Goal: Task Accomplishment & Management: Manage account settings

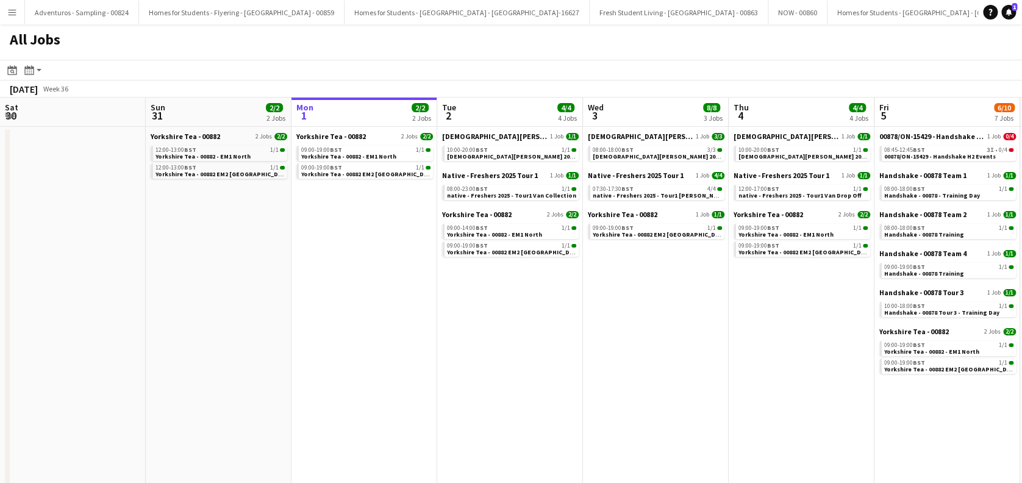
scroll to position [0, 333]
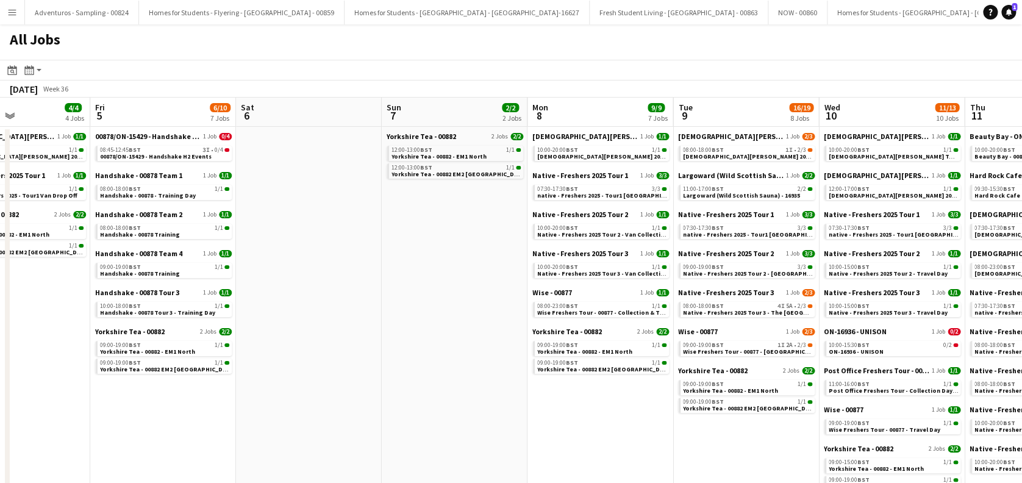
drag, startPoint x: 771, startPoint y: 327, endPoint x: 448, endPoint y: 434, distance: 339.9
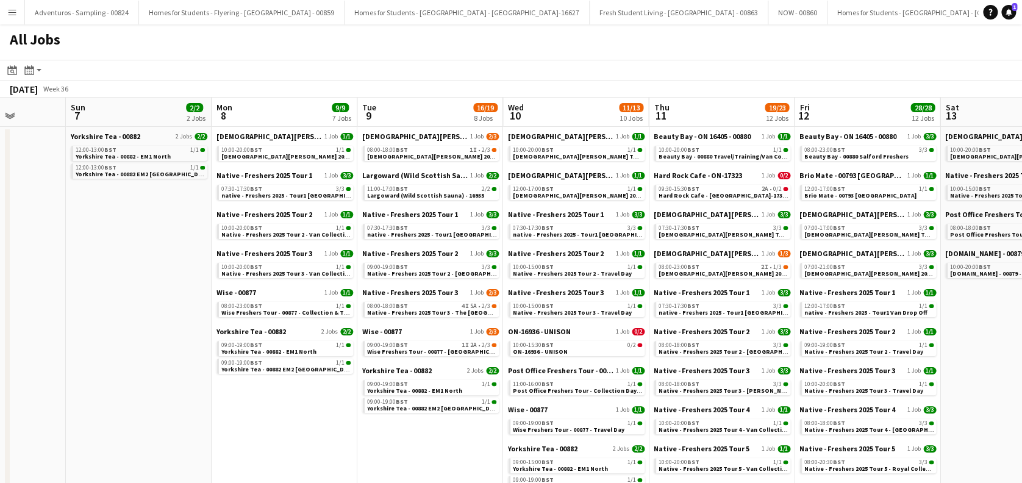
scroll to position [0, 562]
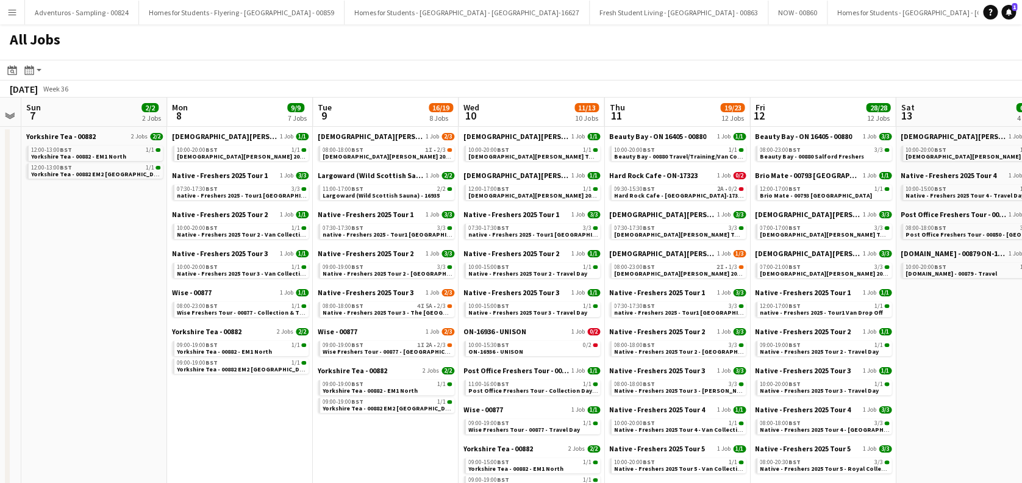
drag, startPoint x: 883, startPoint y: 356, endPoint x: 524, endPoint y: 445, distance: 370.6
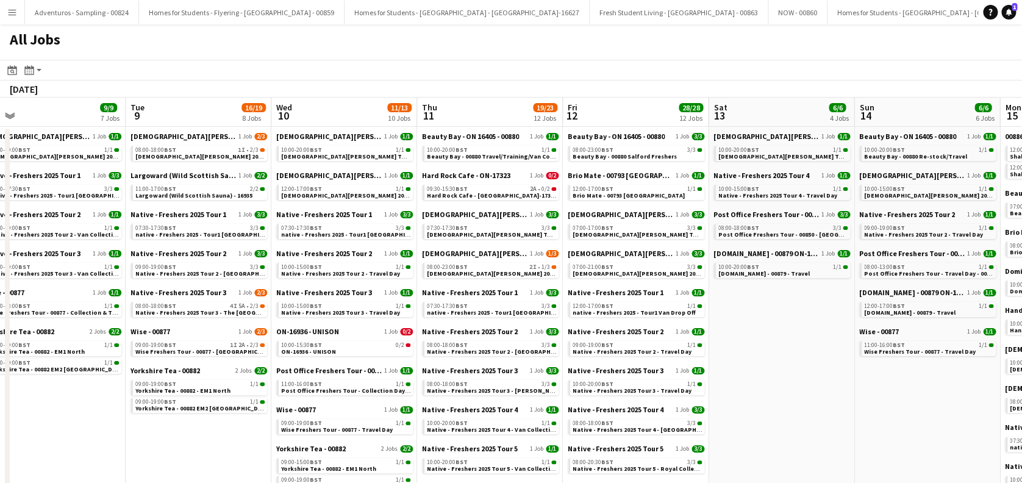
drag, startPoint x: 399, startPoint y: 446, endPoint x: 212, endPoint y: 451, distance: 187.2
click at [346, 349] on link "10:00-15:30 BST 0/2 ON-16936 - UNISON" at bounding box center [344, 348] width 129 height 14
click at [507, 191] on span "Hard Rock Cafe - ON-17323 Edinburgh" at bounding box center [522, 195] width 193 height 8
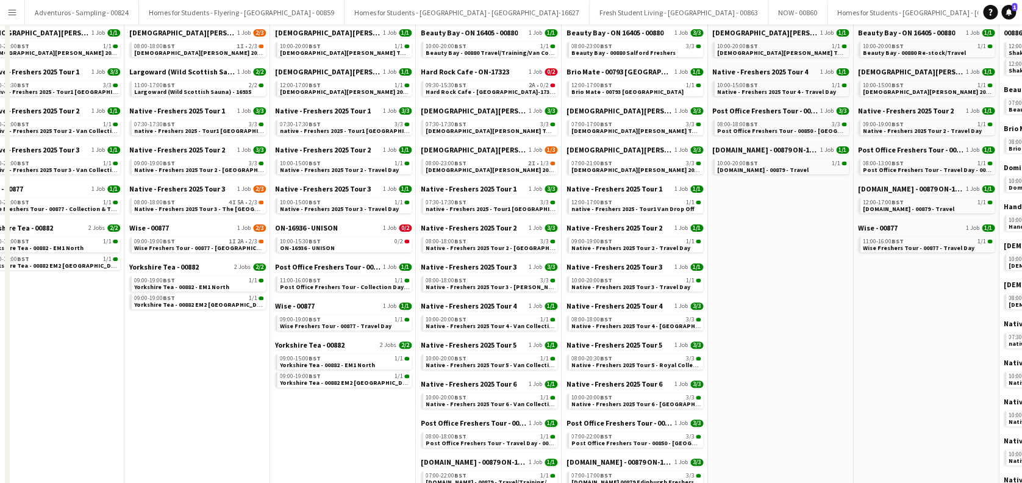
scroll to position [0, 0]
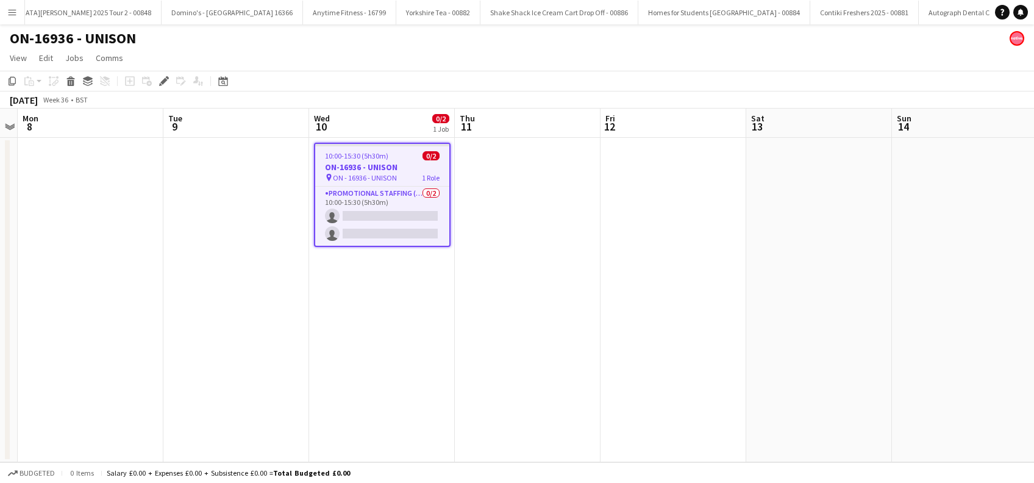
scroll to position [0, 4834]
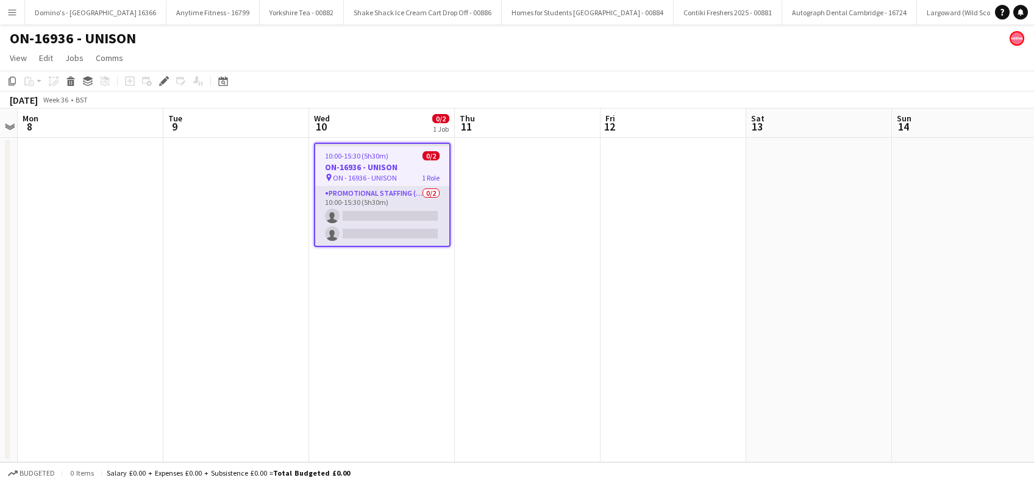
click at [391, 241] on app-card-role "Promotional Staffing (Brand Ambassadors) 0/2 10:00-15:30 (5h30m) single-neutral…" at bounding box center [382, 216] width 134 height 59
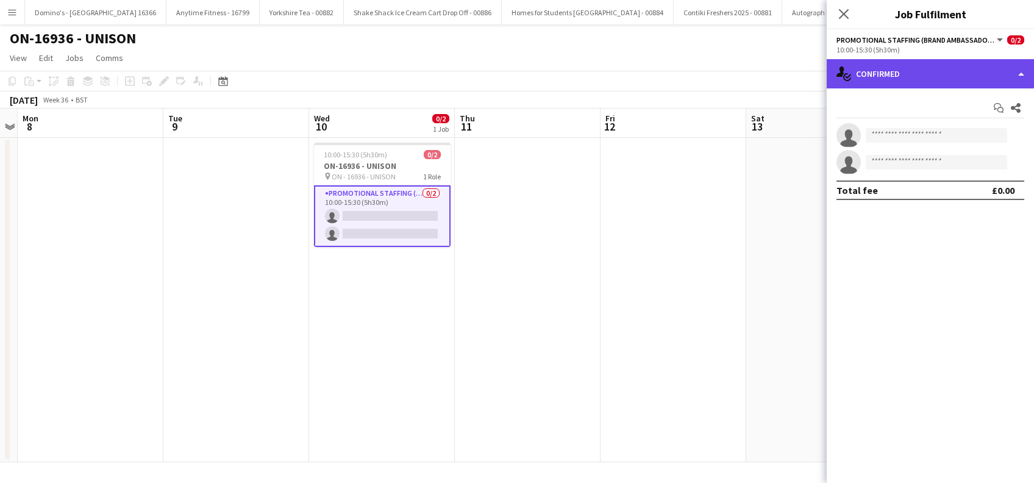
click at [914, 77] on div "single-neutral-actions-check-2 Confirmed" at bounding box center [930, 73] width 207 height 29
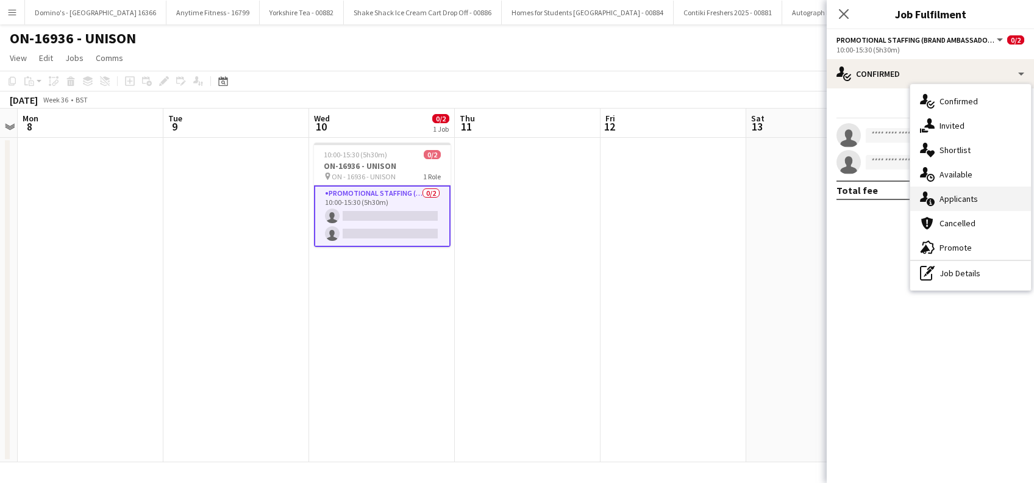
click at [951, 195] on div "single-neutral-actions-information Applicants" at bounding box center [970, 199] width 121 height 24
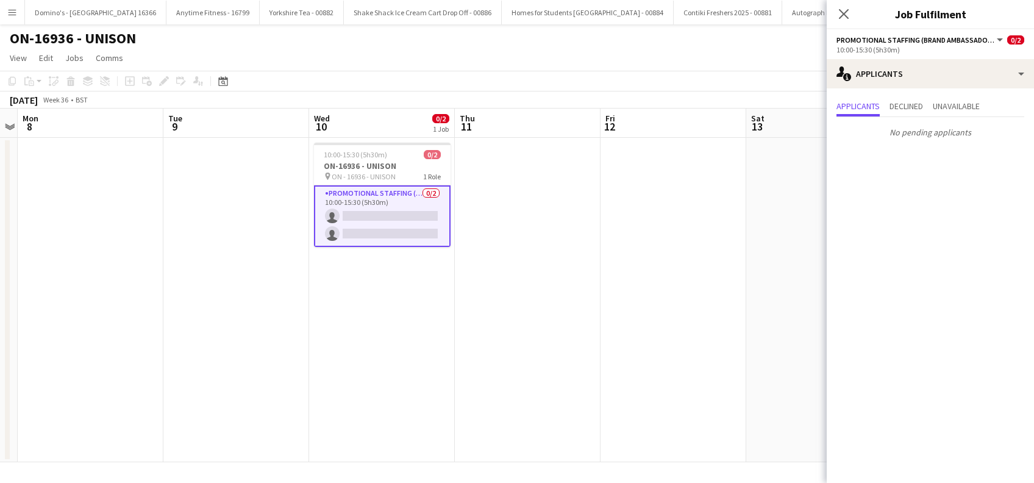
click at [393, 304] on app-date-cell "10:00-15:30 (5h30m) 0/2 ON-16936 - UNISON pin ON - 16936 - UNISON 1 Role Promot…" at bounding box center [382, 300] width 146 height 324
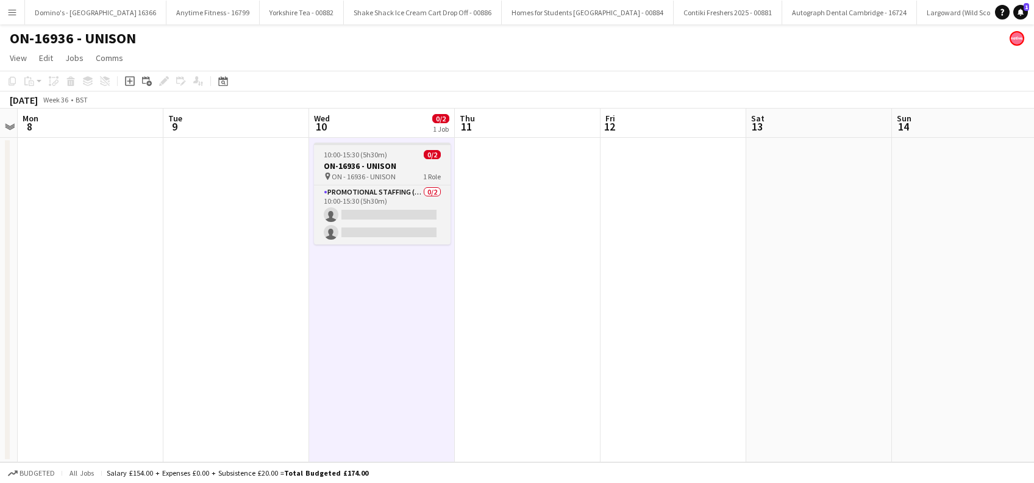
click at [365, 163] on h3 "ON-16936 - UNISON" at bounding box center [382, 165] width 137 height 11
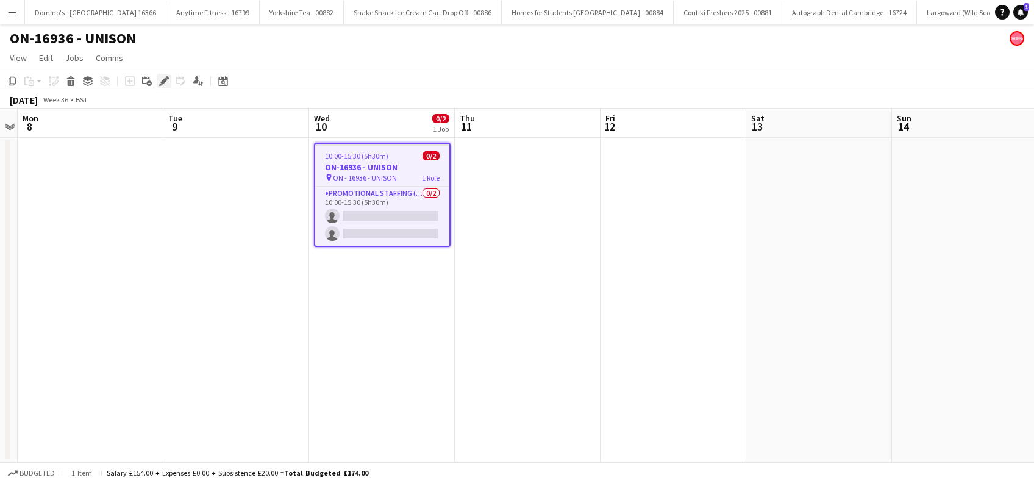
click at [166, 78] on icon at bounding box center [167, 77] width 3 height 3
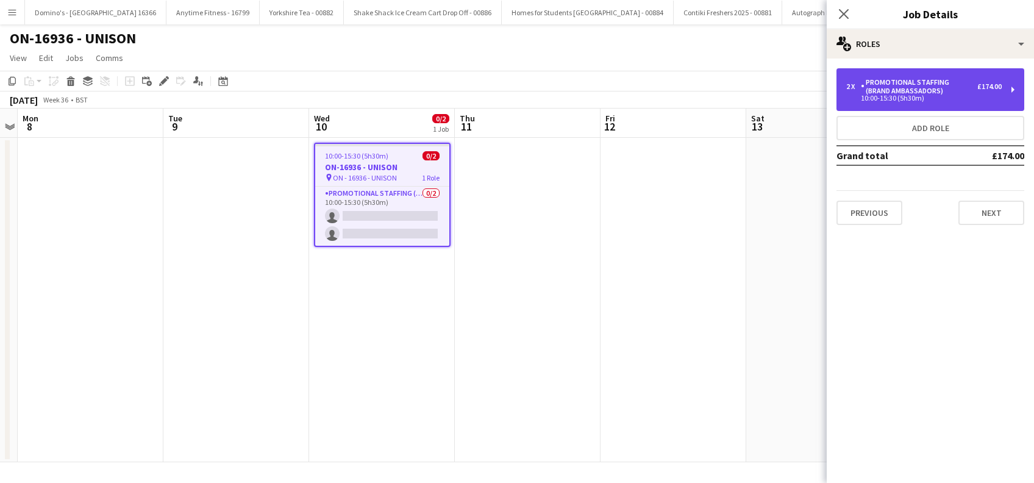
click at [944, 98] on div "10:00-15:30 (5h30m)" at bounding box center [923, 98] width 155 height 6
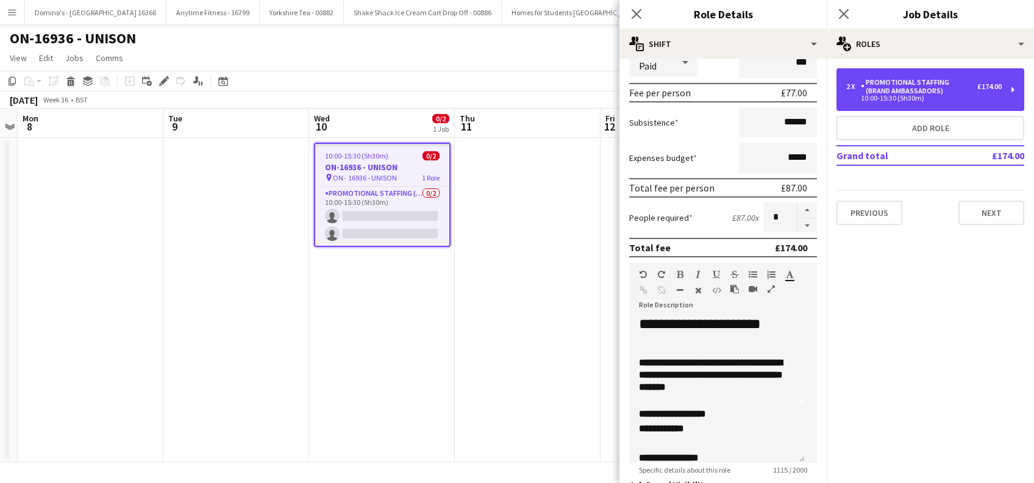
scroll to position [81, 0]
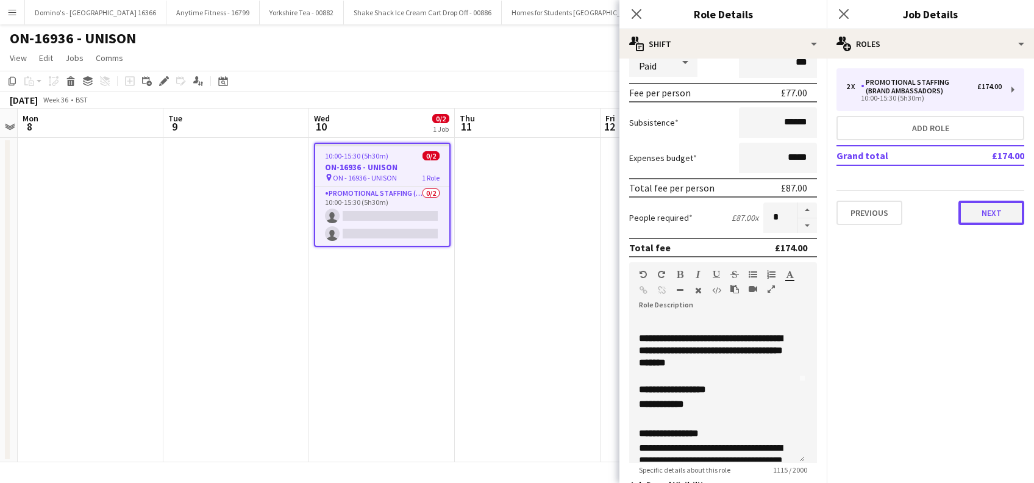
click at [988, 209] on button "Next" at bounding box center [991, 213] width 66 height 24
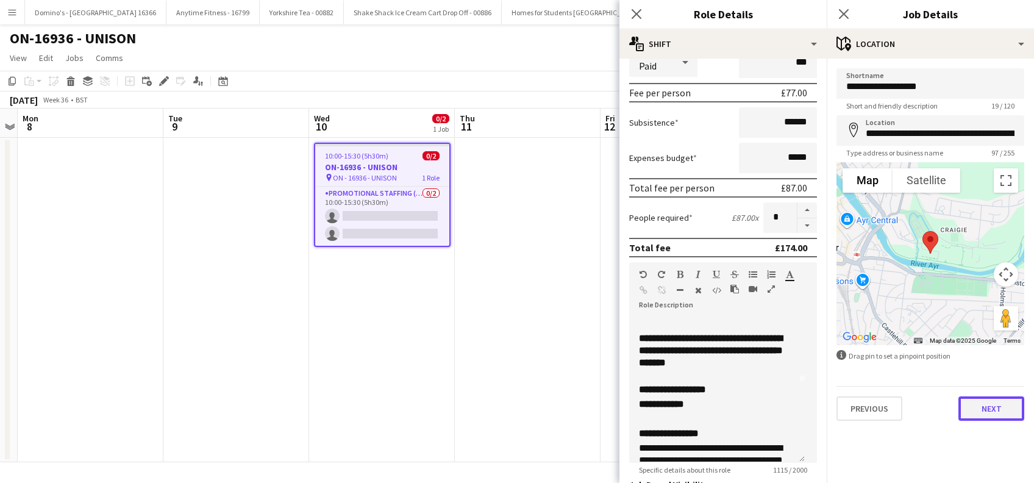
click at [989, 412] on button "Next" at bounding box center [991, 408] width 66 height 24
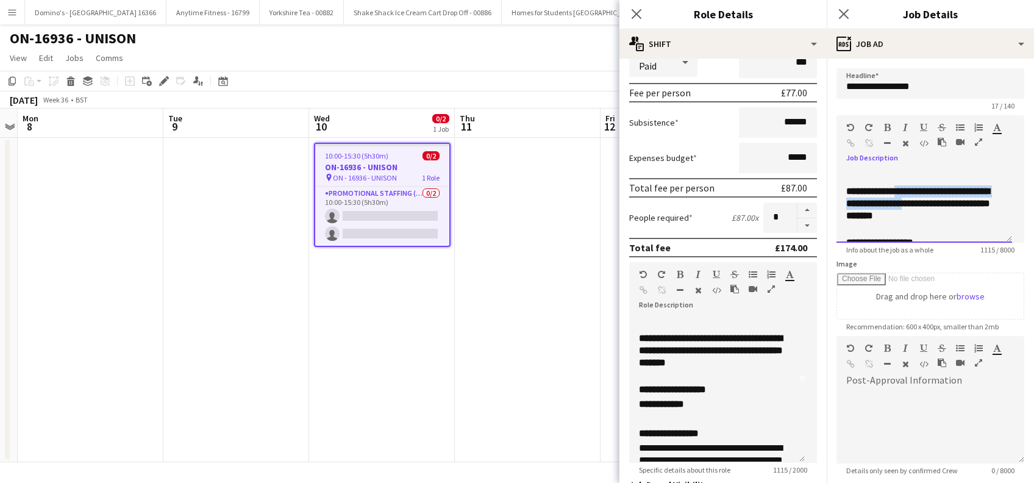
drag, startPoint x: 915, startPoint y: 191, endPoint x: 883, endPoint y: 218, distance: 42.4
click at [883, 218] on h3 "**********" at bounding box center [917, 209] width 143 height 49
copy h3 "**********"
click at [950, 85] on input "**********" at bounding box center [930, 83] width 188 height 30
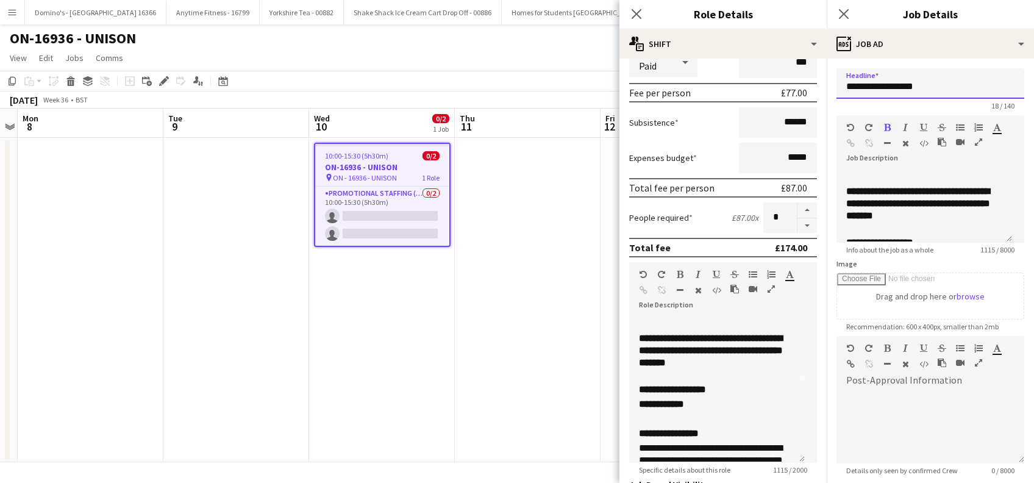
paste input "**********"
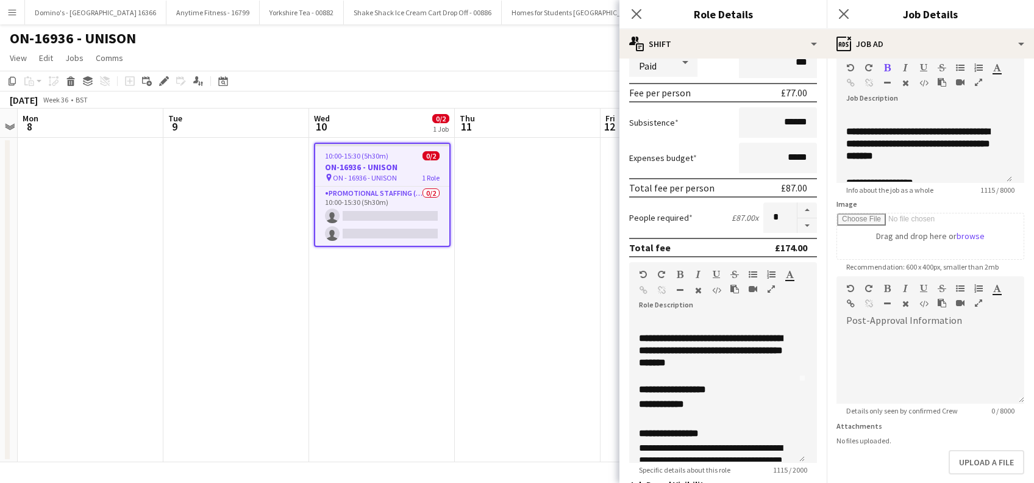
scroll to position [119, 0]
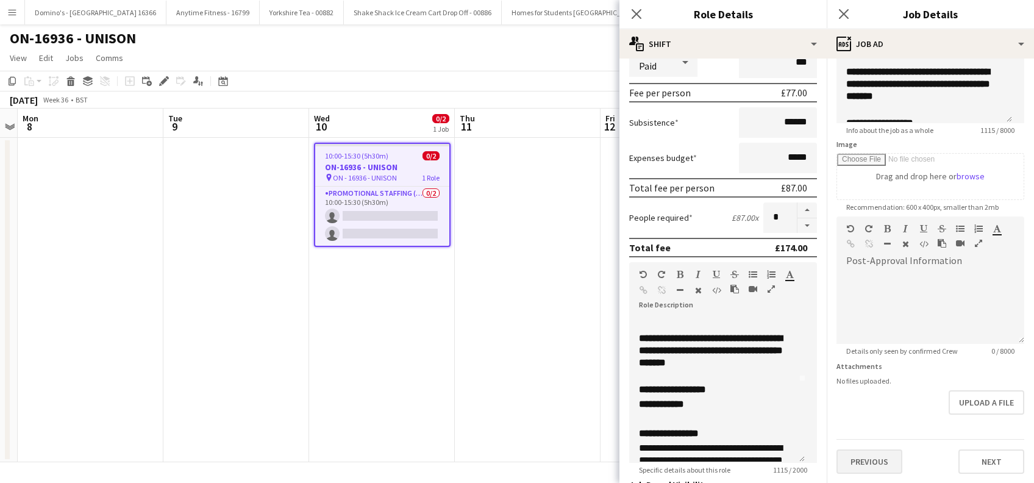
type input "**********"
click at [877, 456] on button "Previous" at bounding box center [869, 461] width 66 height 24
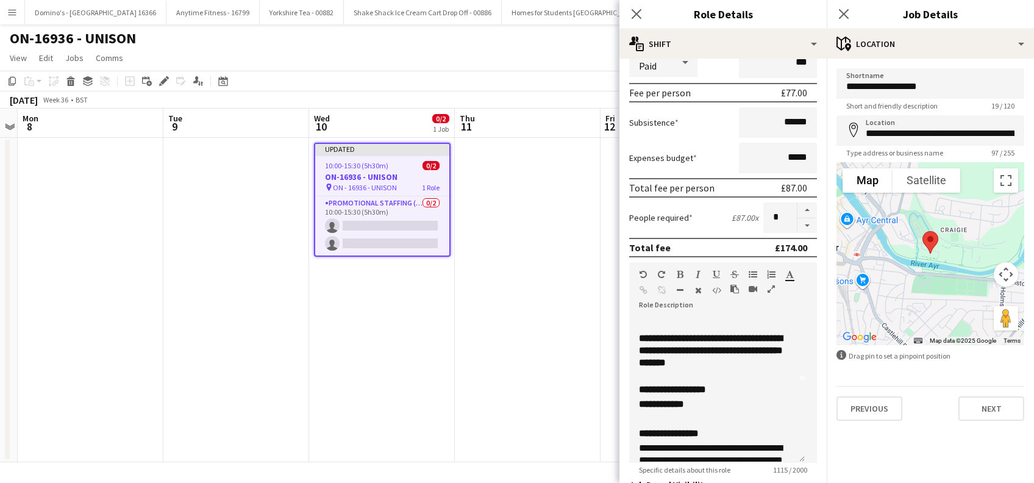
scroll to position [0, 0]
click at [966, 86] on input "**********" at bounding box center [930, 83] width 188 height 30
paste input "**********"
type input "**********"
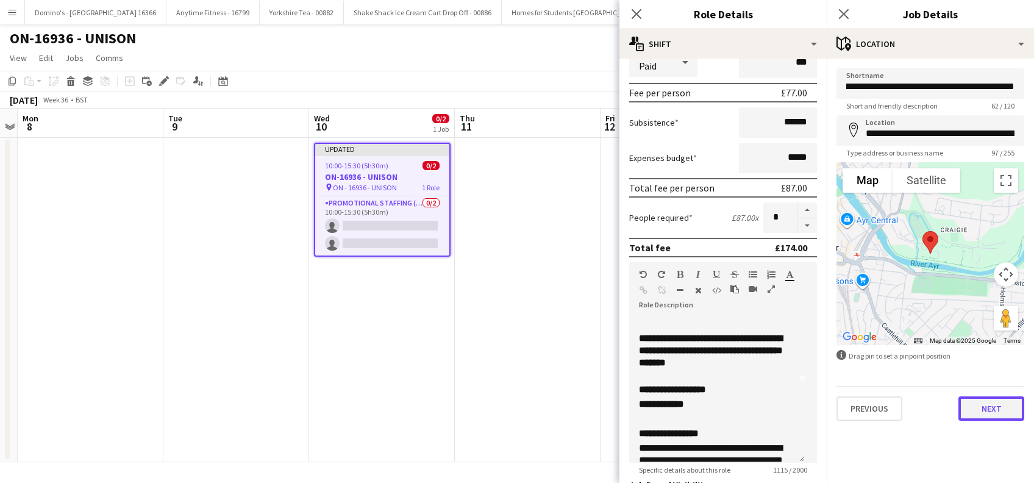
click at [994, 409] on button "Next" at bounding box center [991, 408] width 66 height 24
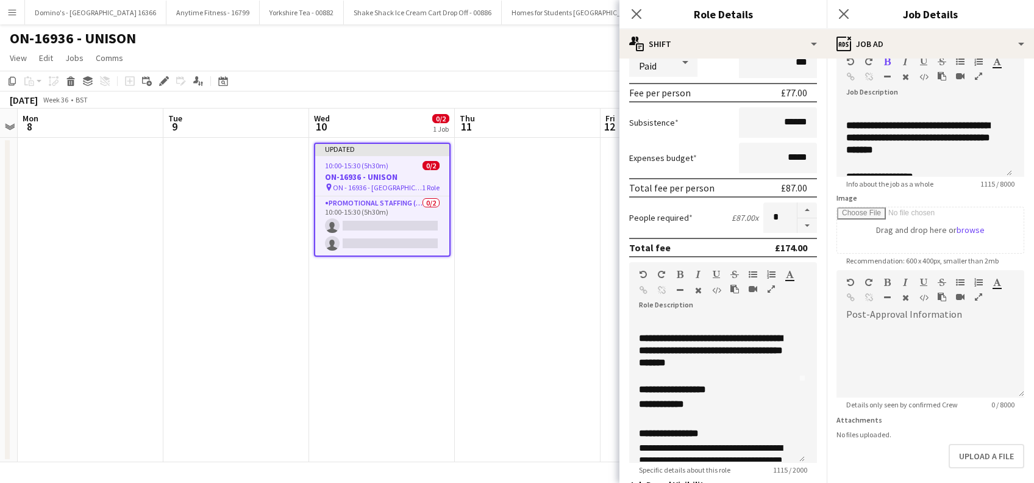
scroll to position [119, 0]
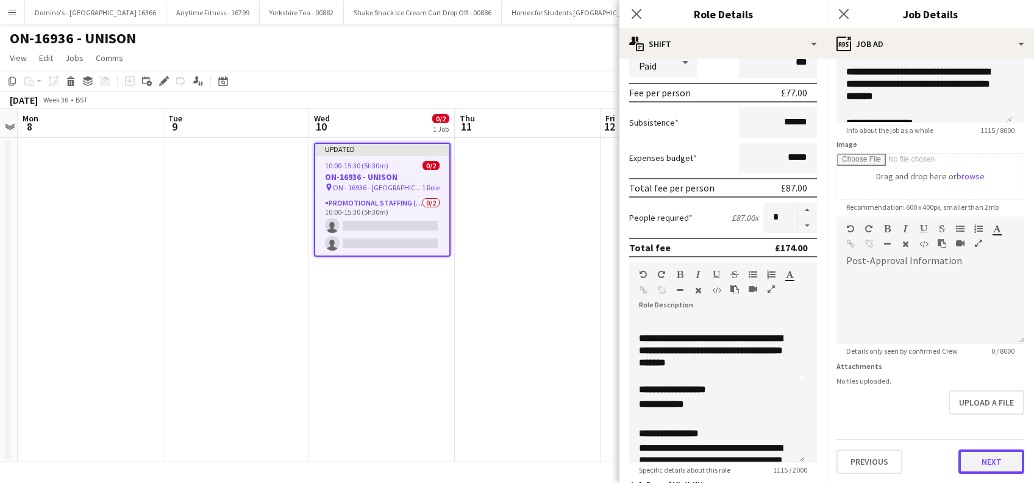
click at [980, 454] on button "Next" at bounding box center [991, 461] width 66 height 24
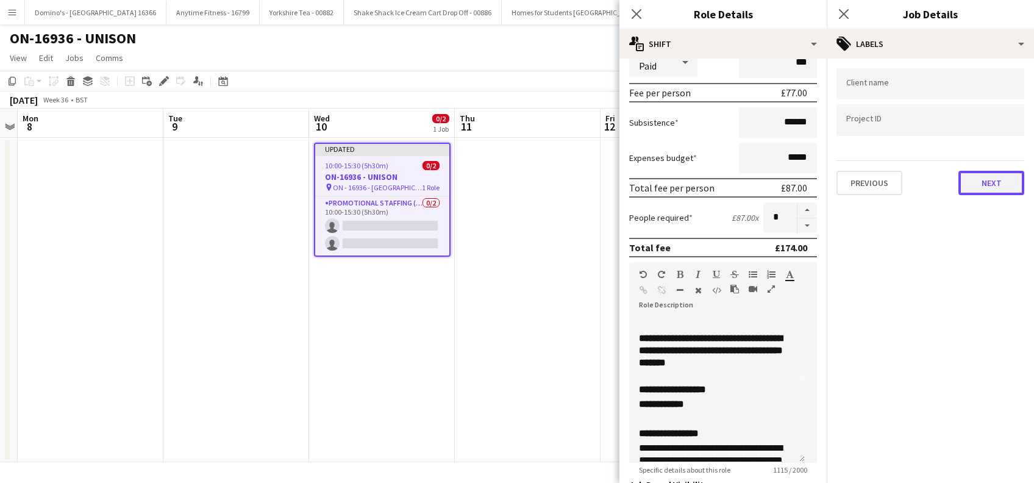
click at [993, 180] on button "Next" at bounding box center [991, 183] width 66 height 24
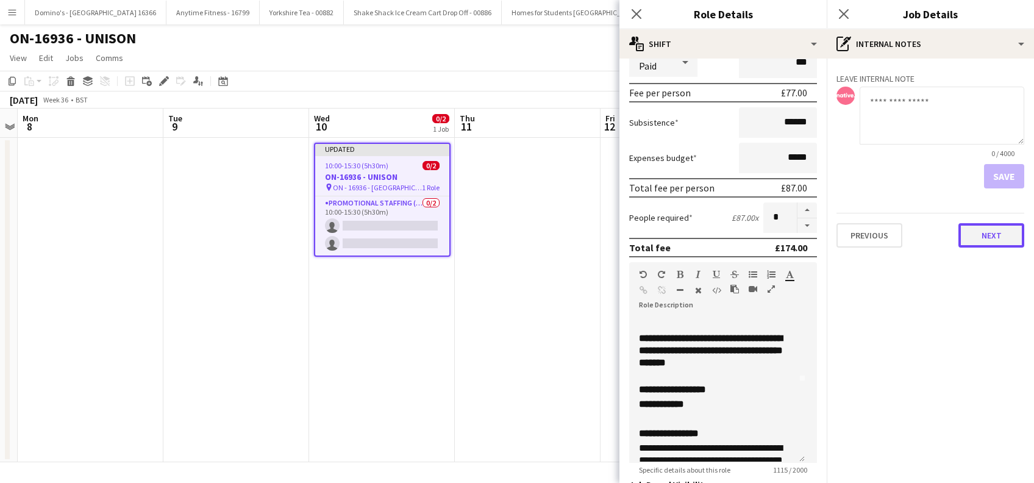
click at [974, 244] on button "Next" at bounding box center [991, 235] width 66 height 24
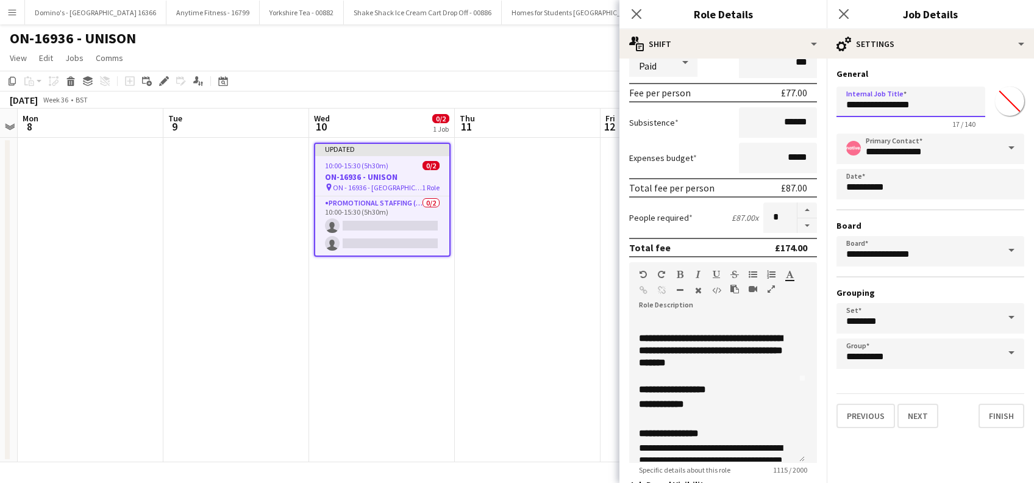
click at [945, 98] on input "**********" at bounding box center [910, 102] width 149 height 30
paste input "**********"
type input "**********"
click at [999, 415] on button "Finish" at bounding box center [1002, 416] width 46 height 24
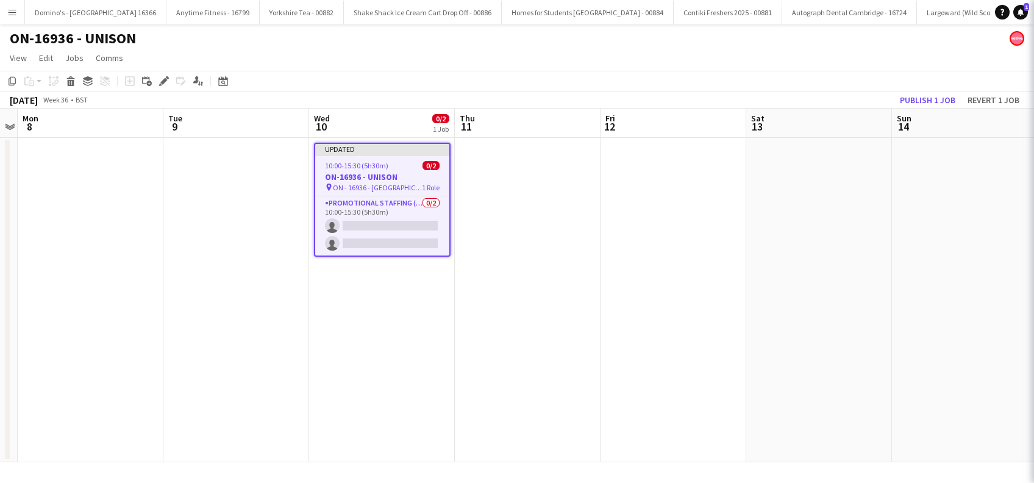
scroll to position [0, 0]
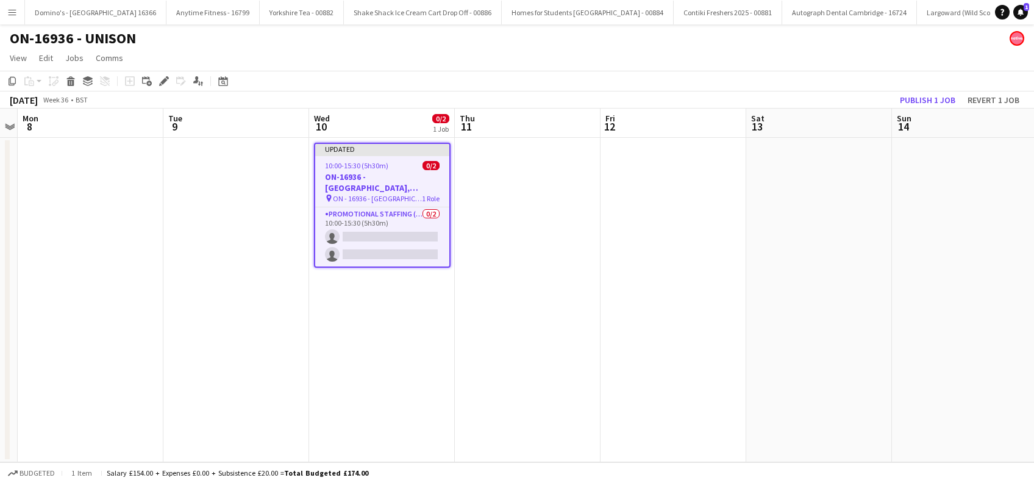
click at [516, 279] on app-date-cell at bounding box center [528, 300] width 146 height 324
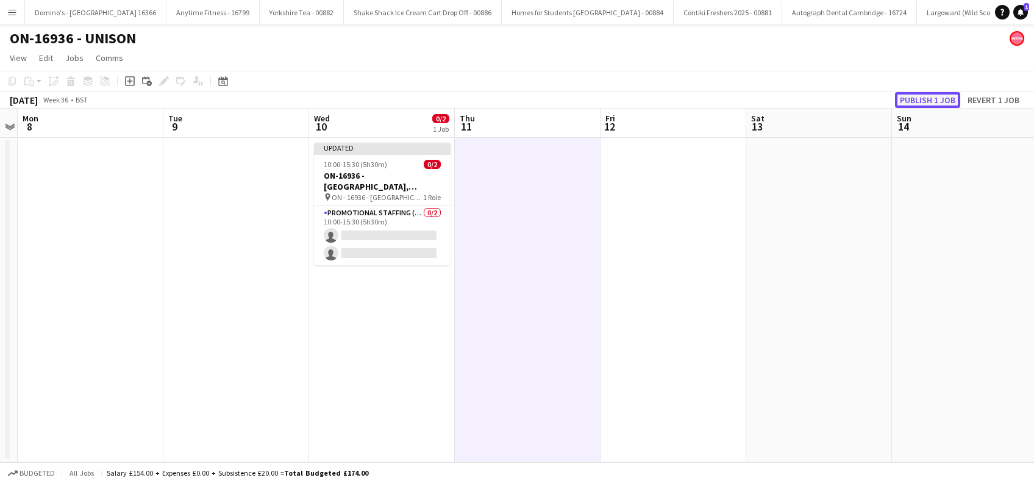
click at [927, 104] on button "Publish 1 job" at bounding box center [927, 100] width 65 height 16
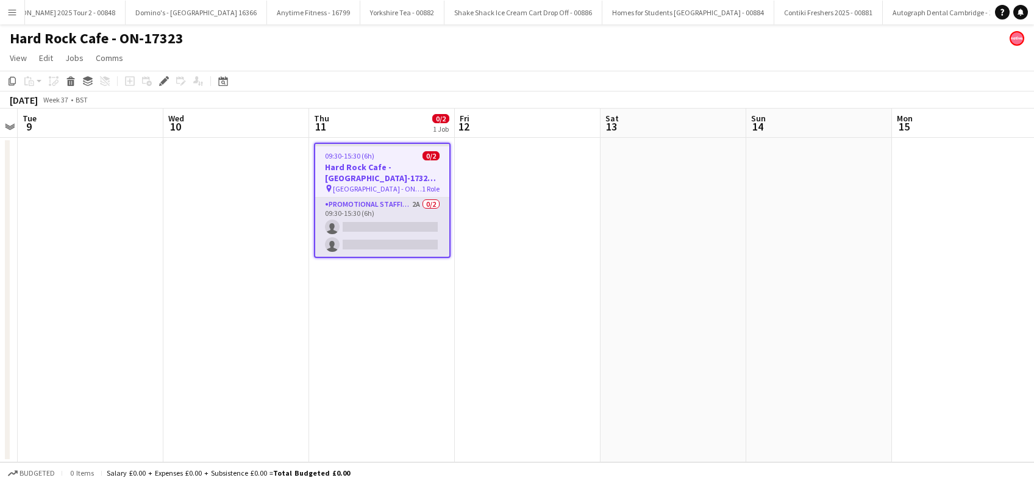
scroll to position [0, 4936]
click at [386, 235] on app-card-role "Promotional Staffing (Brand Ambassadors) 2A 0/2 09:30-15:30 (6h) single-neutral…" at bounding box center [382, 227] width 134 height 59
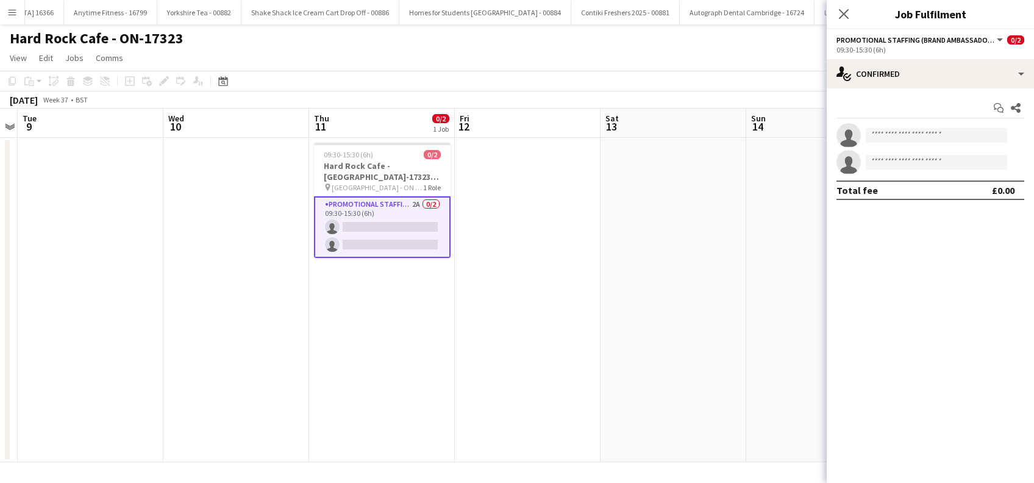
click at [962, 53] on div "09:30-15:30 (6h)" at bounding box center [930, 49] width 188 height 9
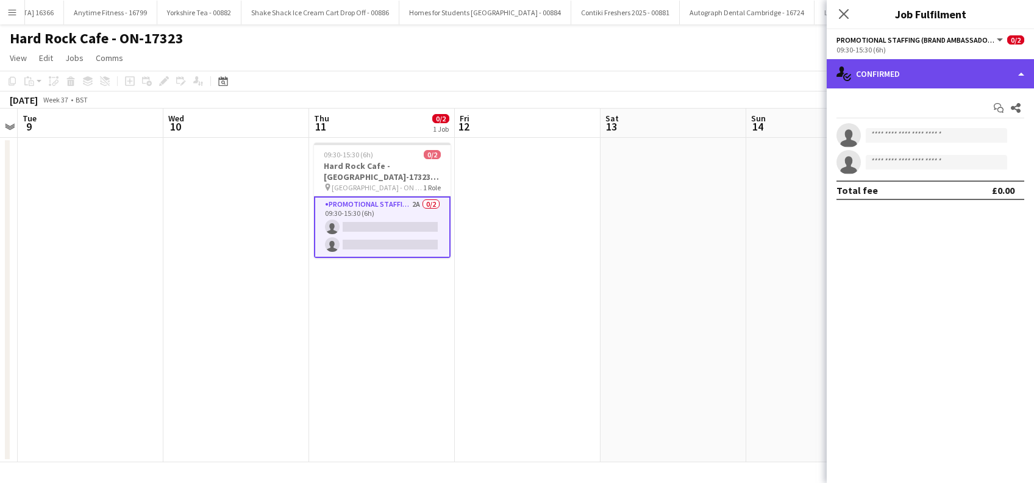
click at [955, 75] on div "single-neutral-actions-check-2 Confirmed" at bounding box center [930, 73] width 207 height 29
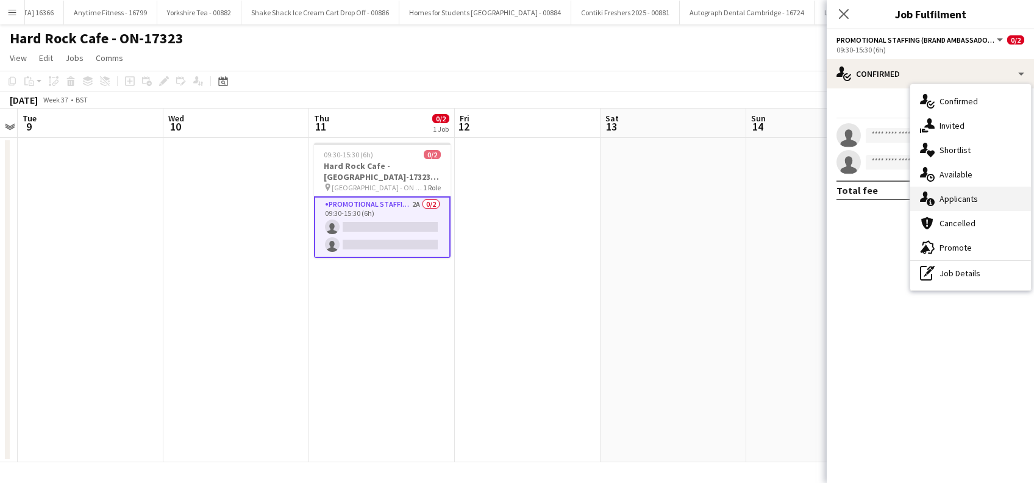
click at [961, 202] on div "single-neutral-actions-information Applicants" at bounding box center [970, 199] width 121 height 24
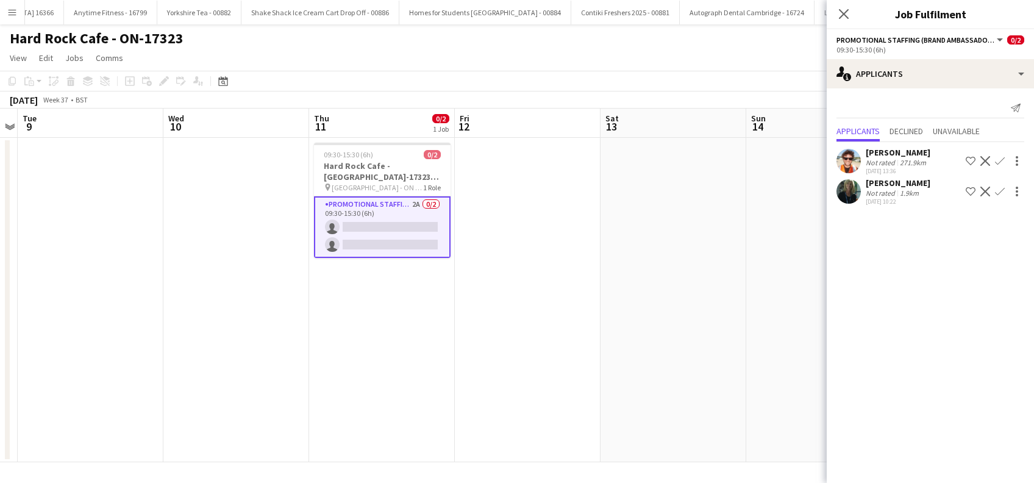
click at [1000, 193] on app-icon "Confirm" at bounding box center [1000, 192] width 10 height 10
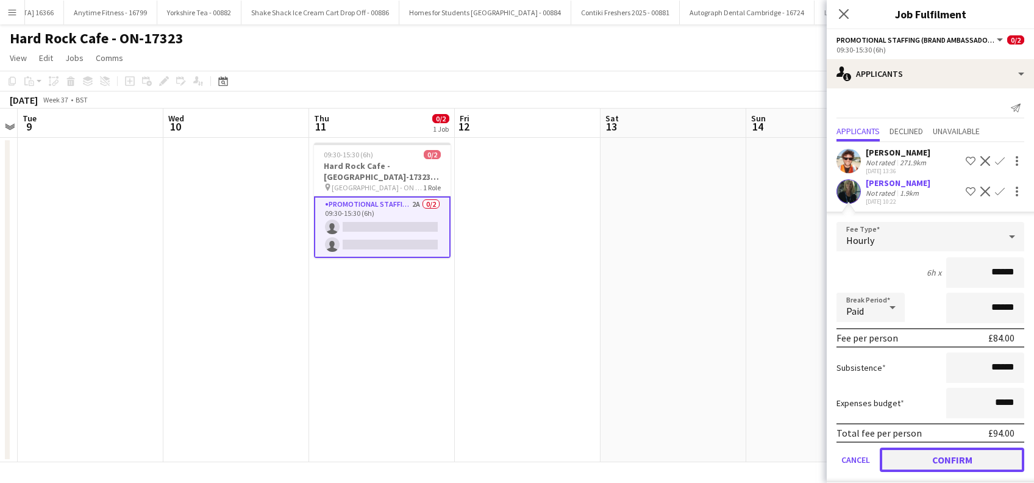
click at [927, 457] on button "Confirm" at bounding box center [952, 460] width 144 height 24
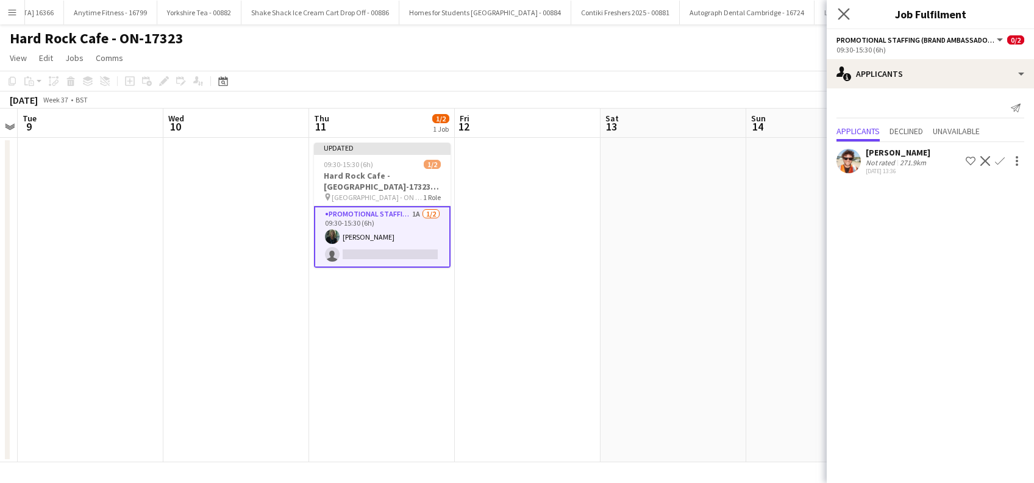
click at [844, 7] on app-icon "Close pop-in" at bounding box center [844, 14] width 18 height 18
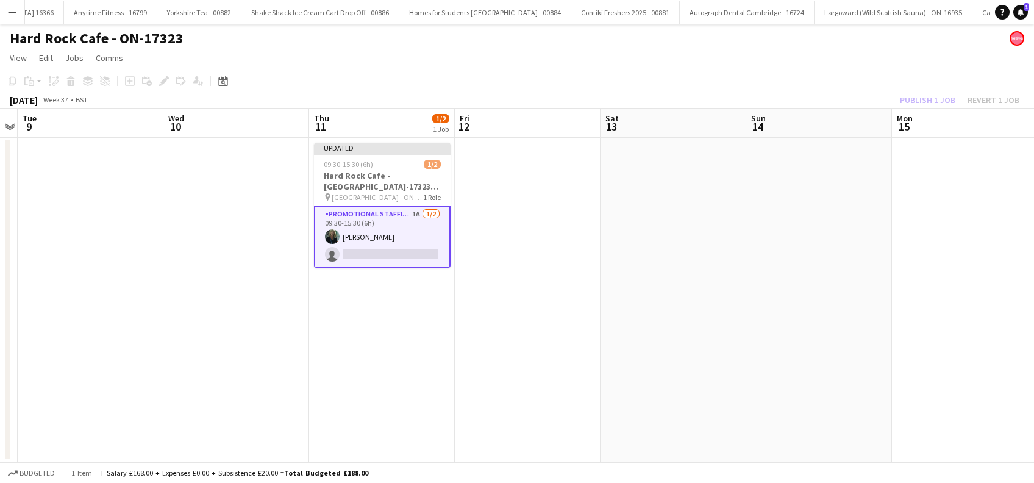
click at [604, 249] on app-date-cell at bounding box center [674, 300] width 146 height 324
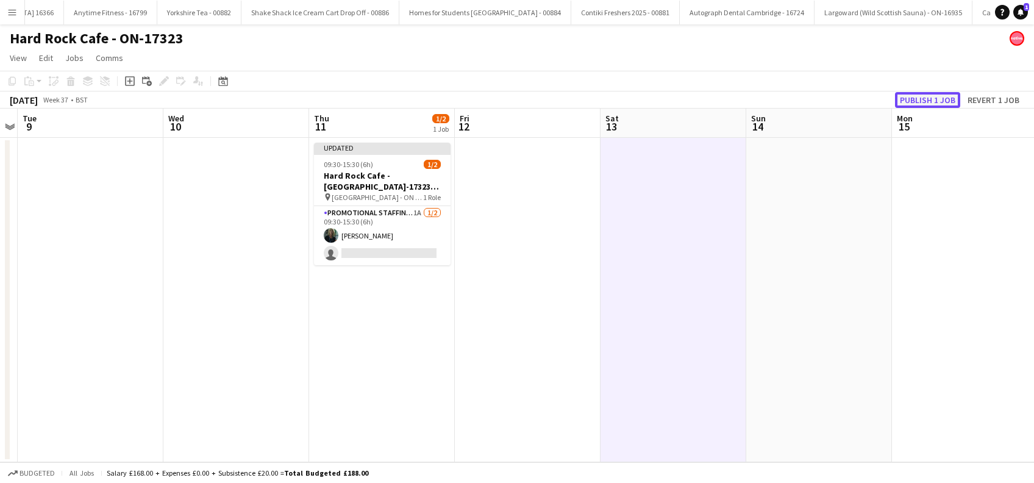
click at [917, 96] on button "Publish 1 job" at bounding box center [927, 100] width 65 height 16
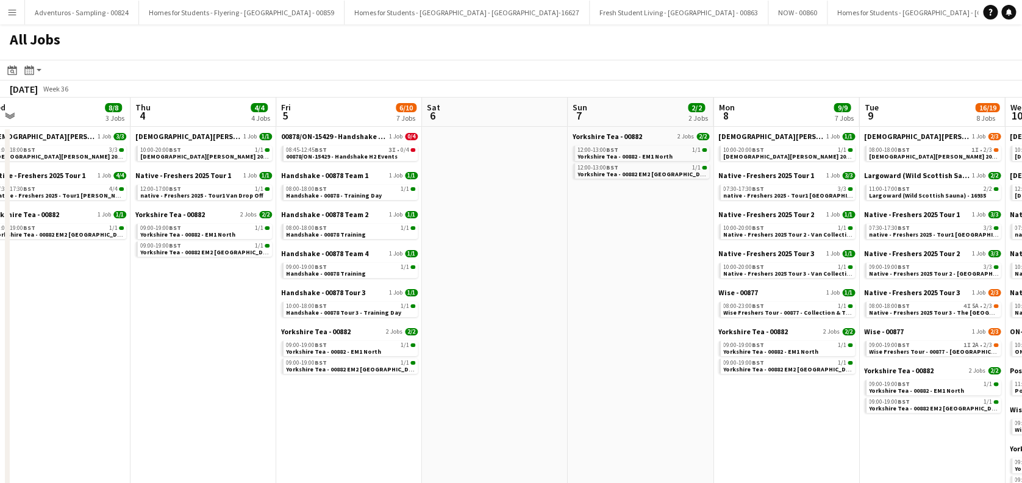
drag, startPoint x: 651, startPoint y: 336, endPoint x: 199, endPoint y: 380, distance: 454.6
click at [199, 380] on app-calendar-viewport "Sun 31 2/2 2 Jobs Mon 1 2/2 2 Jobs Tue 2 4/4 4 Jobs Wed 3 8/8 3 Jobs Thu 4 4/4 …" at bounding box center [511, 364] width 1022 height 532
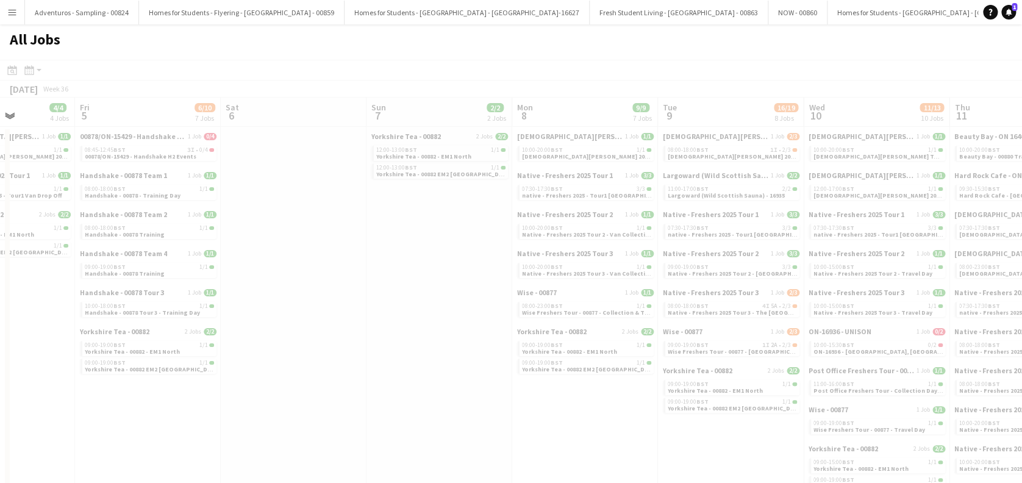
drag, startPoint x: 618, startPoint y: 330, endPoint x: 416, endPoint y: 364, distance: 204.0
click at [127, 399] on app-all-jobs "All Jobs Date picker SEP 2025 SEP 2025 Monday M Tuesday T Wednesday W Thursday …" at bounding box center [511, 326] width 1022 height 605
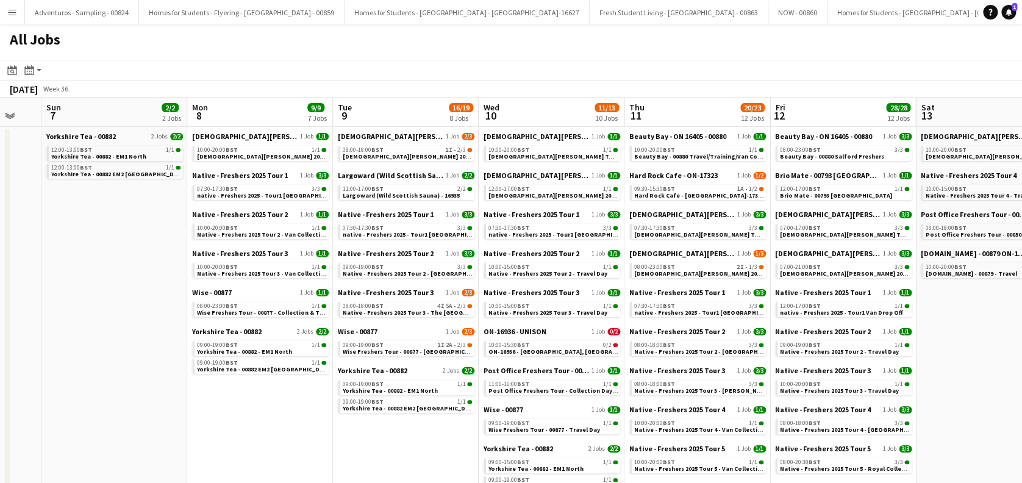
scroll to position [0, 438]
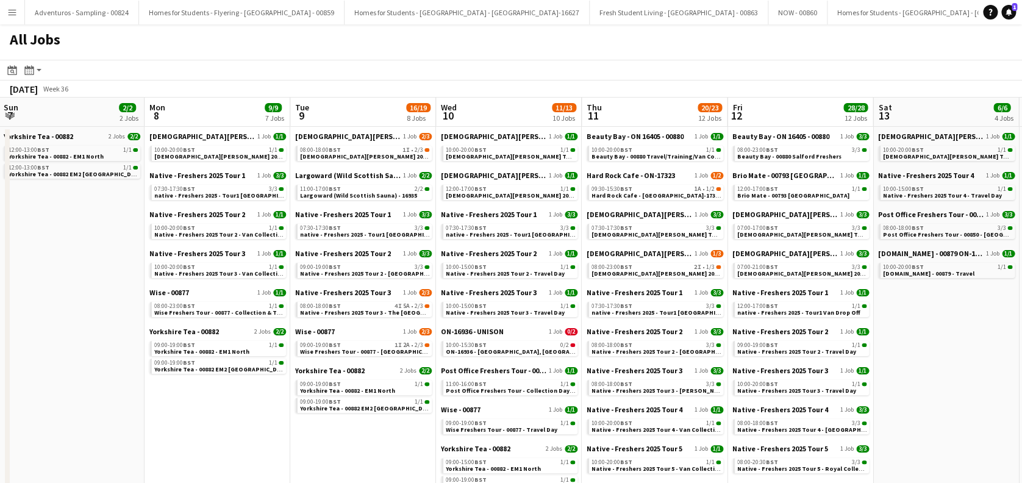
drag, startPoint x: 576, startPoint y: 427, endPoint x: 238, endPoint y: 432, distance: 338.4
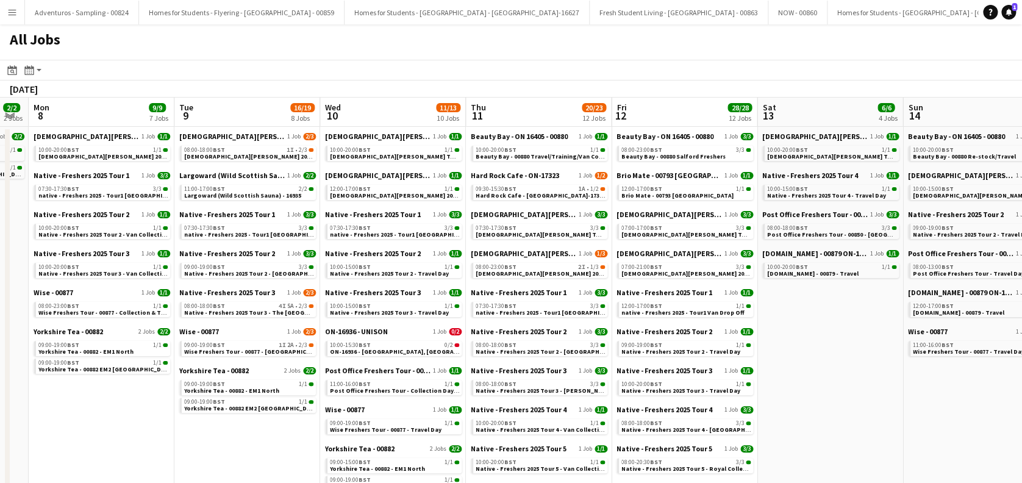
scroll to position [0, 343]
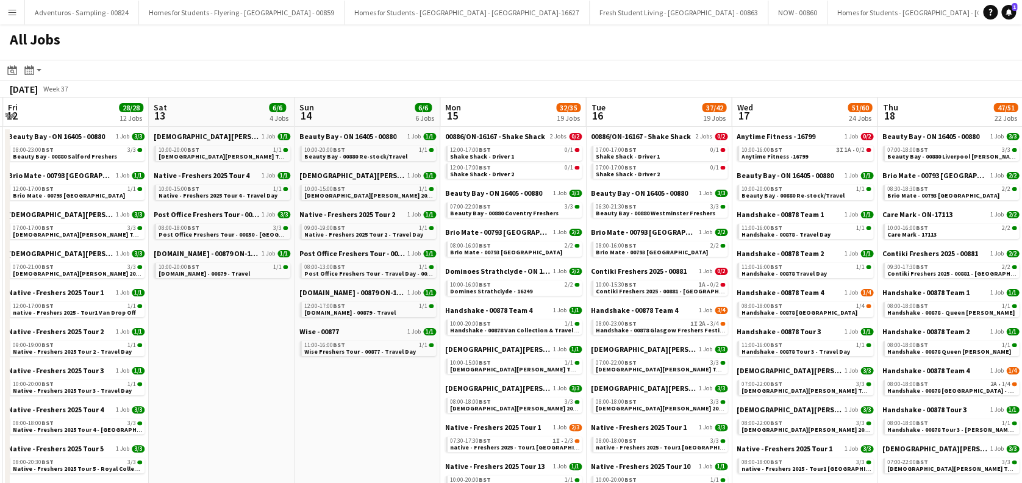
scroll to position [0, 358]
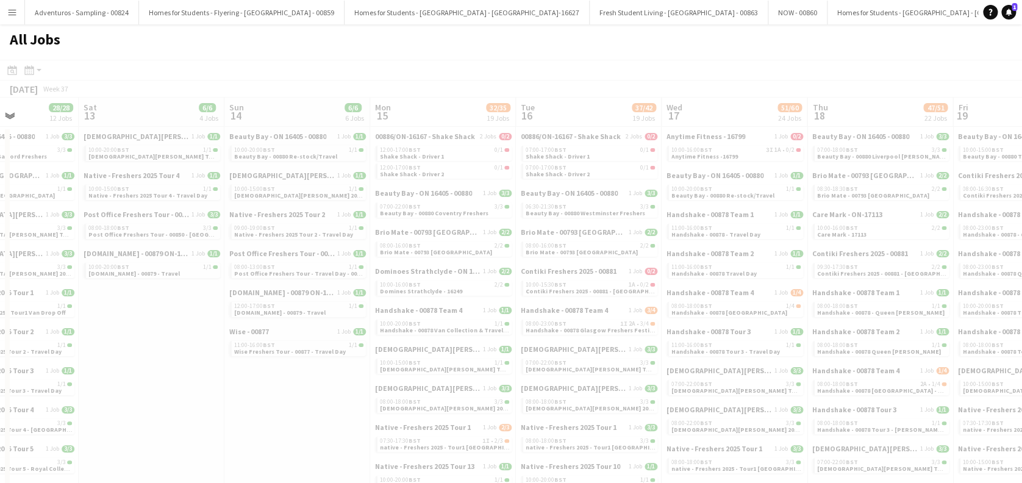
drag, startPoint x: 735, startPoint y: 351, endPoint x: 137, endPoint y: 391, distance: 599.5
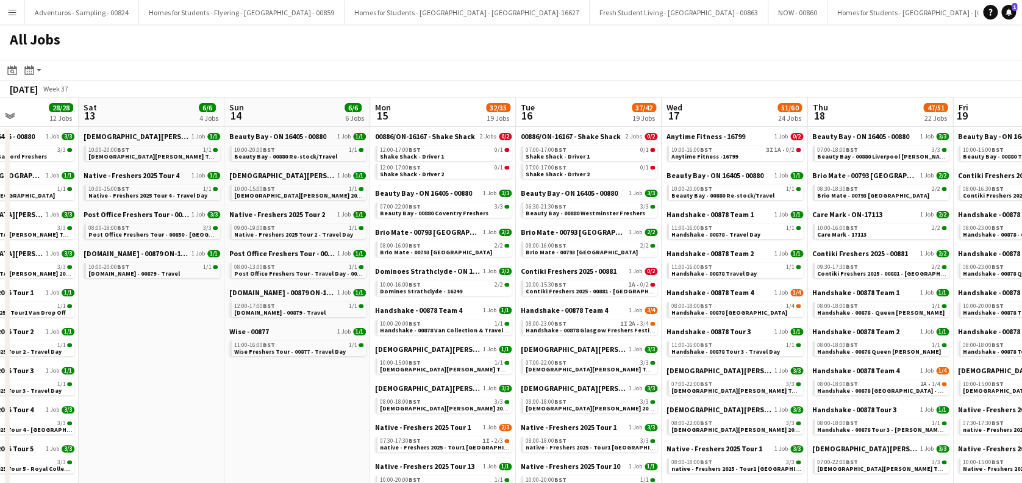
click at [613, 297] on div "Contiki Freshers 2025 - 00881 1 Job 0/2 10:00-15:30 BST 1A • 0/2 Contiki Freshe…" at bounding box center [589, 285] width 137 height 39
click at [613, 293] on span "Contiki Freshers 2025 - 00881 - [GEOGRAPHIC_DATA] [GEOGRAPHIC_DATA] - [GEOGRAPH…" at bounding box center [665, 291] width 278 height 8
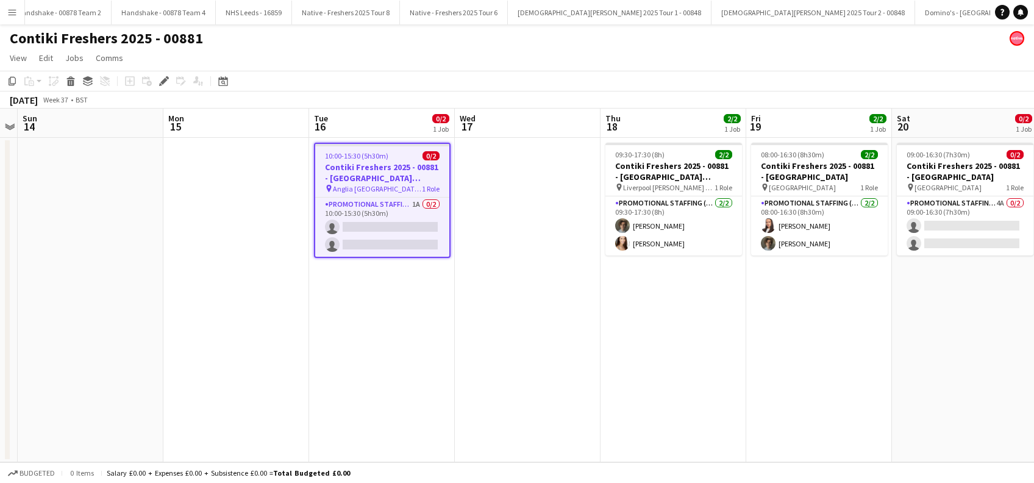
scroll to position [0, 3948]
click at [377, 230] on app-card-role "Promotional Staffing (Brand Ambassadors) 1A 0/2 10:00-15:30 (5h30m) single-neut…" at bounding box center [382, 227] width 134 height 59
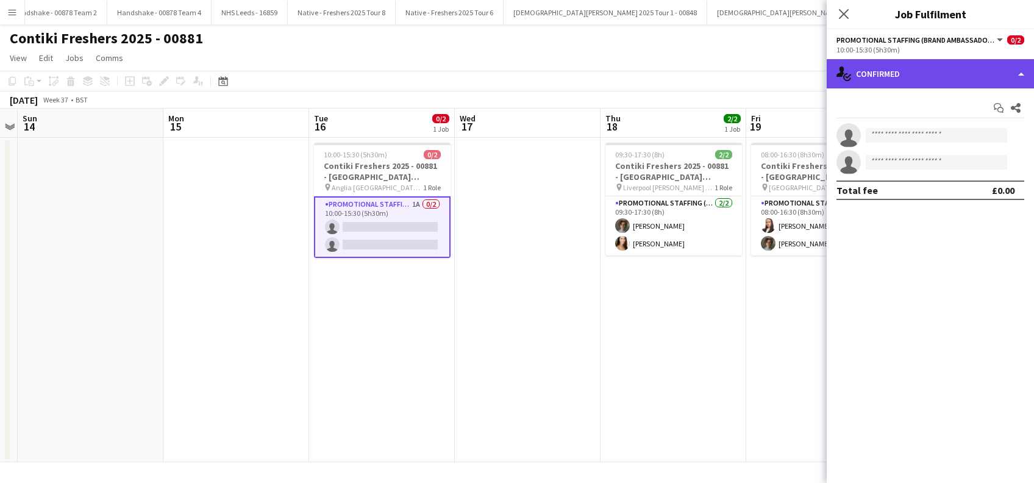
click at [953, 79] on div "single-neutral-actions-check-2 Confirmed" at bounding box center [930, 73] width 207 height 29
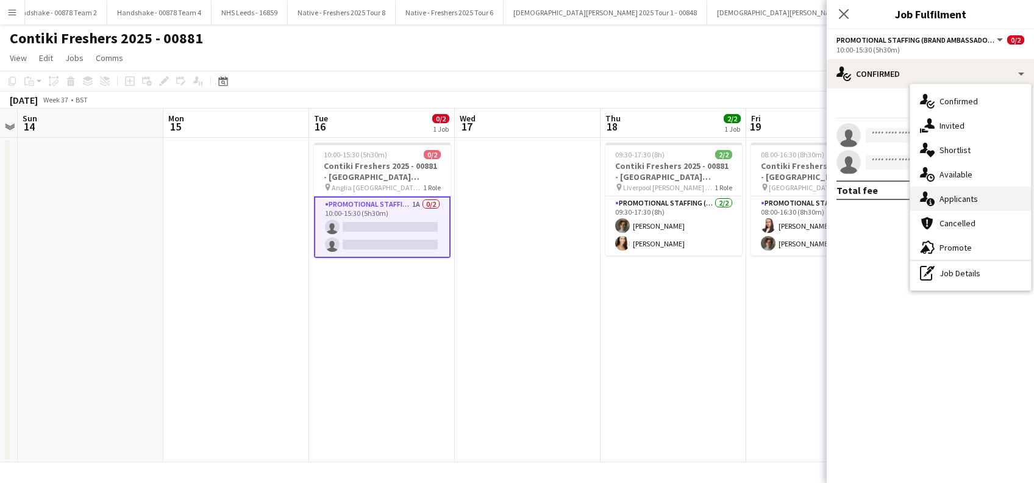
click at [961, 196] on div "single-neutral-actions-information Applicants" at bounding box center [970, 199] width 121 height 24
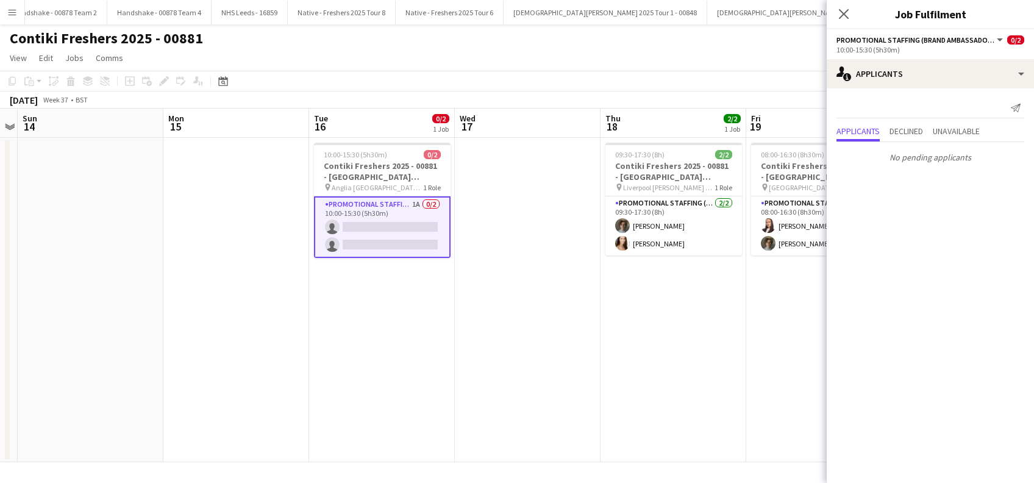
click at [538, 307] on app-date-cell at bounding box center [528, 300] width 146 height 324
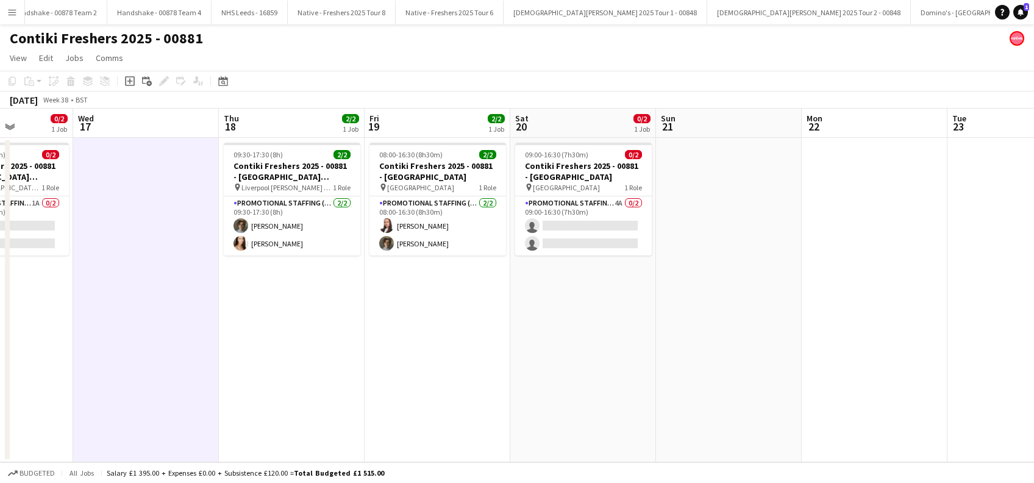
scroll to position [0, 536]
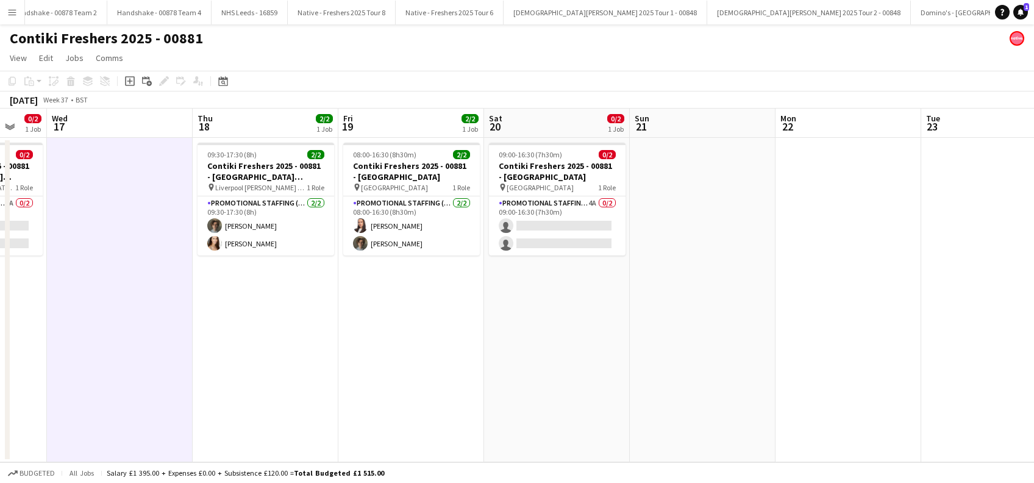
drag, startPoint x: 901, startPoint y: 359, endPoint x: 493, endPoint y: 411, distance: 411.2
click at [493, 411] on app-calendar-viewport "Sat 13 Sun 14 Mon 15 Tue 16 0/2 1 Job Wed 17 Thu 18 2/2 1 Job Fri 19 2/2 1 Job …" at bounding box center [517, 286] width 1034 height 354
click at [571, 235] on app-card-role "Promotional Staffing (Brand Ambassadors) 4A 0/2 09:00-16:30 (7h30m) single-neut…" at bounding box center [557, 225] width 137 height 59
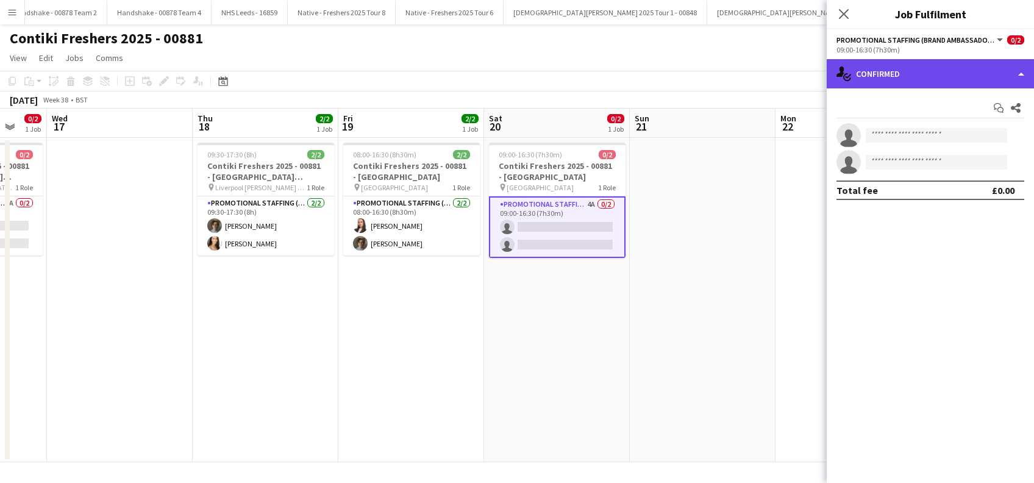
click at [897, 65] on div "single-neutral-actions-check-2 Confirmed" at bounding box center [930, 73] width 207 height 29
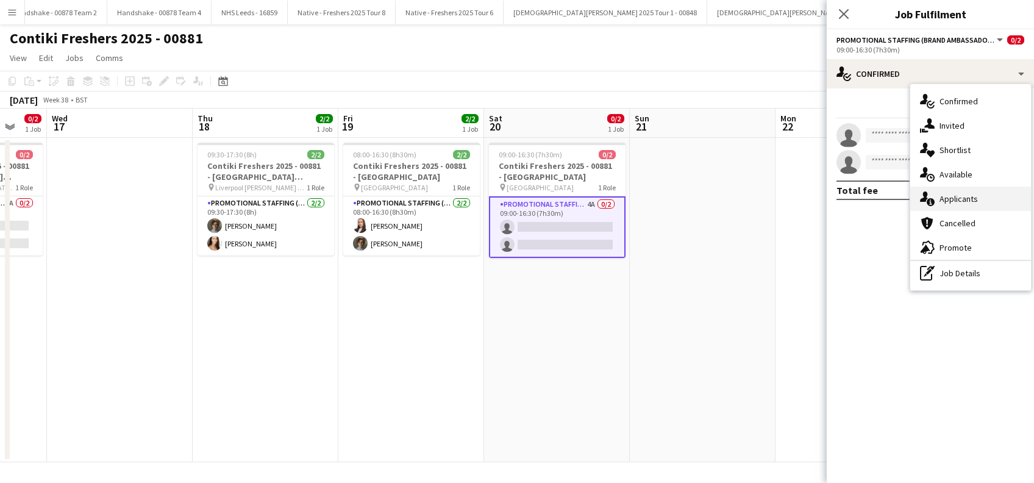
click at [952, 205] on div "single-neutral-actions-information Applicants" at bounding box center [970, 199] width 121 height 24
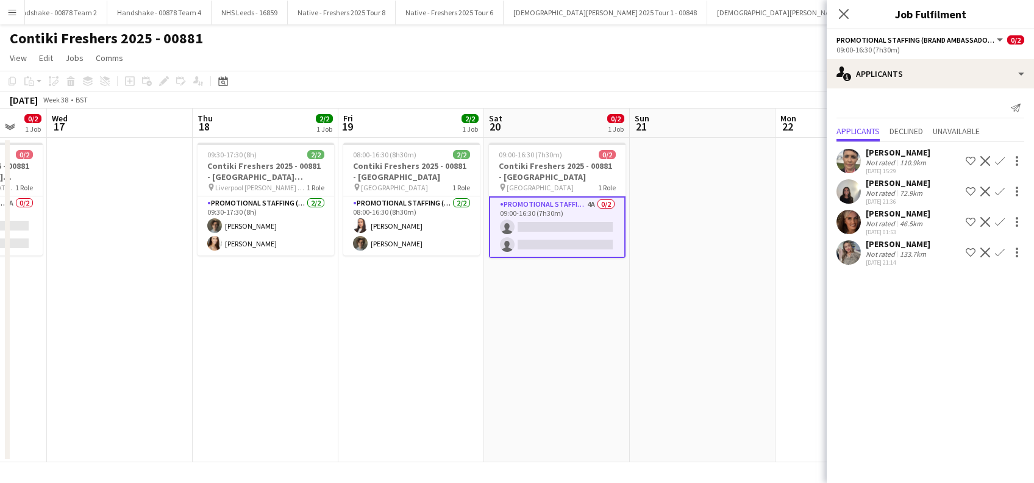
click at [885, 214] on div "[PERSON_NAME]" at bounding box center [898, 213] width 65 height 11
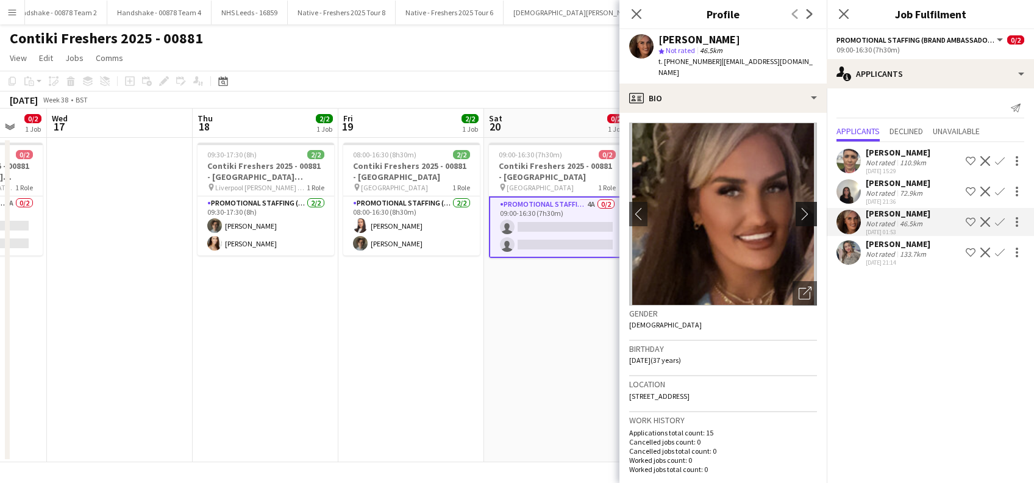
click at [799, 208] on app-icon "chevron-right" at bounding box center [808, 213] width 19 height 13
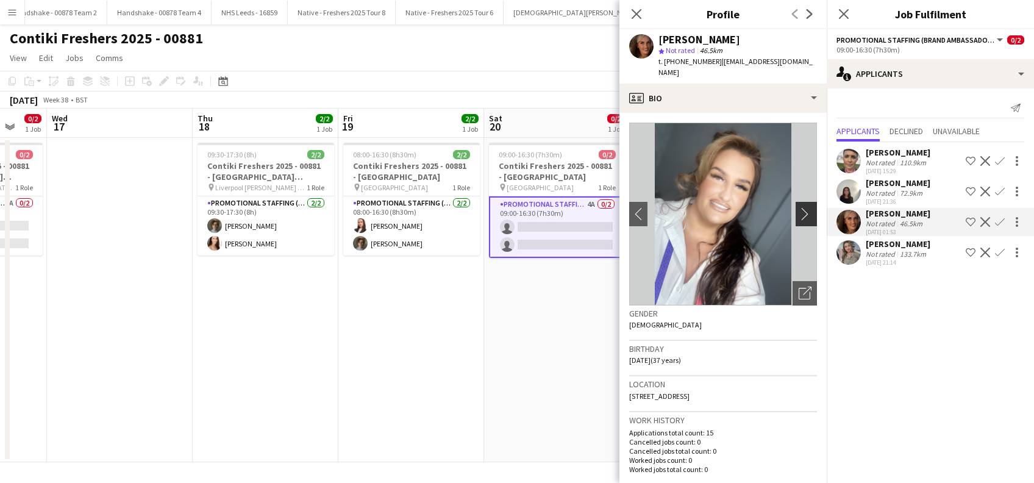
click at [799, 207] on app-icon "chevron-right" at bounding box center [808, 213] width 19 height 13
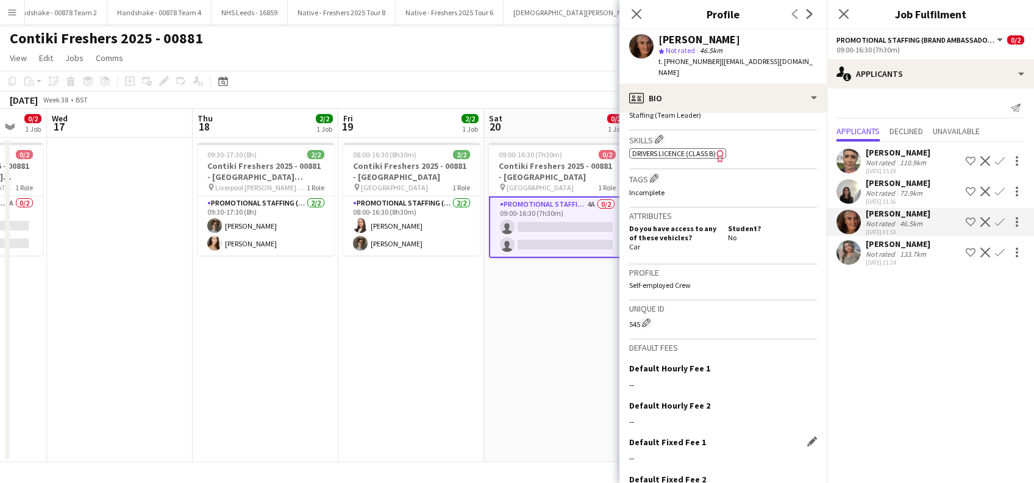
scroll to position [471, 0]
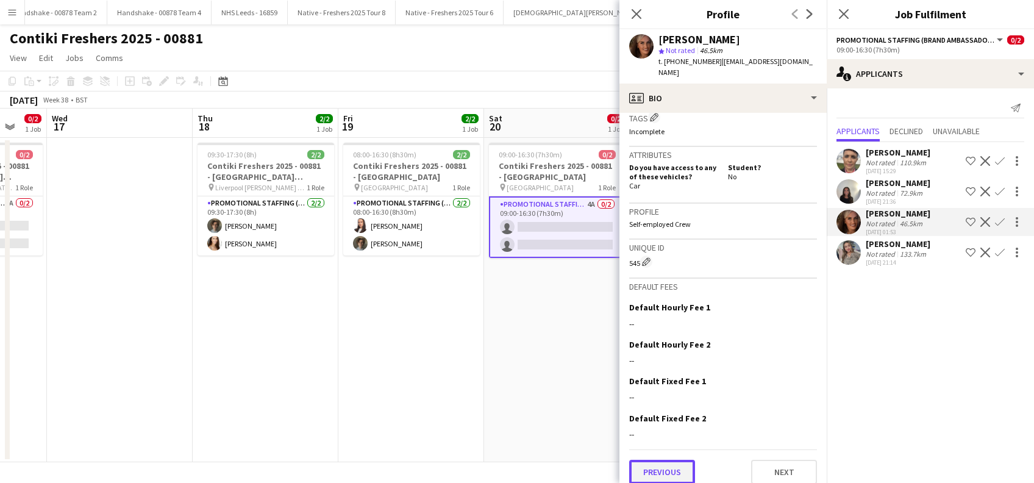
click at [658, 465] on button "Previous" at bounding box center [662, 472] width 66 height 24
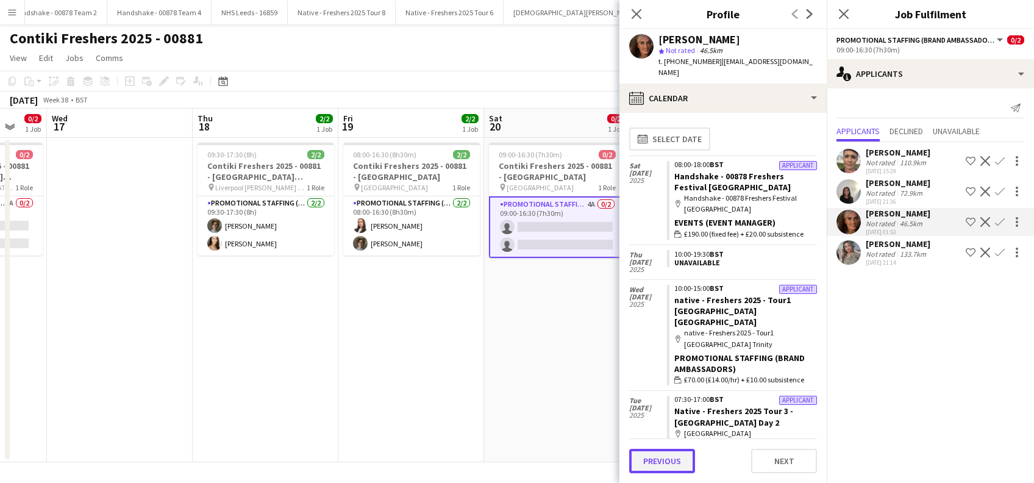
click at [661, 463] on button "Previous" at bounding box center [662, 461] width 66 height 24
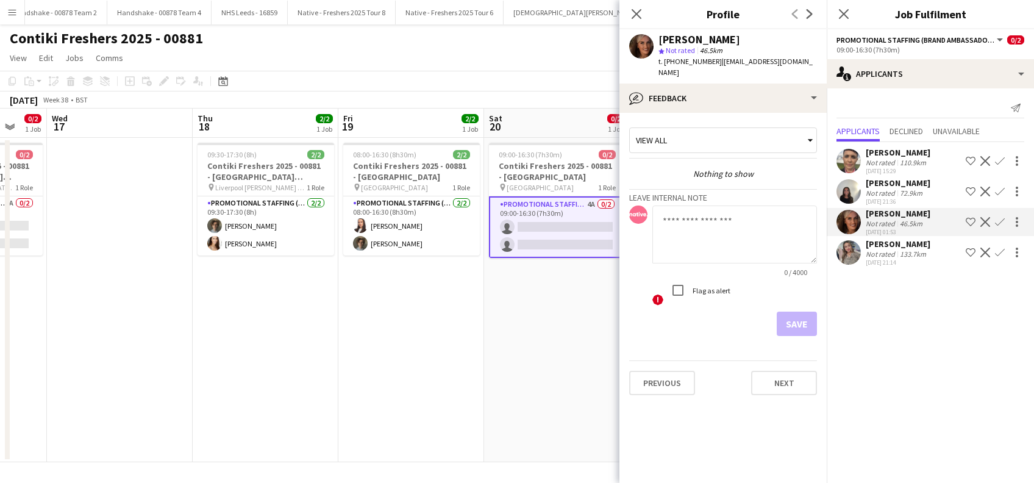
click at [663, 360] on div "Previous Next" at bounding box center [723, 377] width 188 height 35
click at [647, 376] on button "Previous" at bounding box center [662, 383] width 66 height 24
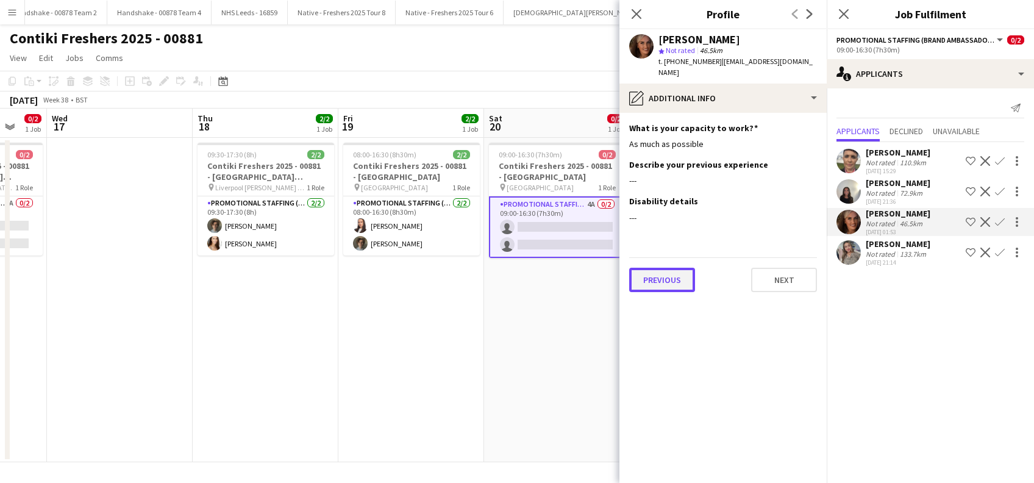
click at [670, 268] on button "Previous" at bounding box center [662, 280] width 66 height 24
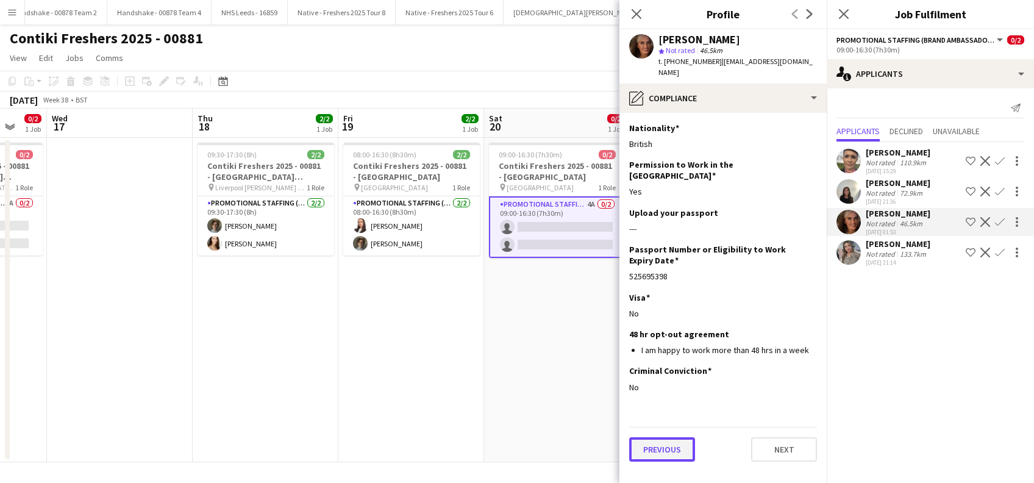
click at [674, 437] on button "Previous" at bounding box center [662, 449] width 66 height 24
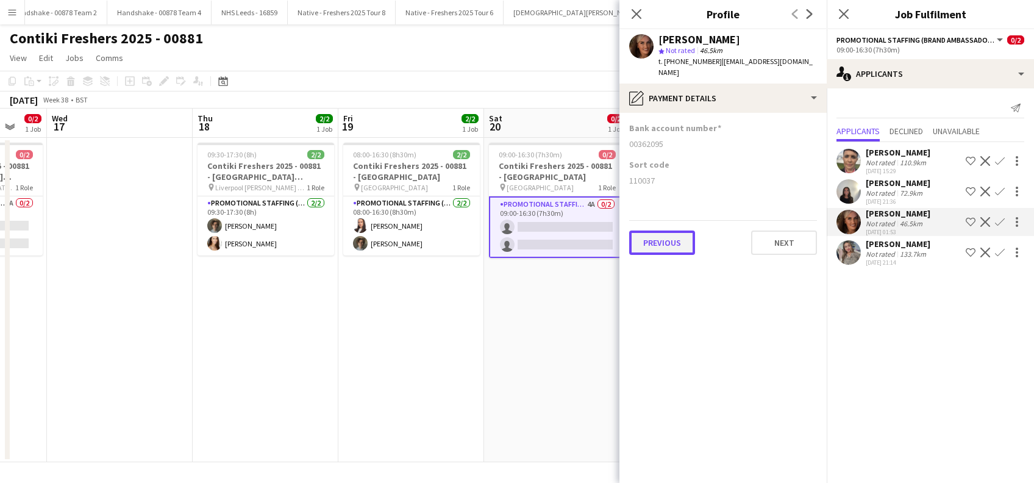
click at [663, 240] on button "Previous" at bounding box center [662, 242] width 66 height 24
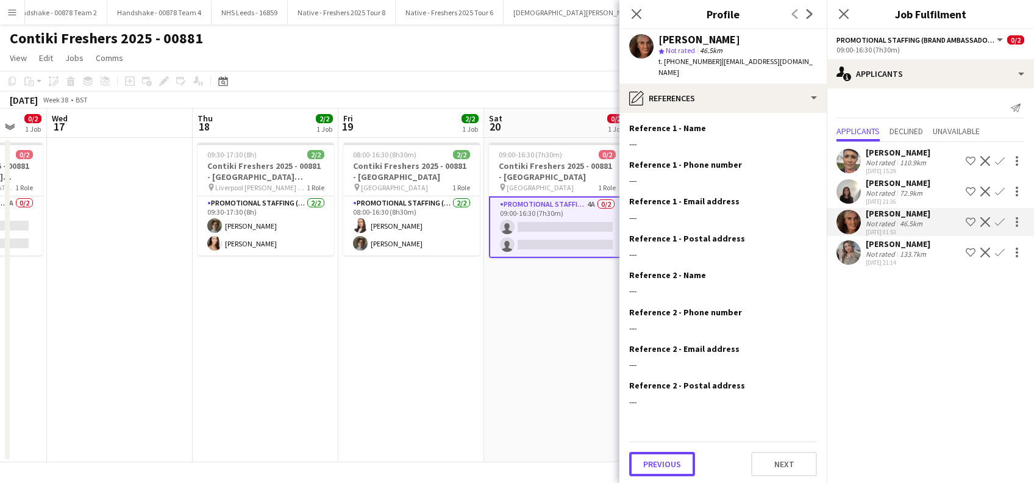
drag, startPoint x: 658, startPoint y: 440, endPoint x: 657, endPoint y: 450, distance: 9.8
click at [658, 452] on button "Previous" at bounding box center [662, 464] width 66 height 24
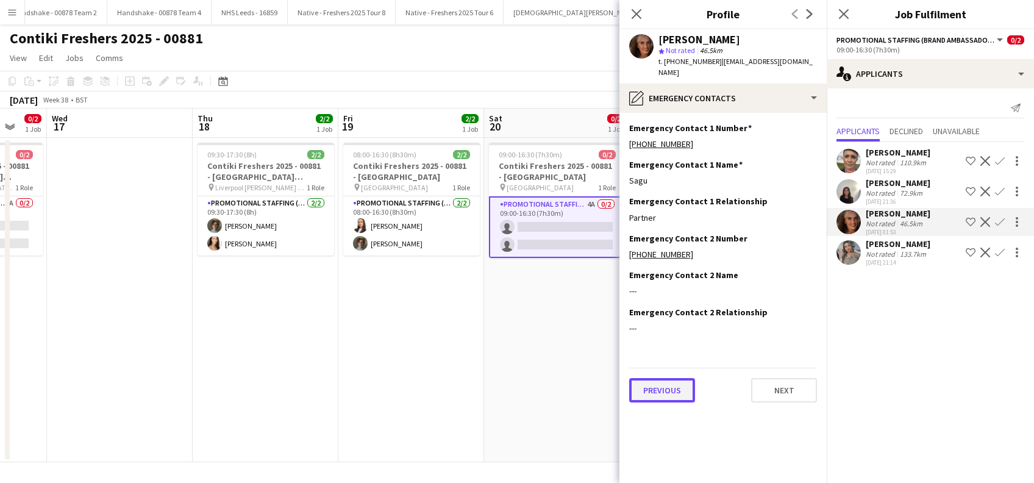
click at [663, 387] on button "Previous" at bounding box center [662, 390] width 66 height 24
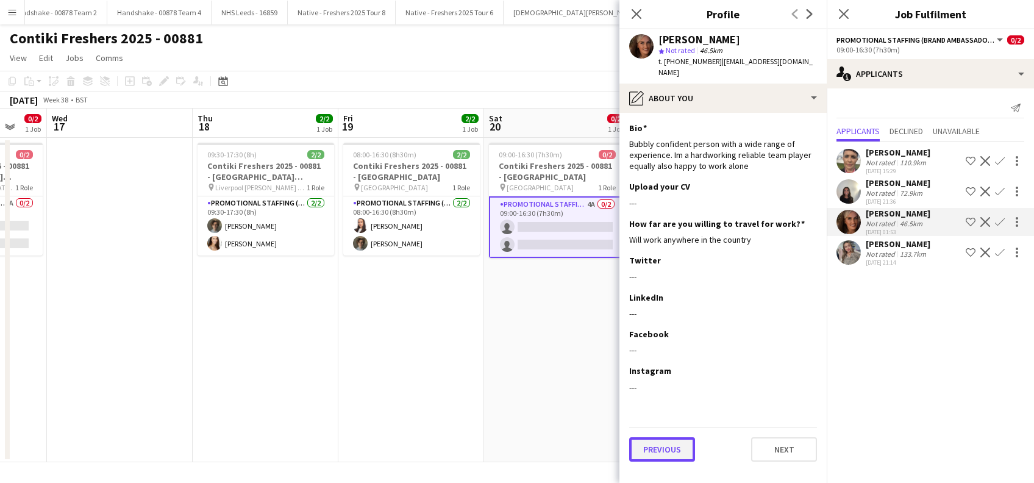
click at [666, 437] on button "Previous" at bounding box center [662, 449] width 66 height 24
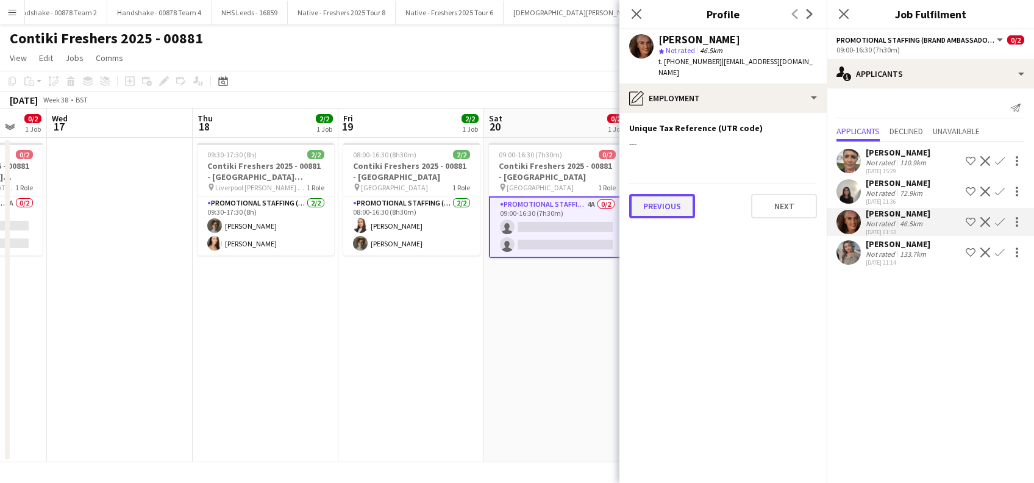
click at [662, 194] on button "Previous" at bounding box center [662, 206] width 66 height 24
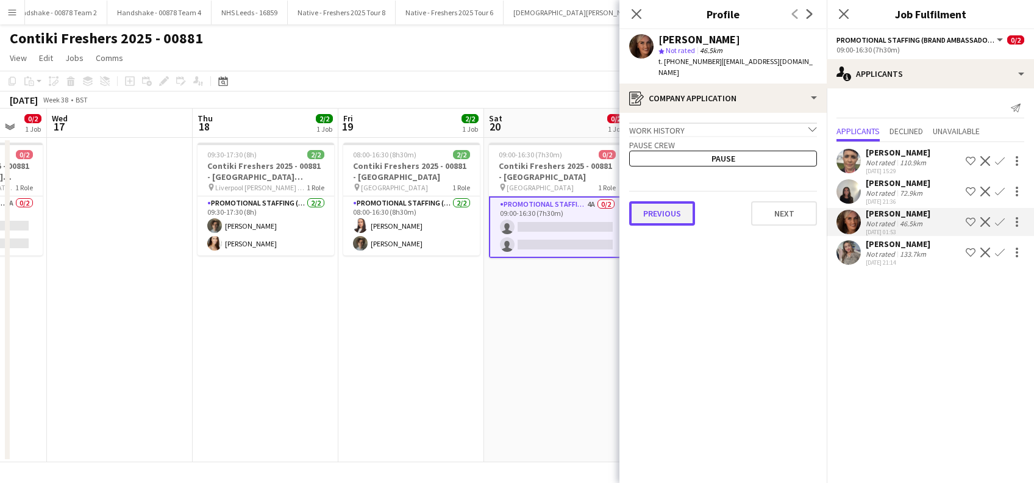
click at [657, 205] on button "Previous" at bounding box center [662, 213] width 66 height 24
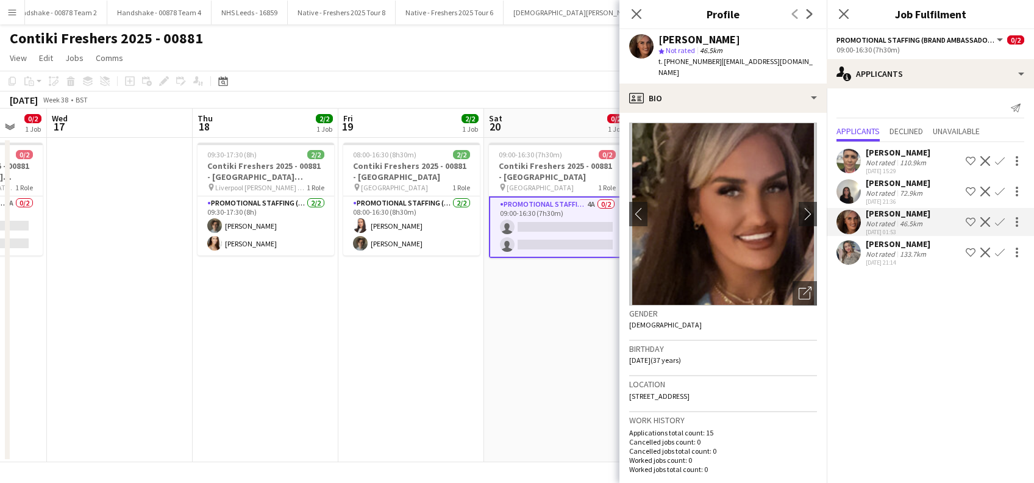
click at [526, 327] on app-date-cell "09:00-16:30 (7h30m) 0/2 Contiki Freshers 2025 - 00881 - [GEOGRAPHIC_DATA] pin U…" at bounding box center [557, 300] width 146 height 324
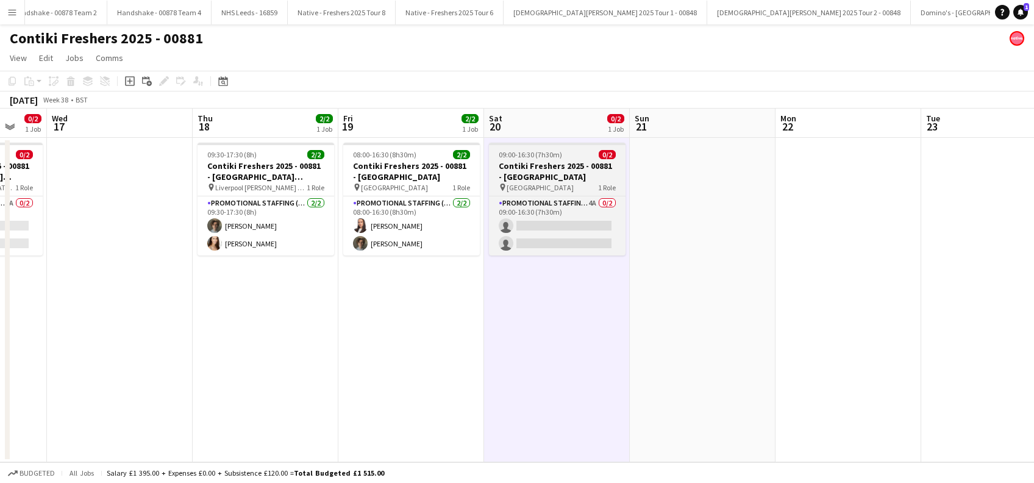
click at [522, 168] on h3 "Contiki Freshers 2025 - 00881 - [GEOGRAPHIC_DATA]" at bounding box center [557, 171] width 137 height 22
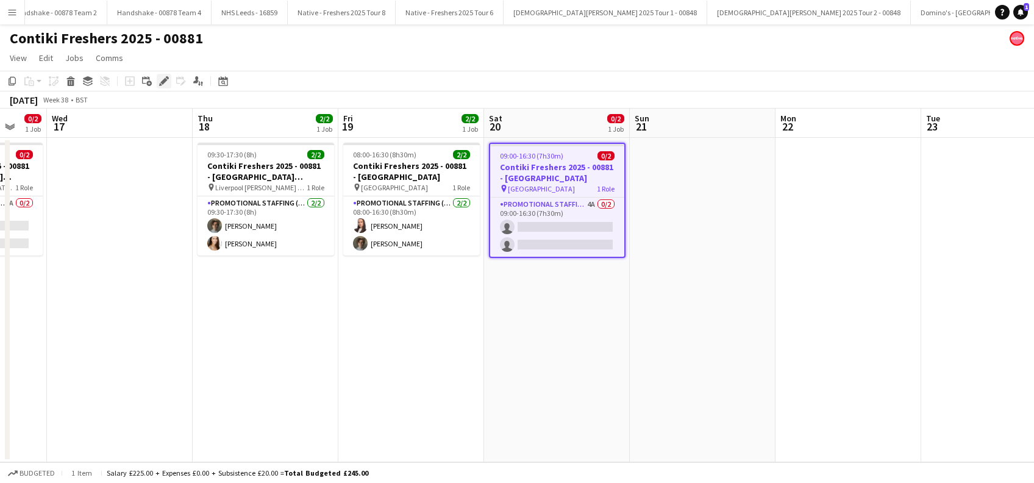
click at [165, 80] on icon at bounding box center [163, 81] width 7 height 7
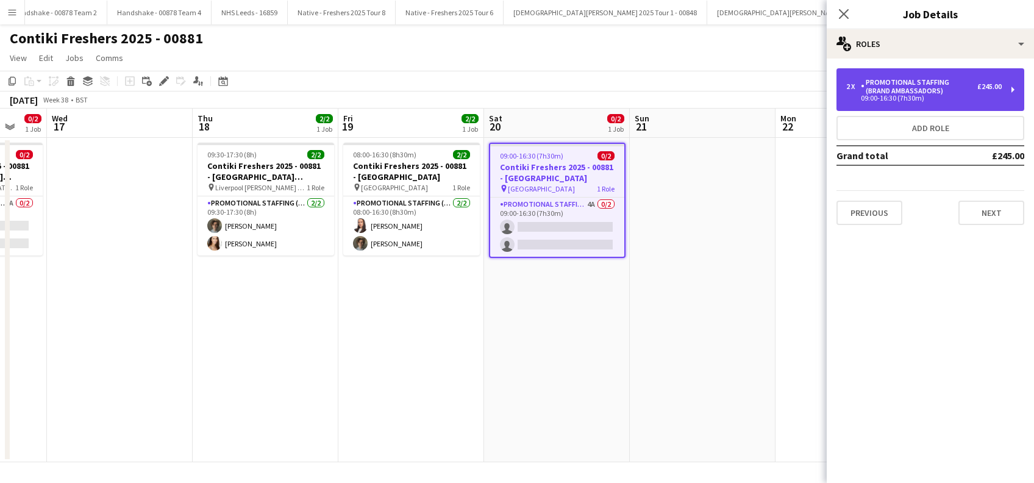
click at [900, 86] on div "Promotional Staffing (Brand Ambassadors)" at bounding box center [919, 86] width 116 height 17
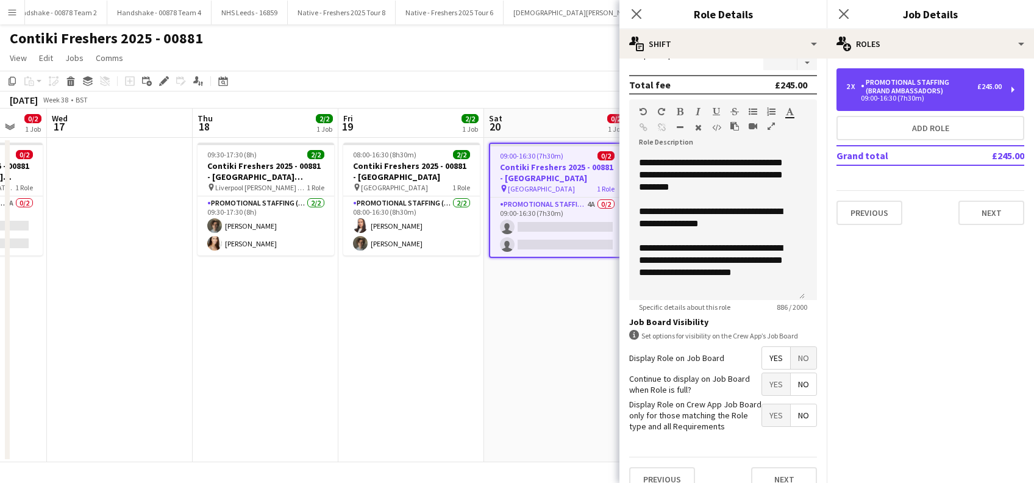
scroll to position [0, 0]
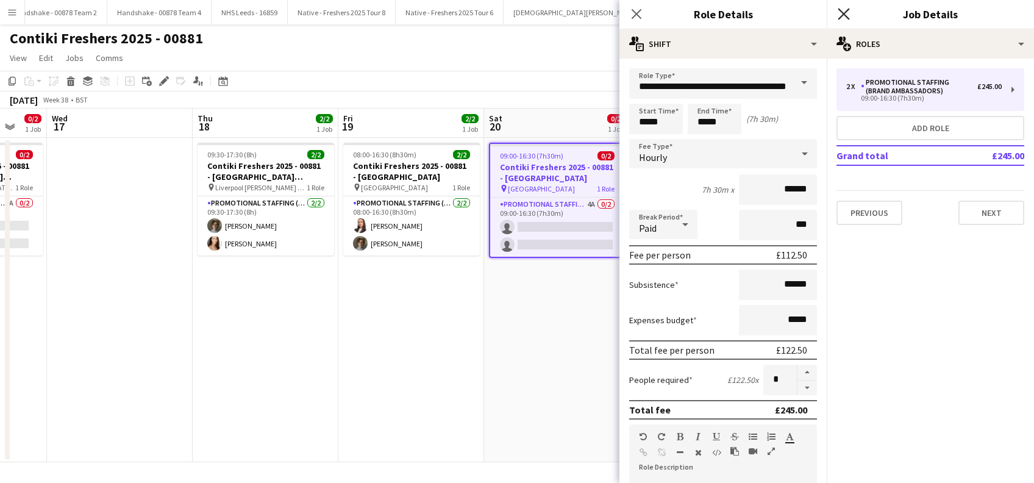
click at [844, 16] on icon "Close pop-in" at bounding box center [844, 14] width 12 height 12
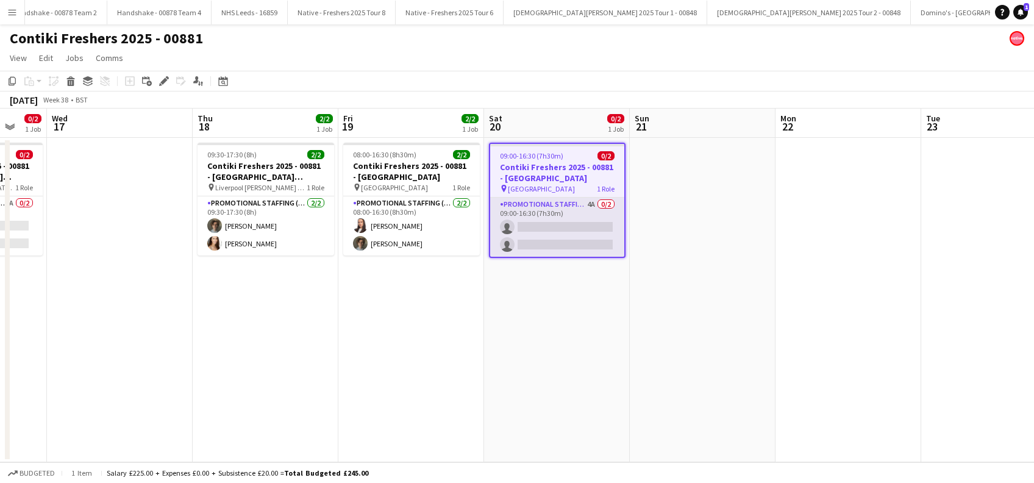
click at [551, 229] on app-card-role "Promotional Staffing (Brand Ambassadors) 4A 0/2 09:00-16:30 (7h30m) single-neut…" at bounding box center [557, 227] width 134 height 59
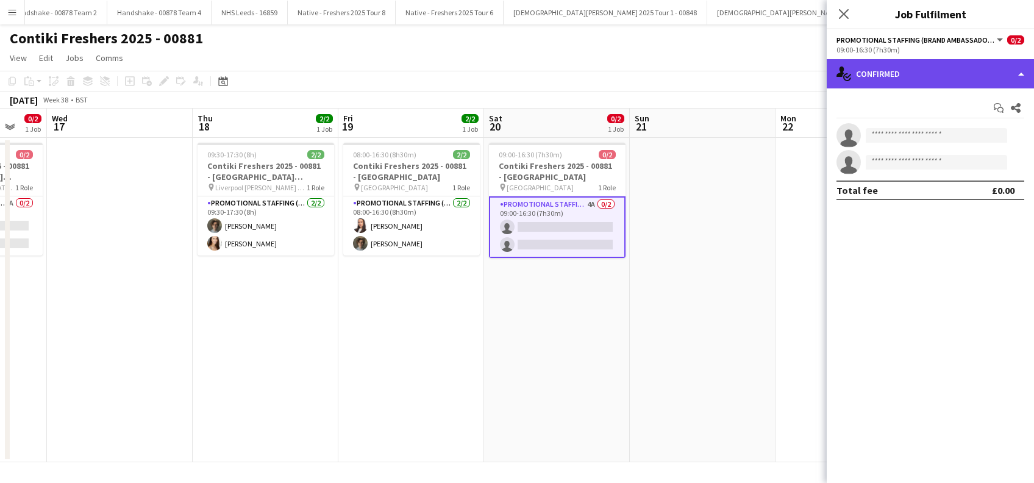
click at [987, 84] on div "single-neutral-actions-check-2 Confirmed" at bounding box center [930, 73] width 207 height 29
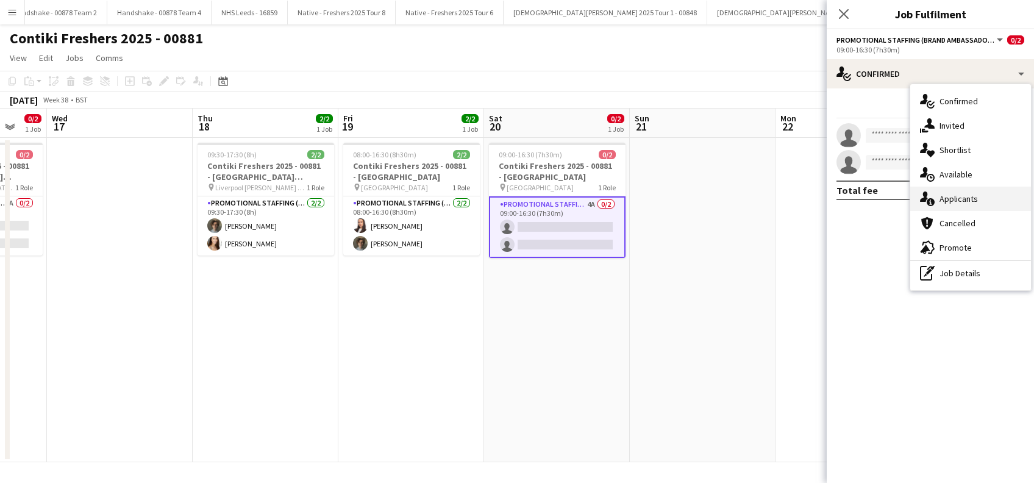
click at [955, 196] on div "single-neutral-actions-information Applicants" at bounding box center [970, 199] width 121 height 24
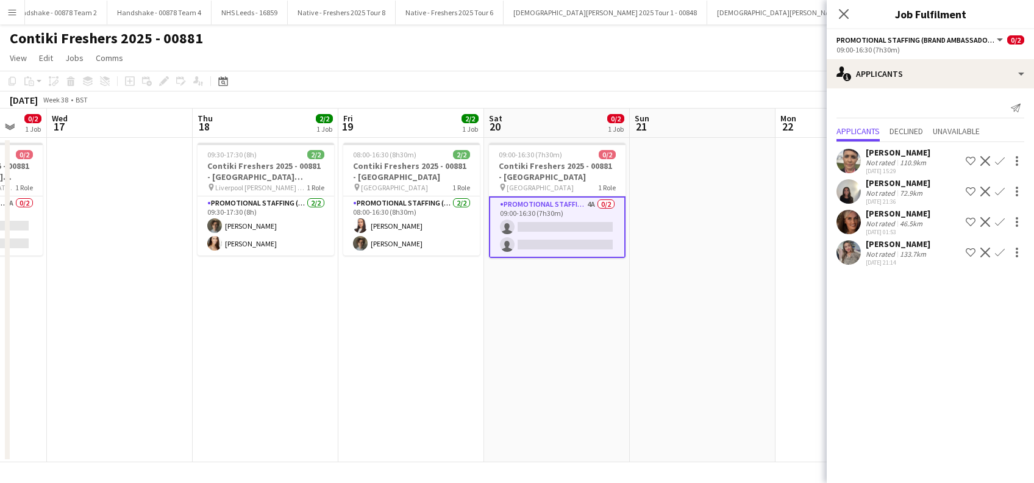
click at [887, 185] on div "[PERSON_NAME]" at bounding box center [898, 182] width 65 height 11
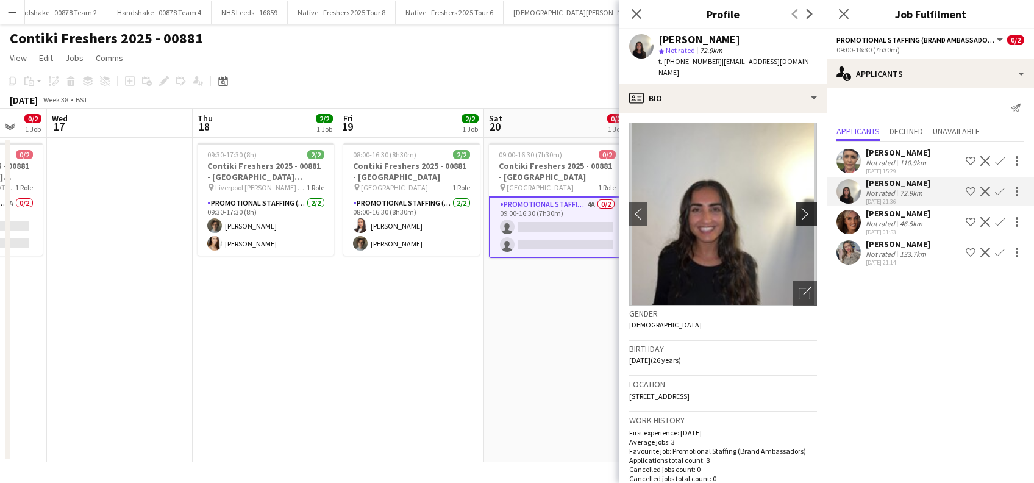
click at [801, 207] on app-icon "chevron-right" at bounding box center [808, 213] width 19 height 13
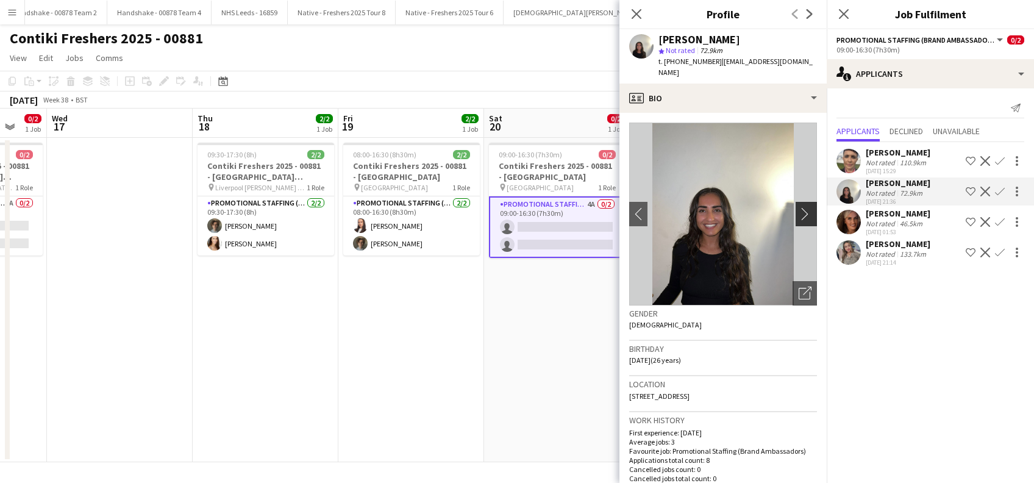
click at [801, 207] on app-icon "chevron-right" at bounding box center [808, 213] width 19 height 13
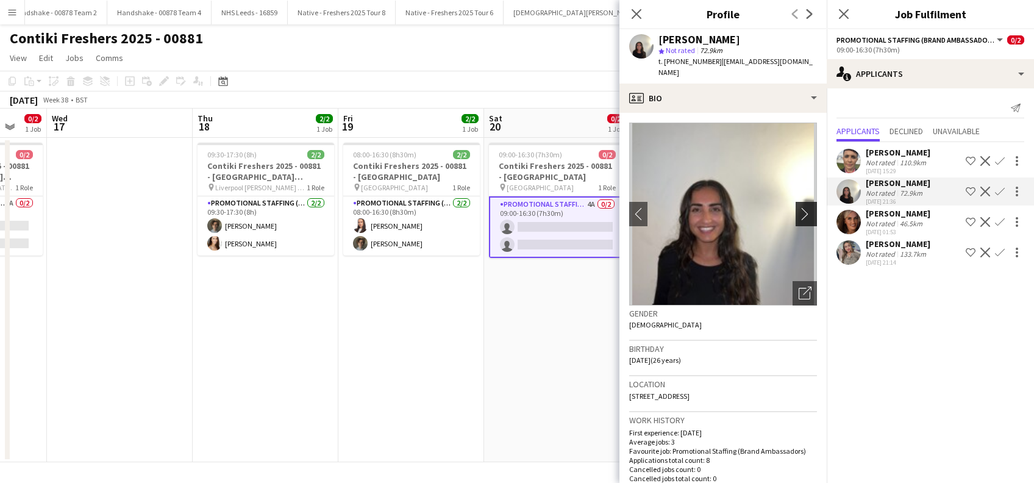
click at [801, 207] on app-icon "chevron-right" at bounding box center [808, 213] width 19 height 13
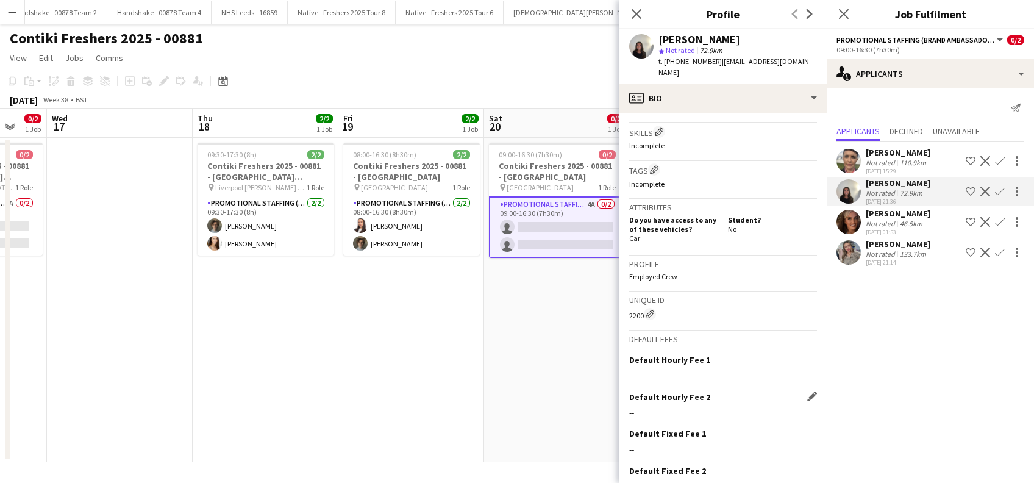
scroll to position [516, 0]
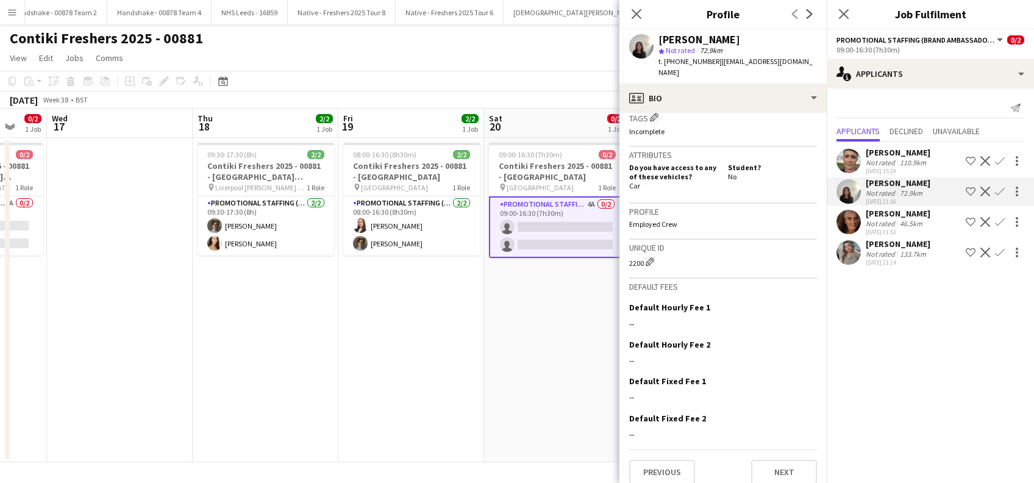
click at [1003, 188] on app-icon "Confirm" at bounding box center [1000, 192] width 10 height 10
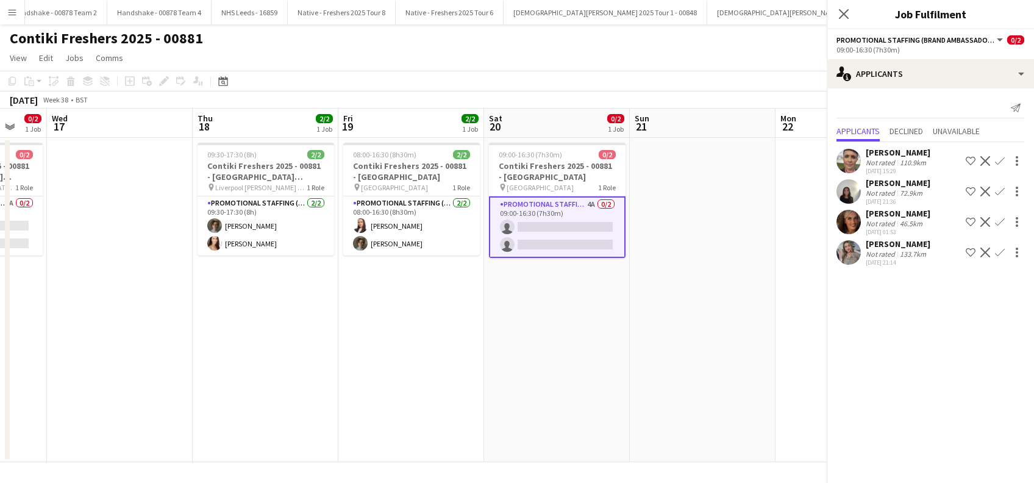
click at [1003, 188] on app-icon "Confirm" at bounding box center [1000, 192] width 10 height 10
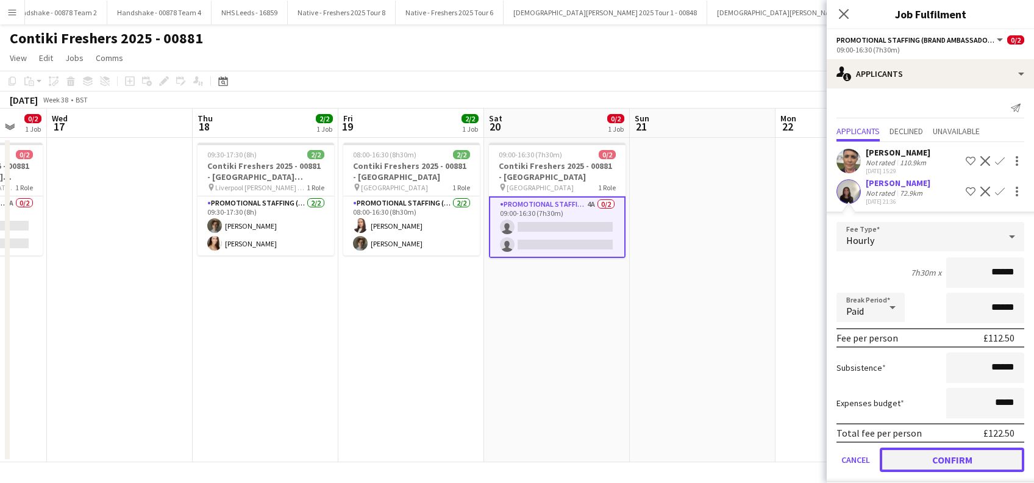
click at [920, 452] on button "Confirm" at bounding box center [952, 460] width 144 height 24
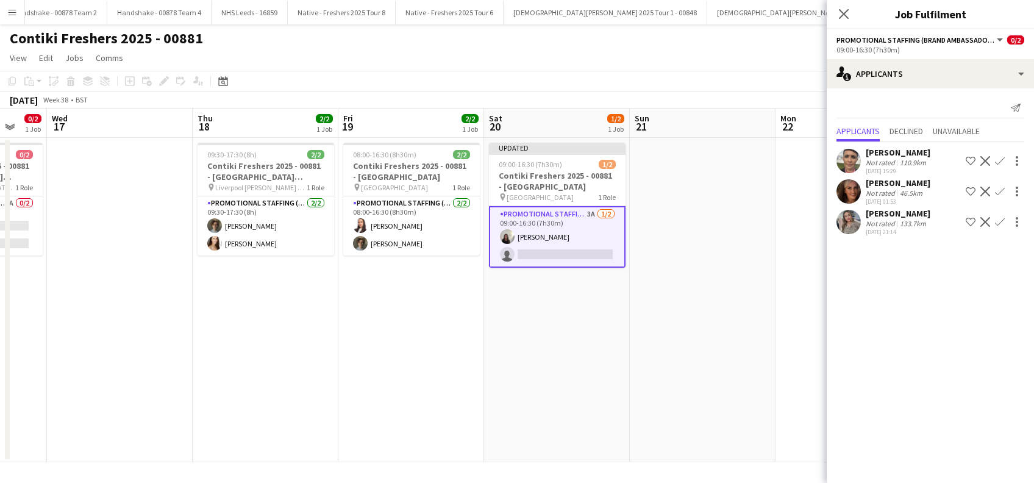
click at [902, 215] on div "[PERSON_NAME]" at bounding box center [898, 213] width 65 height 11
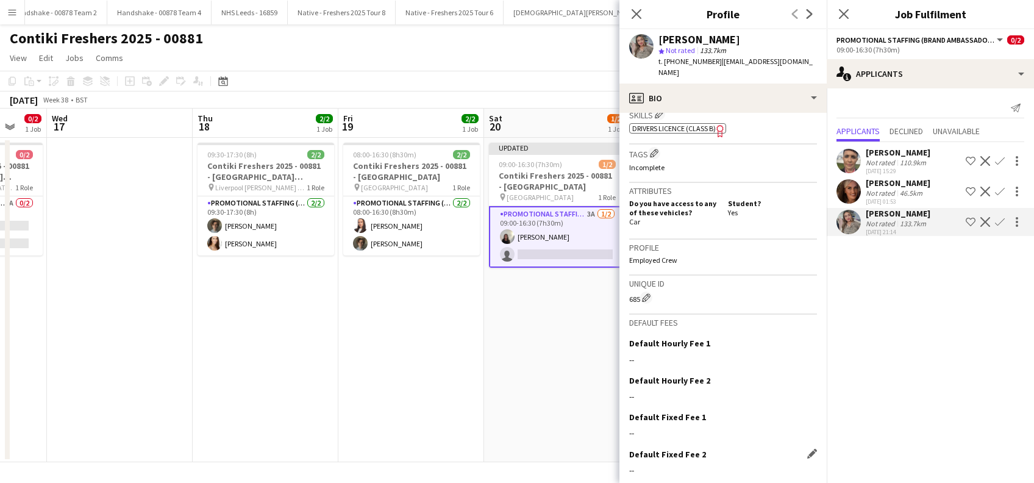
scroll to position [490, 0]
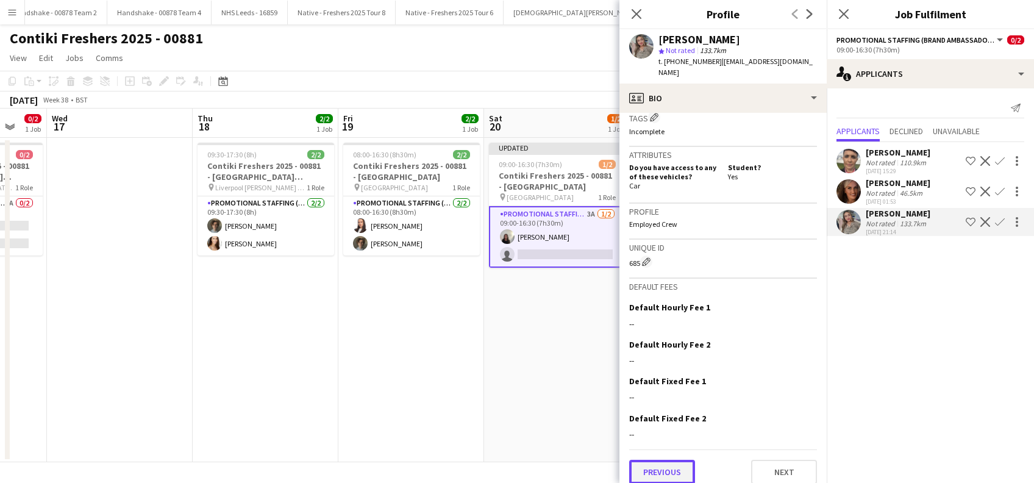
click at [661, 466] on button "Previous" at bounding box center [662, 472] width 66 height 24
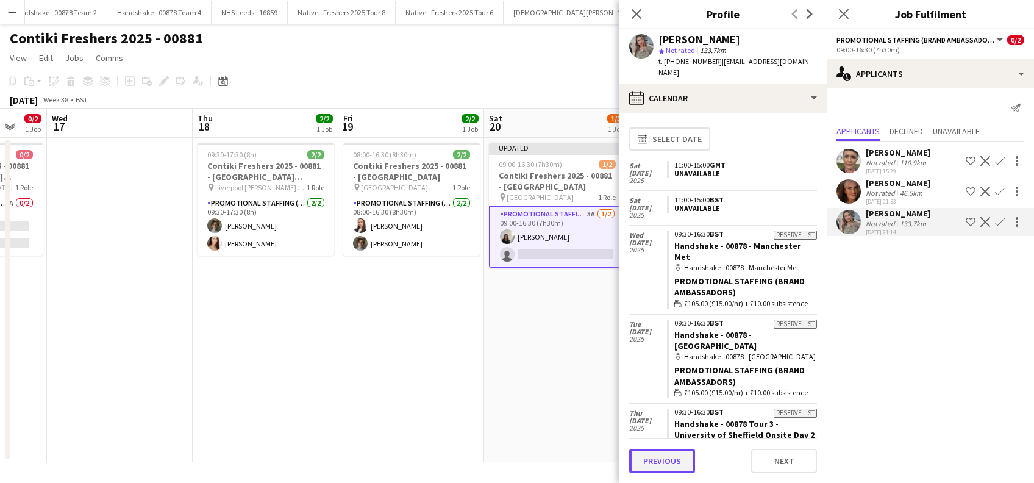
click at [666, 465] on button "Previous" at bounding box center [662, 461] width 66 height 24
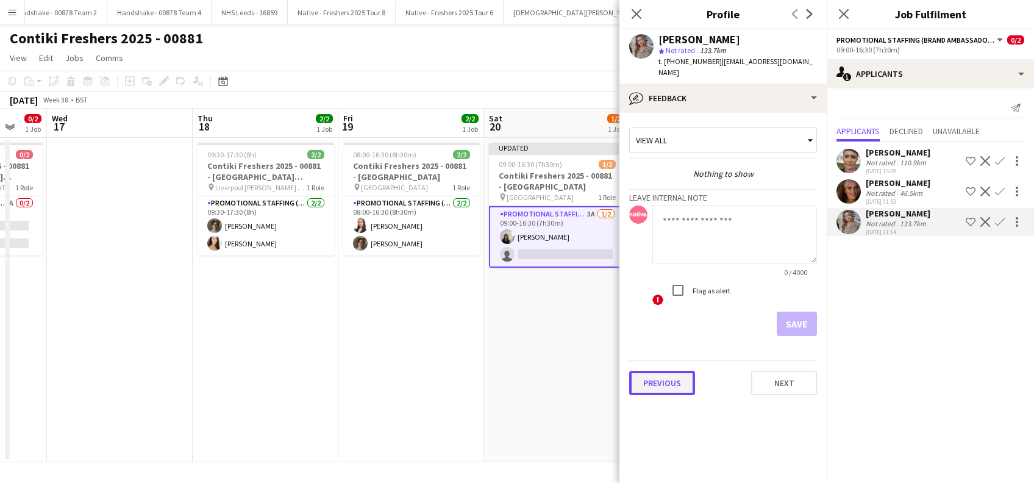
click at [668, 371] on button "Previous" at bounding box center [662, 383] width 66 height 24
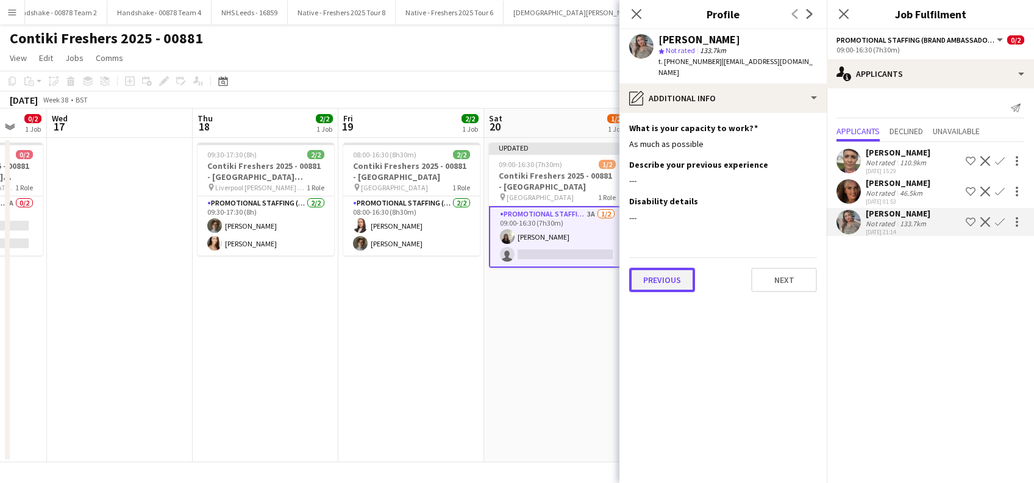
click at [676, 272] on button "Previous" at bounding box center [662, 280] width 66 height 24
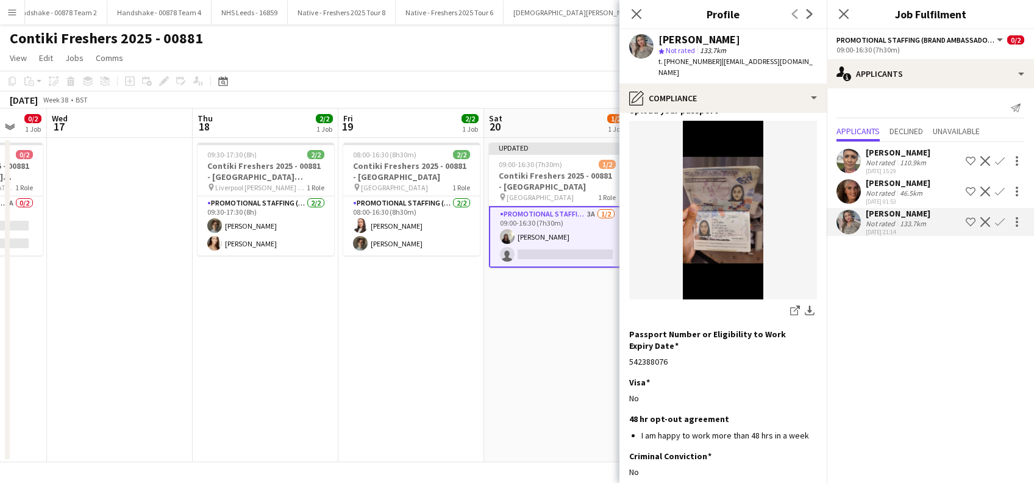
scroll to position [164, 0]
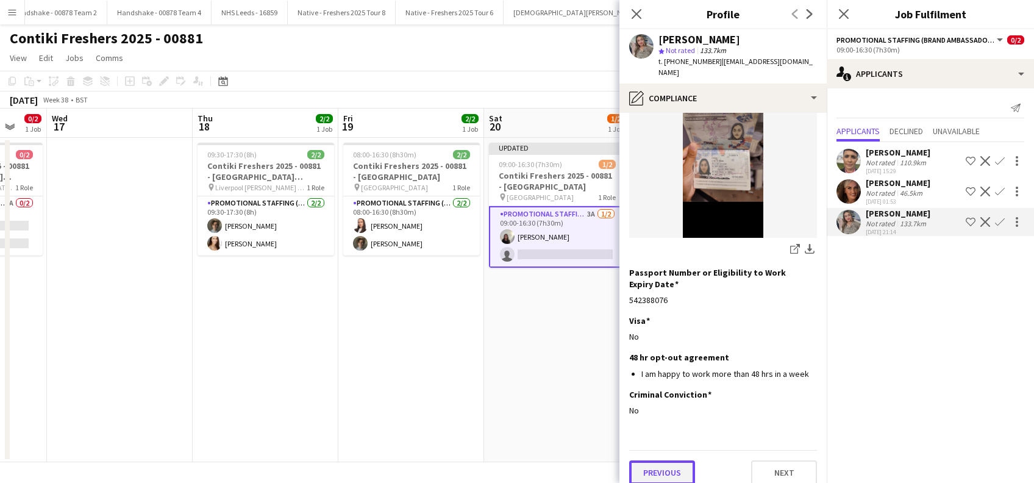
click at [660, 465] on button "Previous" at bounding box center [662, 472] width 66 height 24
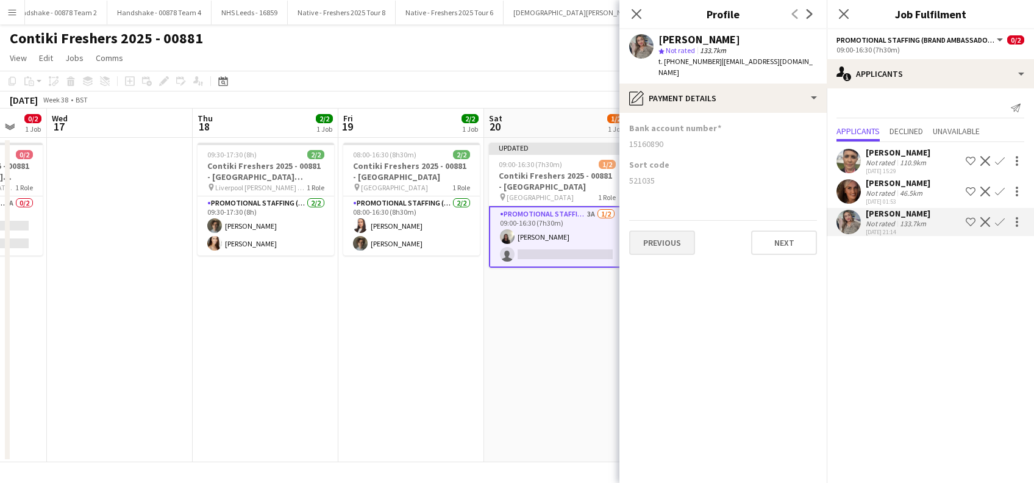
scroll to position [0, 0]
click at [672, 241] on button "Previous" at bounding box center [662, 242] width 66 height 24
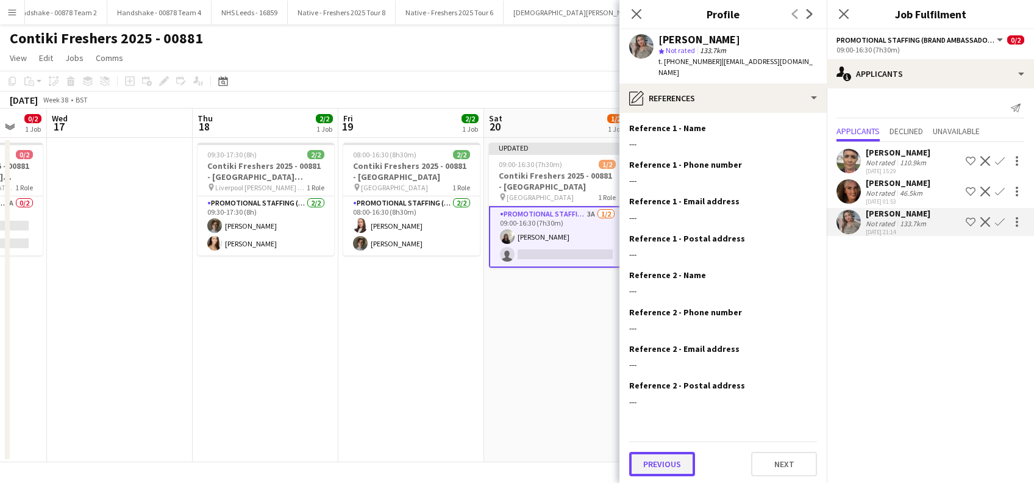
click at [656, 455] on button "Previous" at bounding box center [662, 464] width 66 height 24
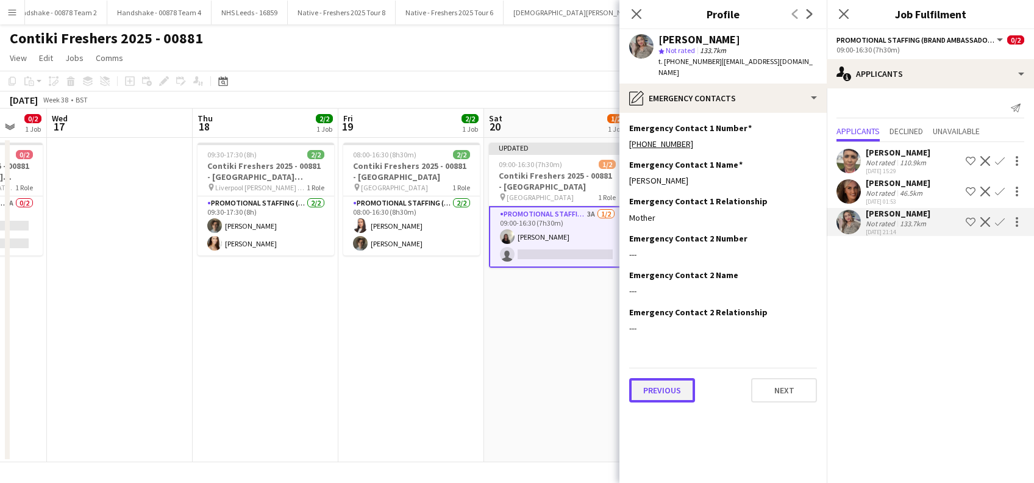
click at [662, 387] on button "Previous" at bounding box center [662, 390] width 66 height 24
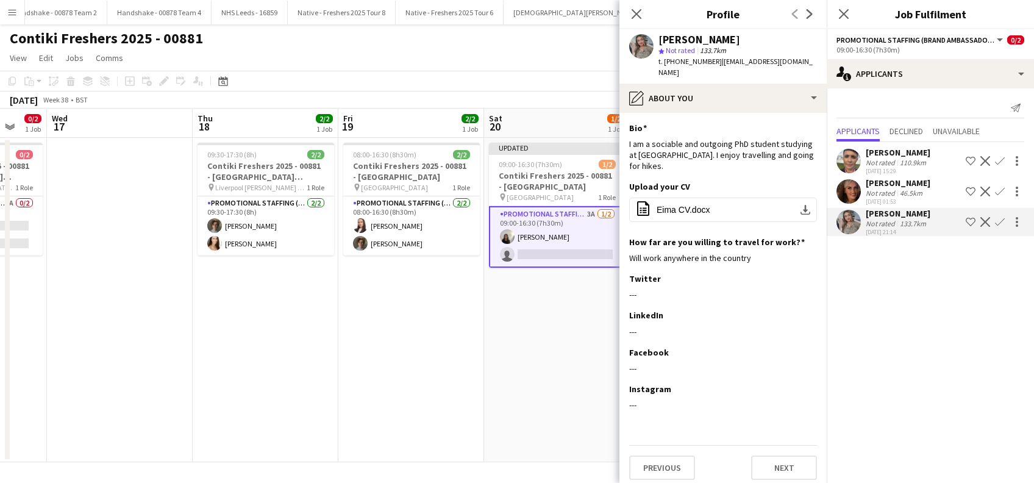
click at [999, 221] on app-icon "Confirm" at bounding box center [1000, 222] width 10 height 10
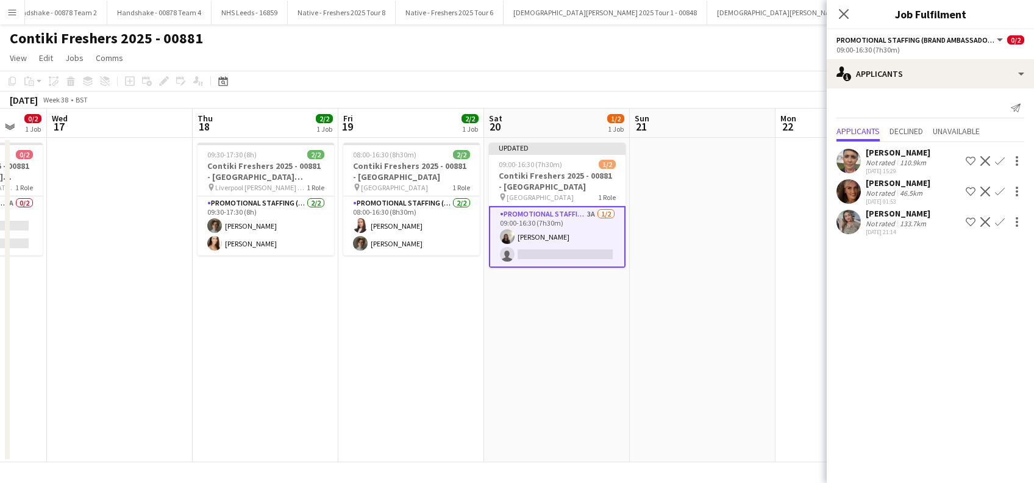
click at [999, 221] on app-icon "Confirm" at bounding box center [1000, 222] width 10 height 10
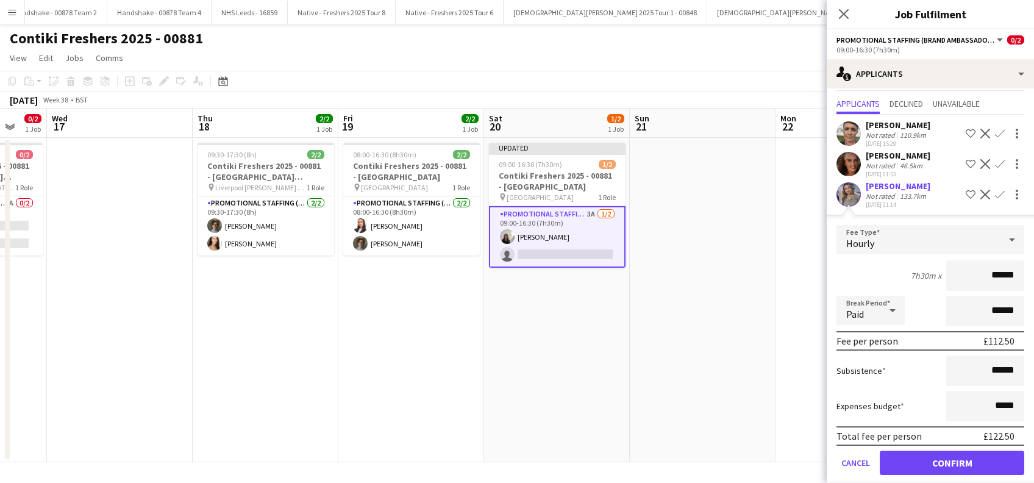
scroll to position [40, 0]
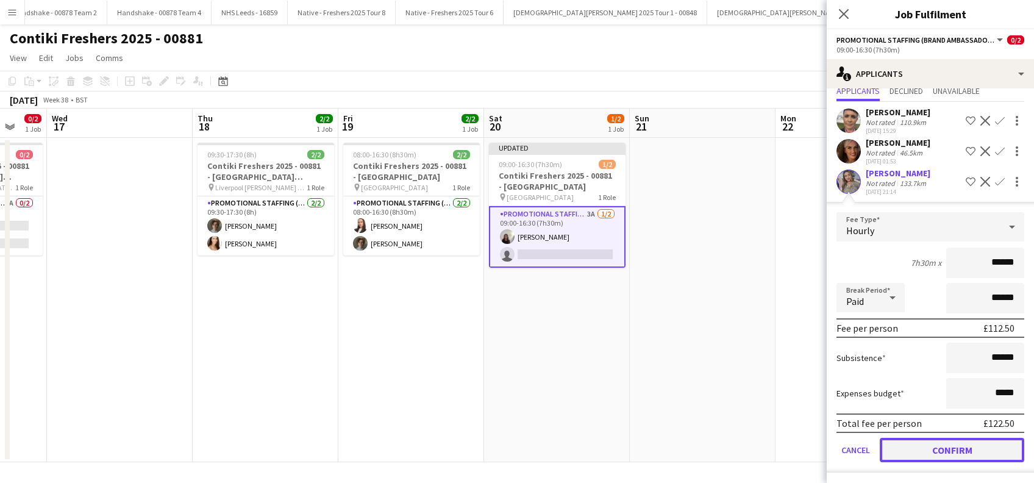
click at [943, 449] on button "Confirm" at bounding box center [952, 450] width 144 height 24
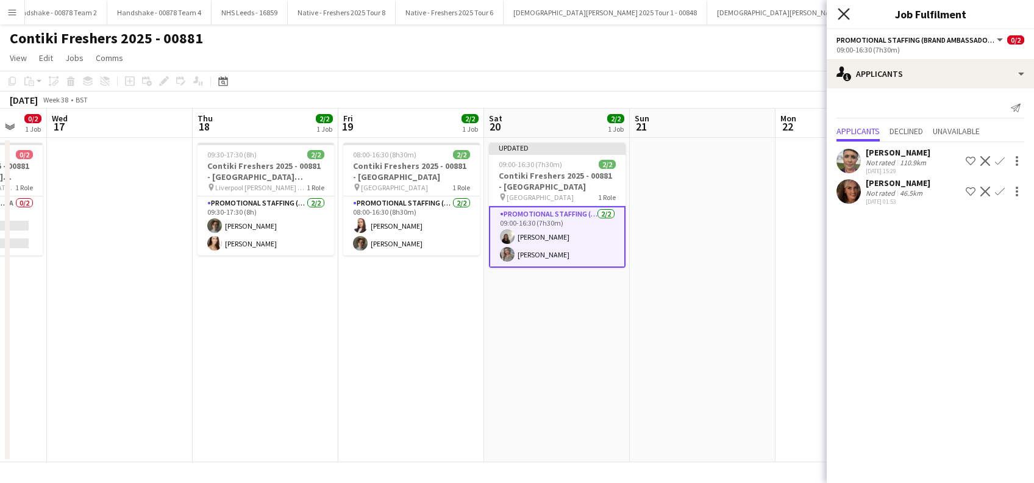
click at [846, 15] on icon at bounding box center [844, 14] width 12 height 12
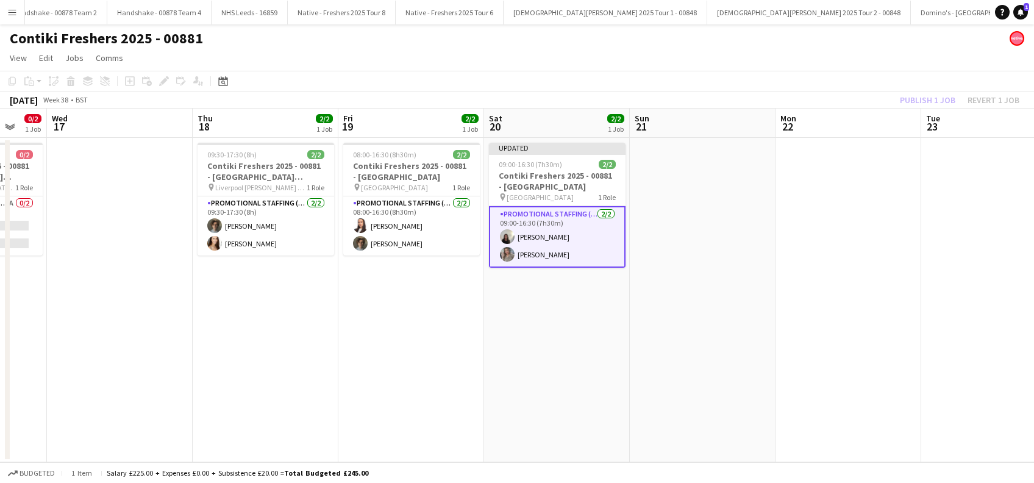
click at [726, 238] on app-date-cell at bounding box center [703, 300] width 146 height 324
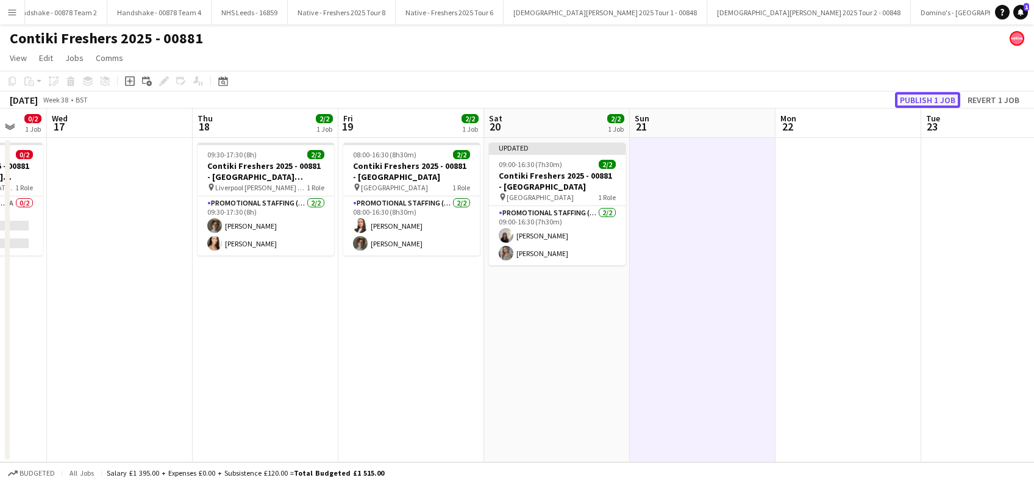
click at [909, 97] on button "Publish 1 job" at bounding box center [927, 100] width 65 height 16
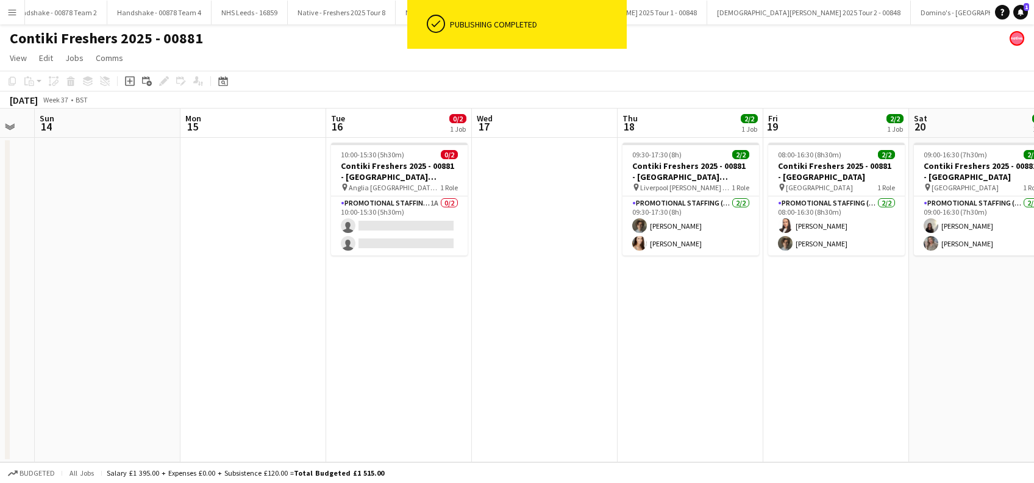
drag, startPoint x: 330, startPoint y: 340, endPoint x: 738, endPoint y: 353, distance: 408.7
click at [738, 353] on app-calendar-viewport "Fri 12 Sat 13 Sun 14 Mon 15 Tue 16 0/2 1 Job Wed 17 Thu 18 2/2 1 Job Fri 19 2/2…" at bounding box center [517, 286] width 1034 height 354
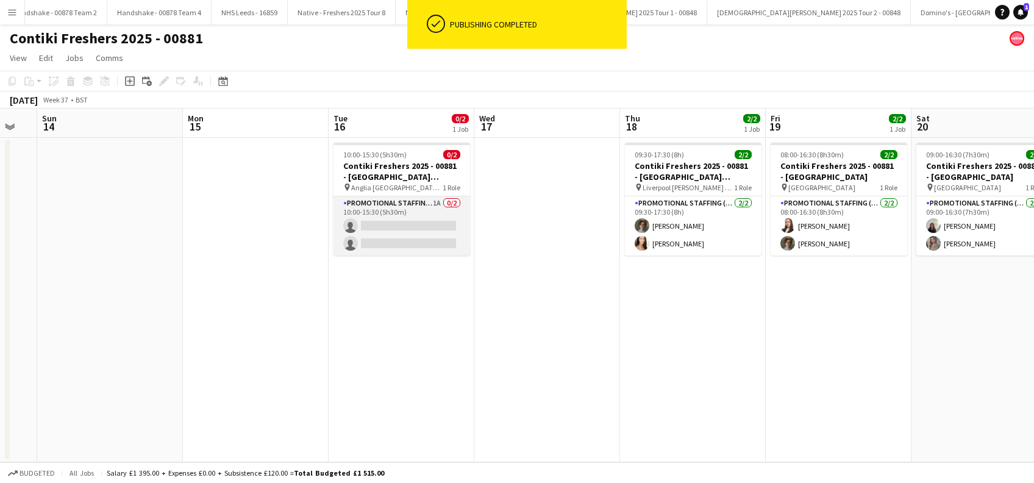
click at [407, 222] on app-card-role "Promotional Staffing (Brand Ambassadors) 1A 0/2 10:00-15:30 (5h30m) single-neut…" at bounding box center [401, 225] width 137 height 59
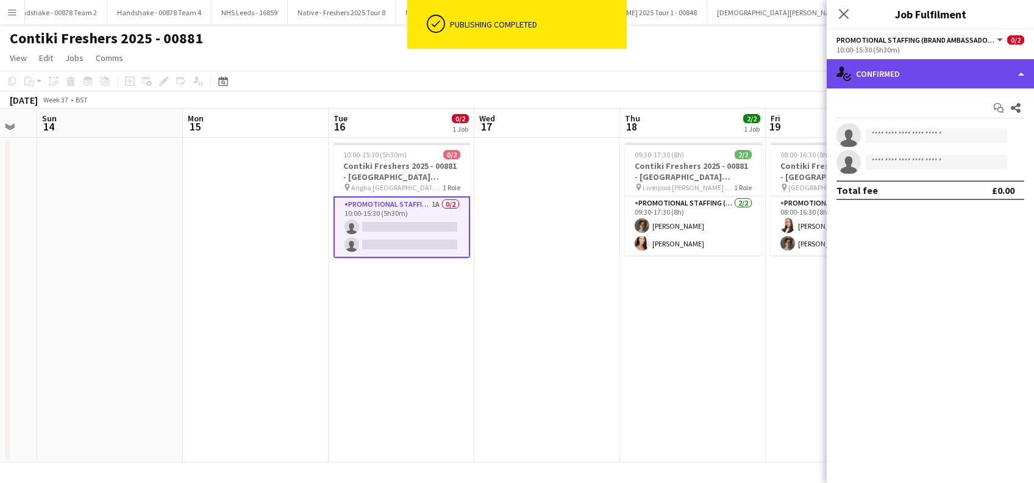
click at [936, 65] on div "single-neutral-actions-check-2 Confirmed" at bounding box center [930, 73] width 207 height 29
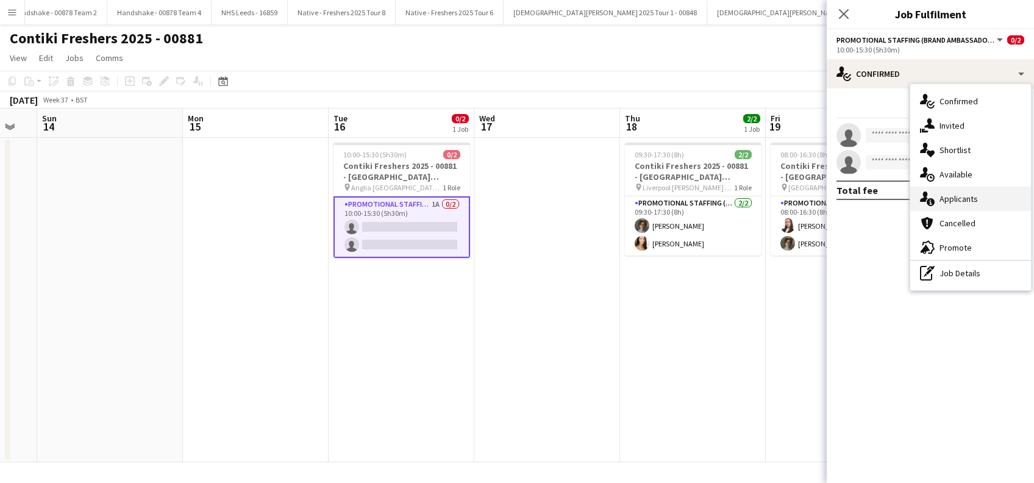
click at [964, 201] on div "single-neutral-actions-information Applicants" at bounding box center [970, 199] width 121 height 24
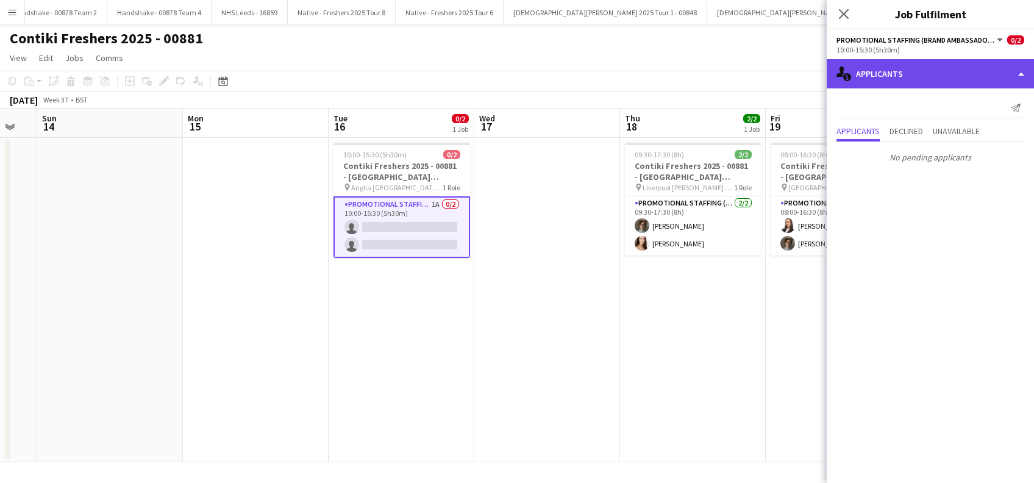
click at [932, 67] on div "single-neutral-actions-information Applicants" at bounding box center [930, 73] width 207 height 29
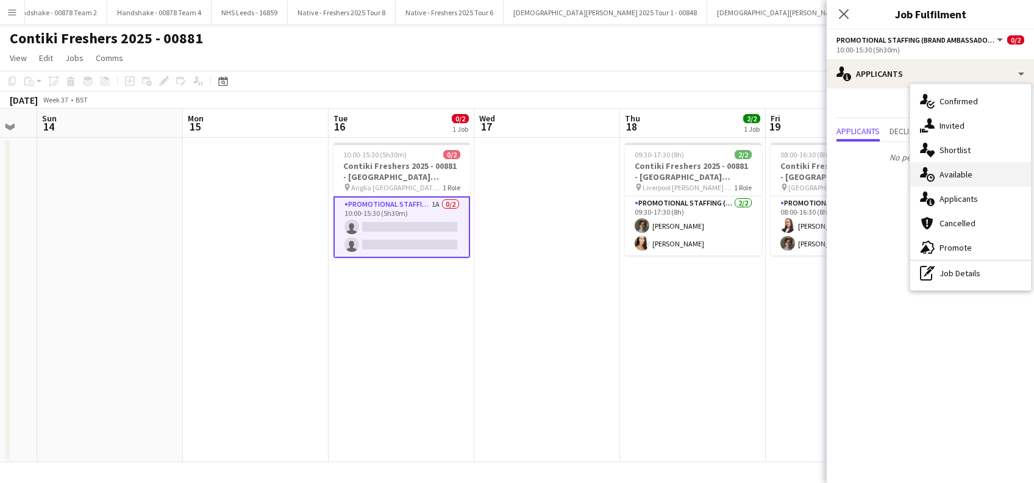
click at [956, 175] on div "single-neutral-actions-upload Available" at bounding box center [970, 174] width 121 height 24
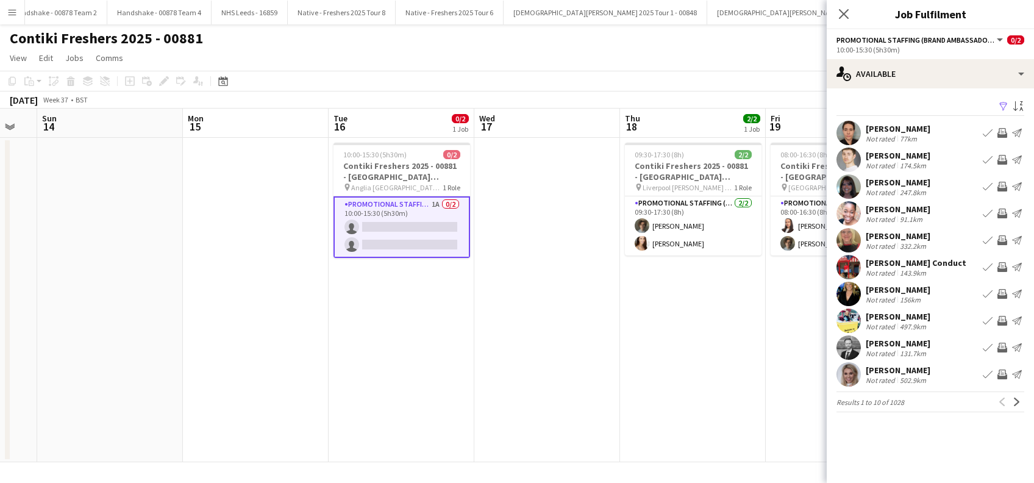
click at [1002, 103] on app-icon "Filter" at bounding box center [1004, 107] width 10 height 12
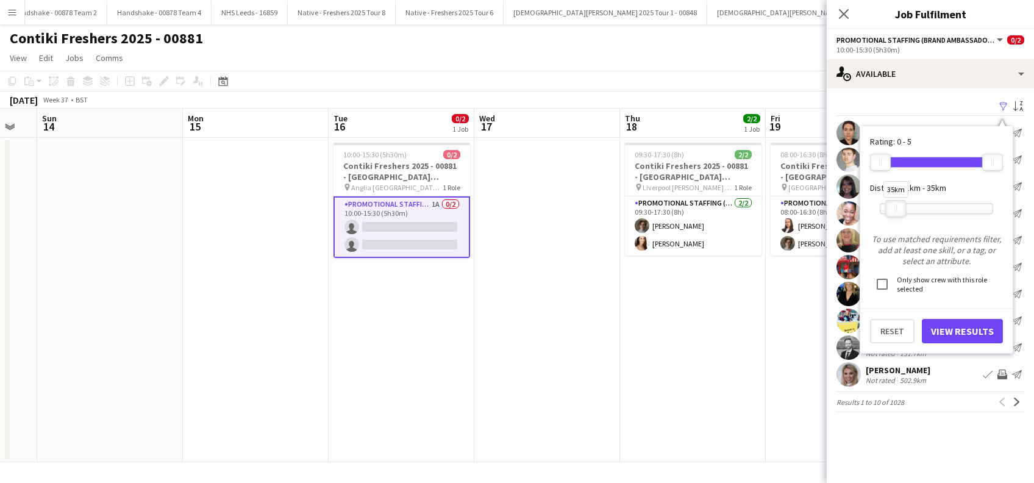
drag, startPoint x: 988, startPoint y: 207, endPoint x: 891, endPoint y: 216, distance: 97.4
click at [891, 216] on div "35km" at bounding box center [936, 208] width 113 height 30
click at [961, 332] on button "View Results" at bounding box center [962, 331] width 81 height 24
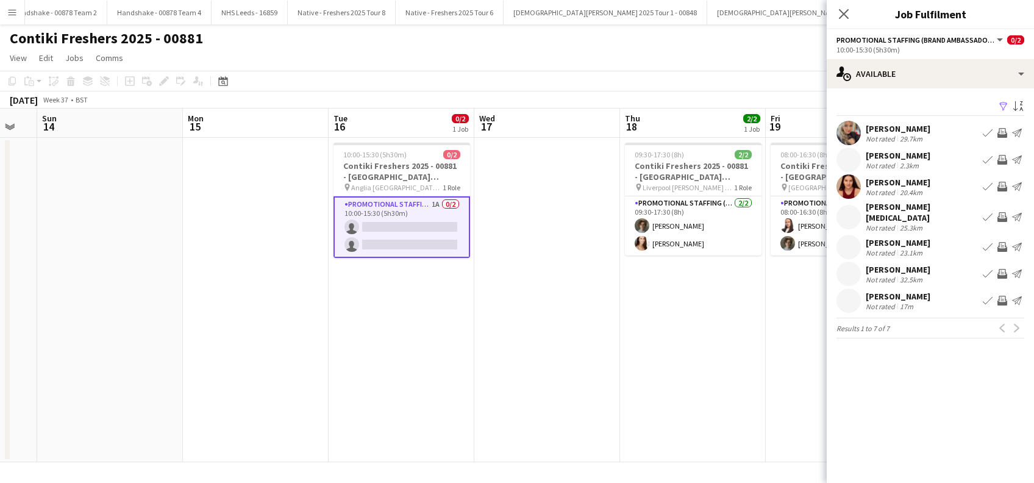
click at [907, 264] on div "[PERSON_NAME]" at bounding box center [898, 269] width 65 height 11
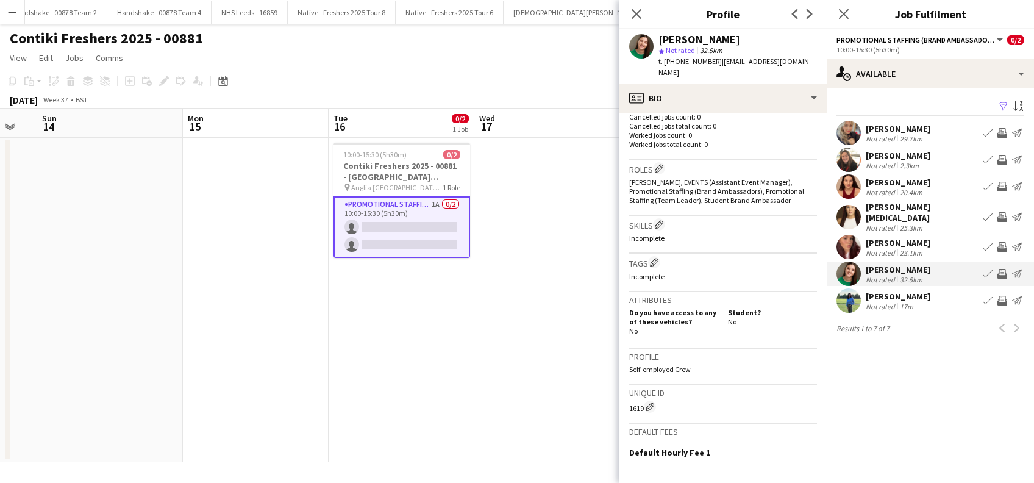
scroll to position [469, 0]
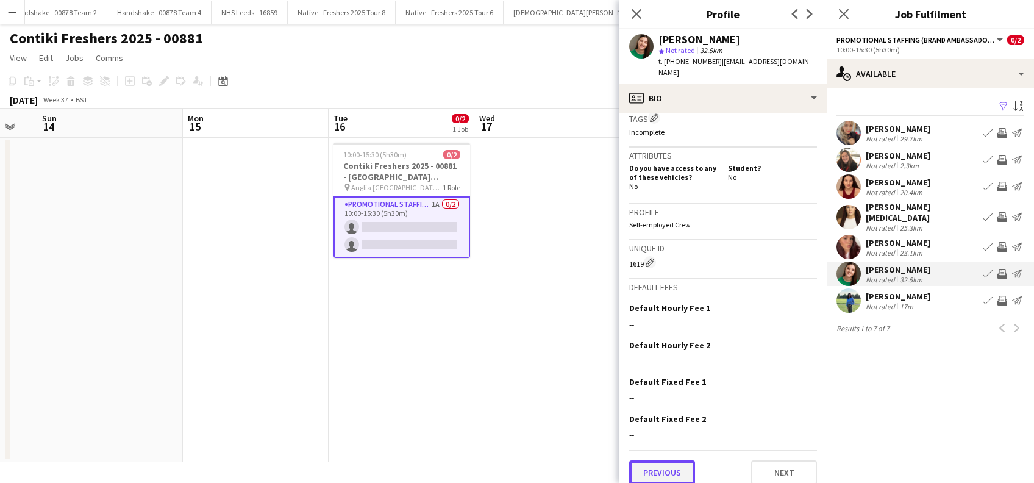
click at [672, 460] on button "Previous" at bounding box center [662, 472] width 66 height 24
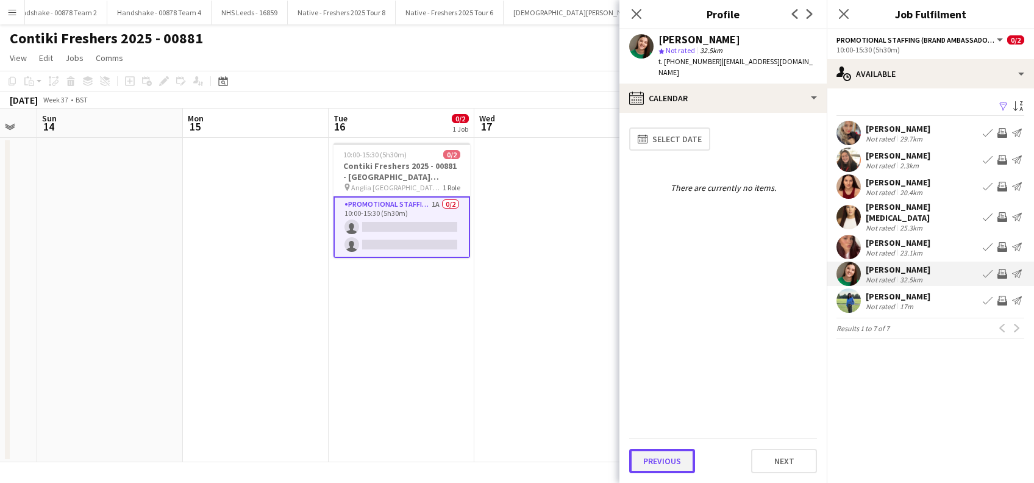
click at [649, 454] on button "Previous" at bounding box center [662, 461] width 66 height 24
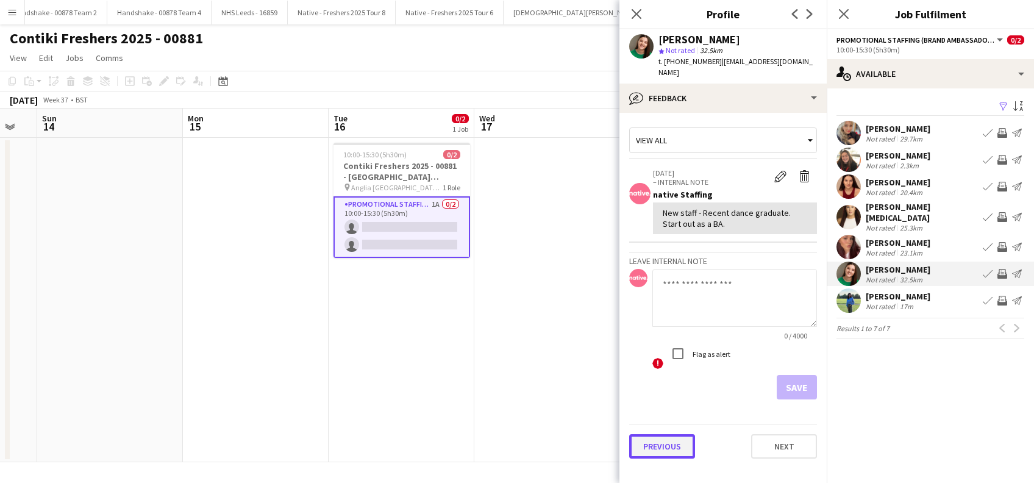
click at [662, 434] on button "Previous" at bounding box center [662, 446] width 66 height 24
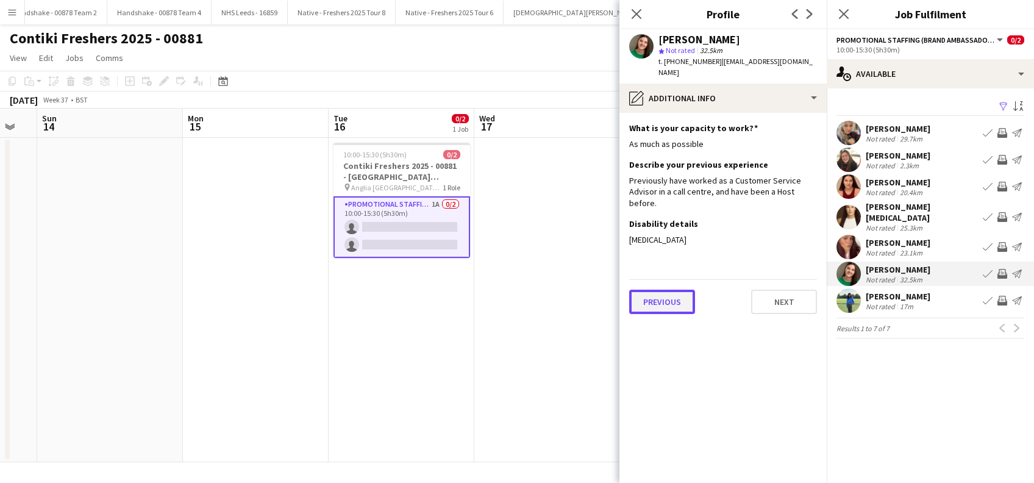
click at [655, 290] on button "Previous" at bounding box center [662, 302] width 66 height 24
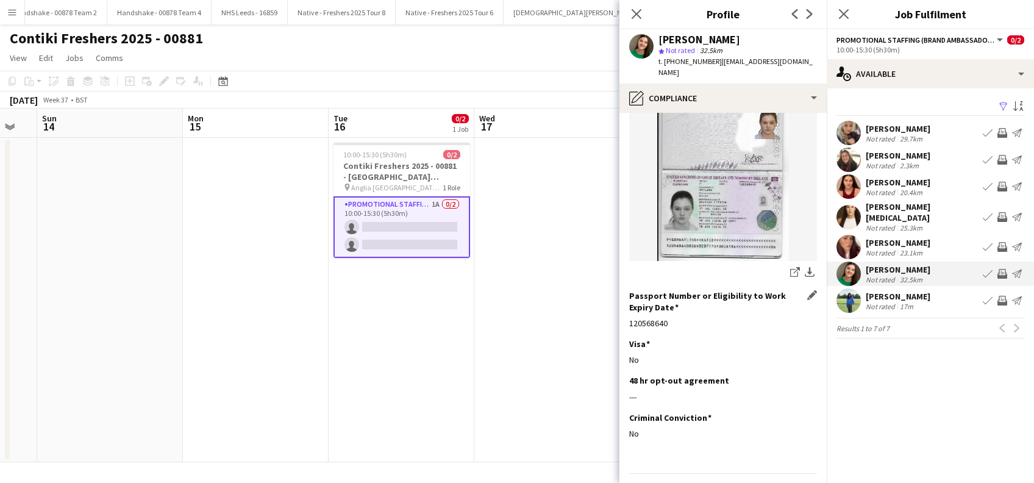
scroll to position [152, 0]
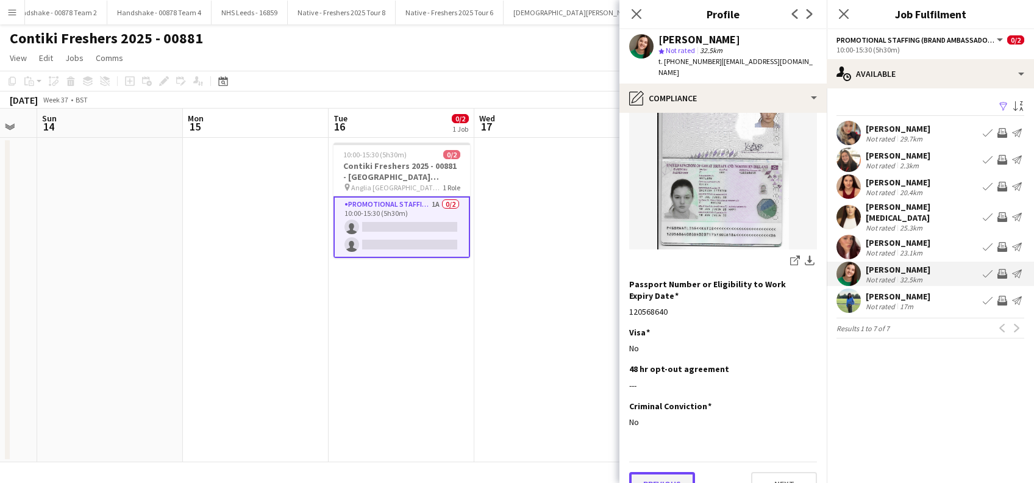
click at [663, 472] on button "Previous" at bounding box center [662, 484] width 66 height 24
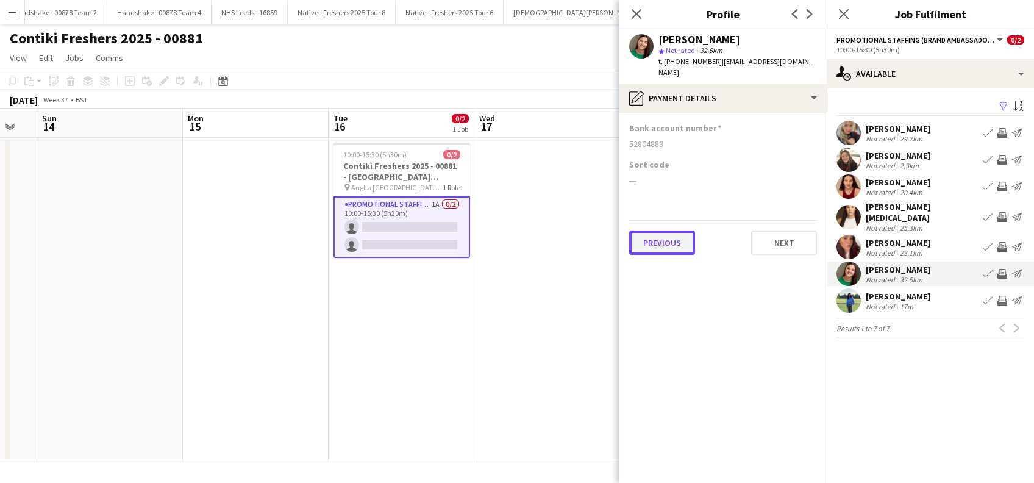
click at [649, 234] on button "Previous" at bounding box center [662, 242] width 66 height 24
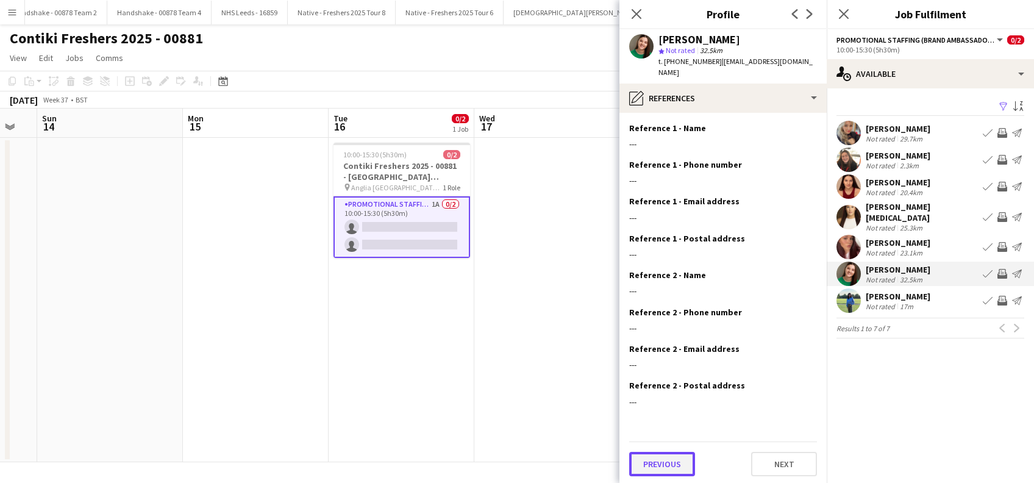
click at [652, 454] on button "Previous" at bounding box center [662, 464] width 66 height 24
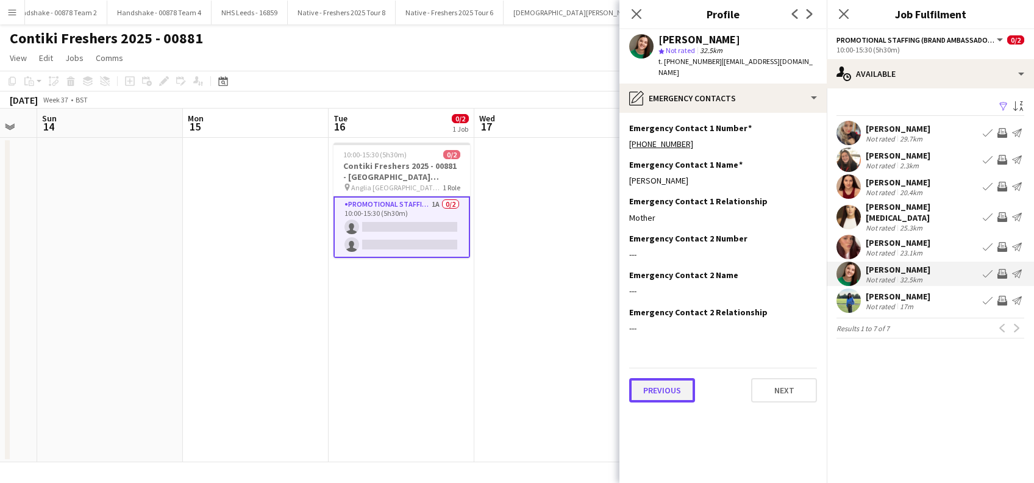
click at [667, 383] on button "Previous" at bounding box center [662, 390] width 66 height 24
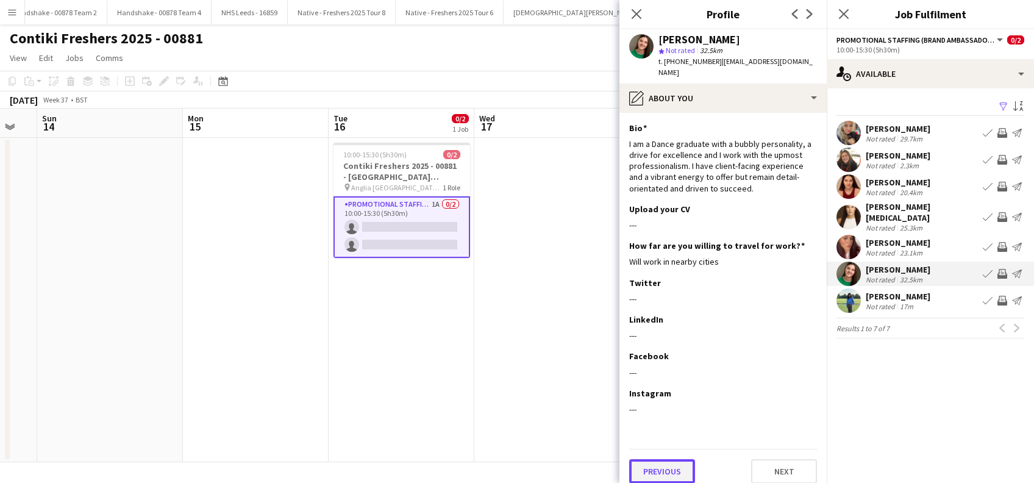
click at [665, 462] on button "Previous" at bounding box center [662, 471] width 66 height 24
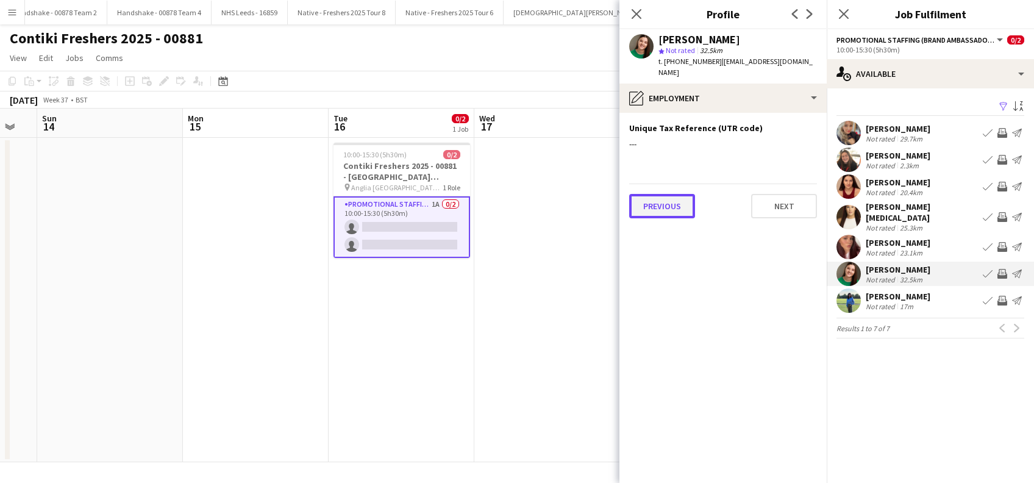
click at [670, 194] on button "Previous" at bounding box center [662, 206] width 66 height 24
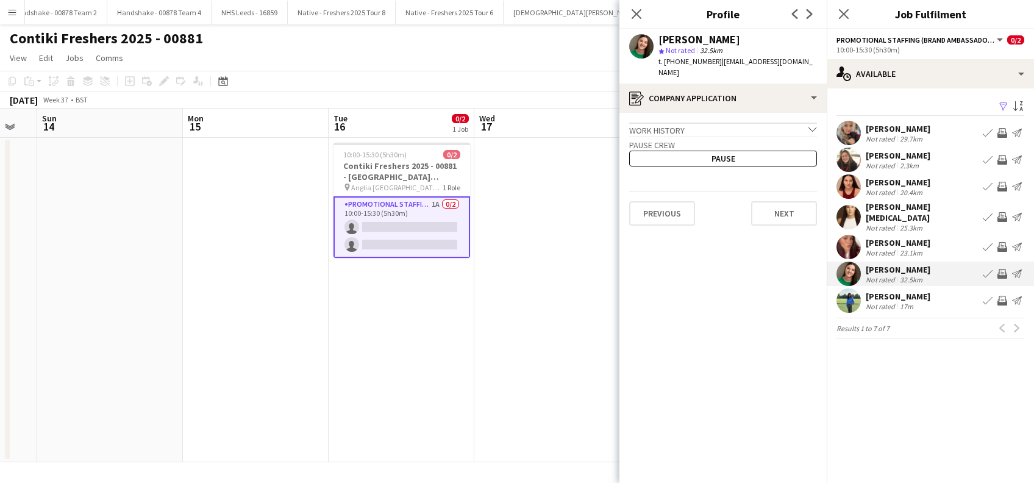
click at [986, 269] on app-icon "Book crew" at bounding box center [988, 274] width 10 height 10
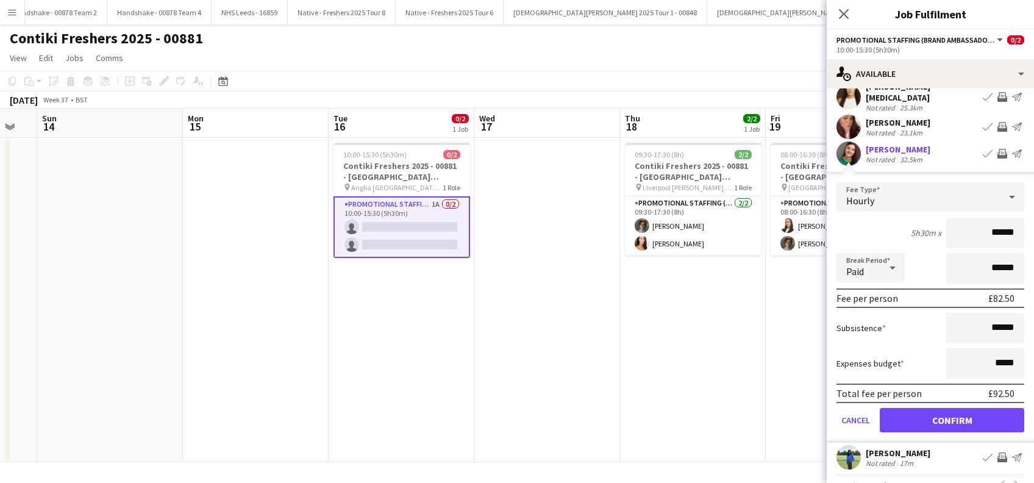
scroll to position [138, 0]
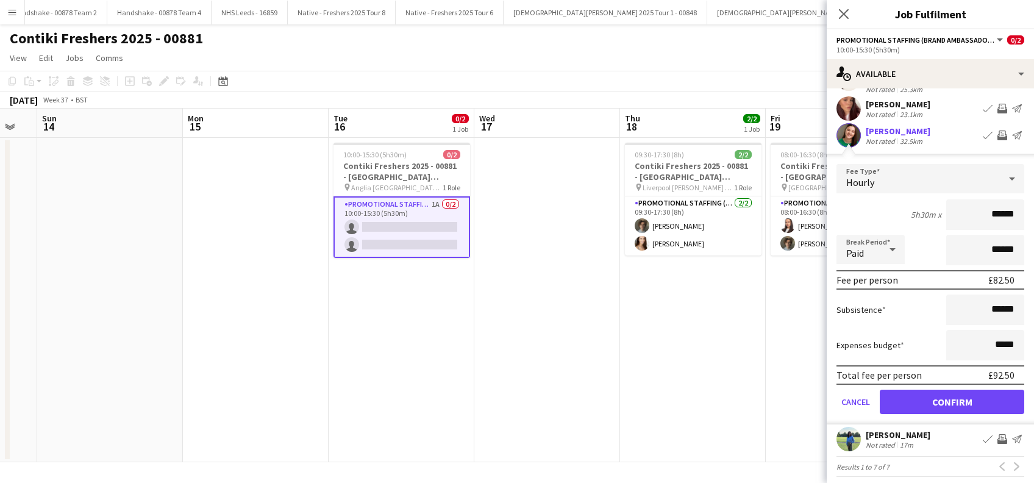
click at [854, 380] on form "Fee Type Hourly 5h30m x ****** Break Period Paid ****** Fee per person £82.50 S…" at bounding box center [930, 294] width 207 height 260
click at [860, 391] on button "Cancel" at bounding box center [855, 402] width 38 height 24
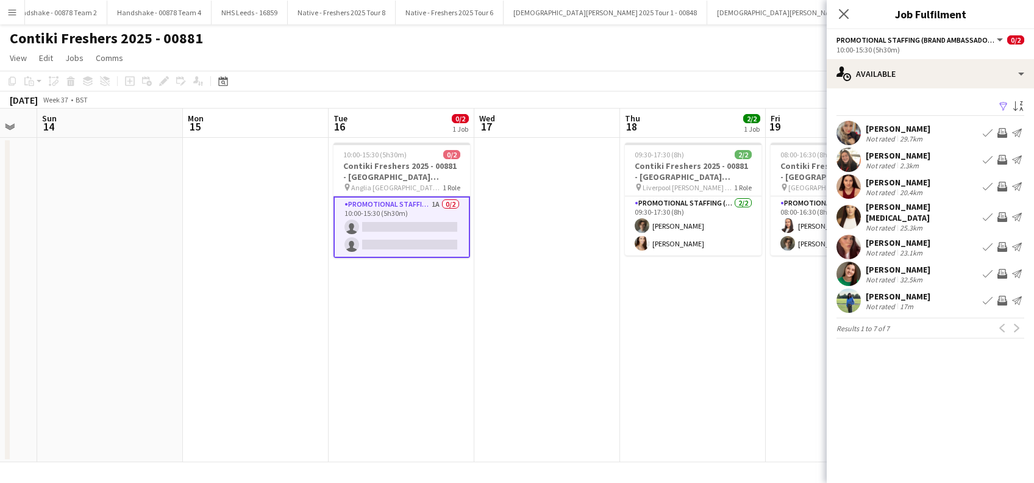
scroll to position [0, 0]
click at [905, 208] on div "[PERSON_NAME][MEDICAL_DATA]" at bounding box center [922, 212] width 112 height 22
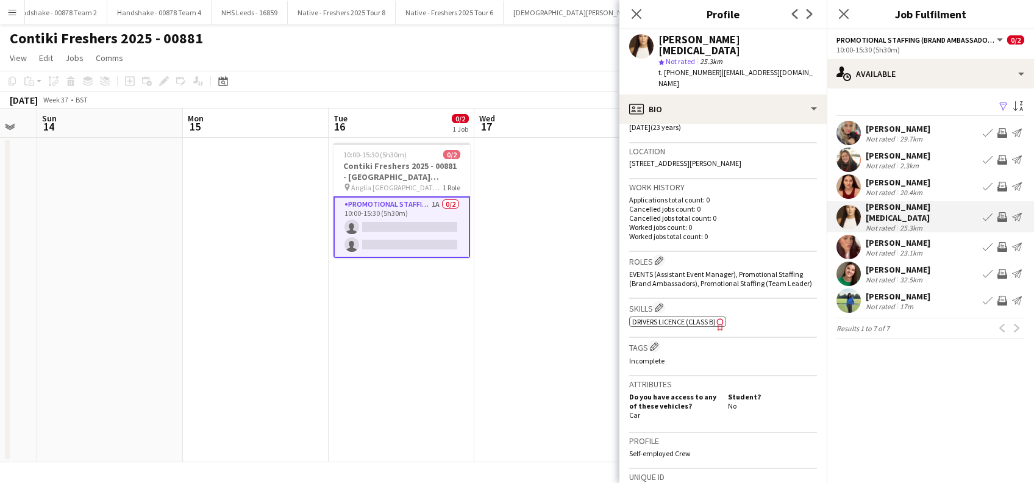
scroll to position [471, 0]
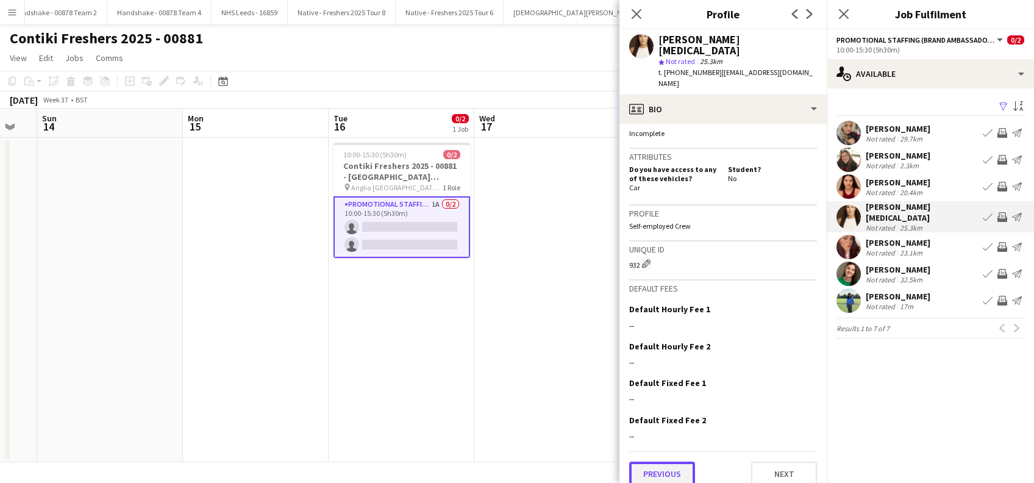
click at [664, 468] on button "Previous" at bounding box center [662, 474] width 66 height 24
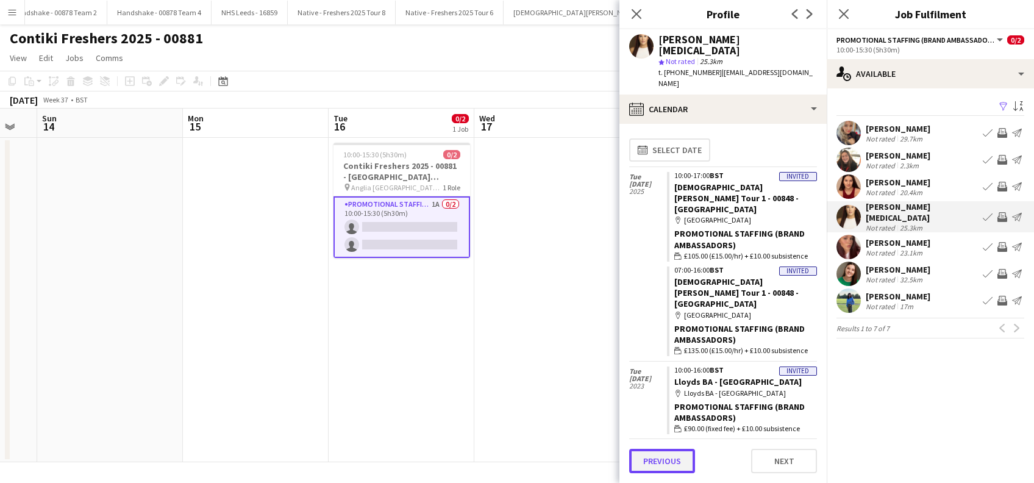
click at [664, 465] on button "Previous" at bounding box center [662, 461] width 66 height 24
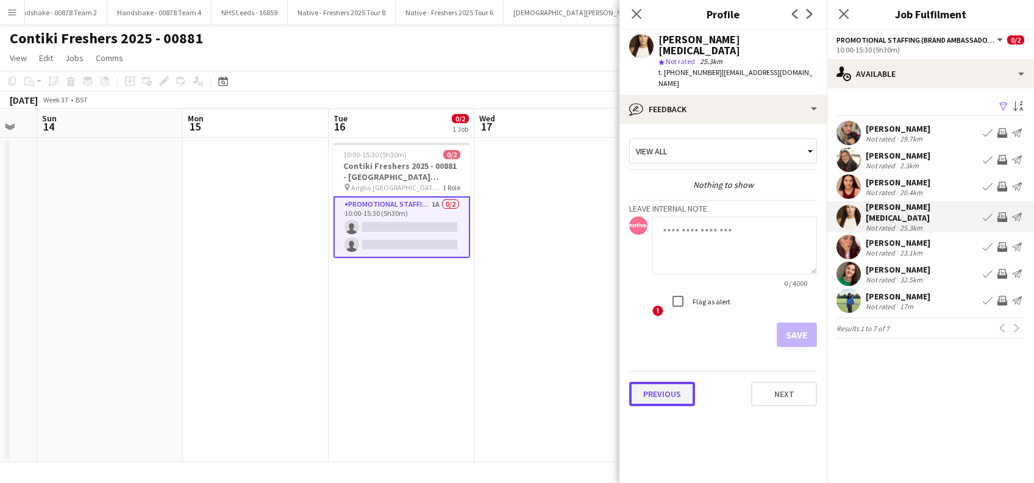
click at [662, 382] on button "Previous" at bounding box center [662, 394] width 66 height 24
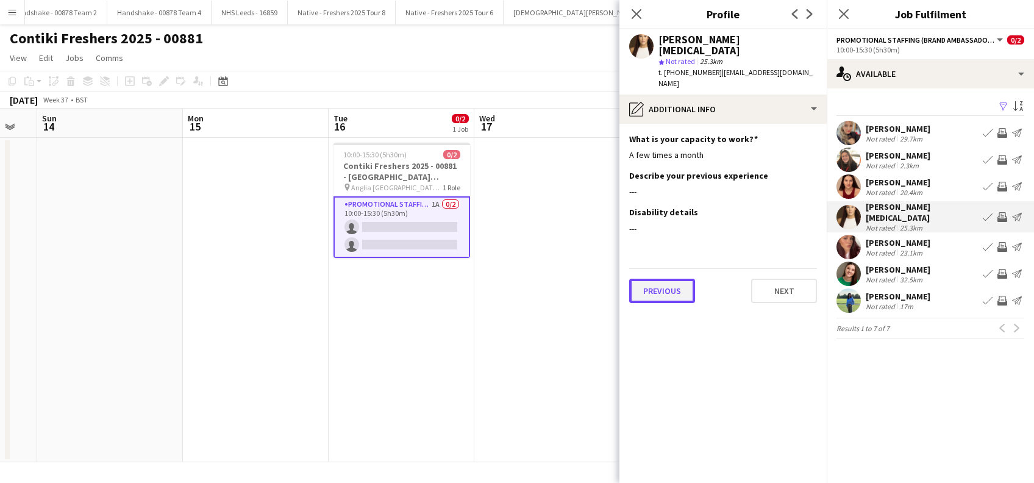
click at [668, 279] on button "Previous" at bounding box center [662, 291] width 66 height 24
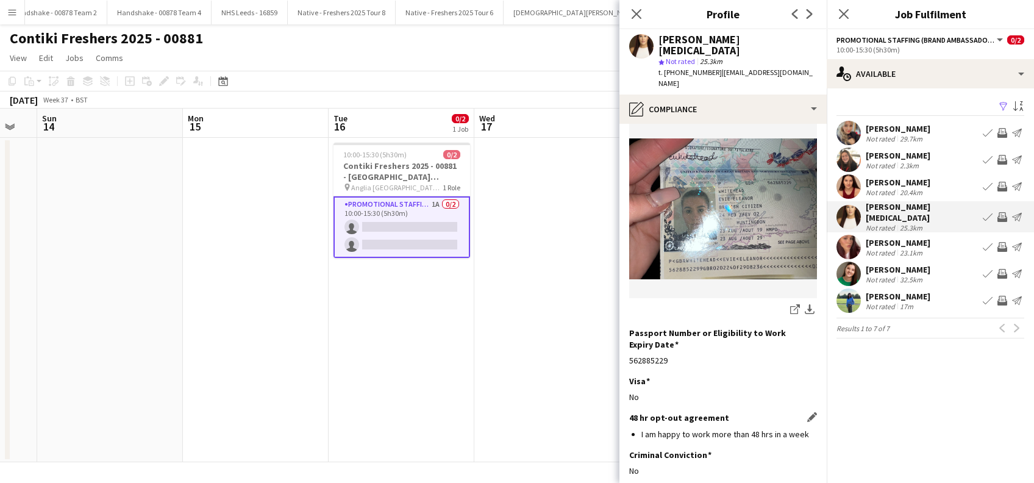
scroll to position [164, 0]
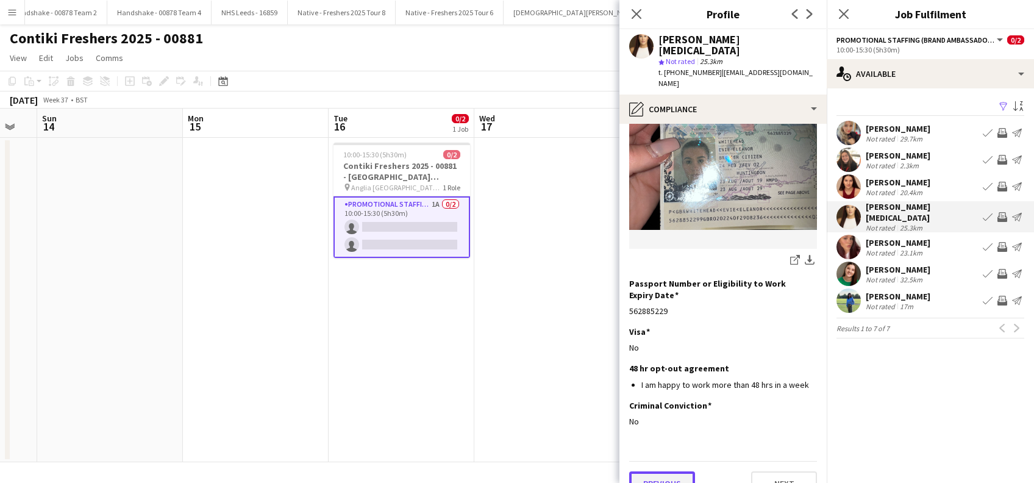
click at [658, 471] on button "Previous" at bounding box center [662, 483] width 66 height 24
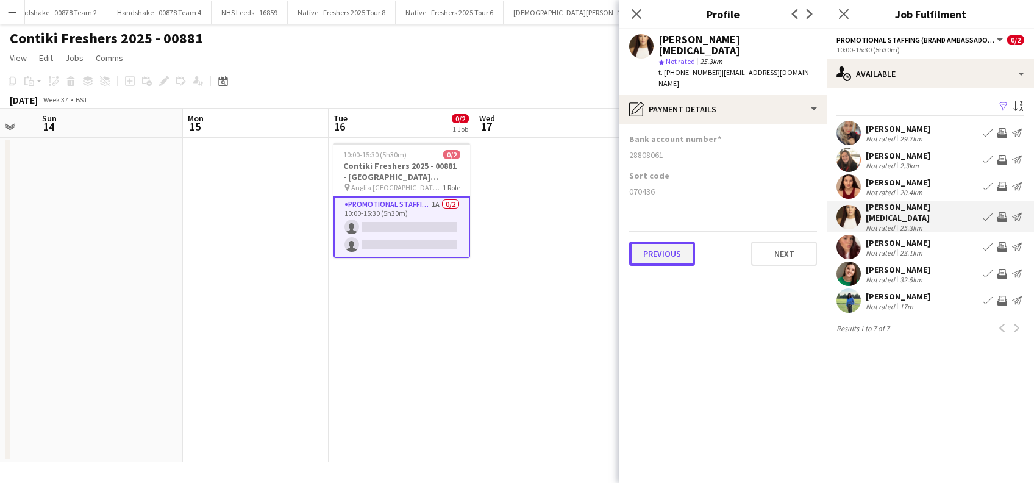
click at [648, 241] on button "Previous" at bounding box center [662, 253] width 66 height 24
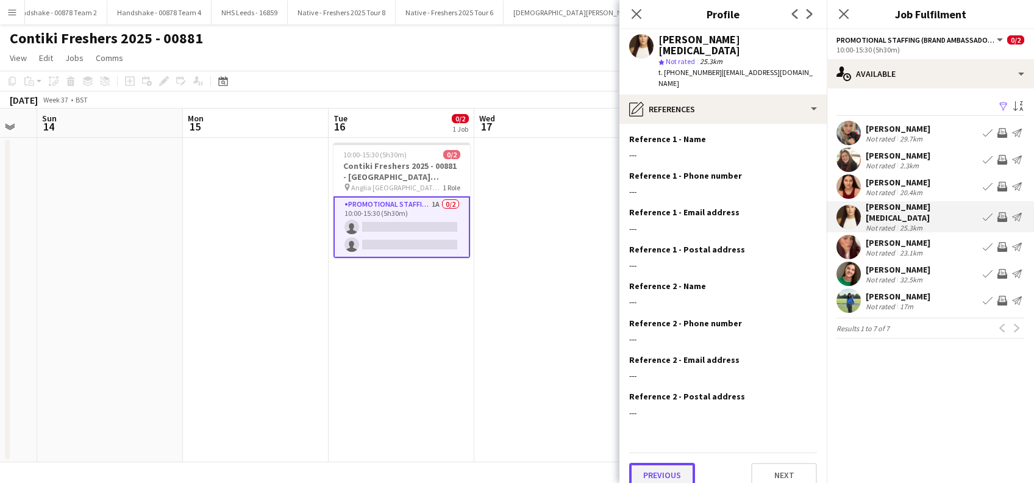
click at [658, 463] on button "Previous" at bounding box center [662, 475] width 66 height 24
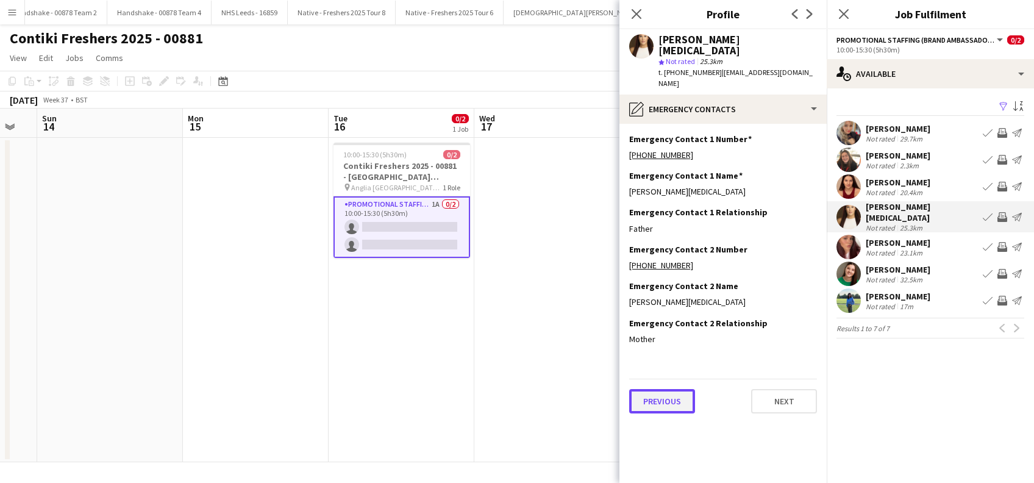
click at [658, 389] on button "Previous" at bounding box center [662, 401] width 66 height 24
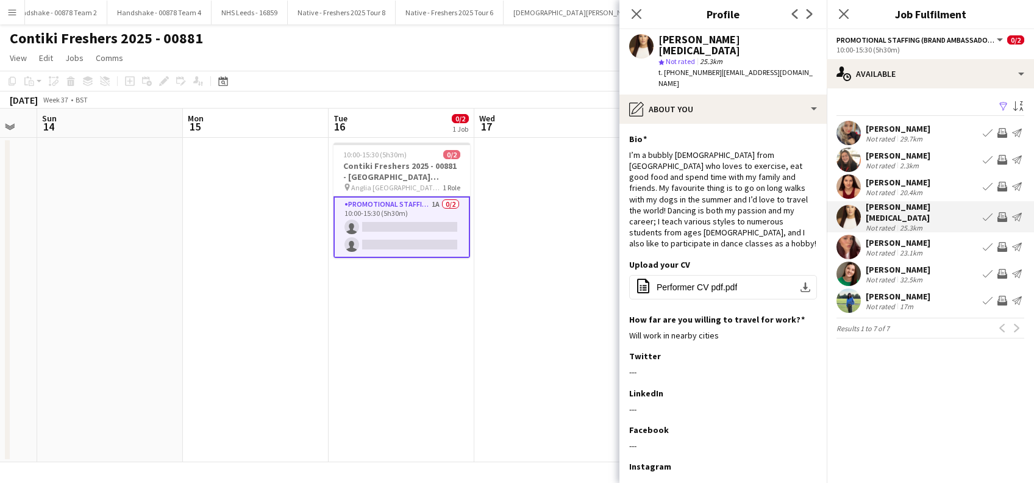
click at [418, 227] on app-card-role "Promotional Staffing (Brand Ambassadors) 1A 0/2 10:00-15:30 (5h30m) single-neut…" at bounding box center [401, 227] width 137 height 62
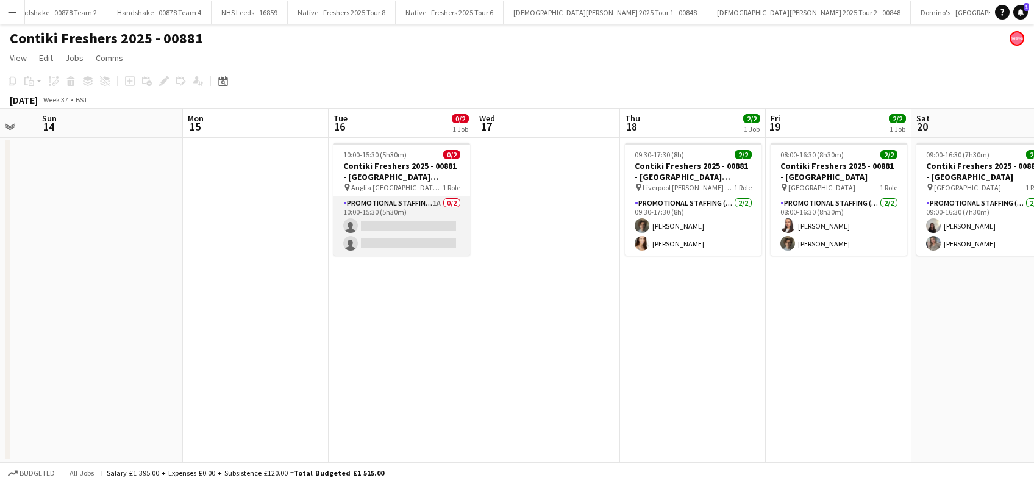
click at [417, 224] on app-card-role "Promotional Staffing (Brand Ambassadors) 1A 0/2 10:00-15:30 (5h30m) single-neut…" at bounding box center [401, 225] width 137 height 59
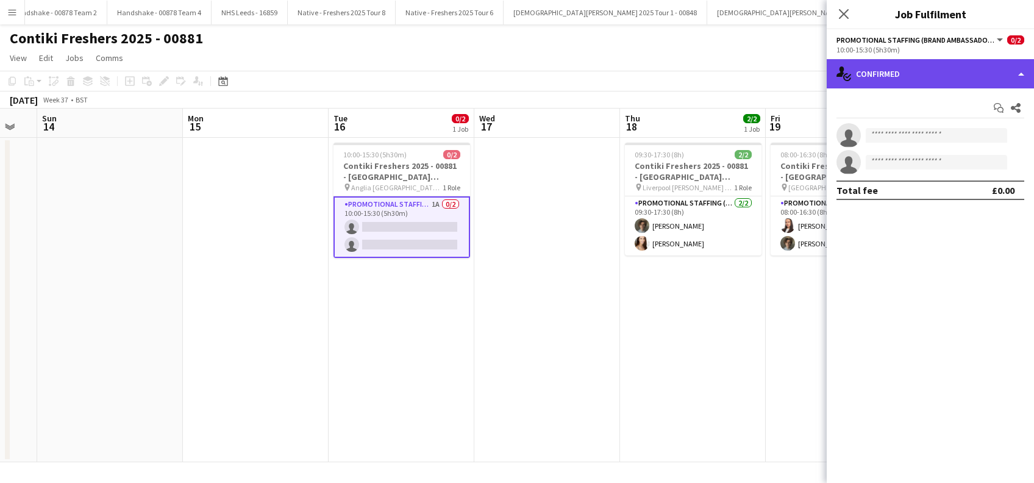
click at [932, 68] on div "single-neutral-actions-check-2 Confirmed" at bounding box center [930, 73] width 207 height 29
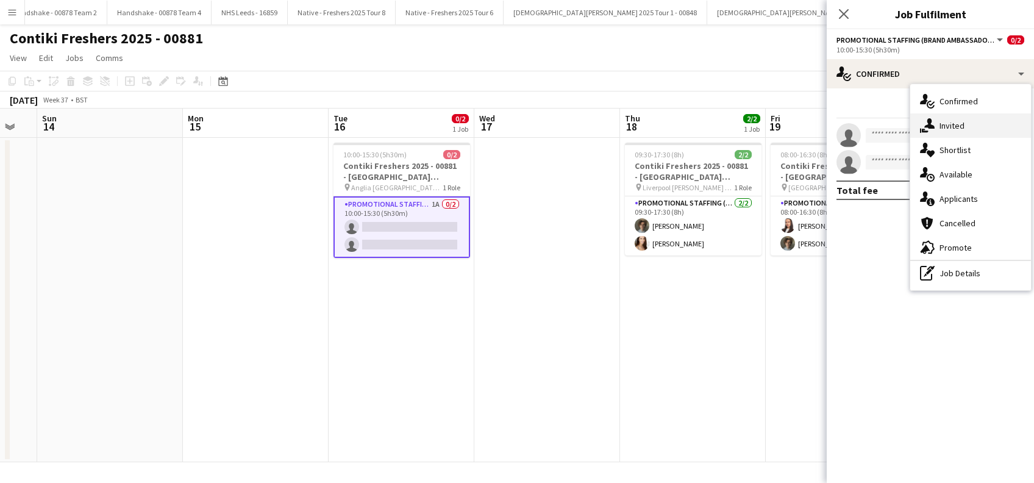
click at [957, 124] on div "single-neutral-actions-share-1 Invited" at bounding box center [970, 125] width 121 height 24
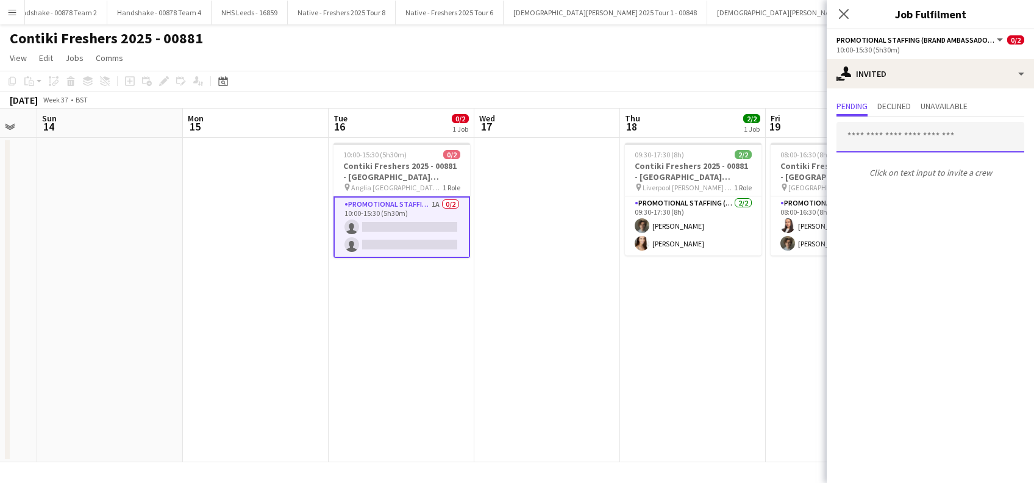
click at [868, 135] on input "text" at bounding box center [930, 137] width 188 height 30
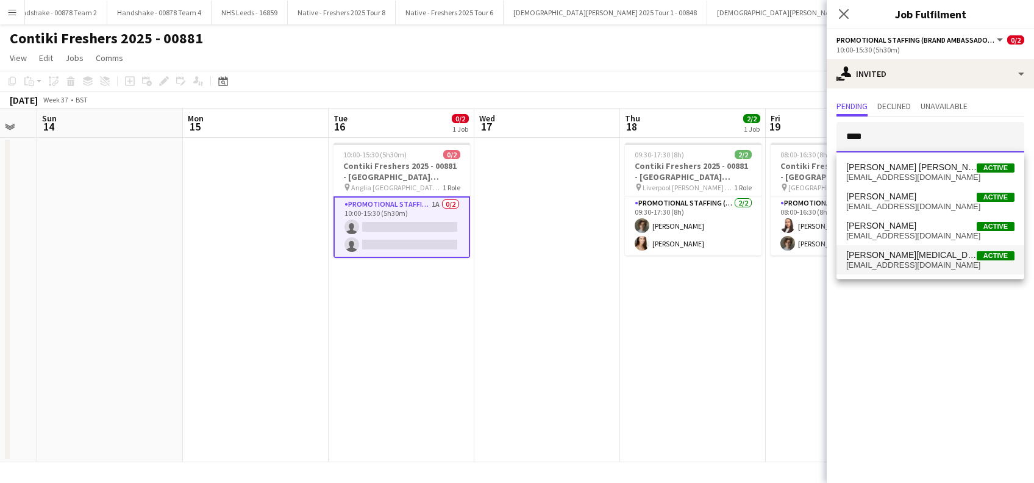
type input "****"
click at [871, 262] on span "[EMAIL_ADDRESS][DOMAIN_NAME]" at bounding box center [930, 265] width 168 height 10
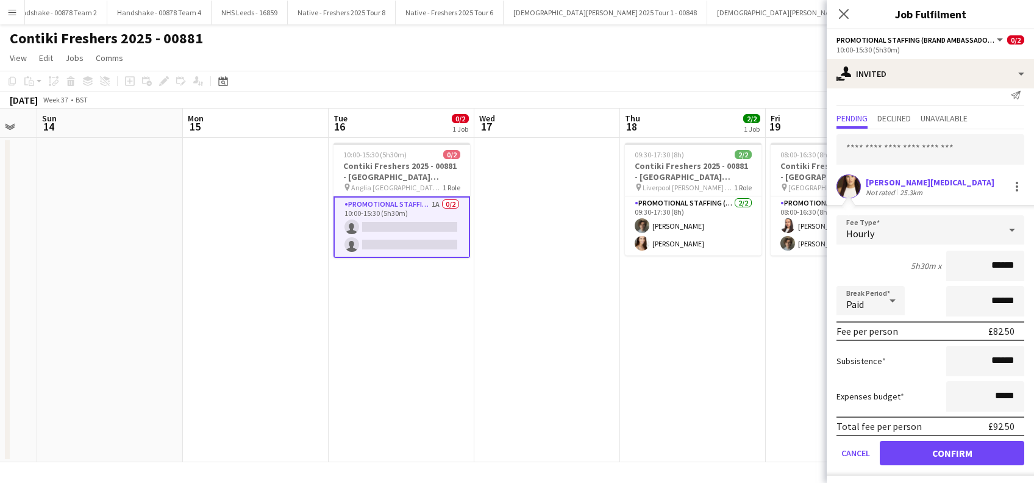
scroll to position [16, 0]
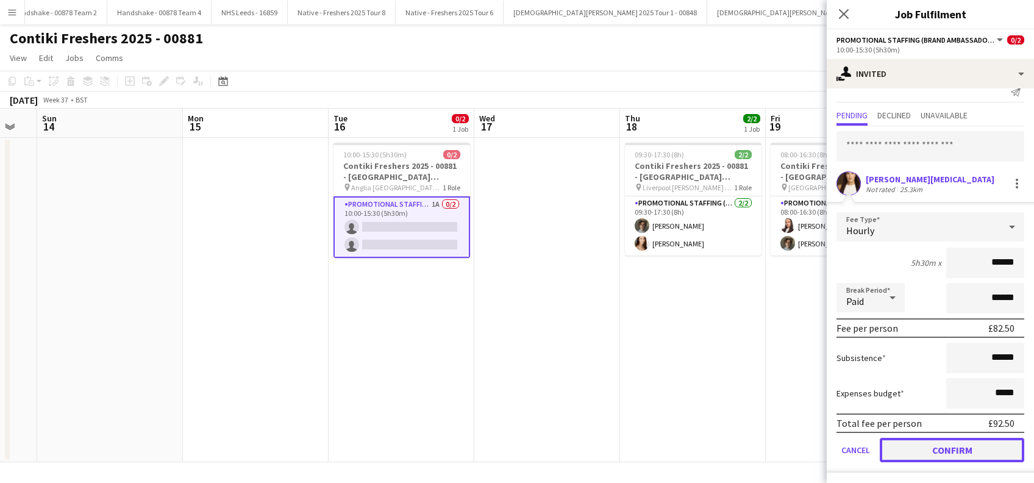
click at [932, 446] on button "Confirm" at bounding box center [952, 450] width 144 height 24
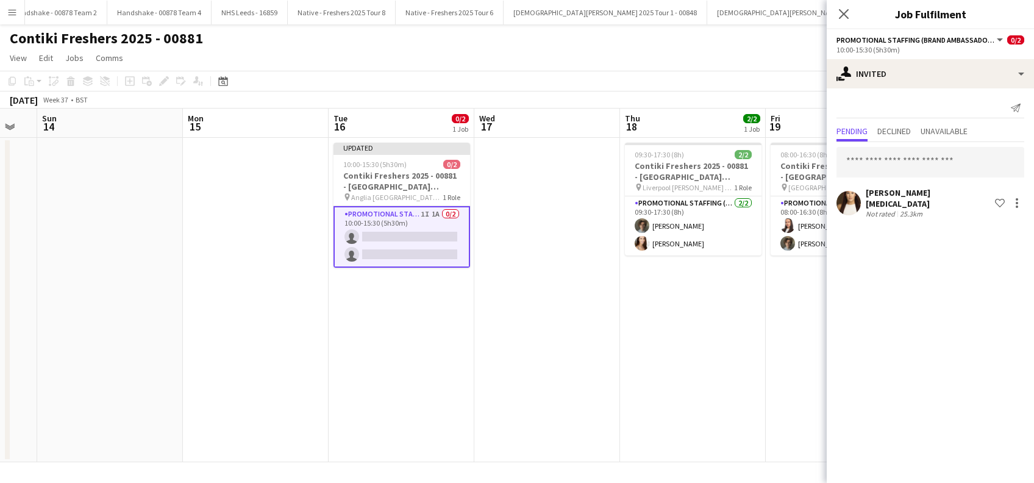
scroll to position [0, 0]
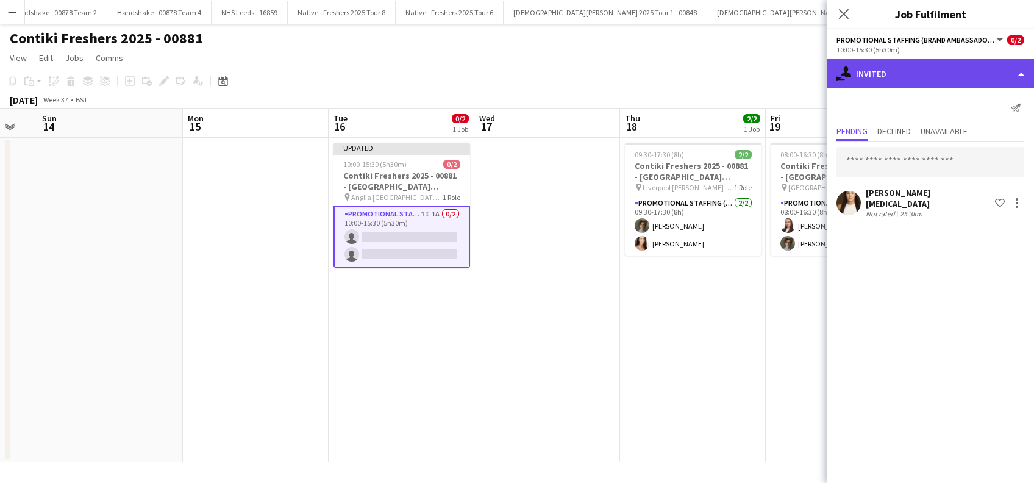
click at [917, 71] on div "single-neutral-actions-share-1 Invited" at bounding box center [930, 73] width 207 height 29
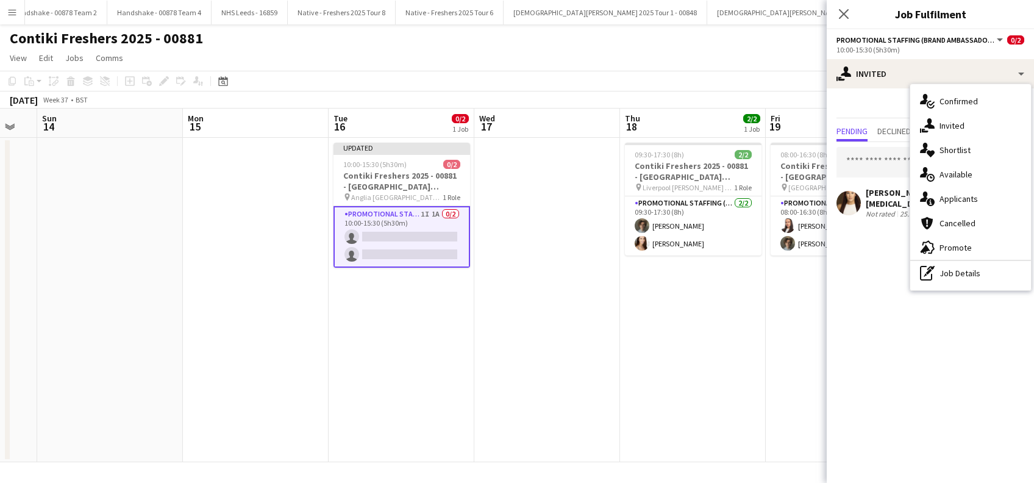
click at [961, 166] on div "single-neutral-actions-upload Available" at bounding box center [970, 174] width 121 height 24
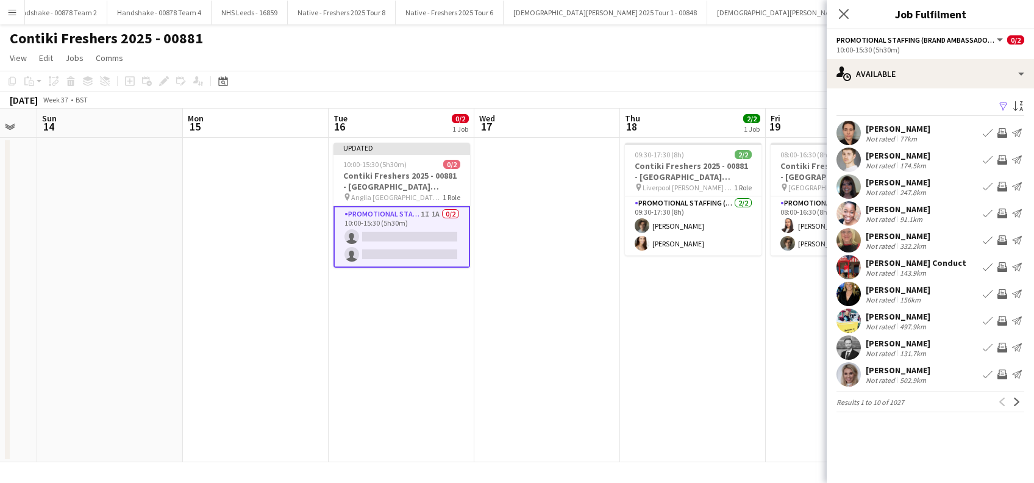
click at [1002, 102] on app-icon "Filter" at bounding box center [1004, 107] width 10 height 12
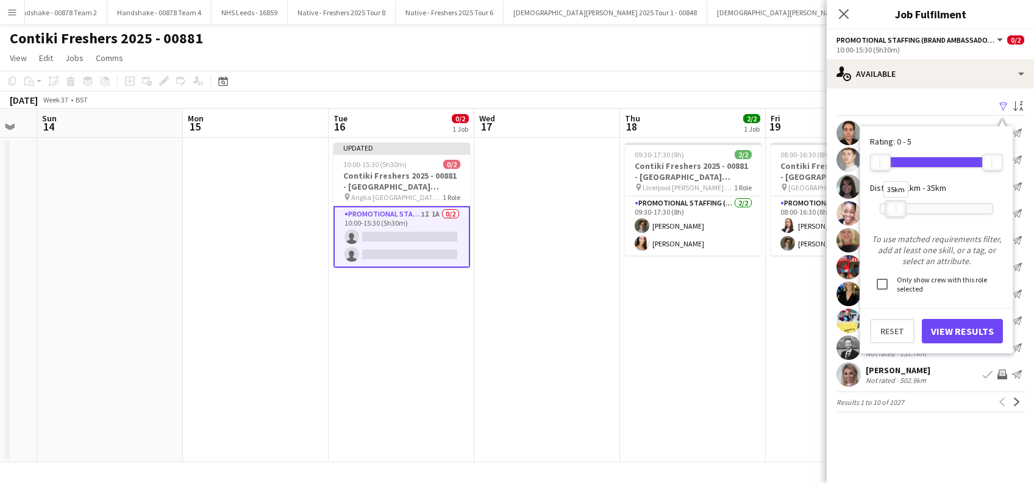
drag, startPoint x: 997, startPoint y: 206, endPoint x: 900, endPoint y: 212, distance: 97.1
click at [900, 212] on div at bounding box center [896, 209] width 20 height 16
click at [958, 325] on button "View Results" at bounding box center [962, 331] width 81 height 24
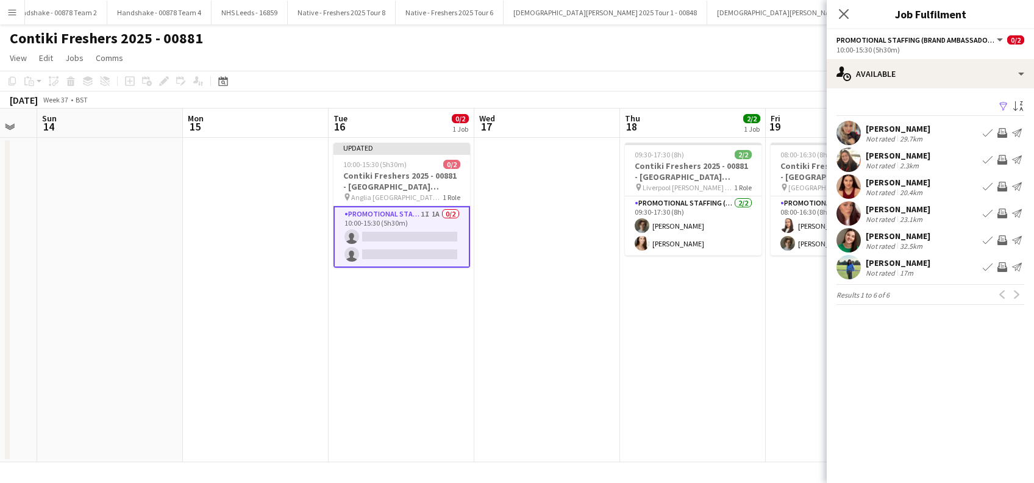
click at [894, 157] on div "[PERSON_NAME]" at bounding box center [898, 155] width 65 height 11
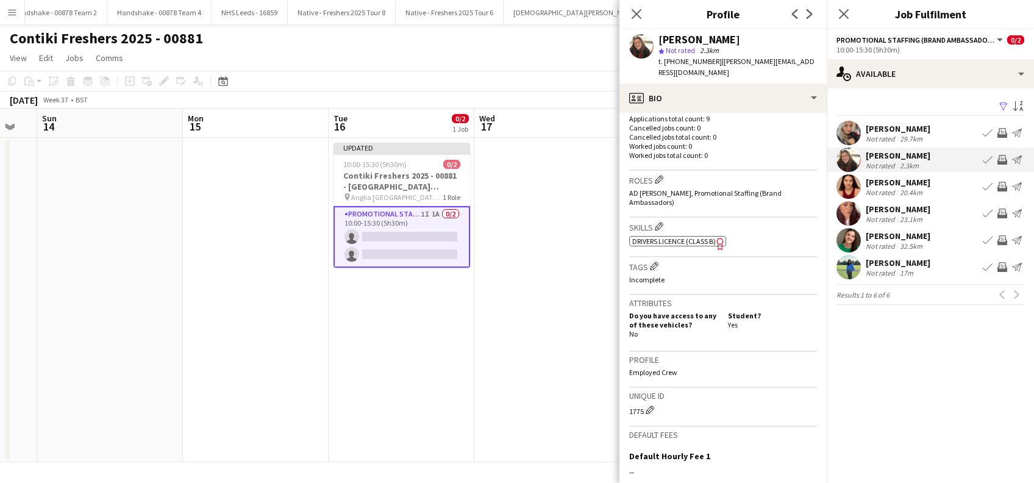
scroll to position [454, 0]
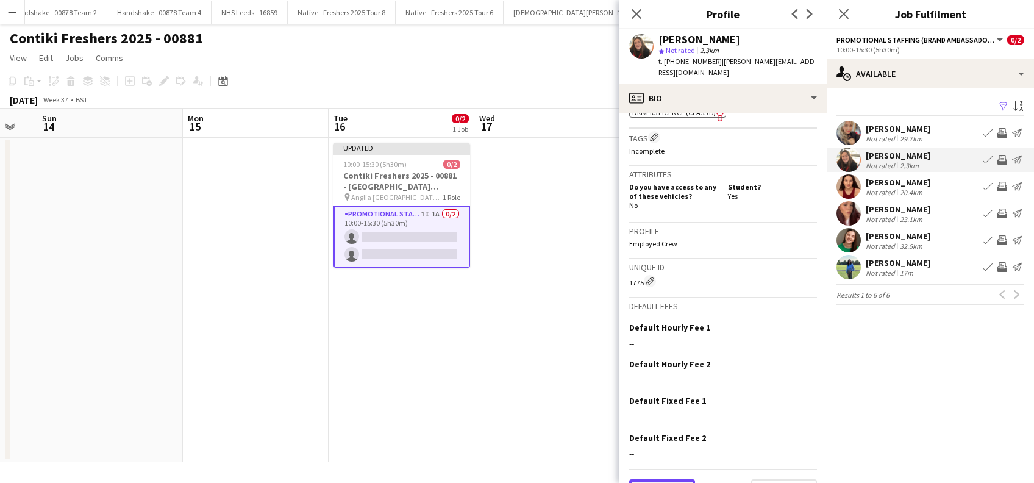
click at [656, 479] on button "Previous" at bounding box center [662, 491] width 66 height 24
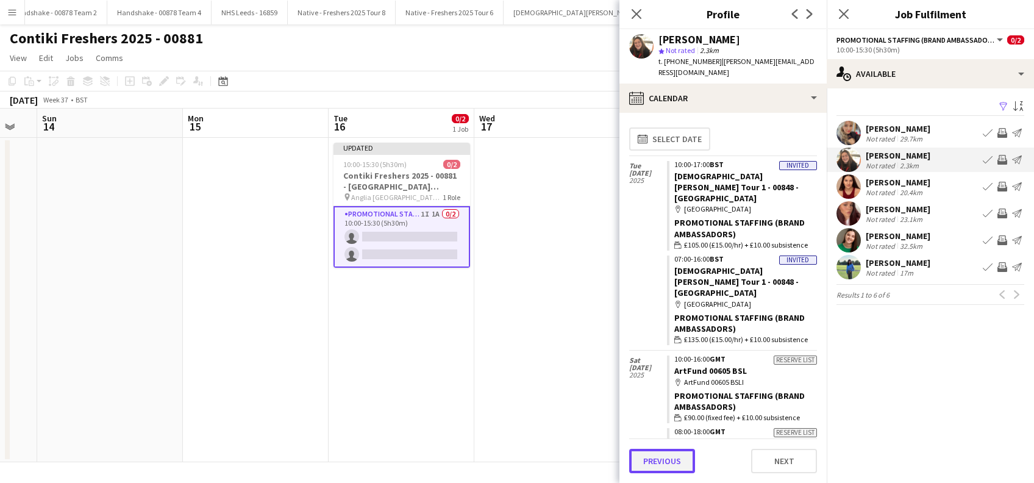
click at [657, 454] on button "Previous" at bounding box center [662, 461] width 66 height 24
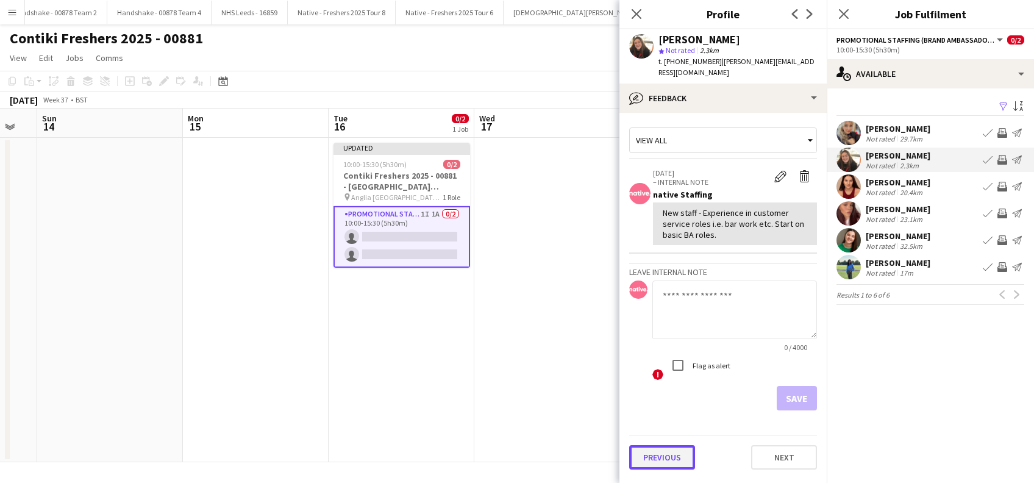
click at [655, 449] on button "Previous" at bounding box center [662, 457] width 66 height 24
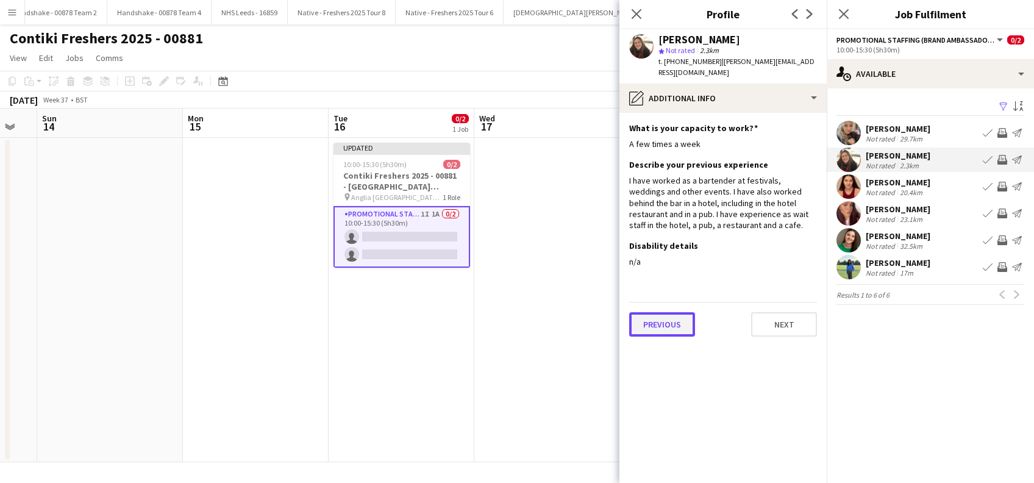
click at [658, 316] on button "Previous" at bounding box center [662, 324] width 66 height 24
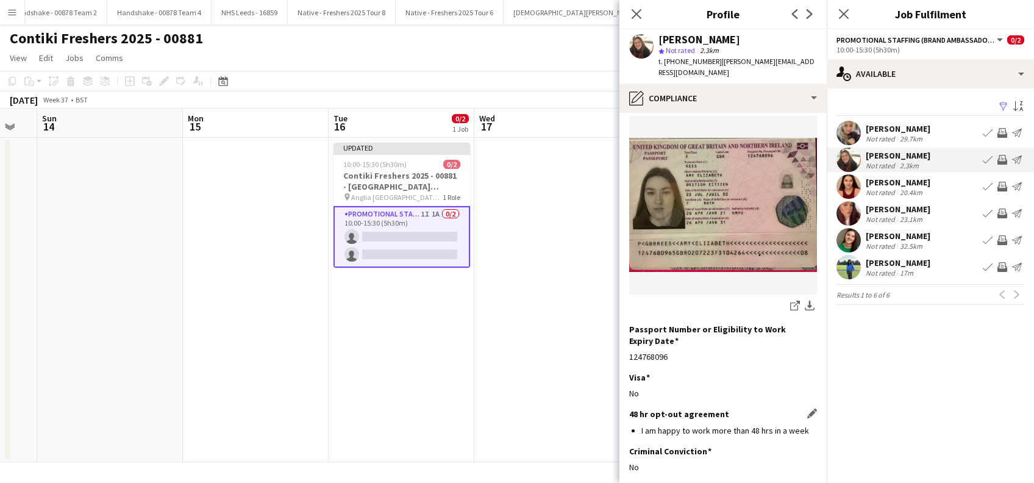
scroll to position [164, 0]
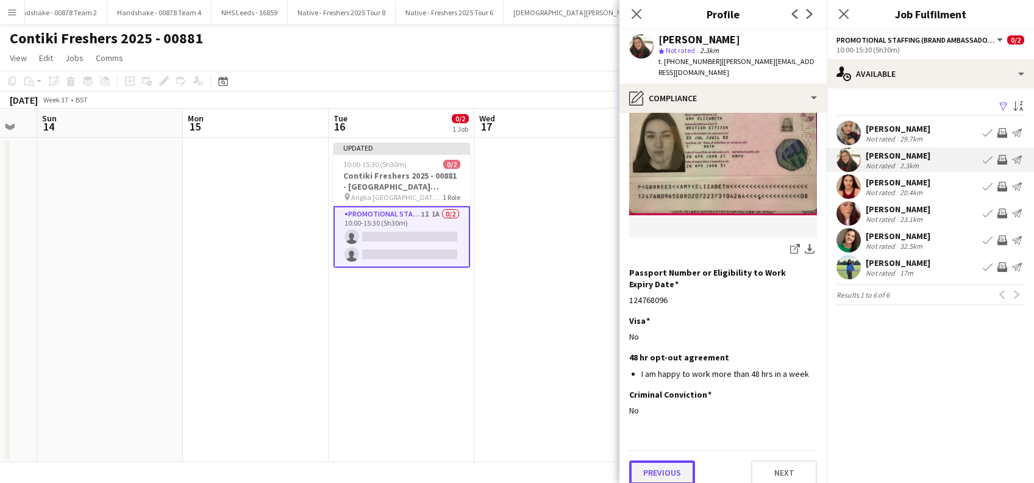
click at [670, 460] on button "Previous" at bounding box center [662, 472] width 66 height 24
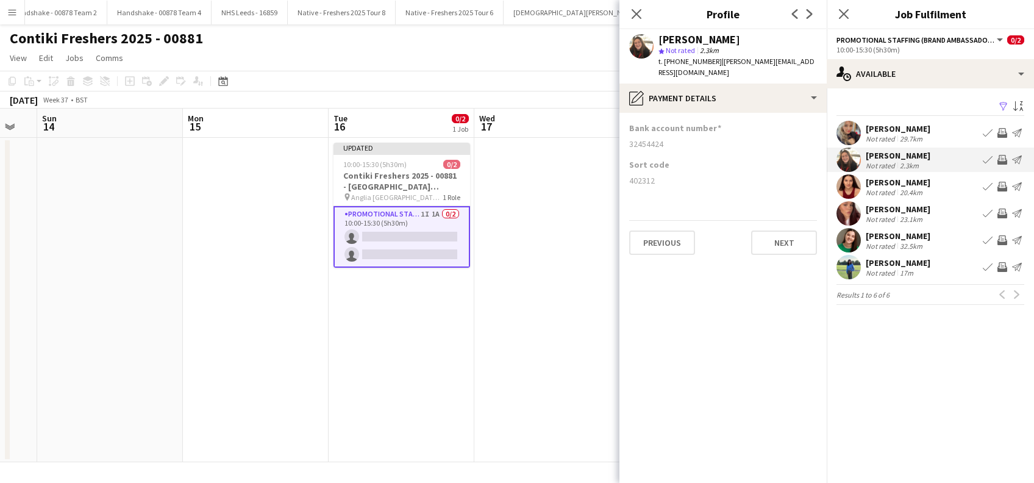
scroll to position [0, 0]
click at [671, 230] on button "Previous" at bounding box center [662, 242] width 66 height 24
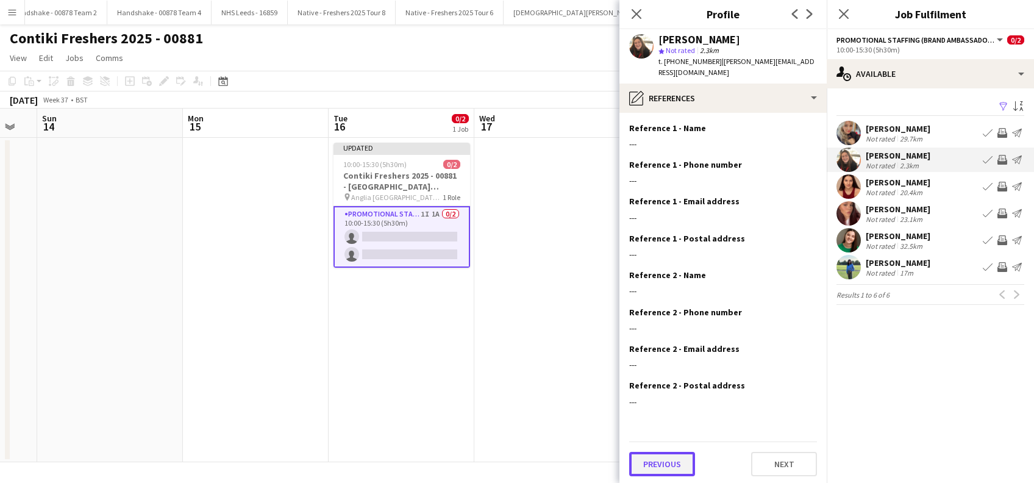
click at [652, 453] on button "Previous" at bounding box center [662, 464] width 66 height 24
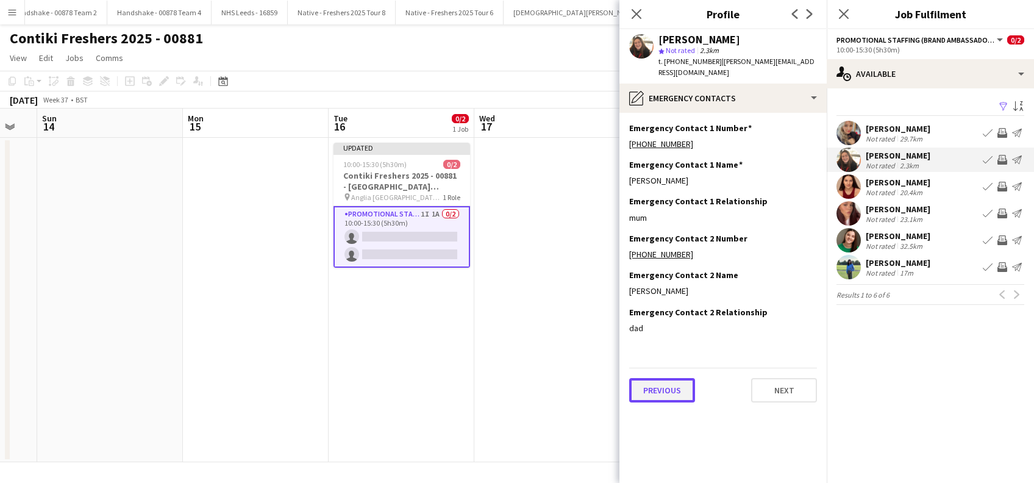
click at [663, 379] on button "Previous" at bounding box center [662, 390] width 66 height 24
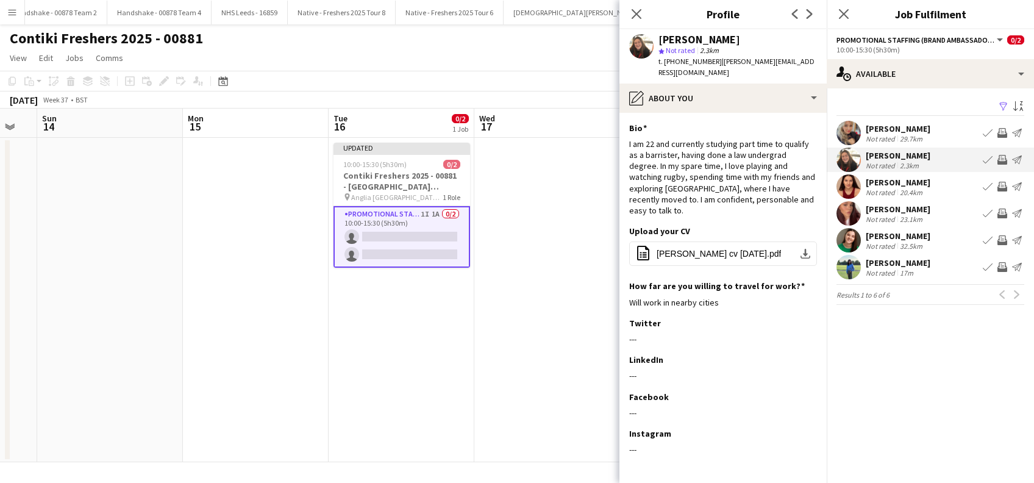
click at [917, 124] on div "[PERSON_NAME]" at bounding box center [898, 128] width 65 height 11
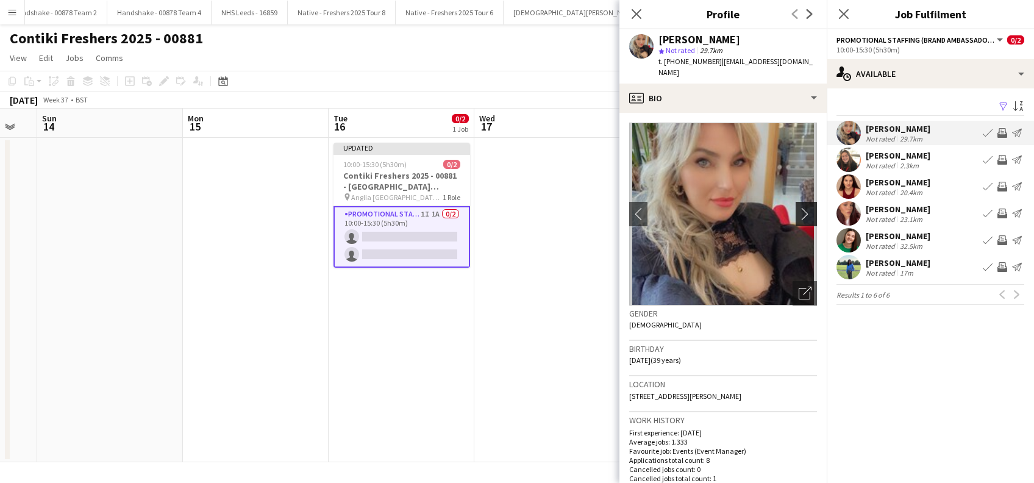
click at [799, 207] on app-icon "chevron-right" at bounding box center [808, 213] width 19 height 13
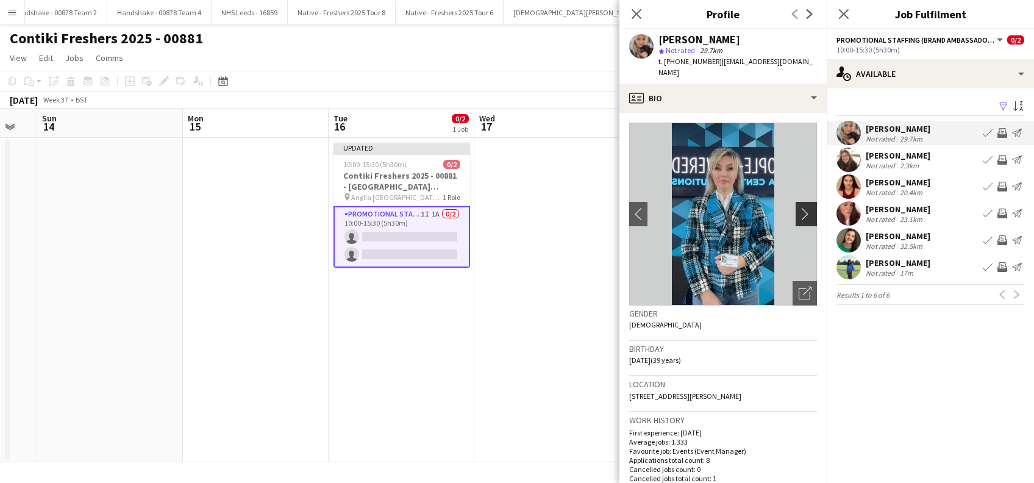
click at [799, 207] on app-icon "chevron-right" at bounding box center [808, 213] width 19 height 13
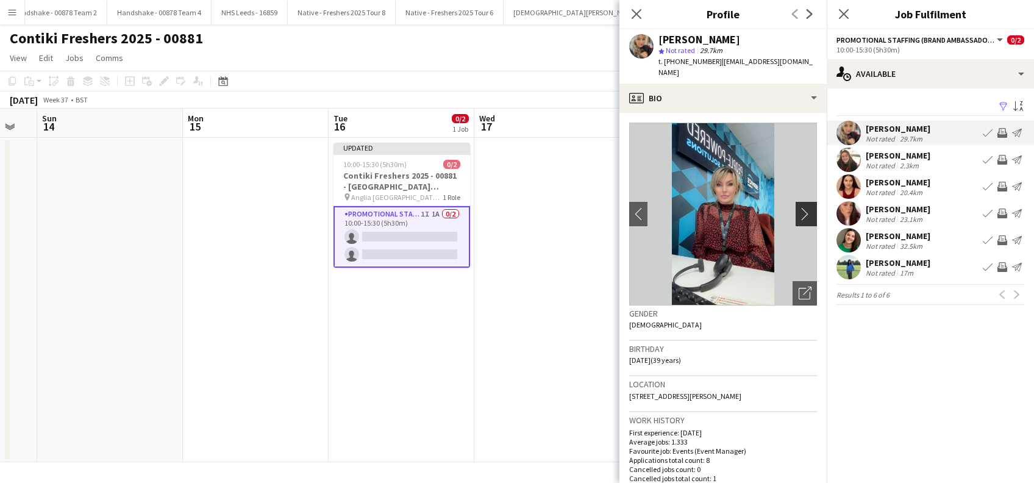
click at [799, 207] on app-icon "chevron-right" at bounding box center [808, 213] width 19 height 13
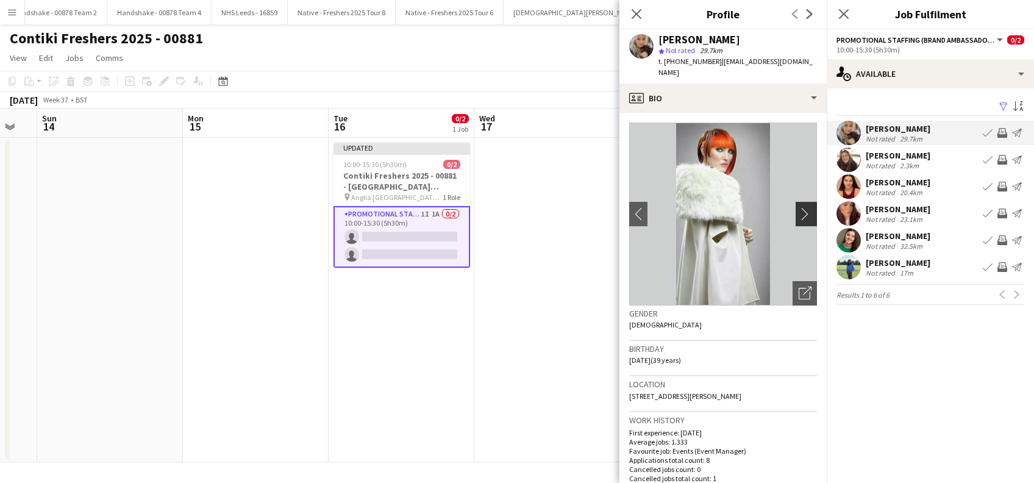
click at [799, 209] on app-icon "chevron-right" at bounding box center [808, 213] width 19 height 13
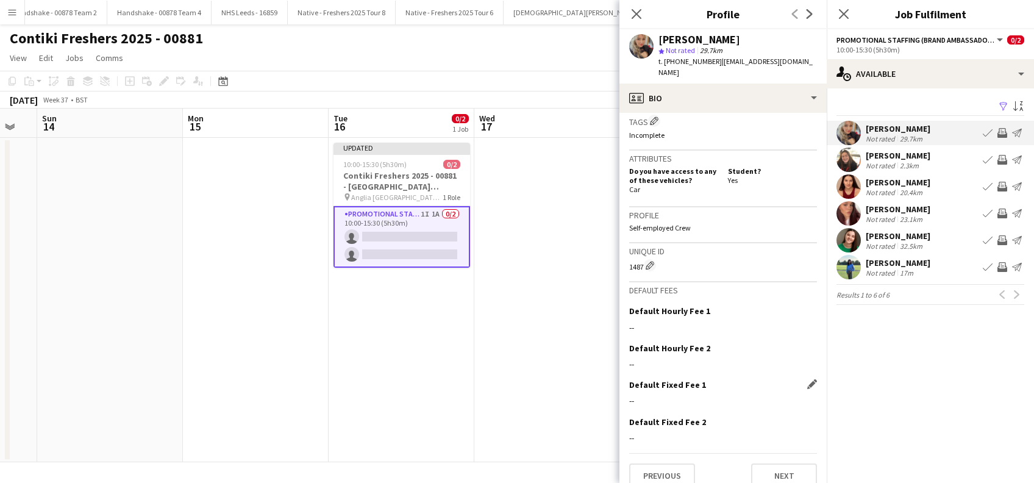
scroll to position [498, 0]
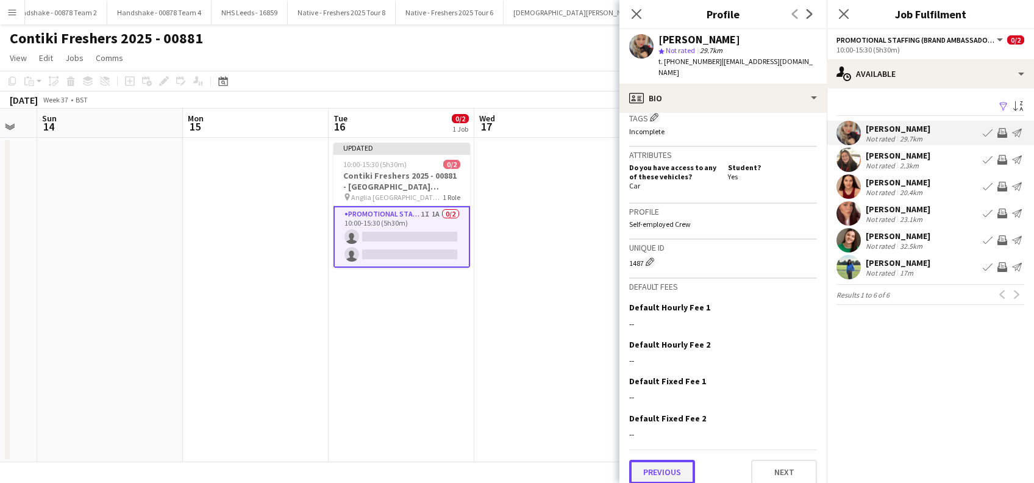
click at [682, 462] on button "Previous" at bounding box center [662, 472] width 66 height 24
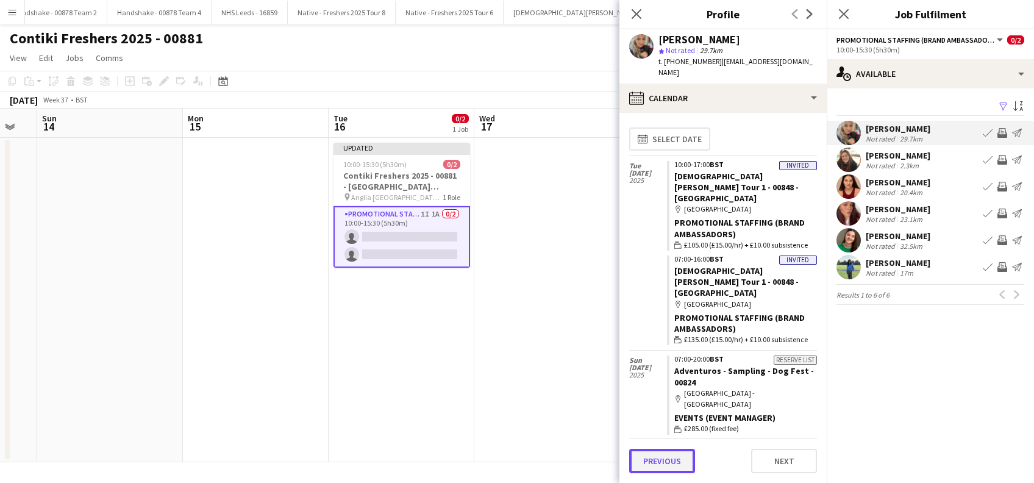
click at [655, 454] on button "Previous" at bounding box center [662, 461] width 66 height 24
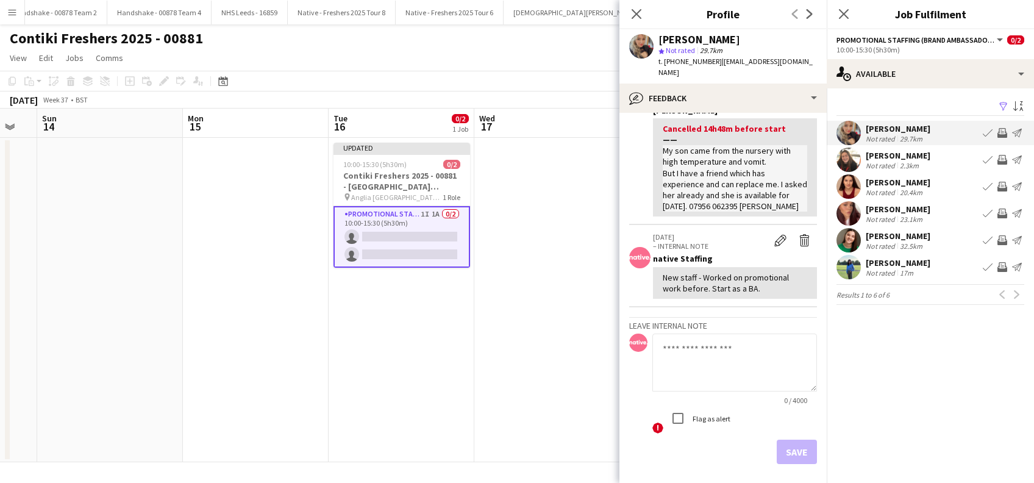
scroll to position [133, 0]
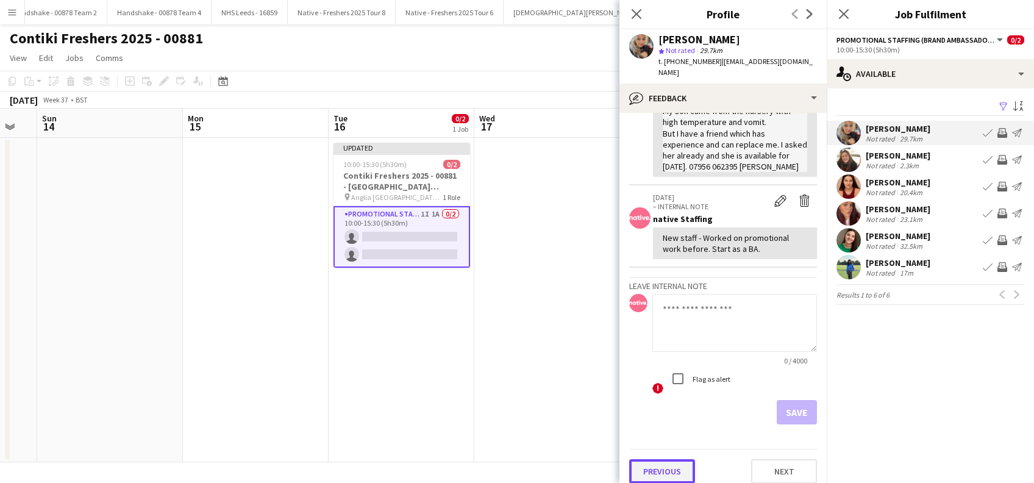
click at [670, 462] on button "Previous" at bounding box center [662, 471] width 66 height 24
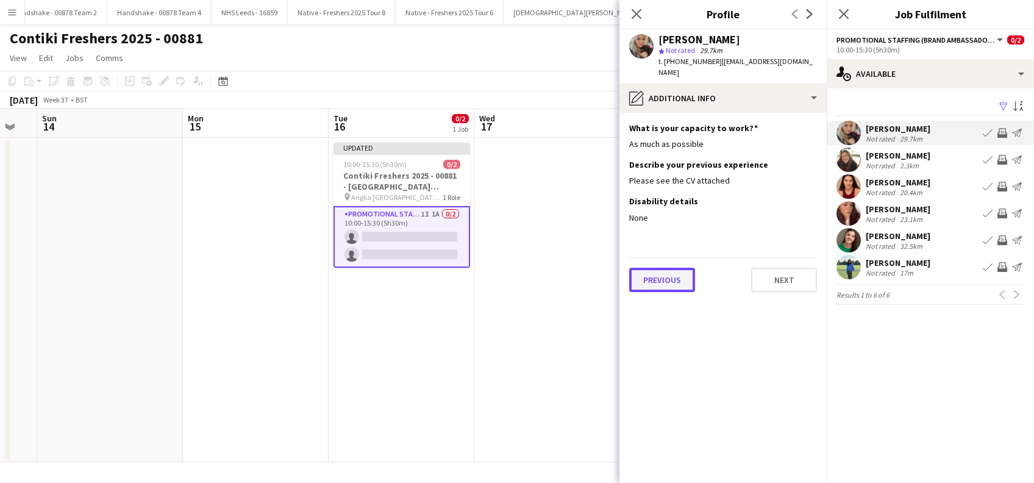
click at [656, 269] on button "Previous" at bounding box center [662, 280] width 66 height 24
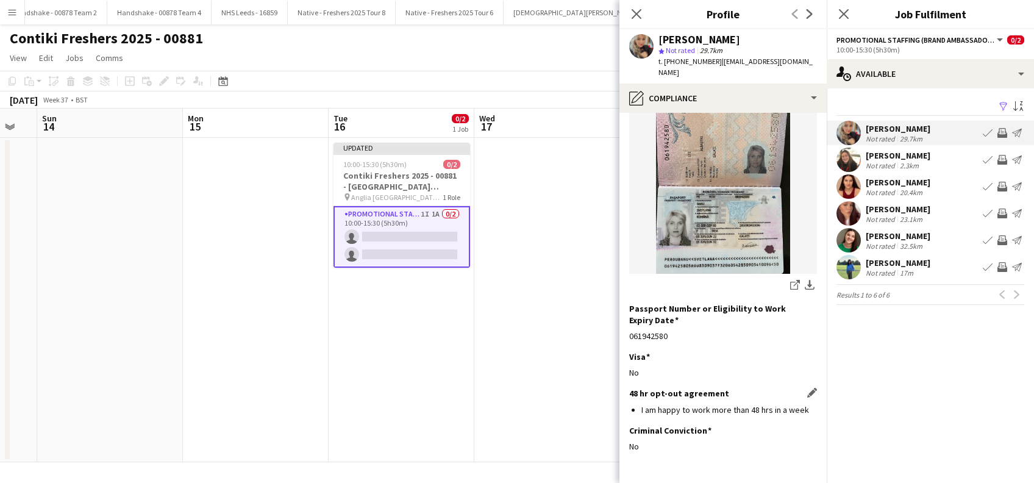
scroll to position [164, 0]
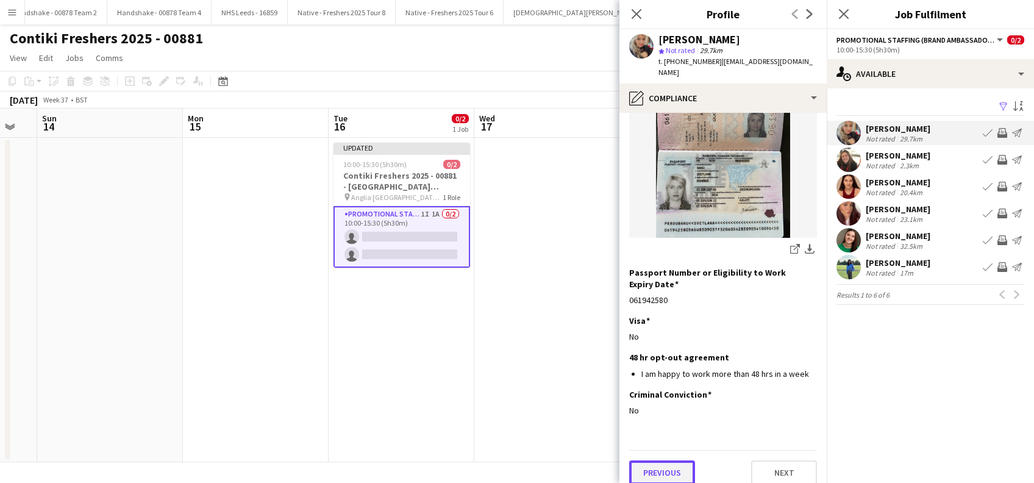
click at [676, 462] on button "Previous" at bounding box center [662, 472] width 66 height 24
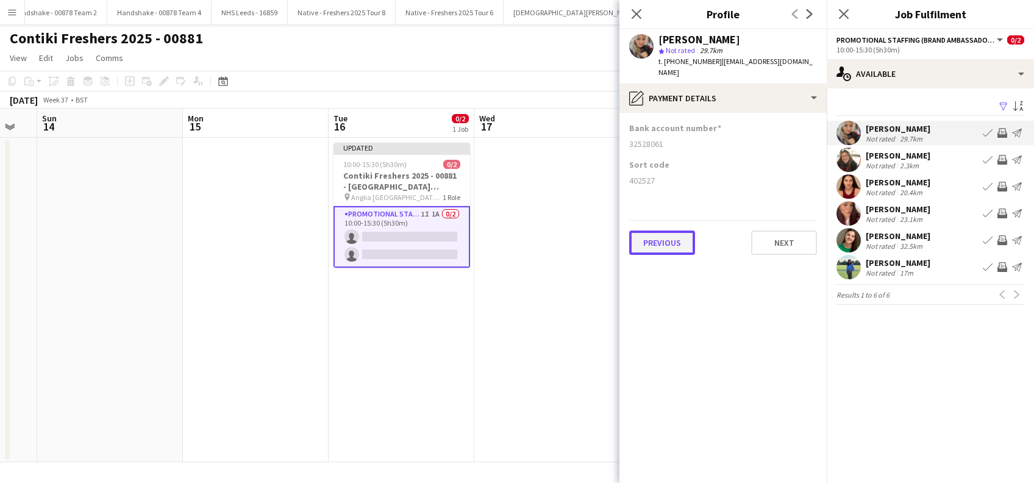
click at [678, 232] on button "Previous" at bounding box center [662, 242] width 66 height 24
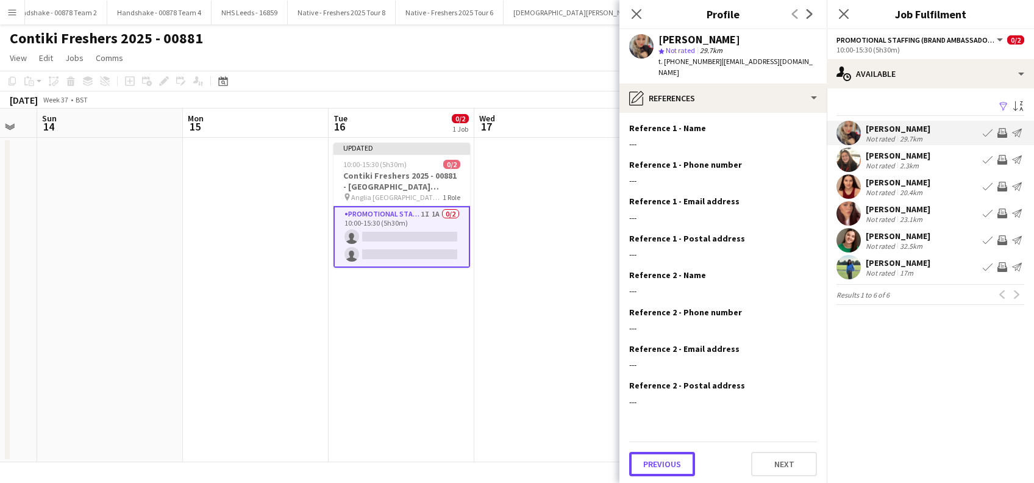
click at [655, 452] on button "Previous" at bounding box center [662, 464] width 66 height 24
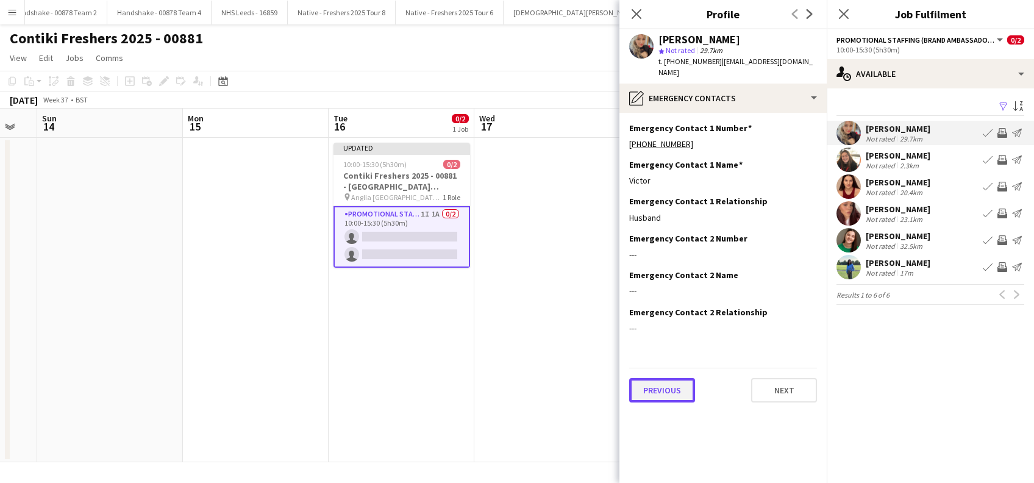
click at [669, 385] on button "Previous" at bounding box center [662, 390] width 66 height 24
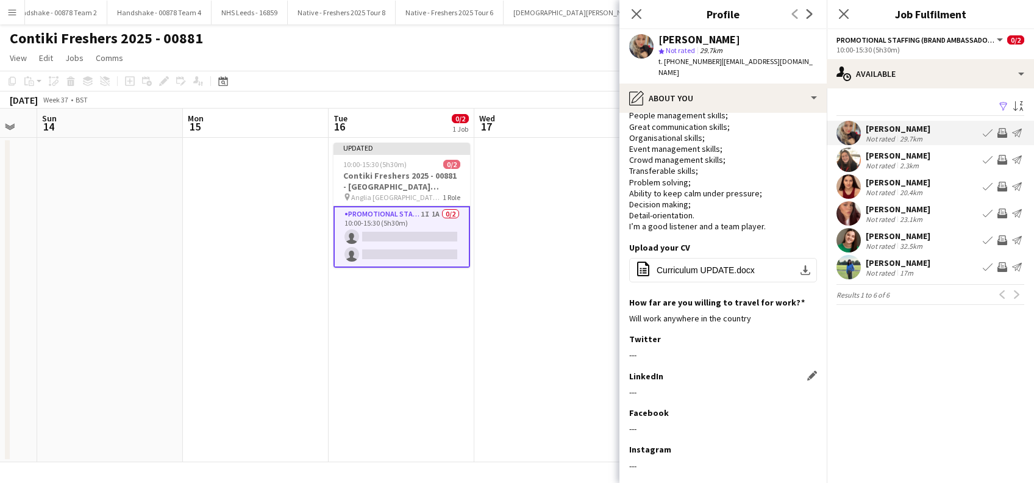
scroll to position [117, 0]
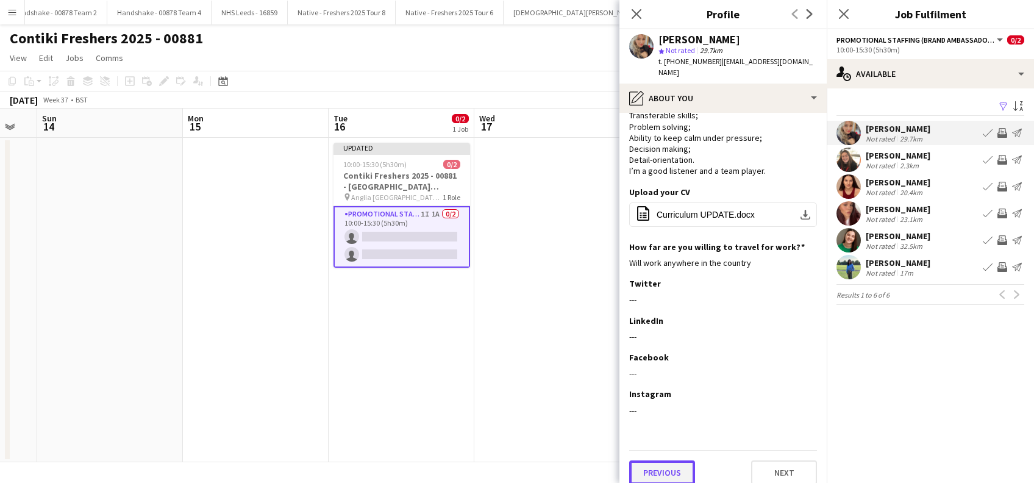
click at [654, 462] on button "Previous" at bounding box center [662, 472] width 66 height 24
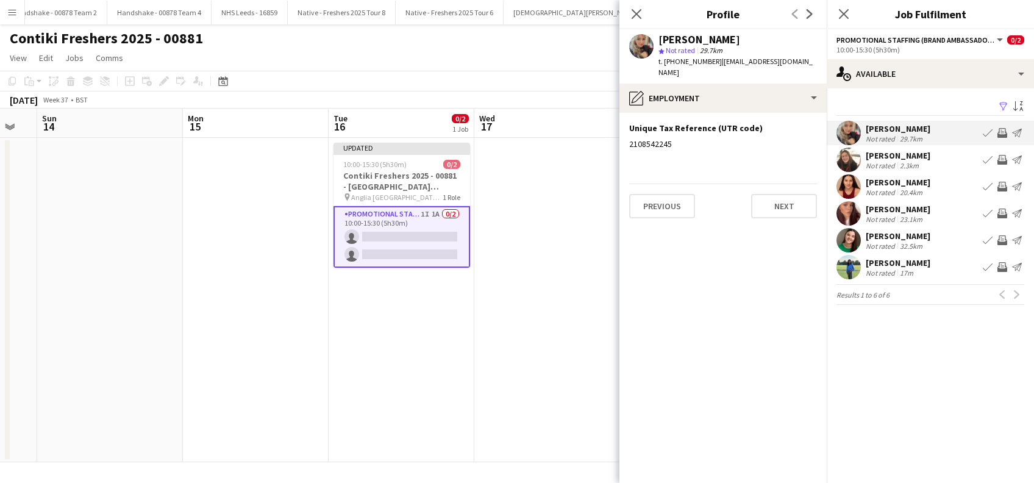
scroll to position [0, 0]
click at [665, 194] on button "Previous" at bounding box center [662, 206] width 66 height 24
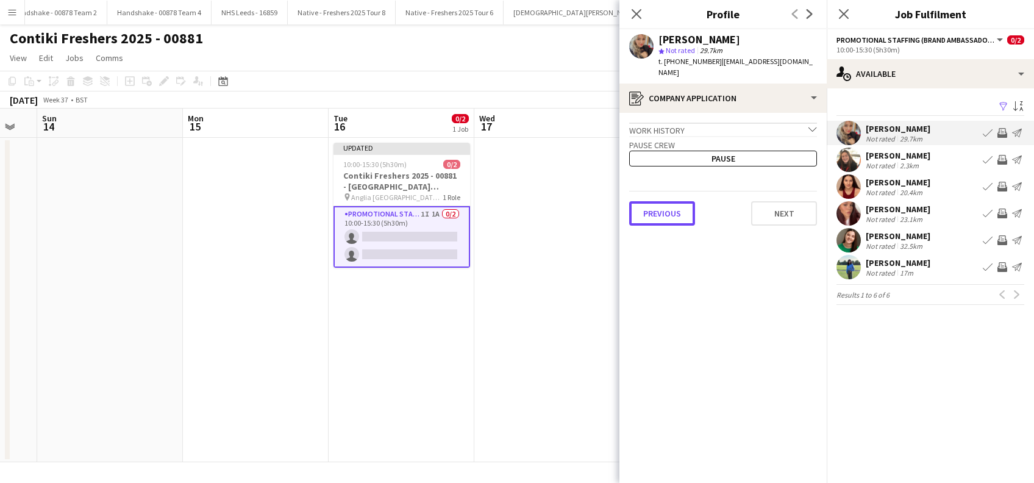
click at [665, 201] on button "Previous" at bounding box center [662, 213] width 66 height 24
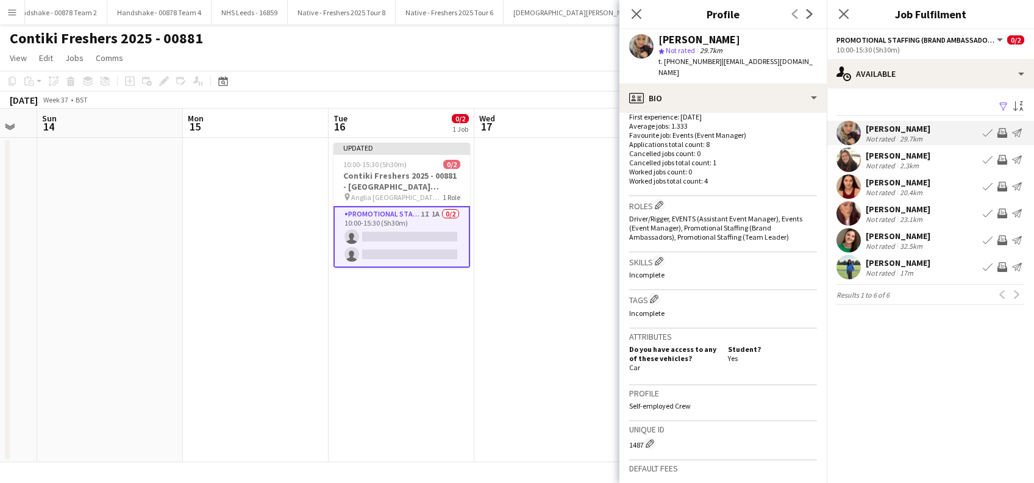
scroll to position [498, 0]
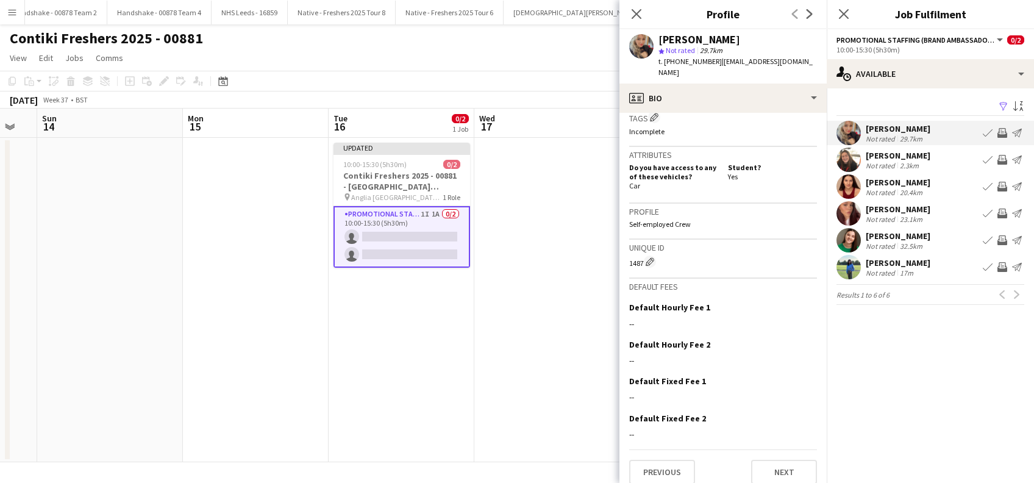
click at [908, 184] on div "[PERSON_NAME]" at bounding box center [898, 182] width 65 height 11
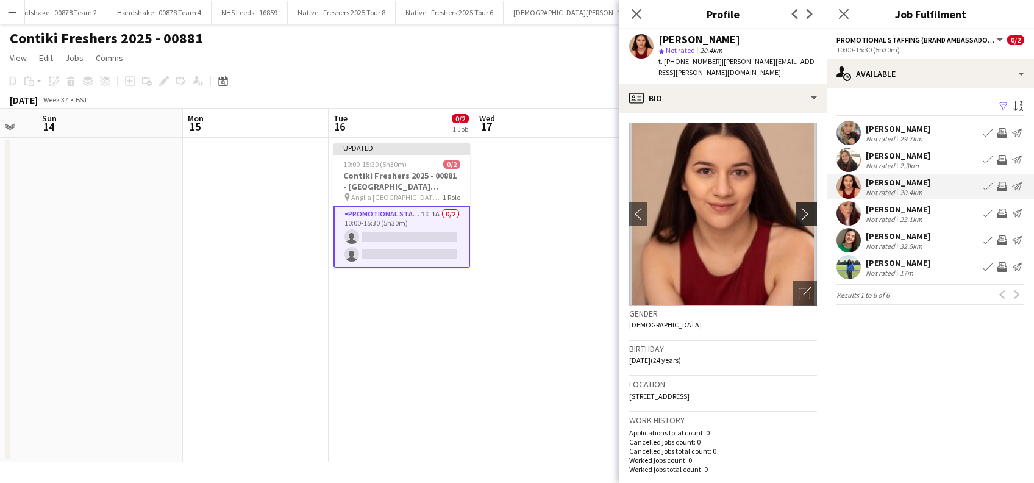
click at [799, 207] on app-icon "chevron-right" at bounding box center [808, 213] width 19 height 13
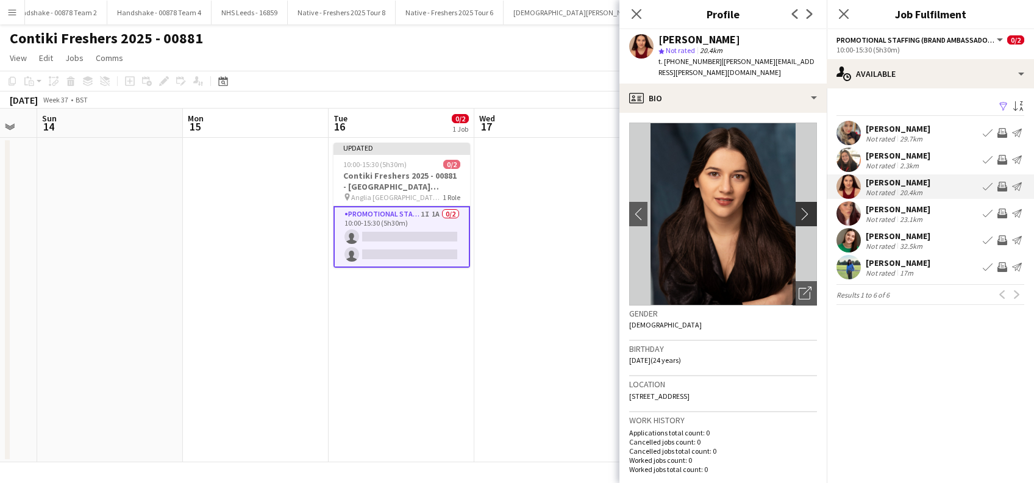
click at [799, 207] on app-icon "chevron-right" at bounding box center [808, 213] width 19 height 13
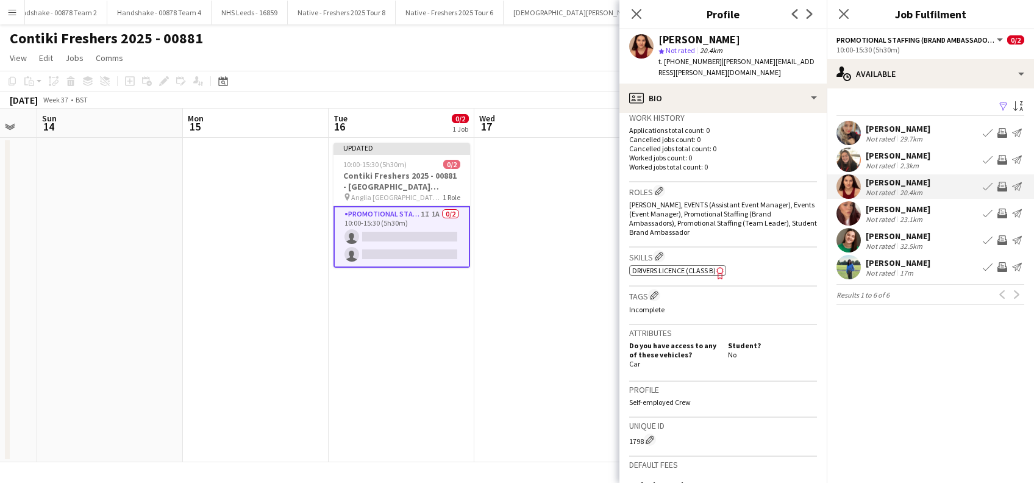
scroll to position [480, 0]
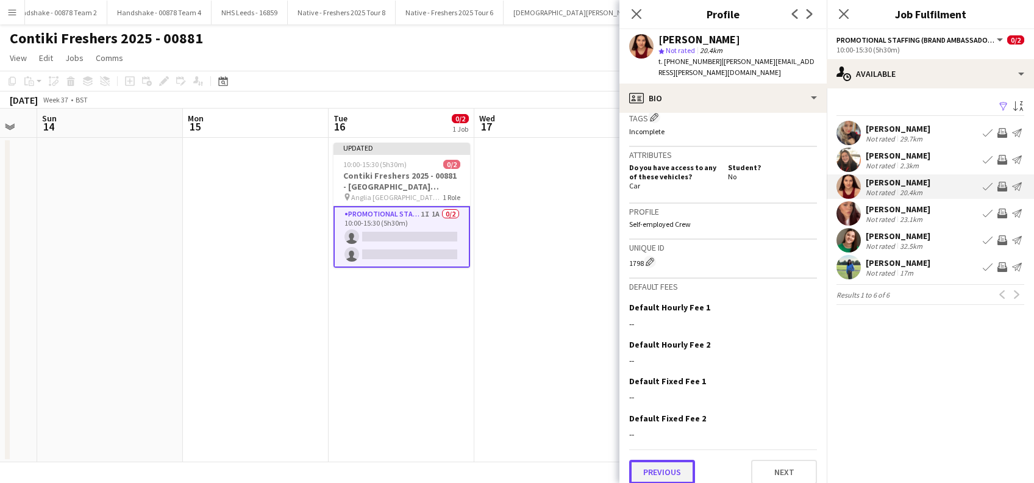
click at [682, 463] on button "Previous" at bounding box center [662, 472] width 66 height 24
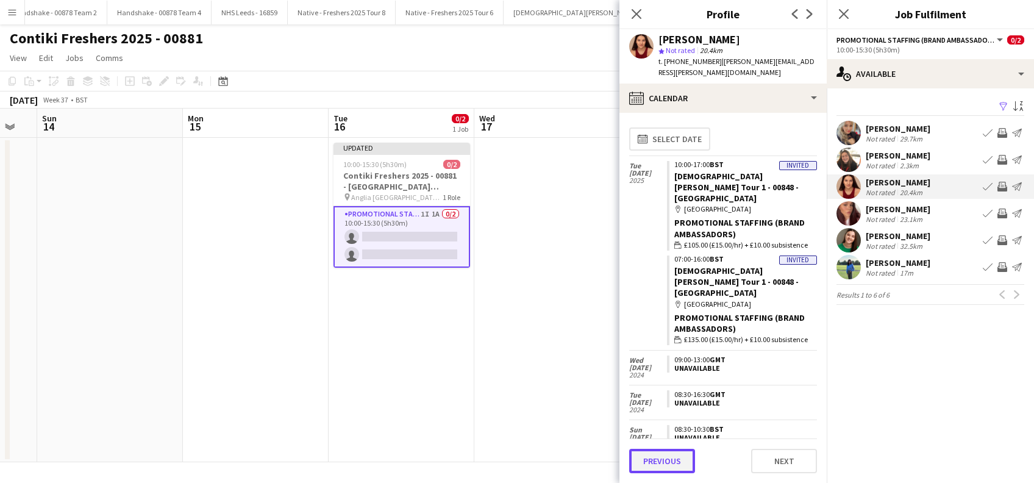
click at [649, 463] on button "Previous" at bounding box center [662, 461] width 66 height 24
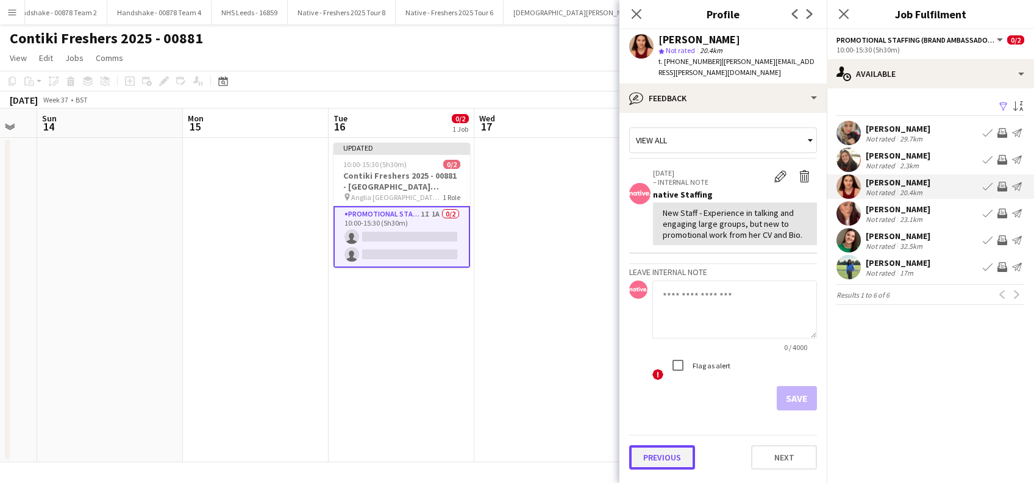
click at [658, 445] on button "Previous" at bounding box center [662, 457] width 66 height 24
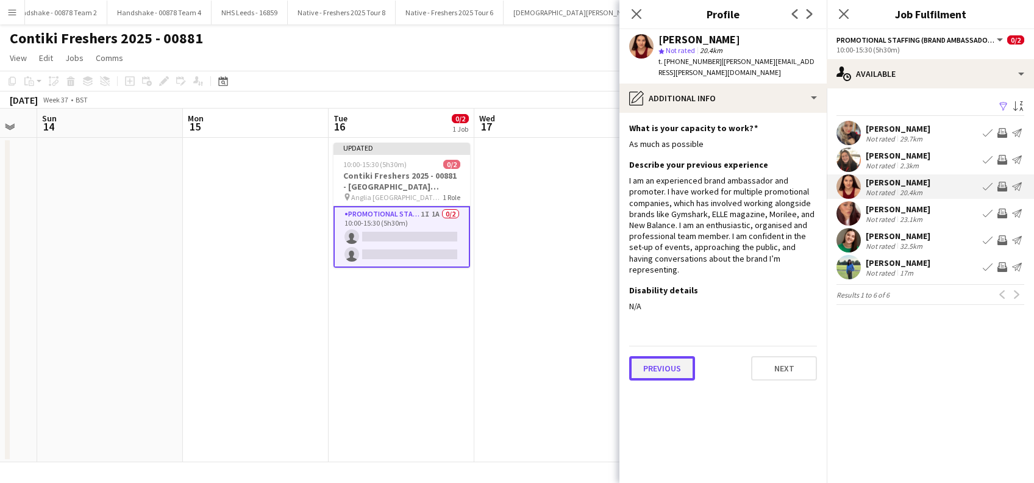
click at [655, 356] on button "Previous" at bounding box center [662, 368] width 66 height 24
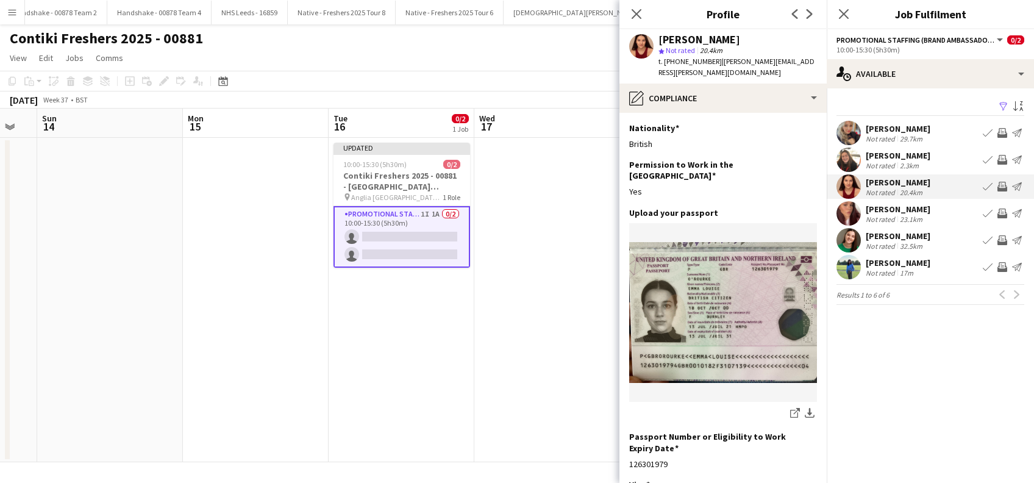
click at [408, 254] on app-card-role "Promotional Staffing (Brand Ambassadors) 1I 1A 0/2 10:00-15:30 (5h30m) single-n…" at bounding box center [401, 237] width 137 height 62
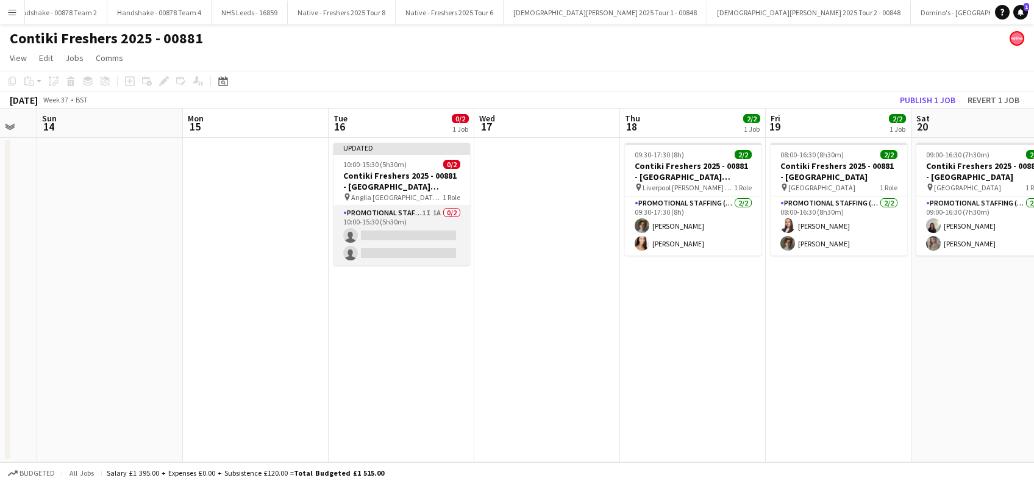
click at [394, 252] on app-card-role "Promotional Staffing (Brand Ambassadors) 1I 1A 0/2 10:00-15:30 (5h30m) single-n…" at bounding box center [401, 235] width 137 height 59
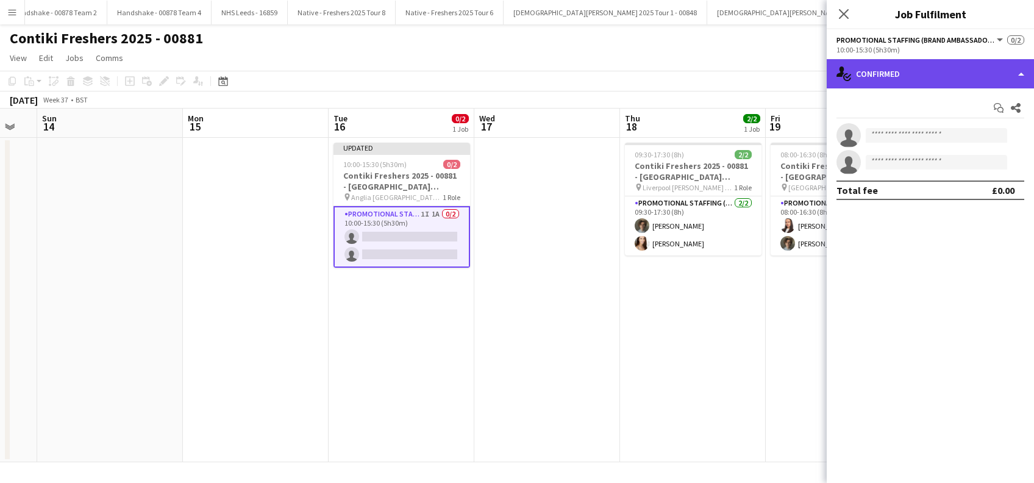
click at [895, 68] on div "single-neutral-actions-check-2 Confirmed" at bounding box center [930, 73] width 207 height 29
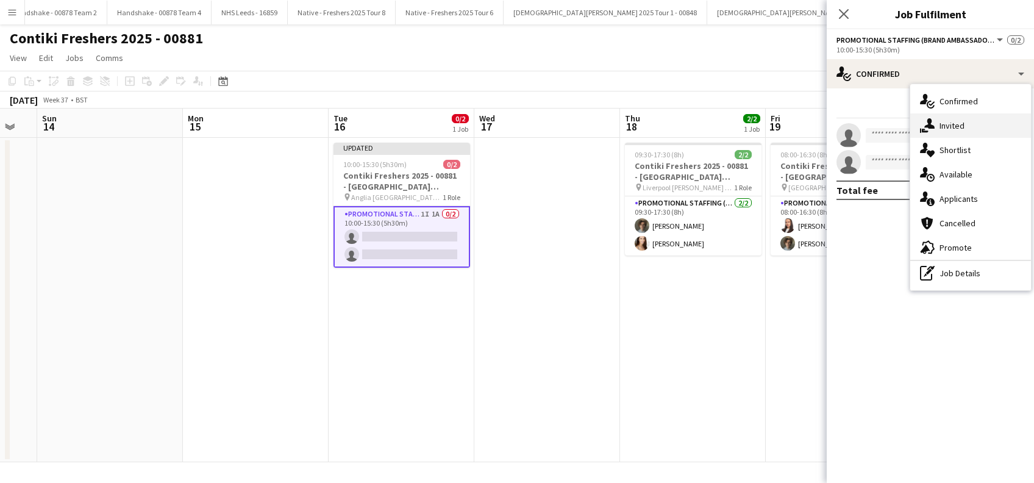
click at [954, 126] on div "single-neutral-actions-share-1 Invited" at bounding box center [970, 125] width 121 height 24
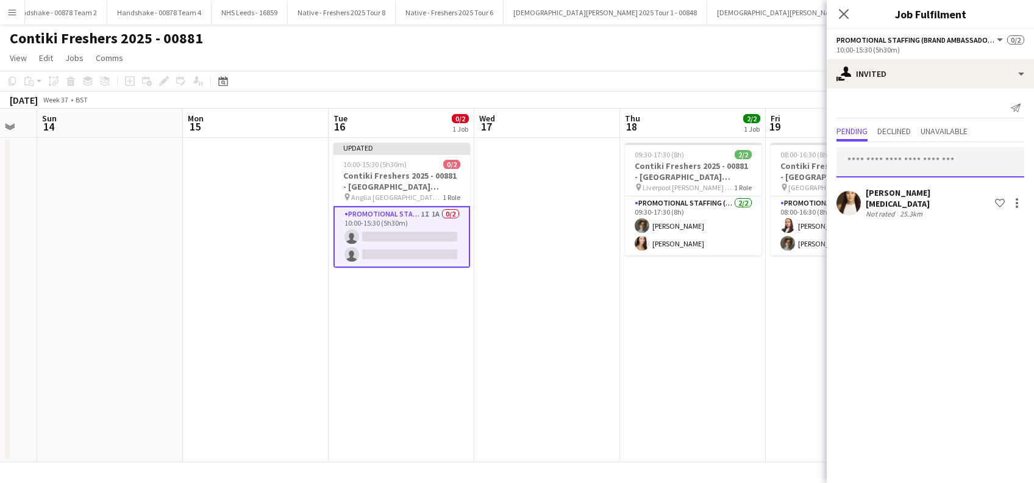
click at [864, 162] on input "text" at bounding box center [930, 162] width 188 height 30
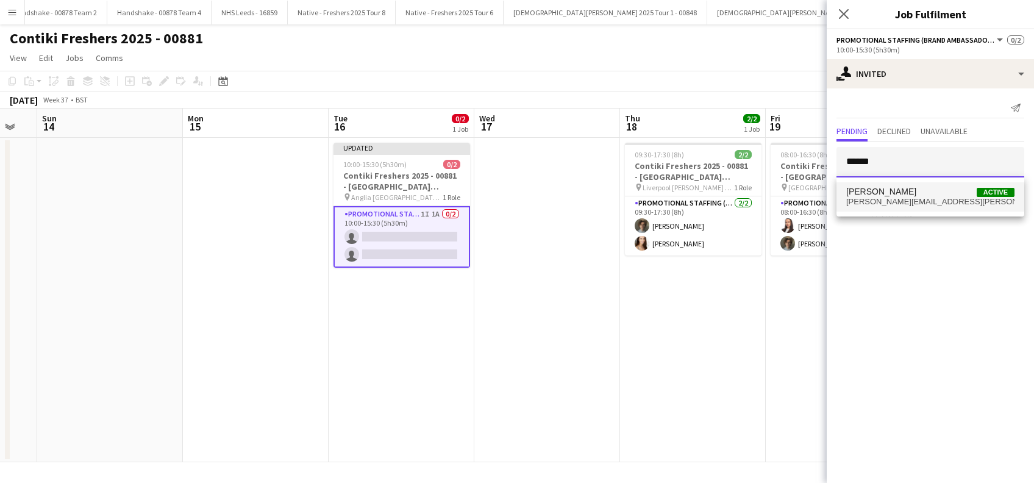
type input "******"
click at [905, 195] on span "[PERSON_NAME]" at bounding box center [881, 192] width 70 height 10
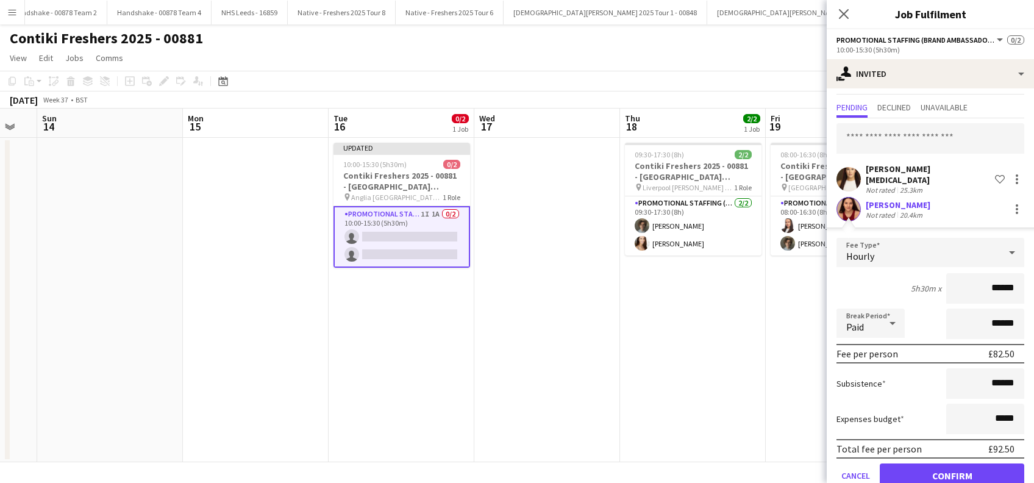
scroll to position [43, 0]
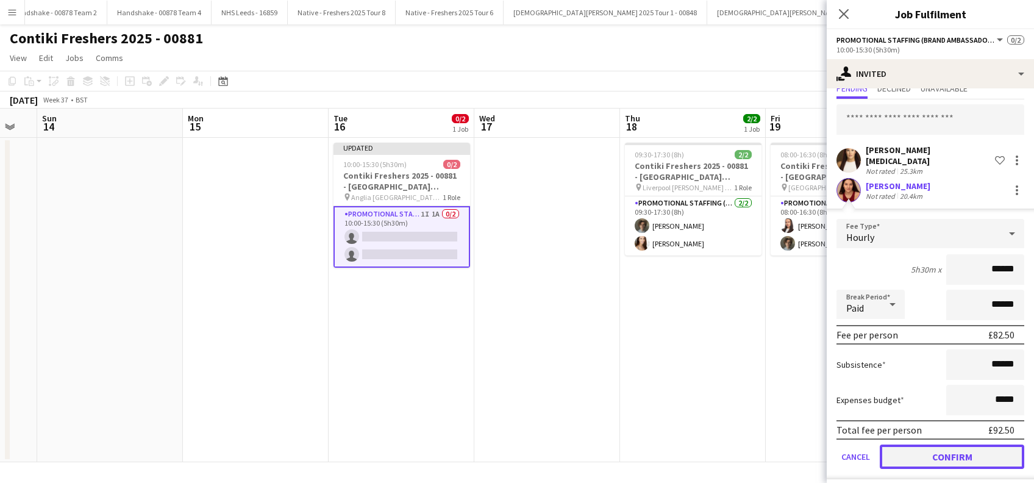
click at [946, 448] on button "Confirm" at bounding box center [952, 456] width 144 height 24
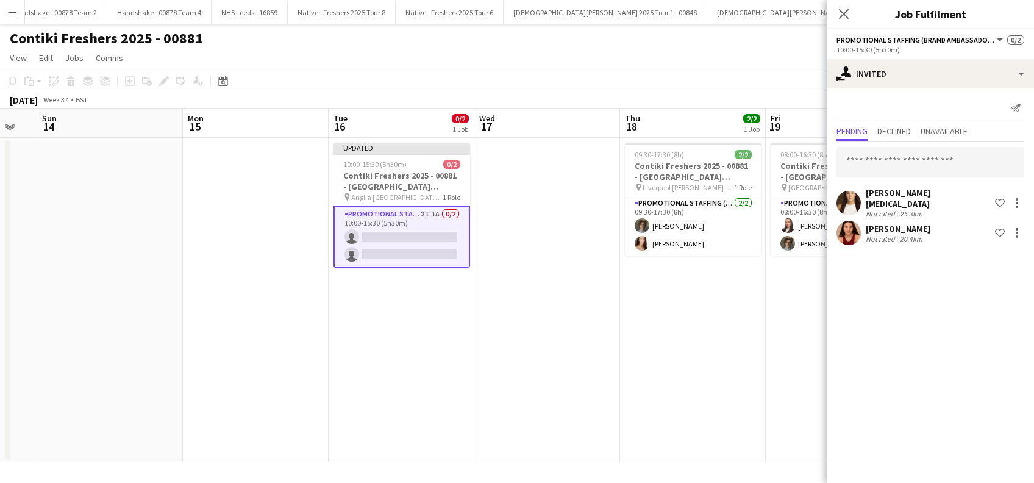
scroll to position [0, 0]
click at [847, 15] on icon "Close pop-in" at bounding box center [844, 14] width 12 height 12
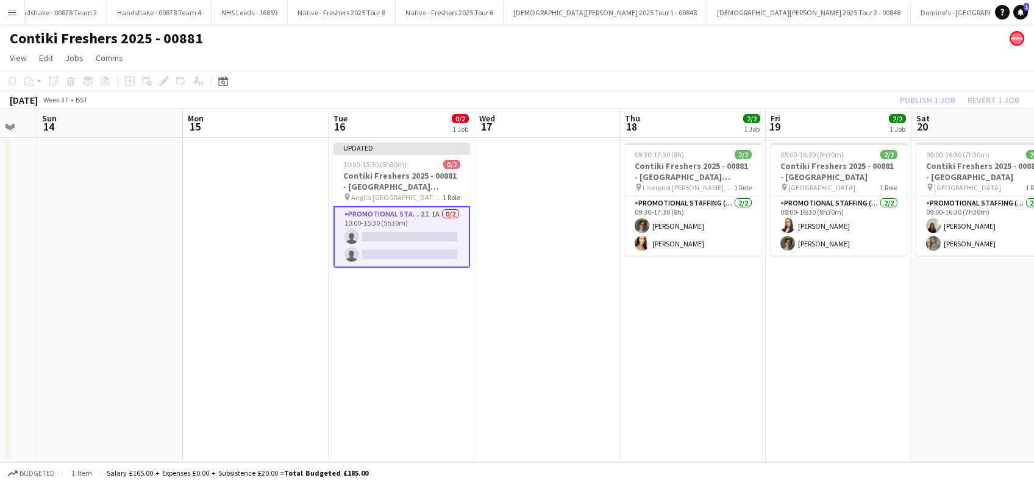
click at [807, 326] on app-date-cell "08:00-16:30 (8h30m) 2/2 Contiki Freshers 2025 - 00881 - [GEOGRAPHIC_DATA] pin U…" at bounding box center [839, 300] width 146 height 324
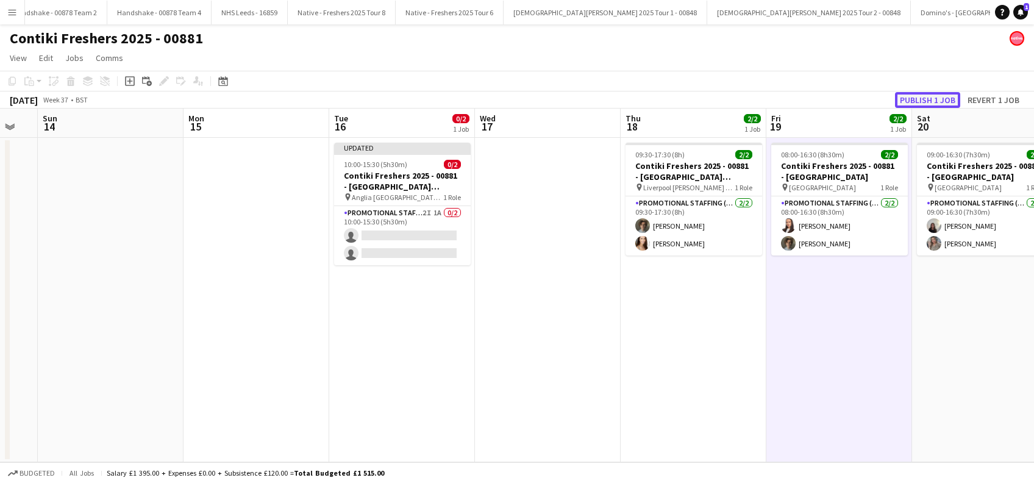
click at [930, 97] on button "Publish 1 job" at bounding box center [927, 100] width 65 height 16
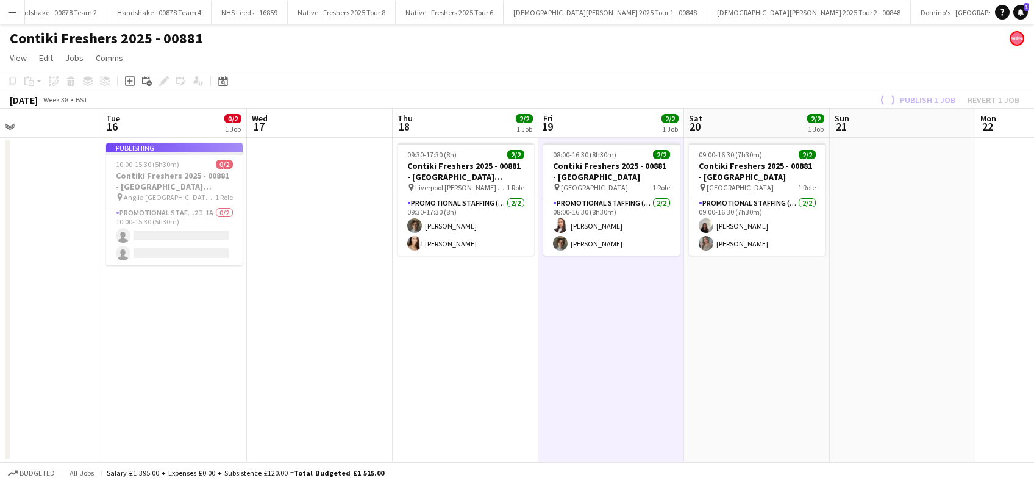
scroll to position [0, 552]
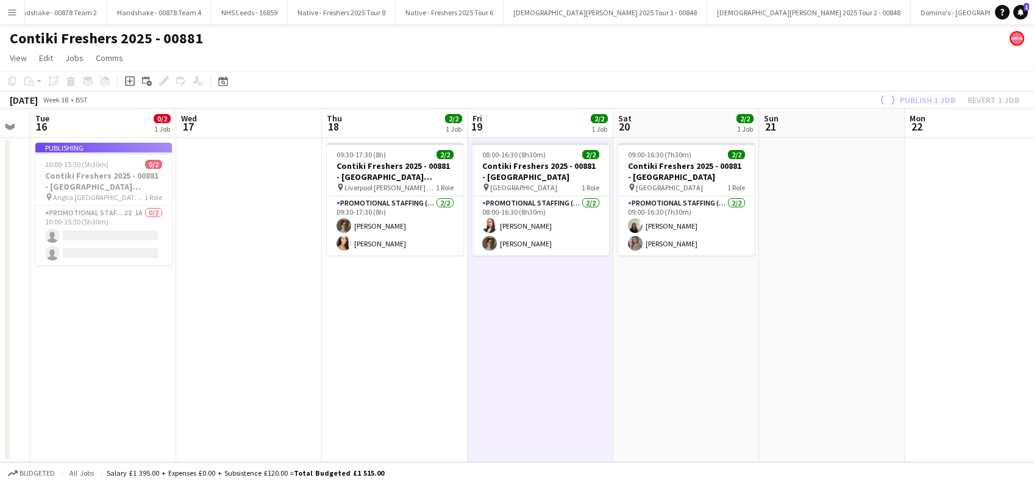
drag, startPoint x: 721, startPoint y: 351, endPoint x: 422, endPoint y: 367, distance: 299.8
click at [422, 367] on app-calendar-viewport "Fri 12 Sat 13 Sun 14 Mon 15 Tue 16 0/2 1 Job Wed 17 Thu 18 2/2 1 Job Fri 19 2/2…" at bounding box center [517, 286] width 1034 height 354
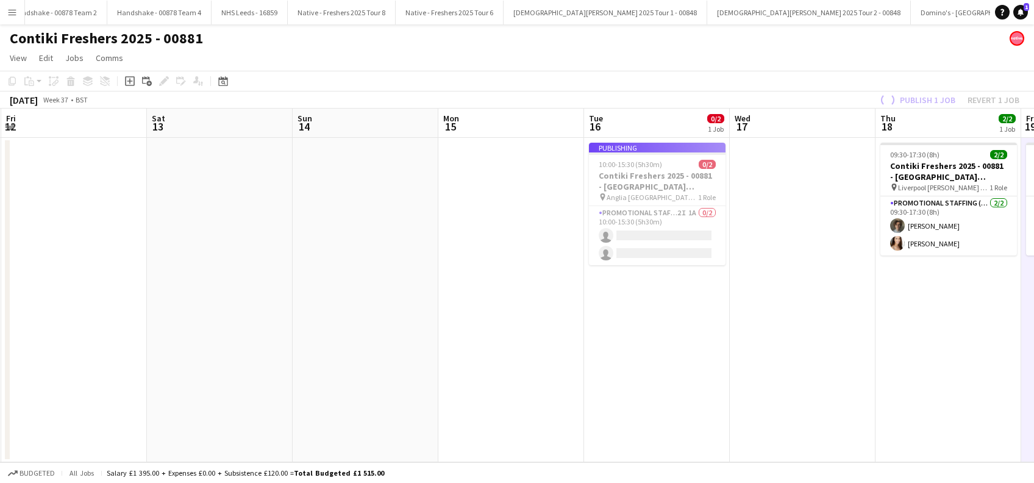
drag, startPoint x: 762, startPoint y: 384, endPoint x: 1036, endPoint y: 395, distance: 274.6
click at [1033, 395] on html "Menu Boards Boards Boards All jobs Status Workforce Workforce My Workforce Recr…" at bounding box center [517, 241] width 1034 height 483
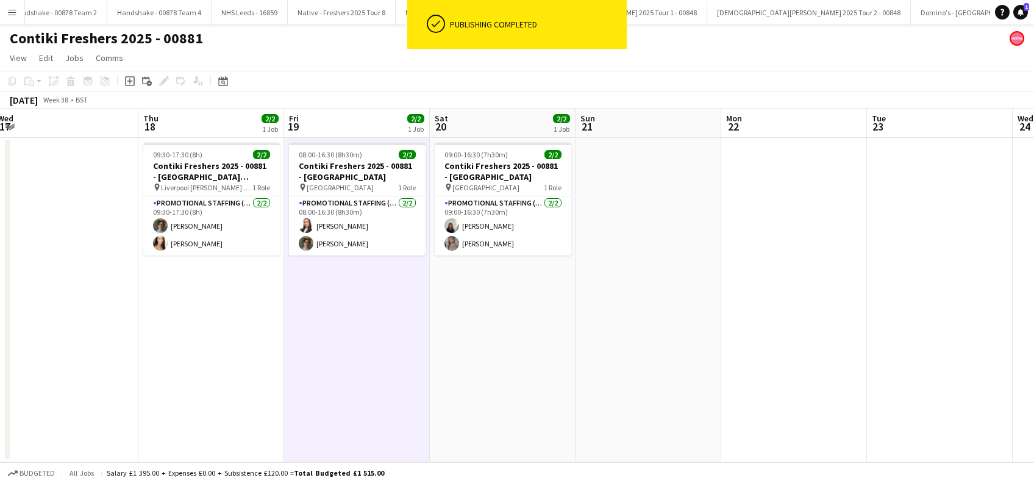
scroll to position [0, 381]
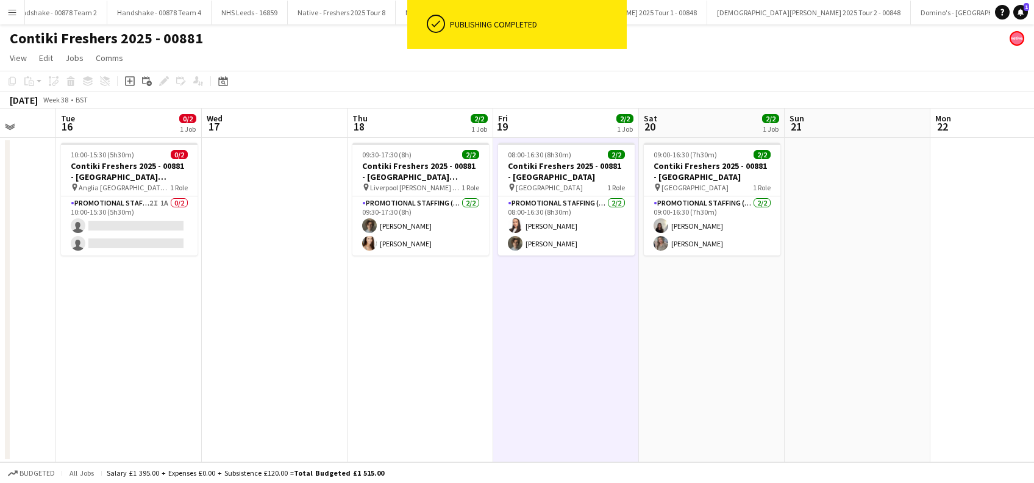
drag, startPoint x: 562, startPoint y: 394, endPoint x: 35, endPoint y: 393, distance: 526.8
click at [0, 404] on html "ok-circled Publishing completed Menu Boards Boards Boards All jobs Status Workf…" at bounding box center [517, 241] width 1034 height 483
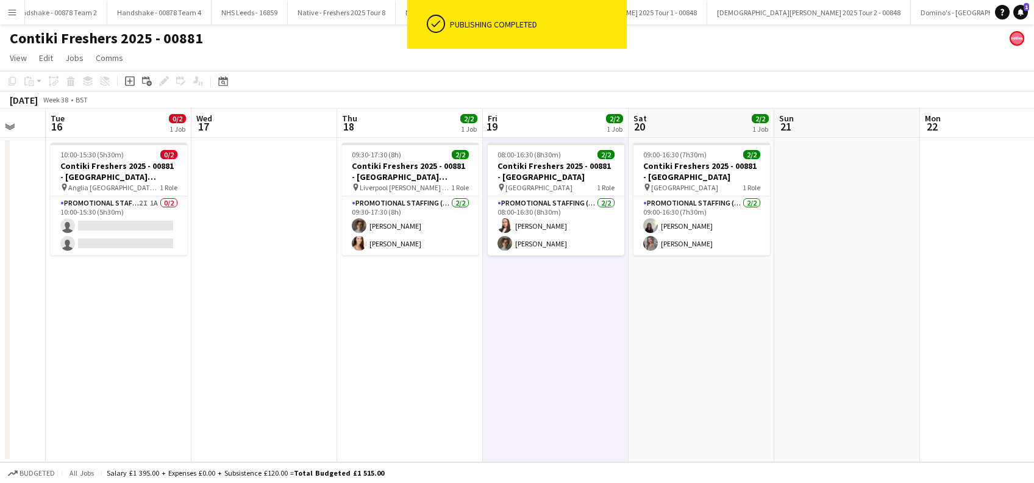
scroll to position [0, 390]
drag, startPoint x: 744, startPoint y: 249, endPoint x: 736, endPoint y: 249, distance: 7.9
click at [736, 249] on app-calendar-viewport "Sat 13 Sun 14 Mon 15 Tue 16 0/2 1 Job Wed 17 Thu 18 2/2 1 Job Fri 19 2/2 1 Job …" at bounding box center [517, 286] width 1034 height 354
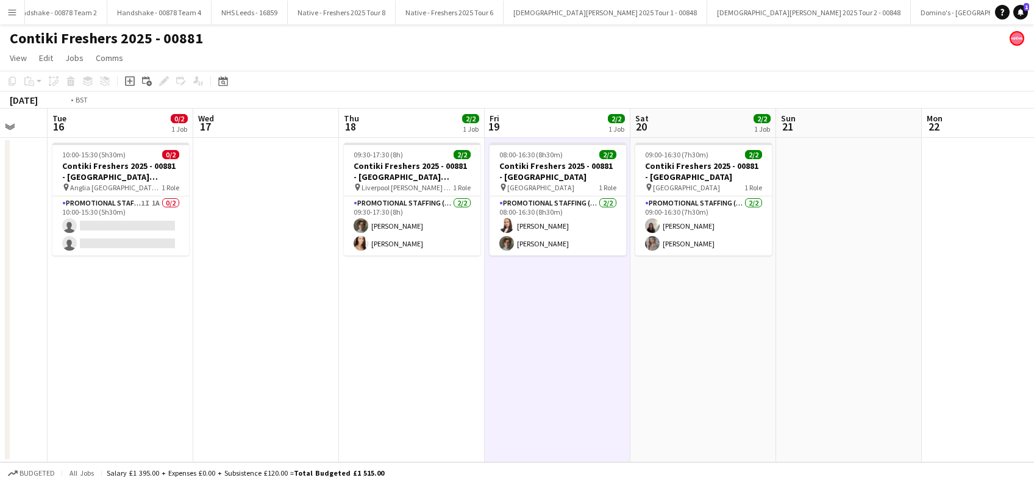
scroll to position [0, 377]
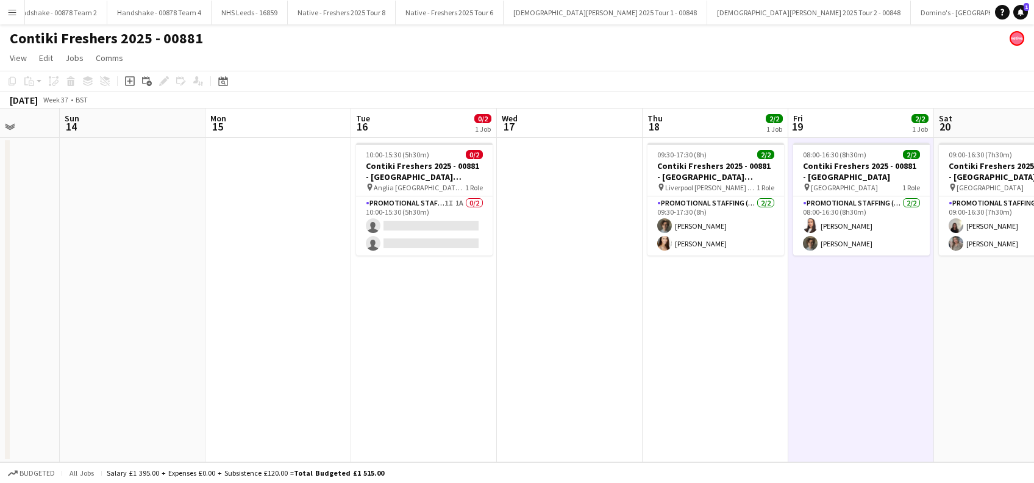
drag, startPoint x: 139, startPoint y: 348, endPoint x: 443, endPoint y: 341, distance: 303.7
click at [443, 341] on app-calendar-viewport "Thu 11 Fri 12 Sat 13 Sun 14 Mon 15 Tue 16 0/2 1 Job Wed 17 Thu 18 2/2 1 Job Fri…" at bounding box center [517, 286] width 1034 height 354
click at [574, 340] on app-date-cell at bounding box center [570, 300] width 146 height 324
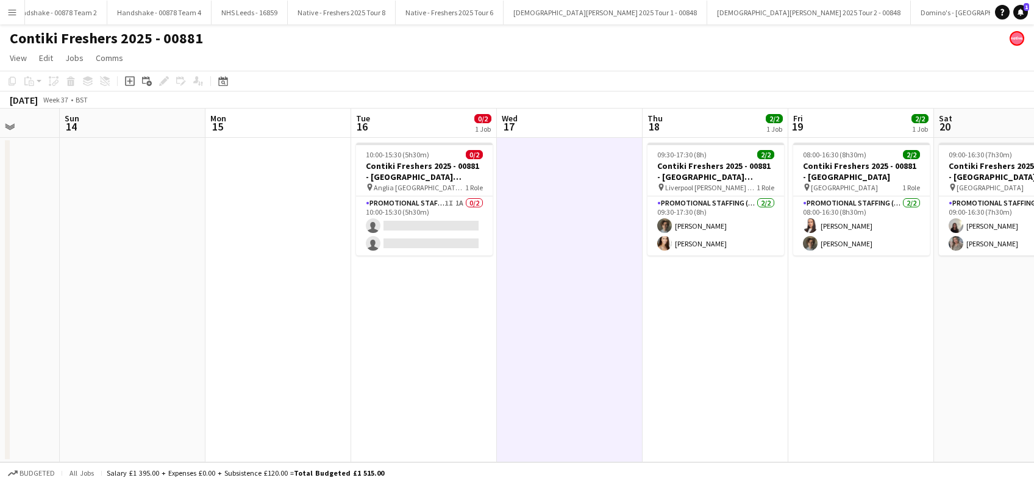
click at [701, 340] on app-date-cell "09:30-17:30 (8h) 2/2 Contiki Freshers 2025 - 00881 - [GEOGRAPHIC_DATA][PERSON_N…" at bounding box center [716, 300] width 146 height 324
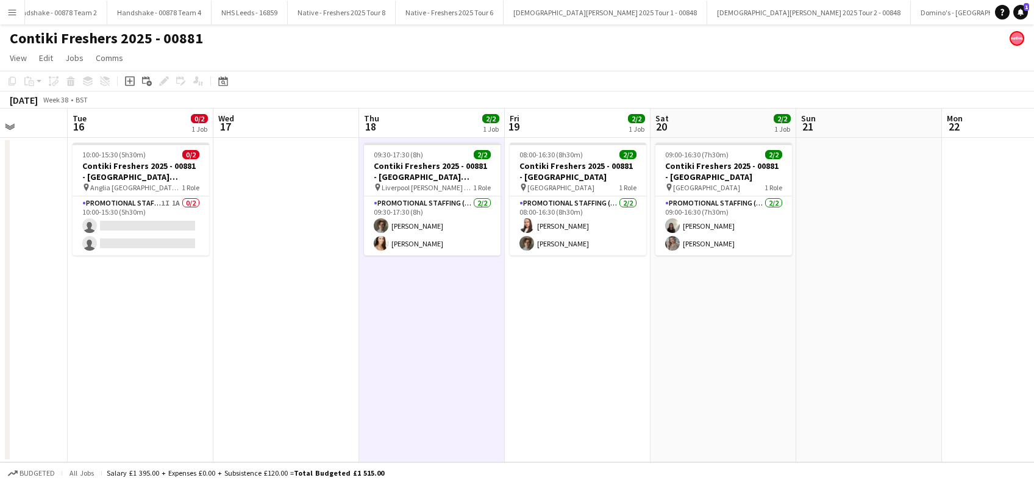
scroll to position [0, 401]
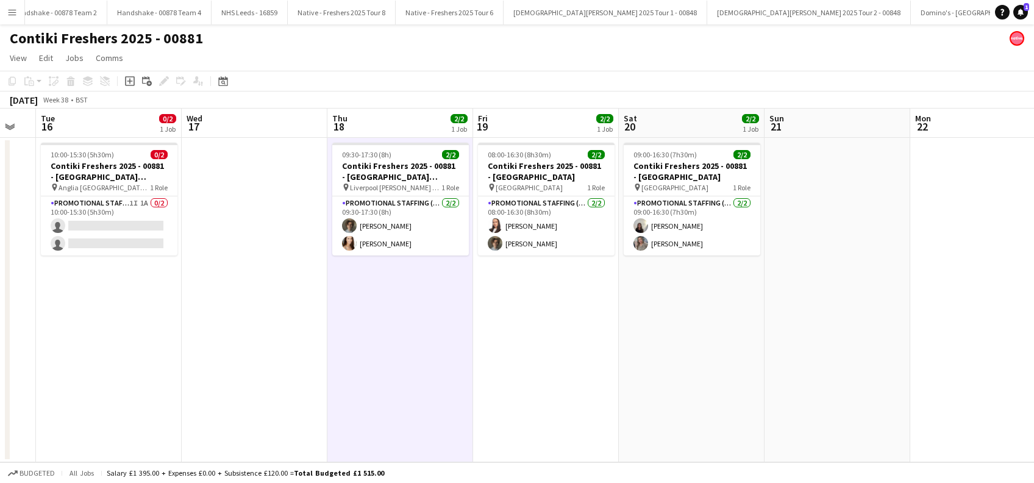
drag, startPoint x: 830, startPoint y: 338, endPoint x: 515, endPoint y: 395, distance: 320.3
click at [515, 395] on app-calendar-viewport "Sat 13 Sun 14 Mon 15 Tue 16 0/2 1 Job Wed 17 Thu 18 2/2 1 Job Fri 19 2/2 1 Job …" at bounding box center [517, 286] width 1034 height 354
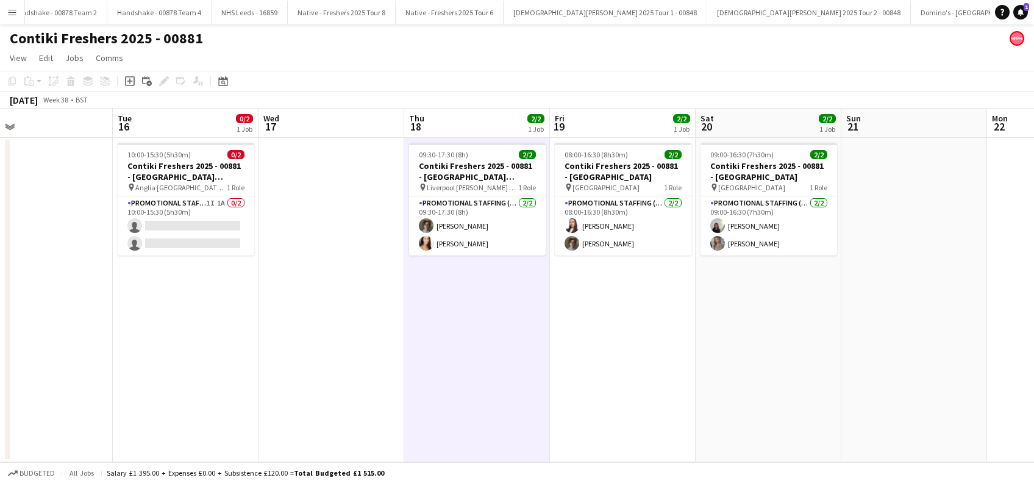
scroll to position [0, 318]
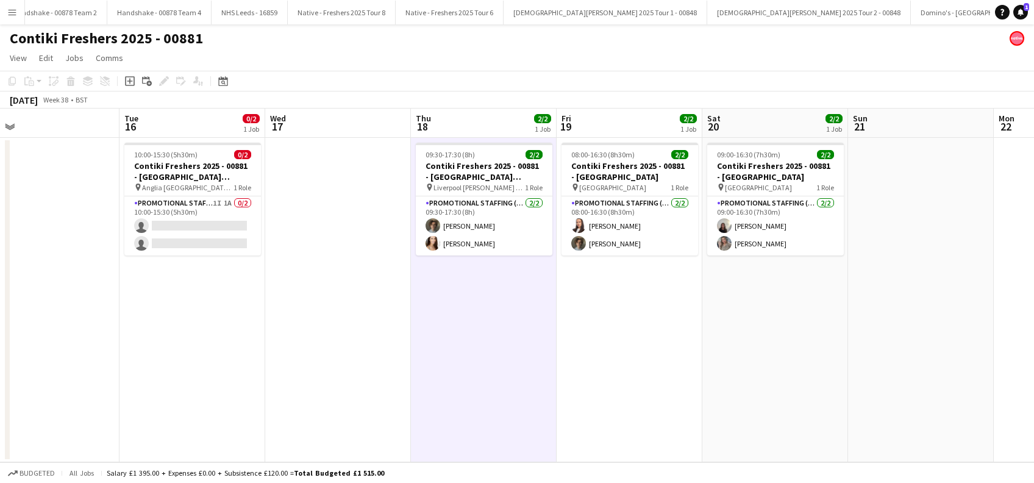
drag, startPoint x: 664, startPoint y: 231, endPoint x: 783, endPoint y: 296, distance: 135.3
click at [795, 237] on app-calendar-viewport "Sat 13 Sun 14 Mon 15 Tue 16 0/2 1 Job Wed 17 Thu 18 2/2 1 Job Fri 19 2/2 1 Job …" at bounding box center [517, 286] width 1034 height 354
click at [460, 224] on app-card-role "Promotional Staffing (Brand Ambassadors) [DATE] 09:30-17:30 (8h) [PERSON_NAME] …" at bounding box center [484, 225] width 137 height 59
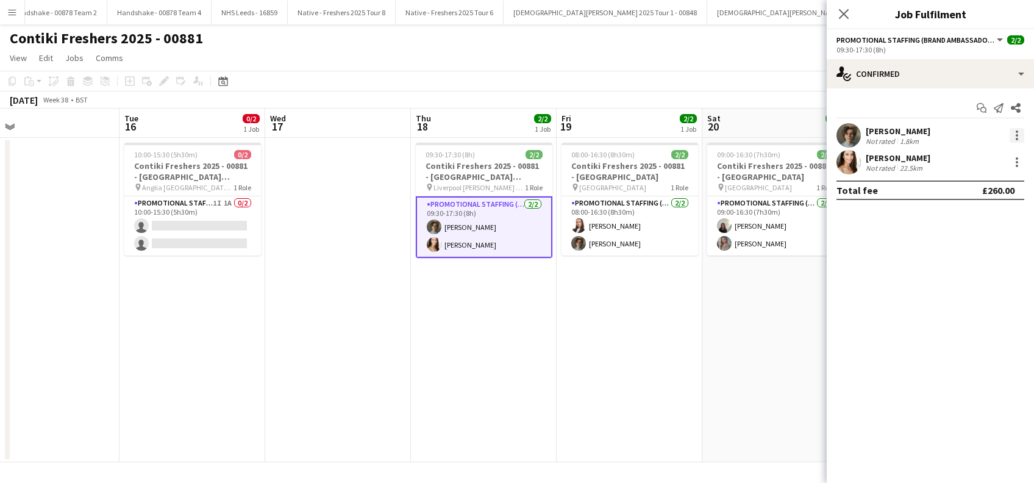
click at [1021, 130] on div at bounding box center [1017, 135] width 15 height 15
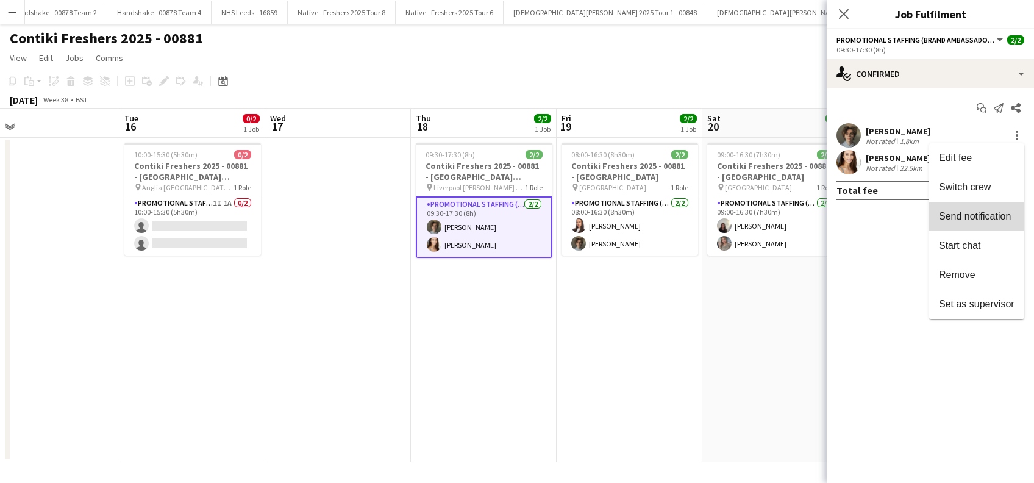
click at [966, 219] on span "Send notification" at bounding box center [975, 216] width 72 height 10
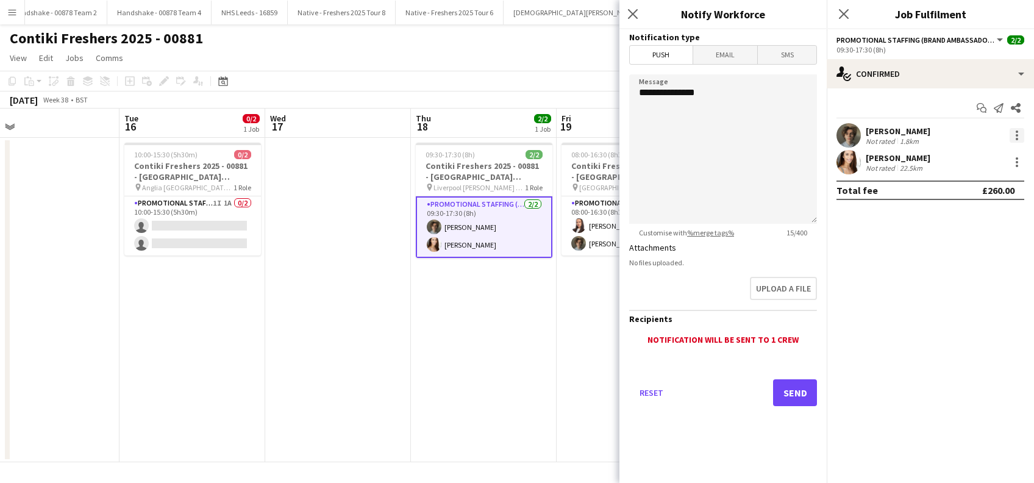
click at [1010, 137] on div at bounding box center [1017, 135] width 15 height 15
click at [893, 140] on div at bounding box center [517, 241] width 1034 height 483
click at [892, 132] on div "[PERSON_NAME]" at bounding box center [898, 131] width 65 height 11
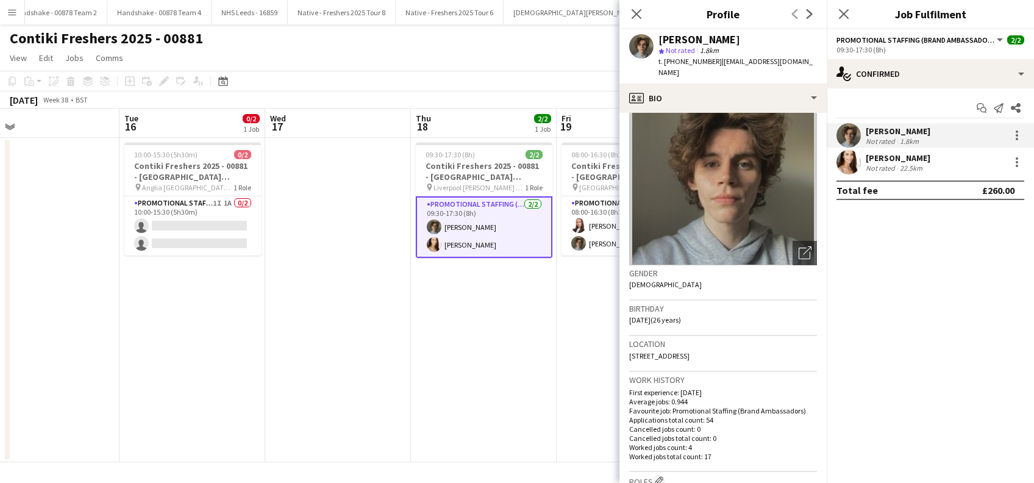
scroll to position [0, 0]
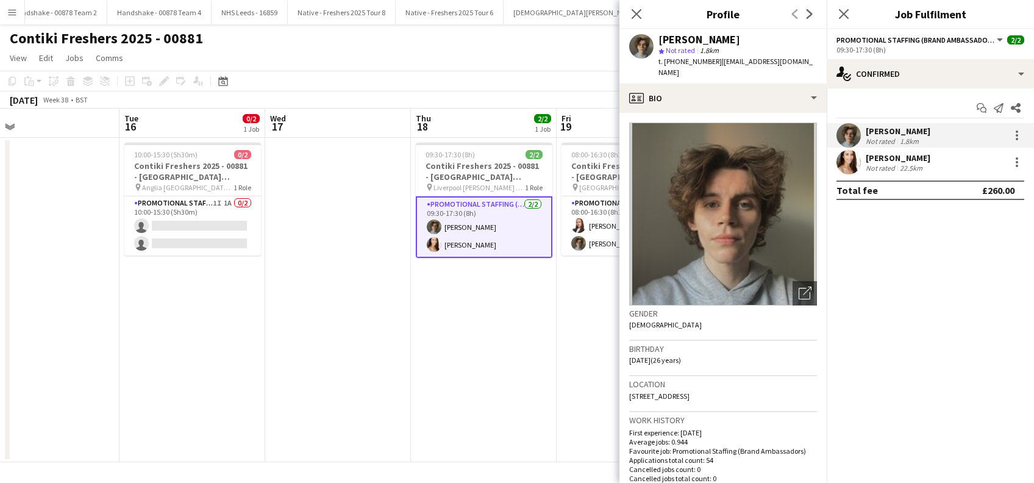
click at [469, 354] on app-date-cell "09:30-17:30 (8h) 2/2 Contiki Freshers 2025 - 00881 - [GEOGRAPHIC_DATA][PERSON_N…" at bounding box center [484, 300] width 146 height 324
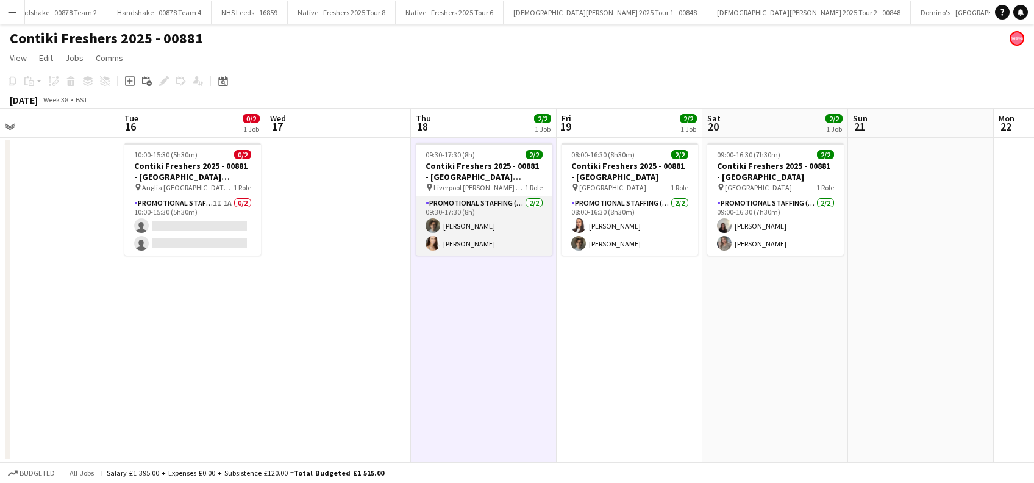
click at [476, 228] on app-card-role "Promotional Staffing (Brand Ambassadors) [DATE] 09:30-17:30 (8h) [PERSON_NAME] …" at bounding box center [484, 225] width 137 height 59
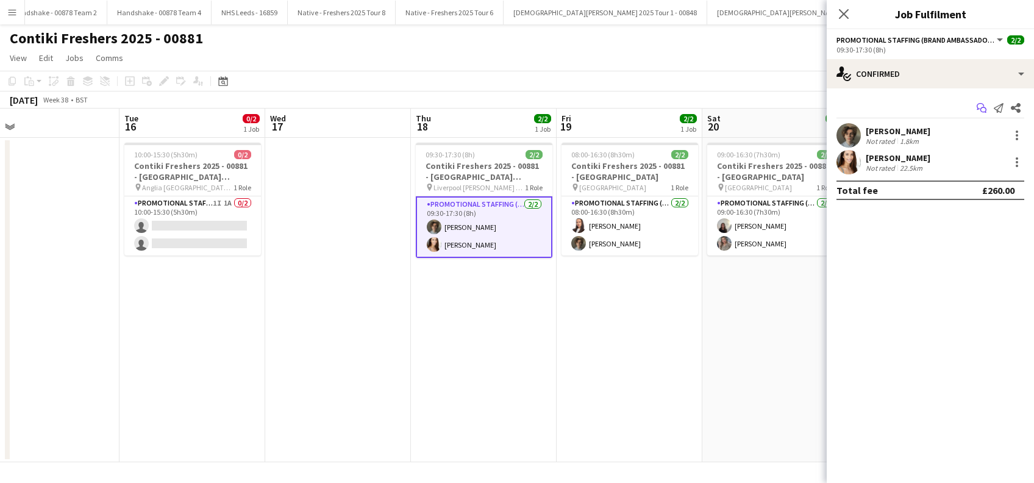
click at [984, 109] on icon "Start chat" at bounding box center [982, 108] width 10 height 10
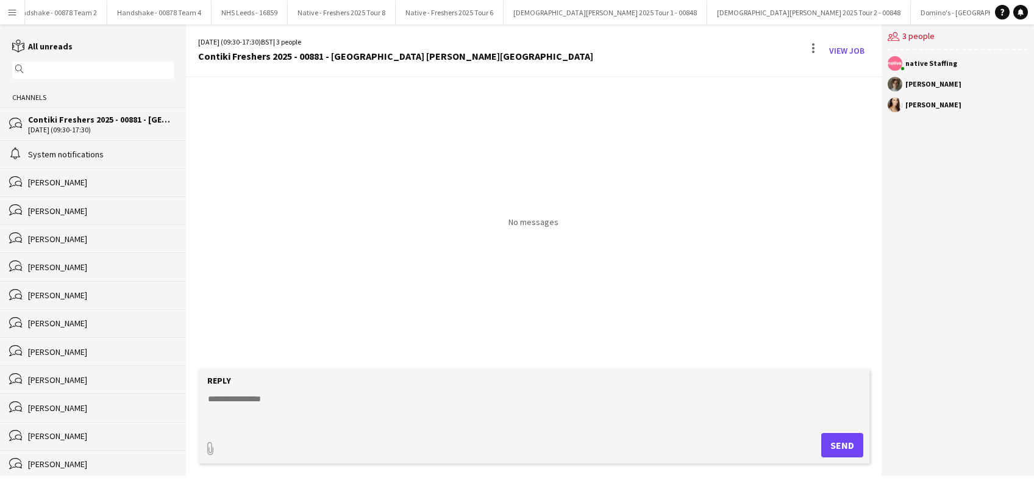
click at [249, 396] on textarea at bounding box center [536, 409] width 658 height 32
drag, startPoint x: 314, startPoint y: 418, endPoint x: 201, endPoint y: 390, distance: 116.8
click at [202, 390] on form "**********" at bounding box center [533, 416] width 671 height 95
type textarea "**********"
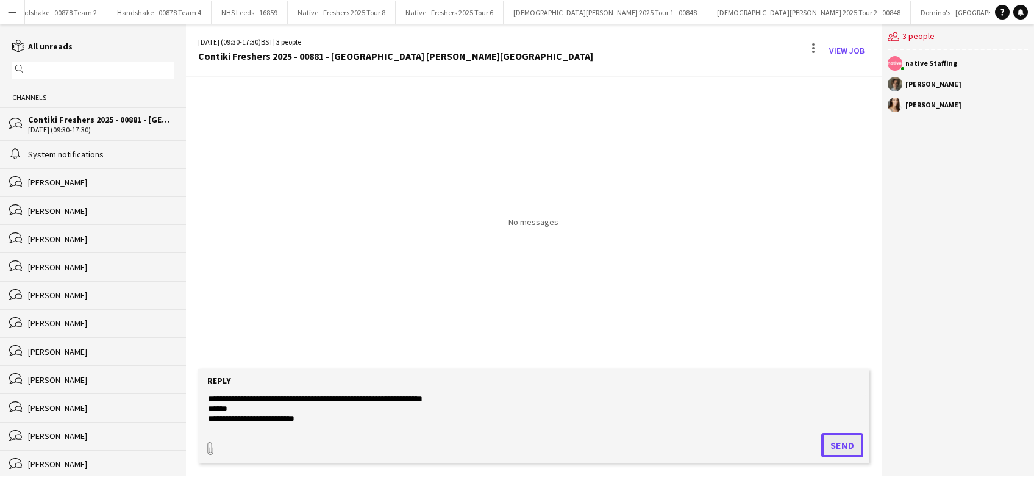
click at [846, 447] on button "Send" at bounding box center [842, 445] width 42 height 24
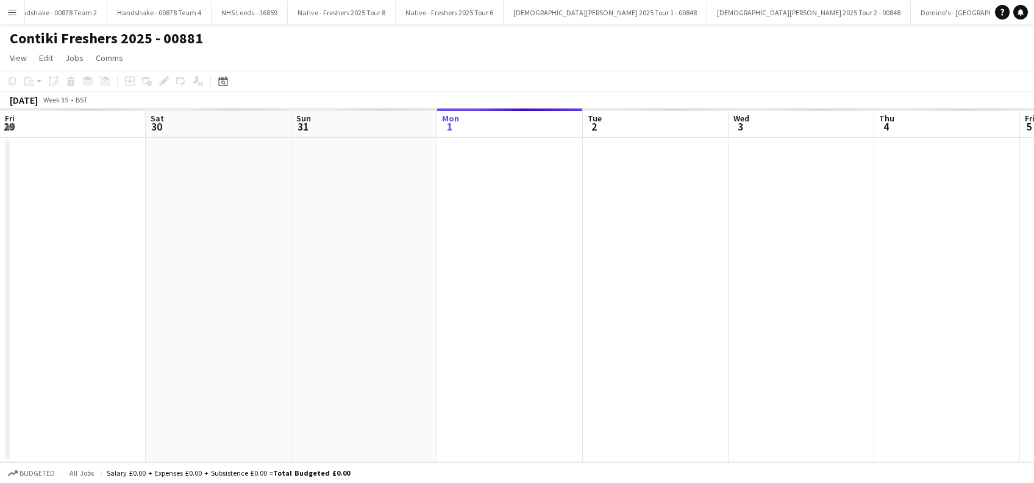
scroll to position [0, 419]
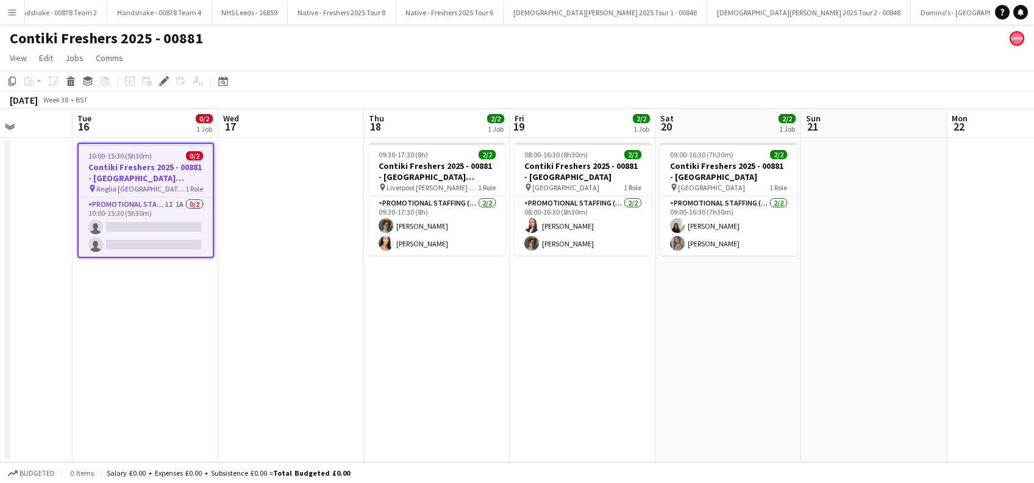
drag, startPoint x: 832, startPoint y: 345, endPoint x: 601, endPoint y: 287, distance: 237.6
click at [594, 373] on app-calendar-viewport "Sat 13 Sun 14 Mon 15 Tue 16 0/2 1 Job Wed 17 Thu 18 2/2 1 Job Fri 19 2/2 1 Job …" at bounding box center [517, 286] width 1034 height 354
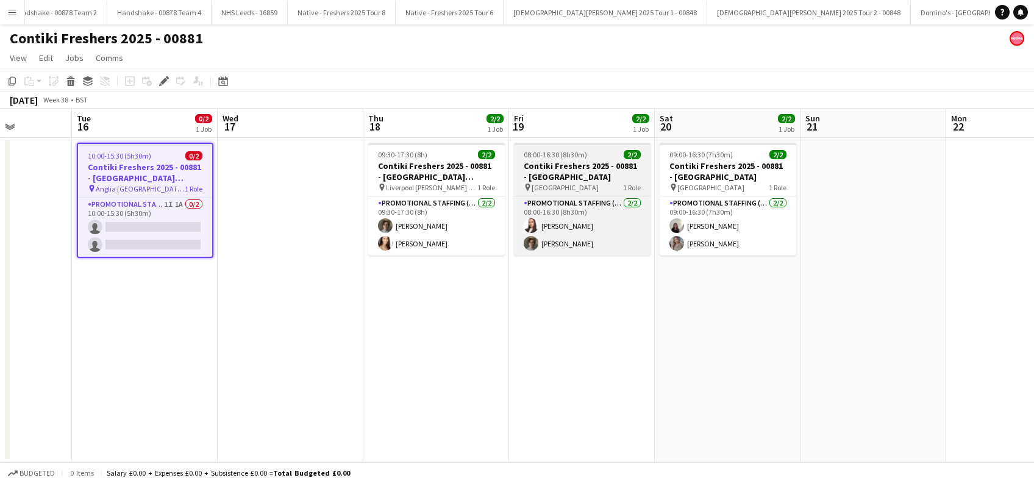
click at [565, 176] on h3 "Contiki Freshers 2025 - 00881 - [GEOGRAPHIC_DATA]" at bounding box center [582, 171] width 137 height 22
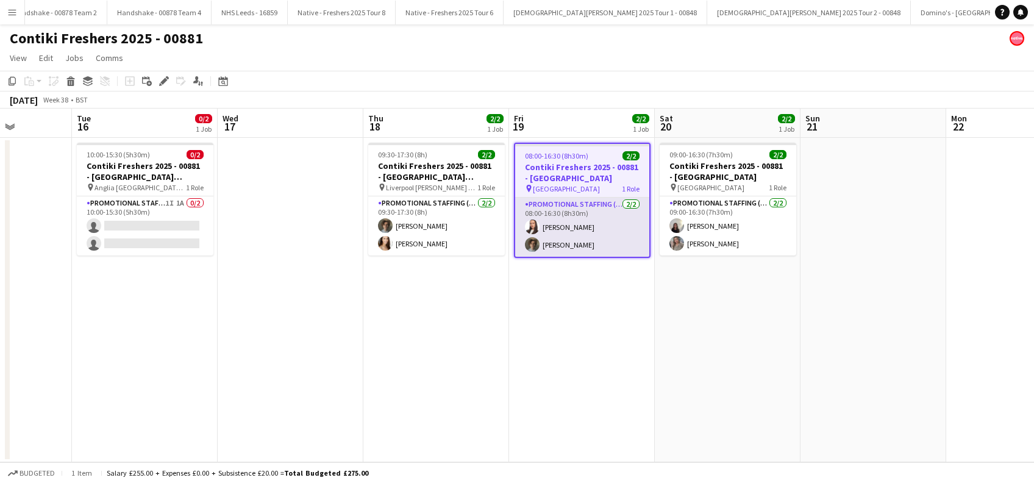
click at [563, 223] on app-card-role "Promotional Staffing (Brand Ambassadors) [DATE] 08:00-16:30 (8h30m) [PERSON_NAM…" at bounding box center [582, 227] width 134 height 59
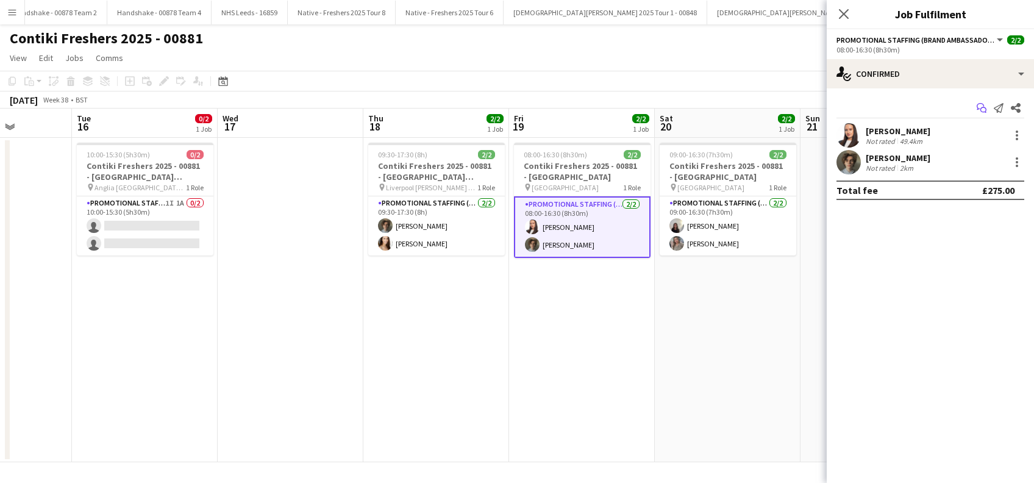
click at [979, 107] on icon "Start chat" at bounding box center [982, 108] width 10 height 10
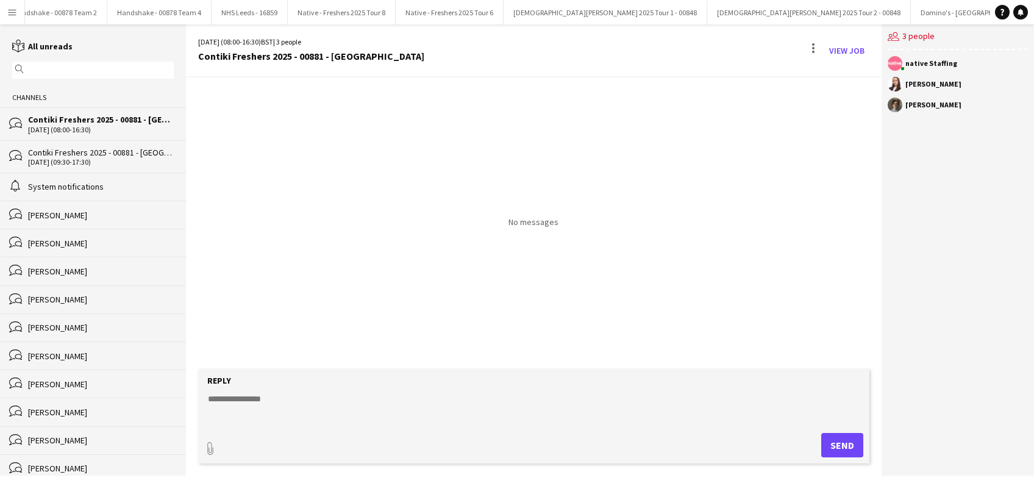
click at [239, 397] on textarea at bounding box center [536, 409] width 658 height 32
paste textarea "**********"
type textarea "**********"
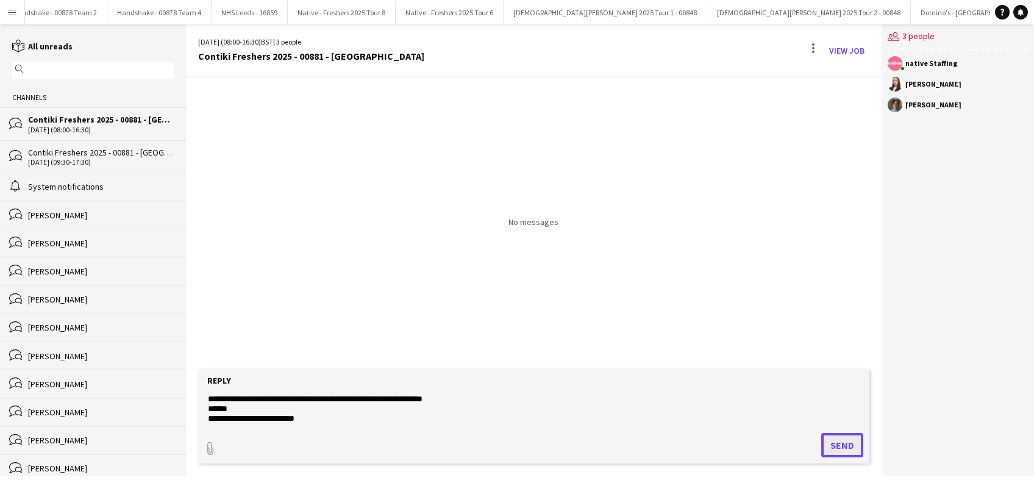
click at [839, 450] on button "Send" at bounding box center [842, 445] width 42 height 24
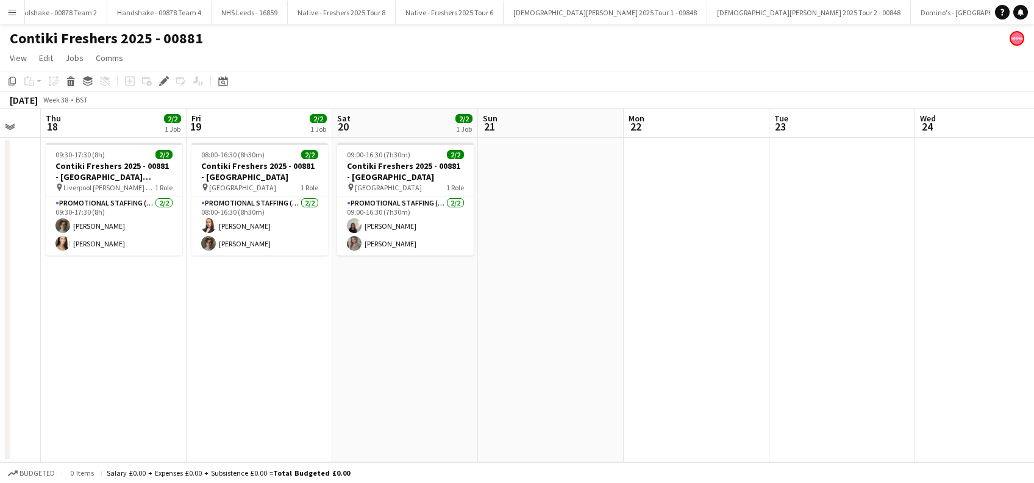
scroll to position [0, 579]
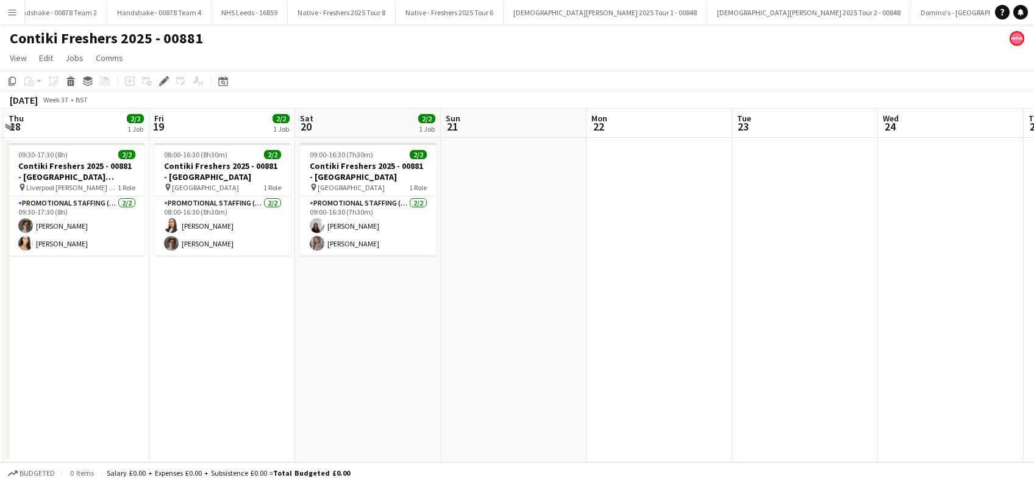
drag, startPoint x: 751, startPoint y: 346, endPoint x: 154, endPoint y: 366, distance: 597.2
click at [154, 366] on app-calendar-viewport "Sun 14 Mon 15 Tue 16 0/2 1 Job Wed 17 Thu 18 2/2 1 Job Fri 19 2/2 1 Job Sat 20 …" at bounding box center [517, 286] width 1034 height 354
click at [348, 229] on app-card-role "Promotional Staffing (Brand Ambassadors) [DATE] 09:00-16:30 (7h30m) [PERSON_NAM…" at bounding box center [368, 225] width 137 height 59
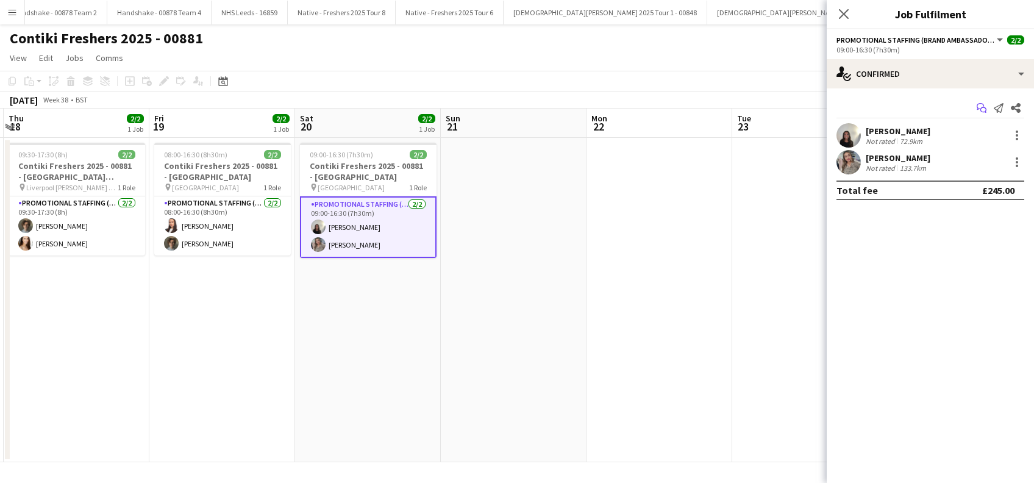
click at [985, 110] on icon "Start chat" at bounding box center [982, 108] width 10 height 10
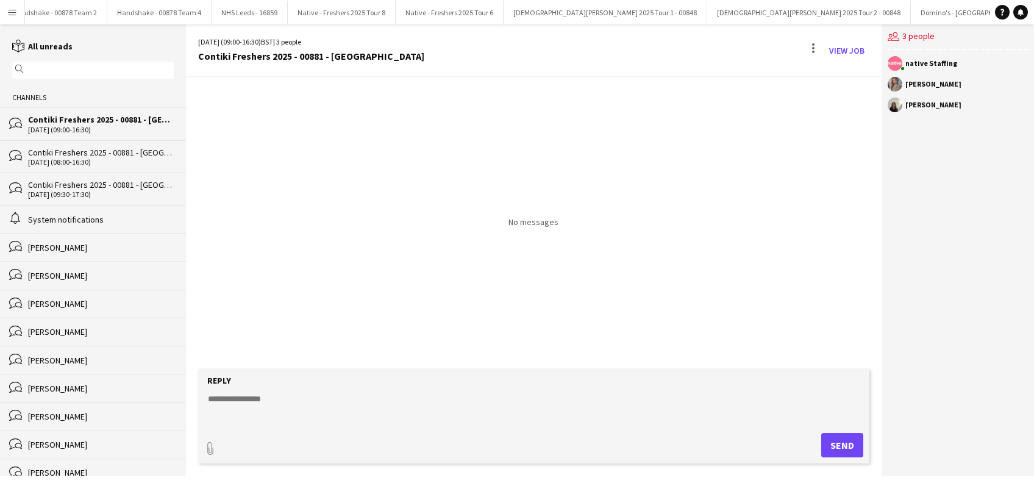
click at [251, 398] on textarea at bounding box center [536, 409] width 658 height 32
paste textarea "**********"
type textarea "**********"
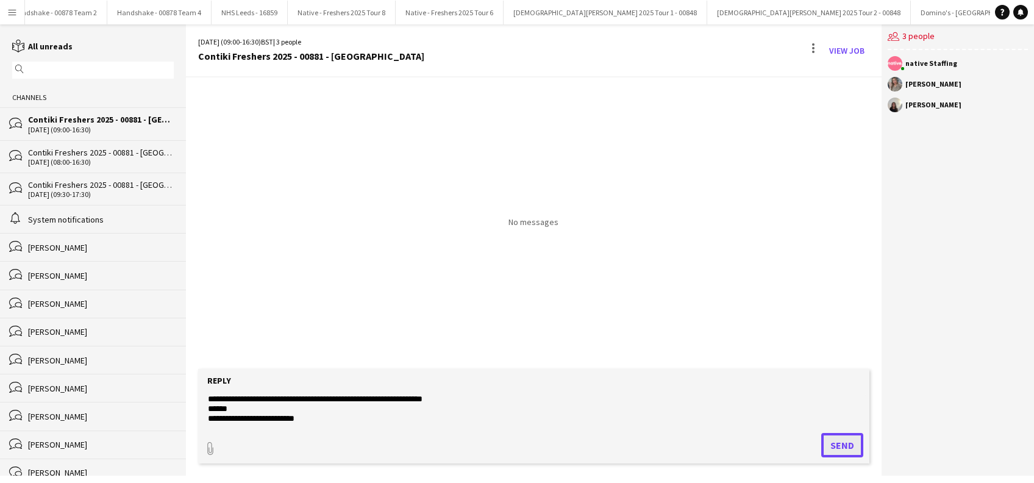
click at [841, 440] on button "Send" at bounding box center [842, 445] width 42 height 24
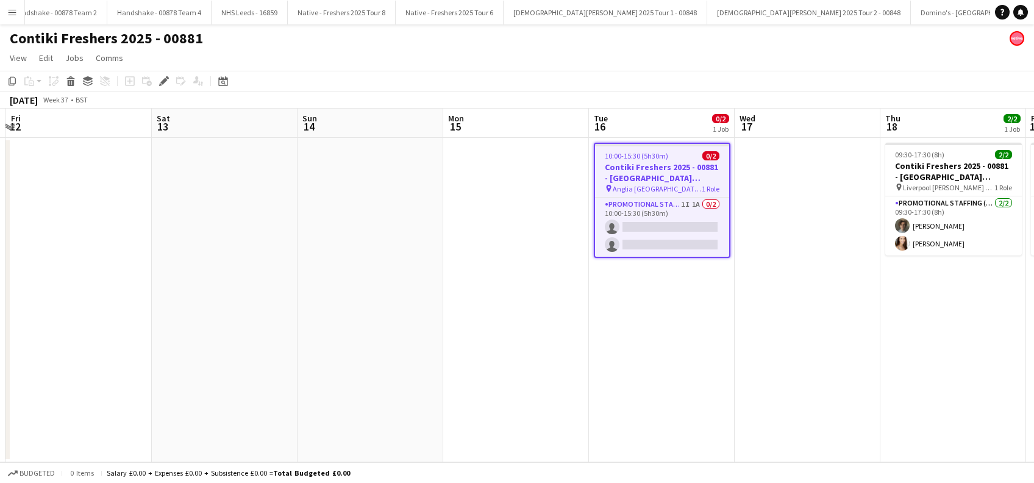
scroll to position [0, 340]
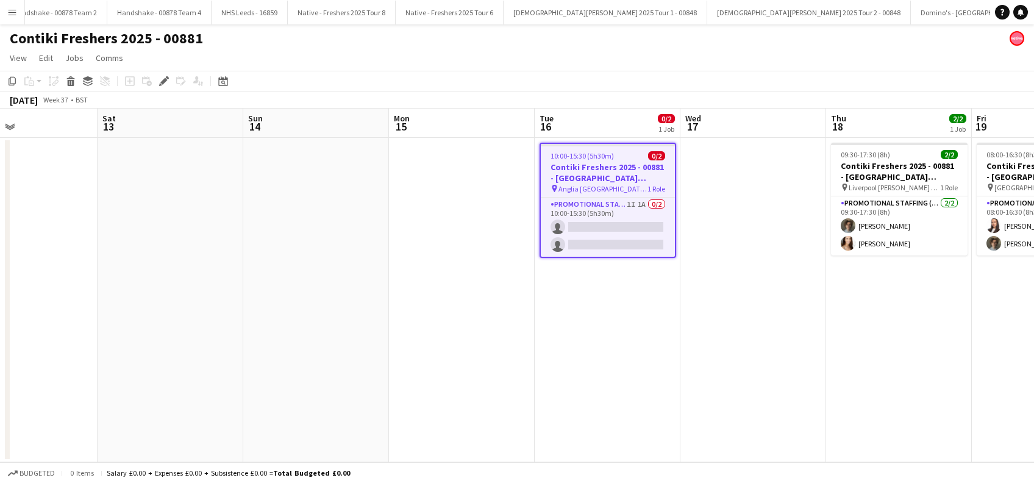
drag, startPoint x: 440, startPoint y: 309, endPoint x: 532, endPoint y: 332, distance: 94.3
click at [532, 332] on app-calendar-viewport "Wed 10 Thu 11 Fri 12 Sat 13 Sun 14 Mon 15 Tue 16 0/2 1 Job Wed 17 Thu 18 2/2 1 …" at bounding box center [517, 286] width 1034 height 354
click at [576, 334] on app-date-cell "10:00-15:30 (5h30m) 0/2 Contiki Freshers 2025 - 00881 - [GEOGRAPHIC_DATA] [GEOG…" at bounding box center [608, 300] width 146 height 324
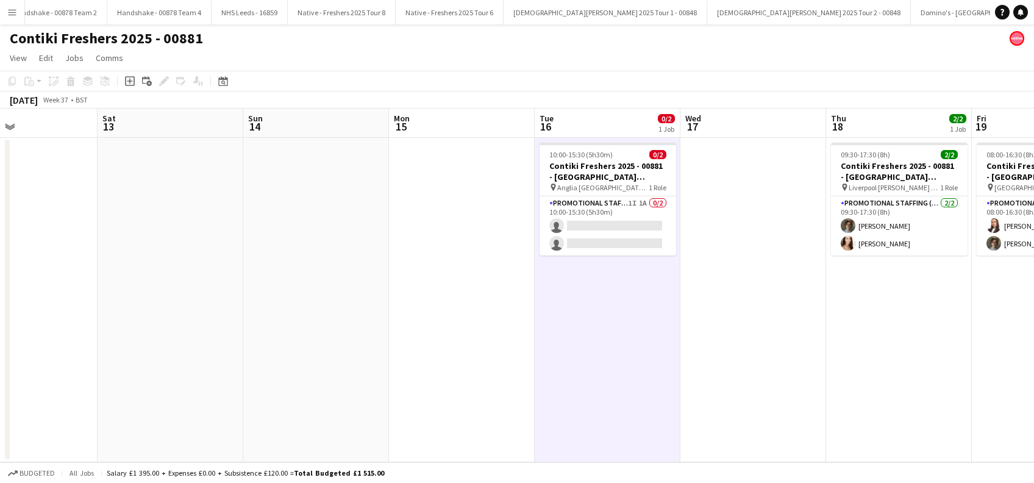
click at [719, 328] on app-date-cell at bounding box center [753, 300] width 146 height 324
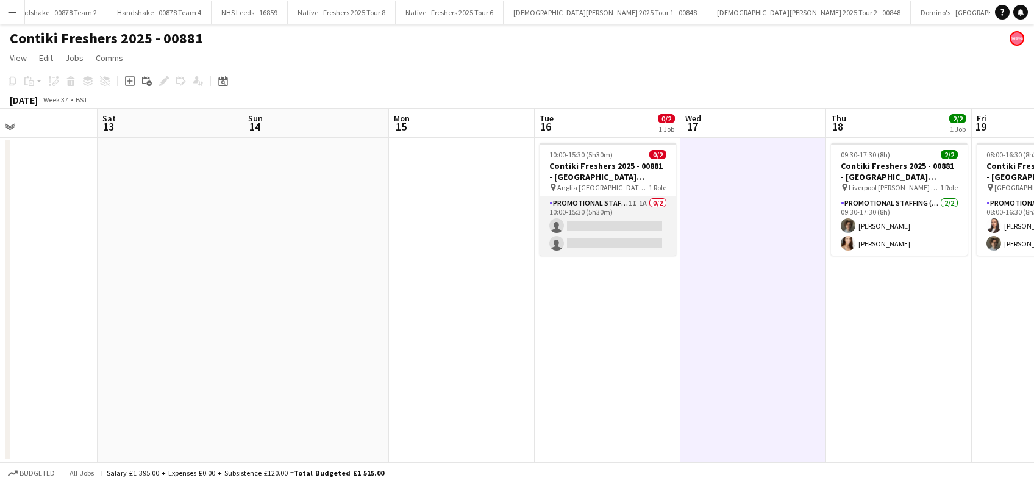
click at [581, 236] on app-card-role "Promotional Staffing (Brand Ambassadors) 1I 1A 0/2 10:00-15:30 (5h30m) single-n…" at bounding box center [608, 225] width 137 height 59
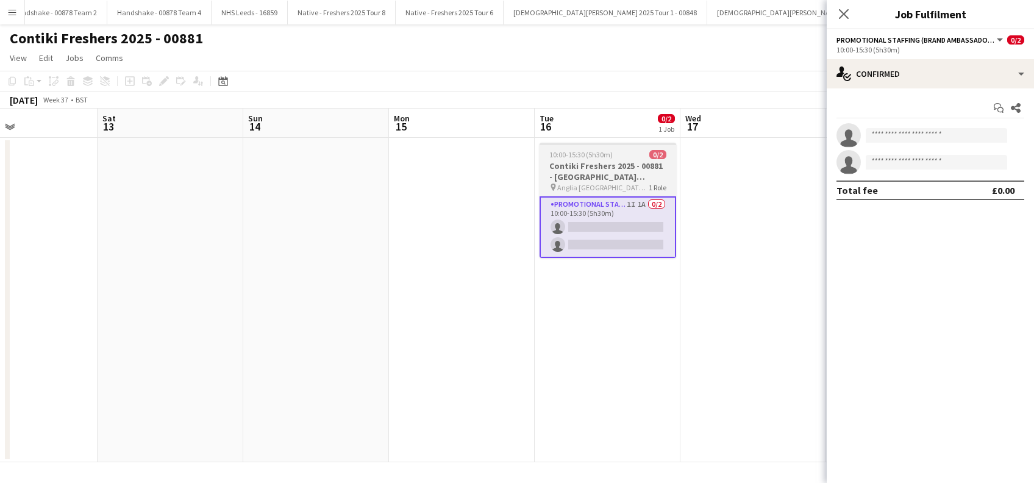
click at [591, 174] on h3 "Contiki Freshers 2025 - 00881 - [GEOGRAPHIC_DATA] [GEOGRAPHIC_DATA] - [GEOGRAPH…" at bounding box center [608, 171] width 137 height 22
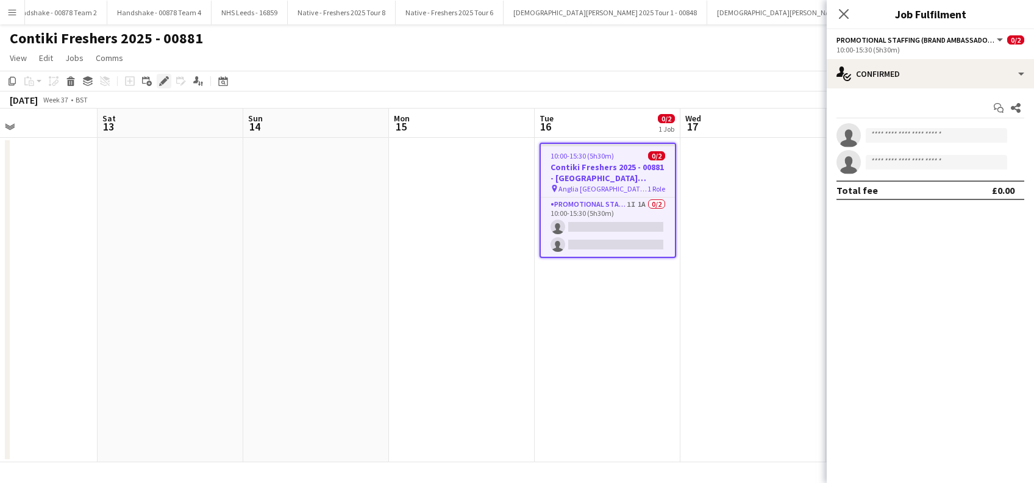
click at [163, 79] on icon at bounding box center [163, 81] width 7 height 7
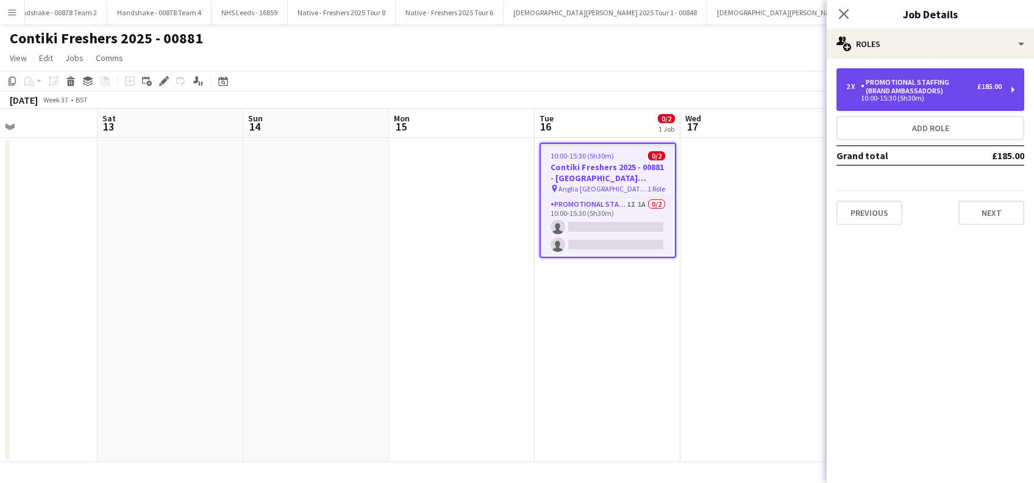
click at [949, 99] on div "10:00-15:30 (5h30m)" at bounding box center [923, 98] width 155 height 6
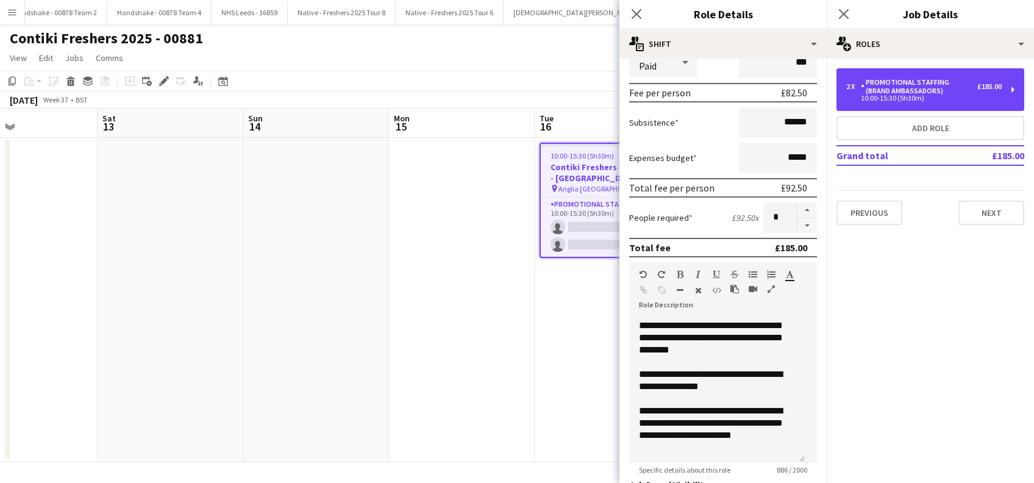
scroll to position [0, 0]
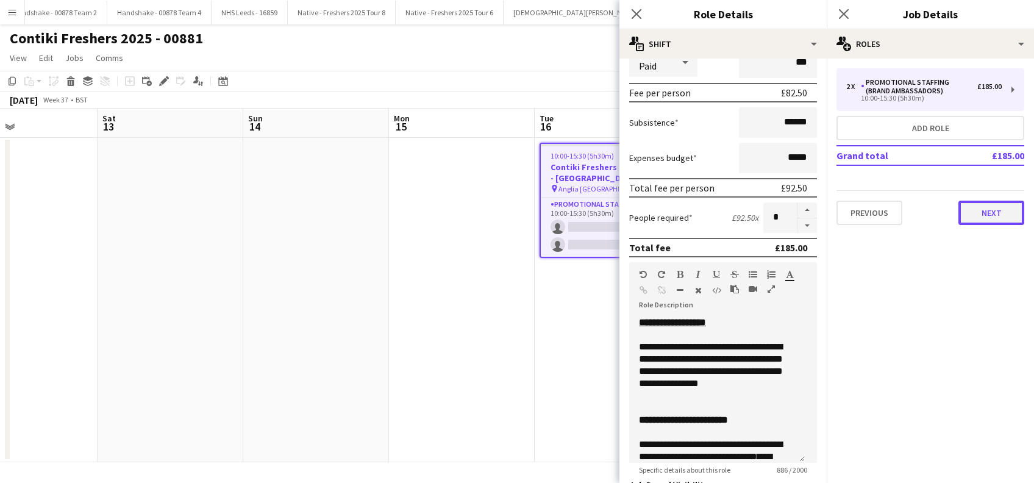
click at [1000, 215] on button "Next" at bounding box center [991, 213] width 66 height 24
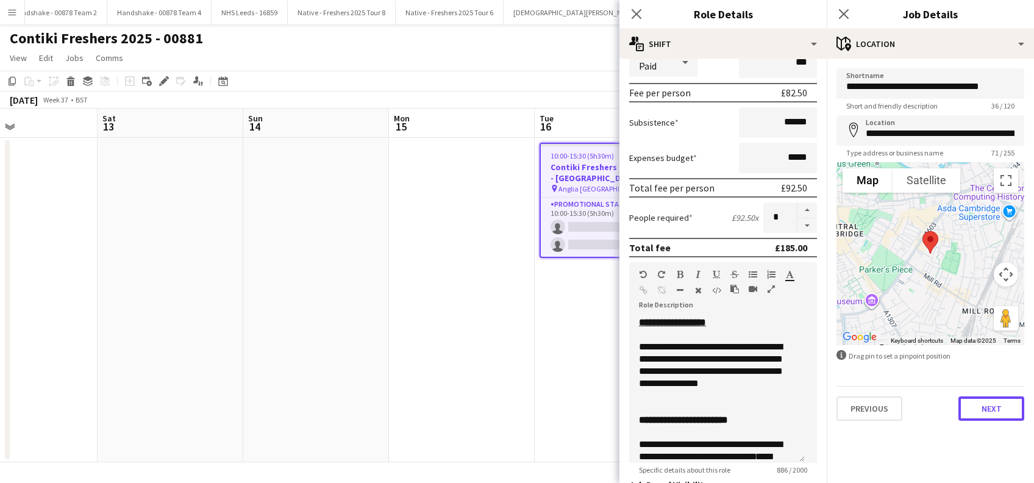
click at [996, 402] on button "Next" at bounding box center [991, 408] width 66 height 24
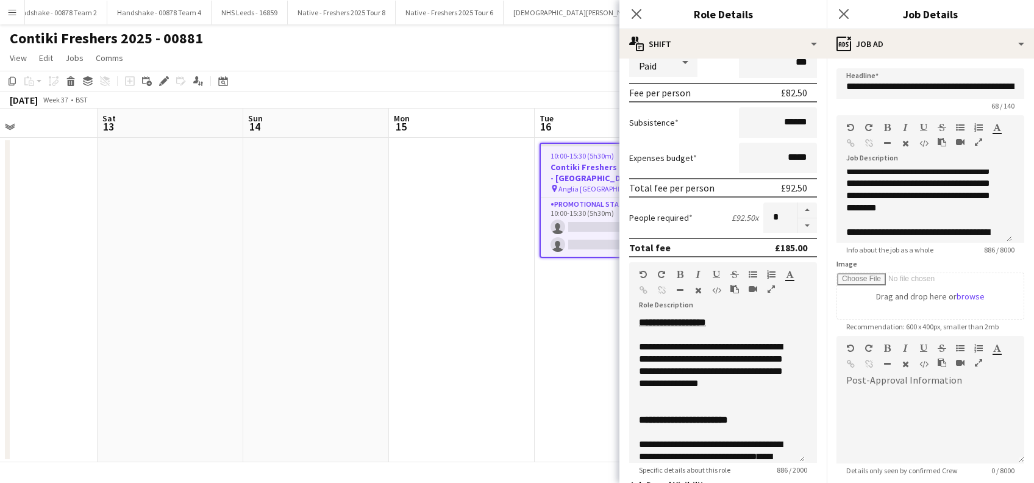
scroll to position [387, 0]
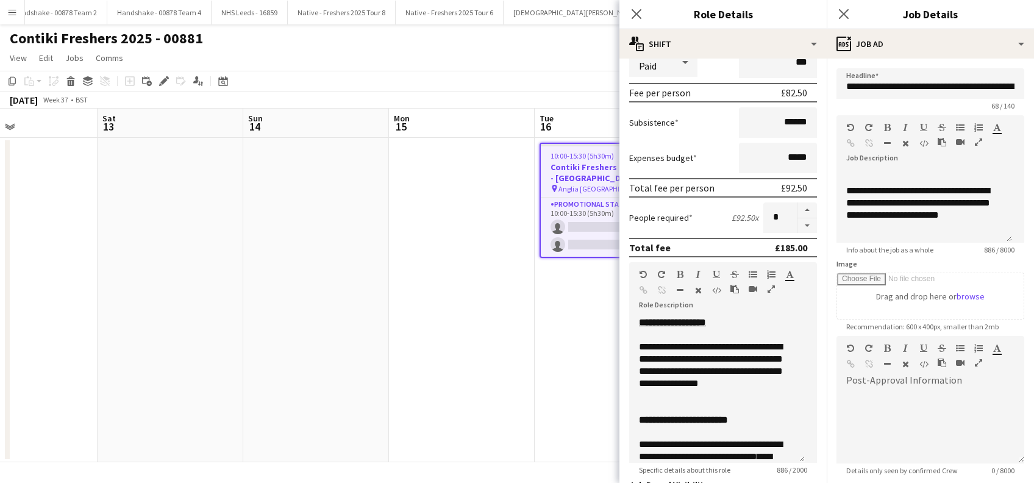
click at [579, 337] on app-date-cell "10:00-15:30 (5h30m) 0/2 Contiki Freshers 2025 - 00881 - [GEOGRAPHIC_DATA] [GEOG…" at bounding box center [608, 300] width 146 height 324
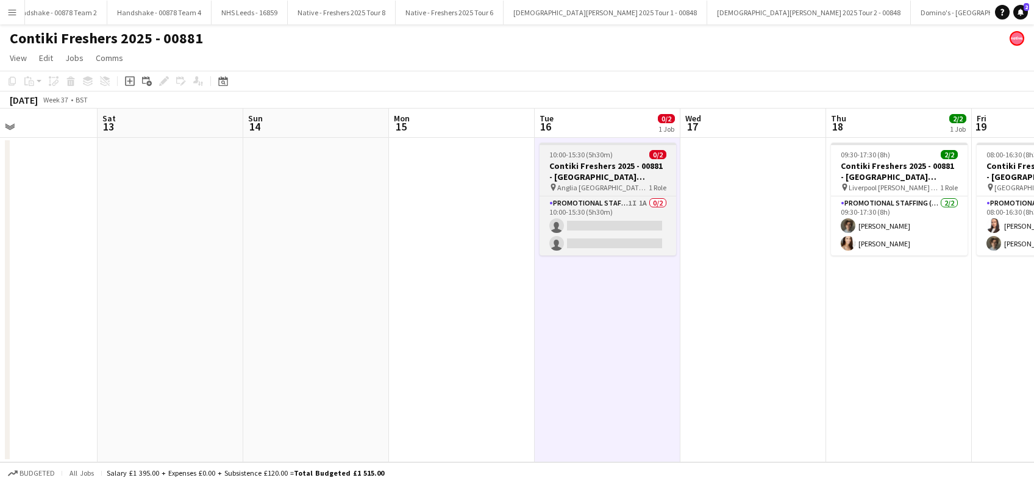
click at [571, 185] on span "Anglia [GEOGRAPHIC_DATA] - [GEOGRAPHIC_DATA]" at bounding box center [602, 187] width 91 height 9
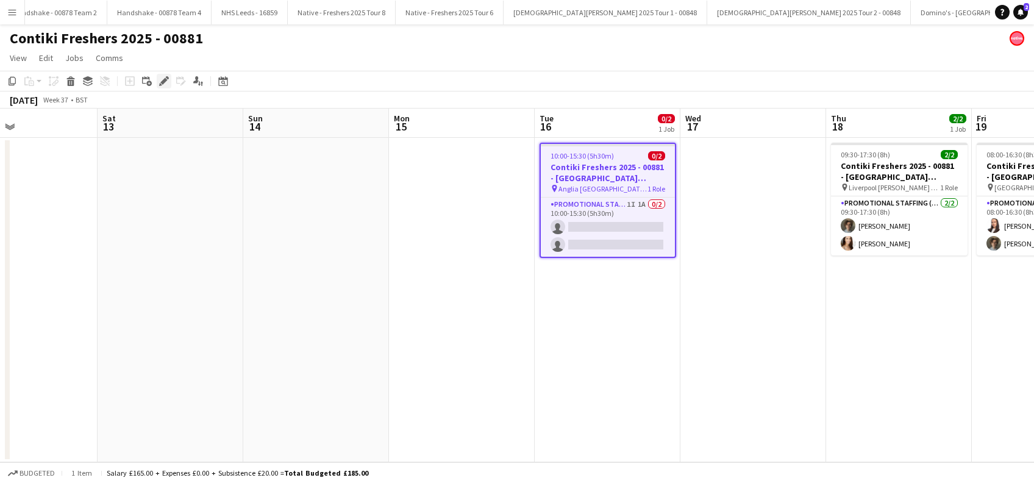
click at [165, 82] on icon "Edit" at bounding box center [164, 81] width 10 height 10
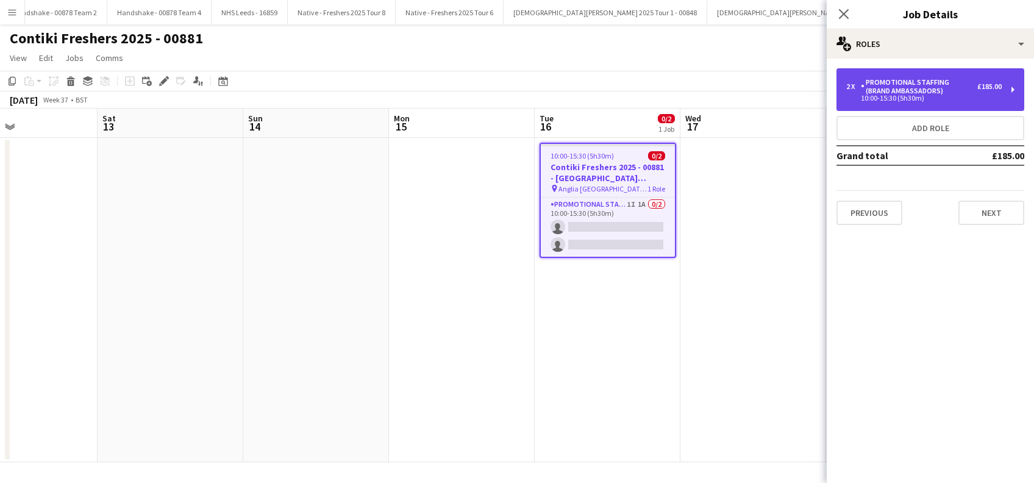
click at [899, 89] on div "Promotional Staffing (Brand Ambassadors)" at bounding box center [919, 86] width 116 height 17
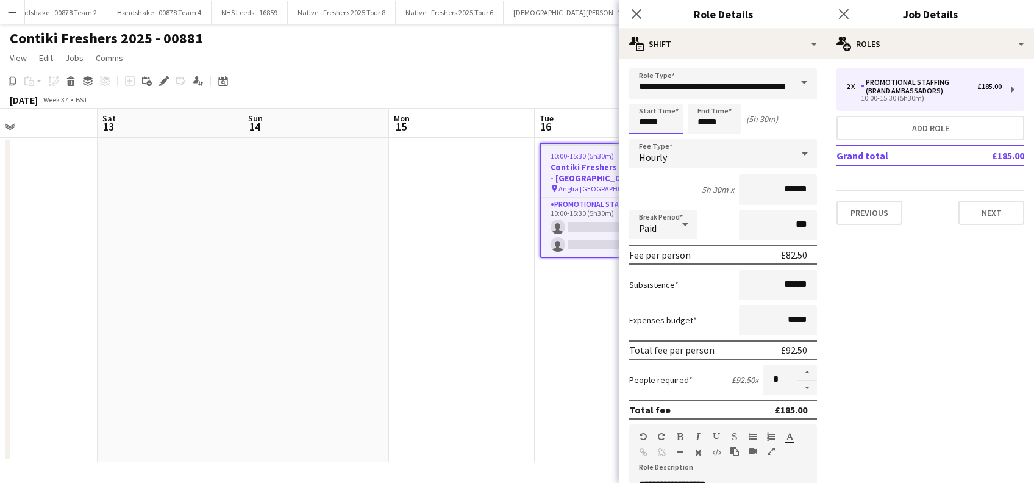
click at [654, 122] on input "*****" at bounding box center [656, 119] width 54 height 30
type input "*****"
click at [644, 141] on div at bounding box center [644, 140] width 24 height 12
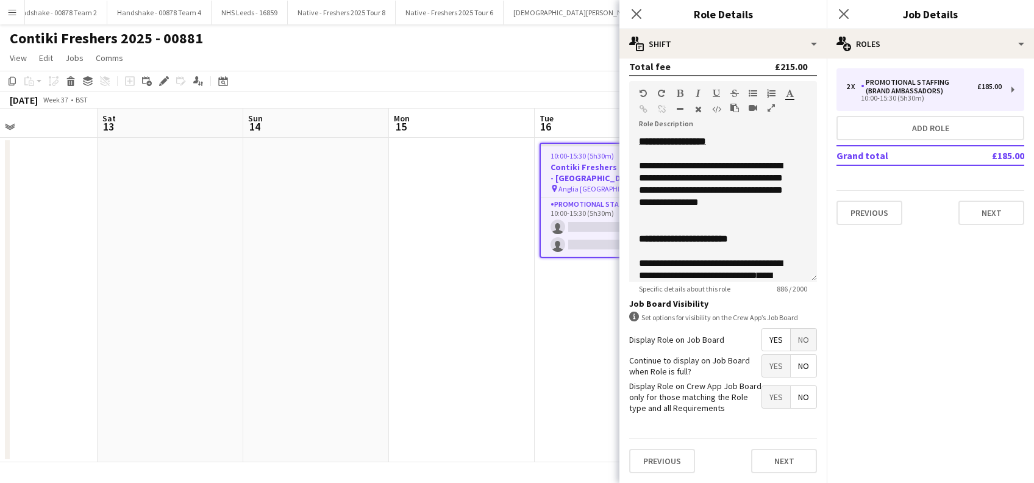
scroll to position [352, 0]
click at [768, 461] on button "Next" at bounding box center [784, 461] width 66 height 24
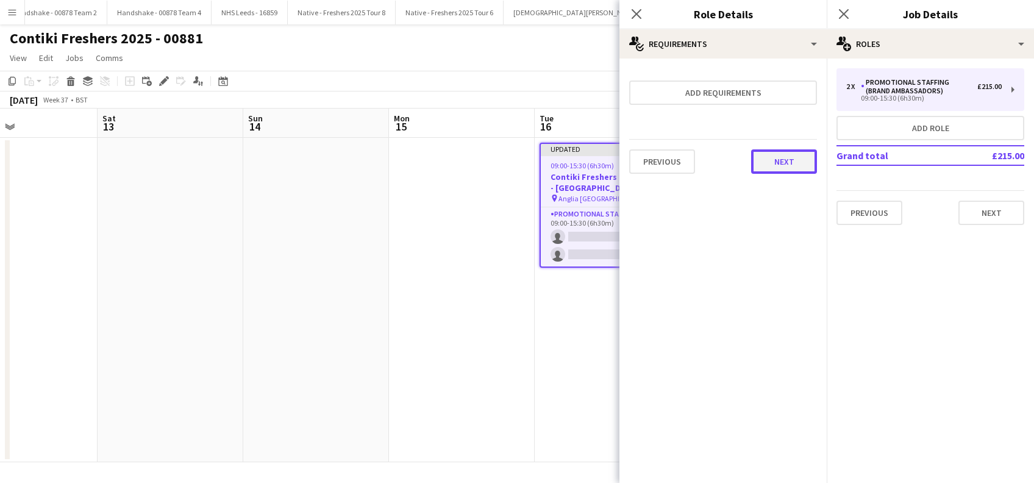
click at [771, 166] on button "Next" at bounding box center [784, 161] width 66 height 24
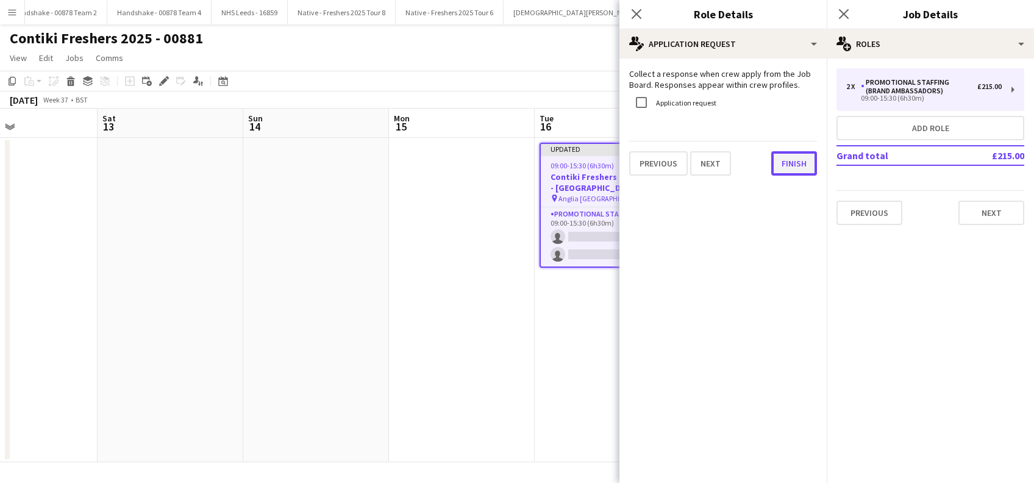
click at [776, 165] on button "Finish" at bounding box center [794, 163] width 46 height 24
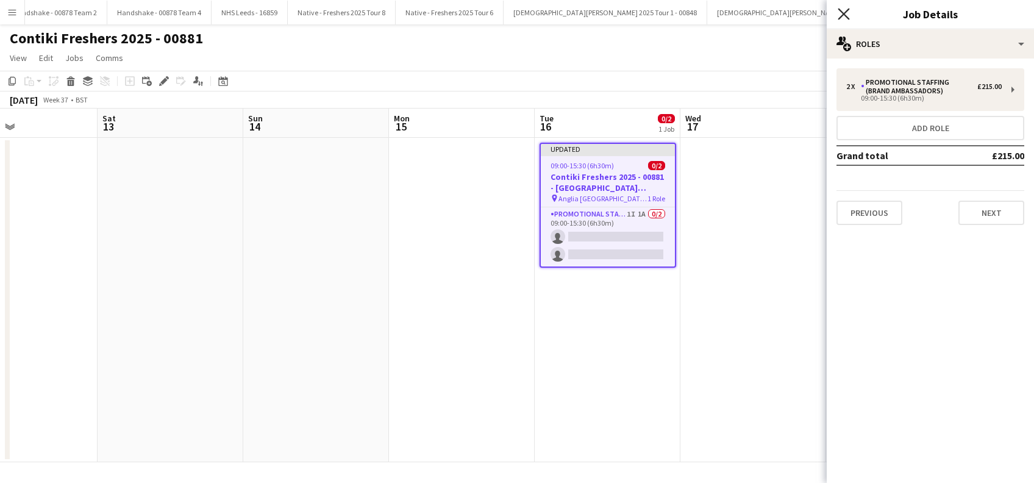
click at [847, 10] on icon at bounding box center [844, 14] width 12 height 12
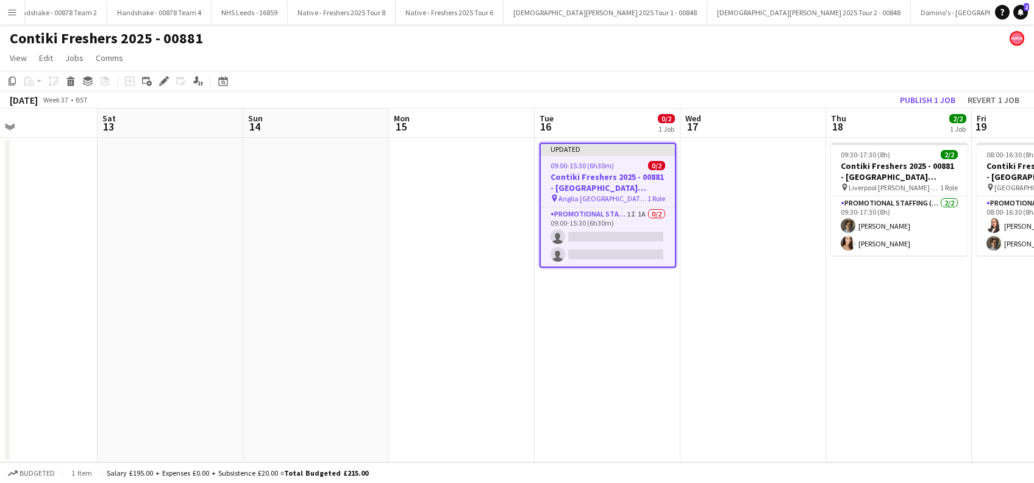
click at [740, 211] on app-date-cell at bounding box center [753, 300] width 146 height 324
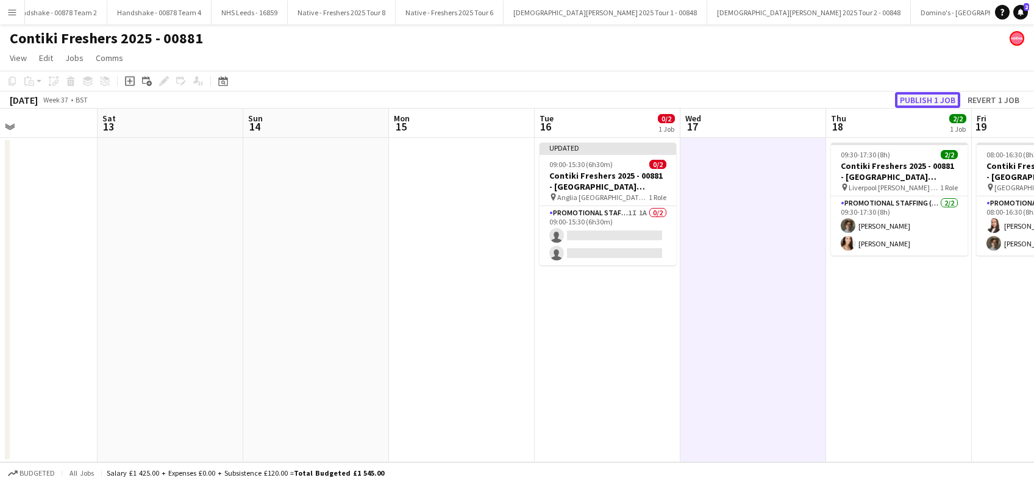
click at [932, 97] on button "Publish 1 job" at bounding box center [927, 100] width 65 height 16
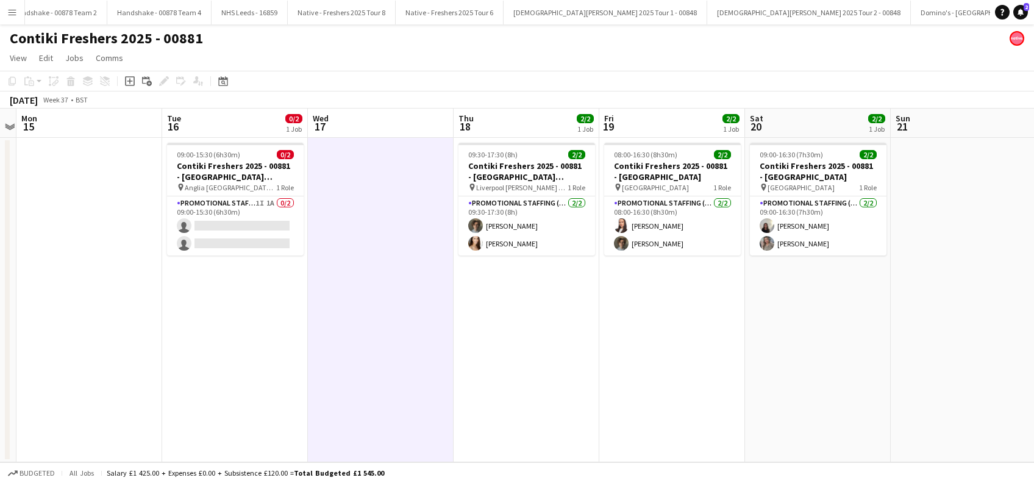
scroll to position [0, 427]
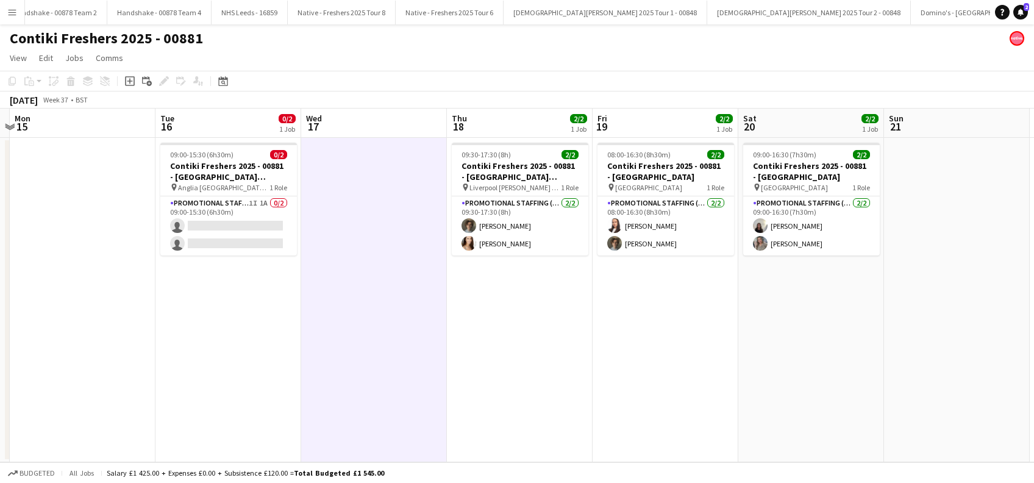
drag, startPoint x: 624, startPoint y: 333, endPoint x: 245, endPoint y: 361, distance: 380.3
click at [245, 361] on app-calendar-viewport "Fri 12 Sat 13 Sun 14 Mon 15 Tue 16 0/2 1 Job Wed 17 Thu 18 2/2 1 Job Fri 19 2/2…" at bounding box center [517, 286] width 1034 height 354
click at [507, 223] on app-card-role "Promotional Staffing (Brand Ambassadors) [DATE] 09:30-17:30 (8h) [PERSON_NAME] …" at bounding box center [520, 225] width 137 height 59
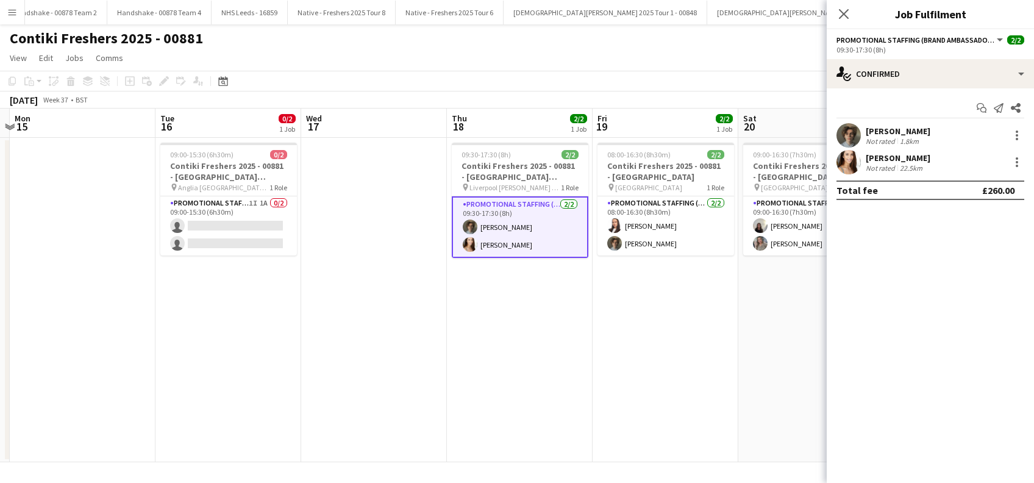
click at [911, 127] on div "[PERSON_NAME]" at bounding box center [898, 131] width 65 height 11
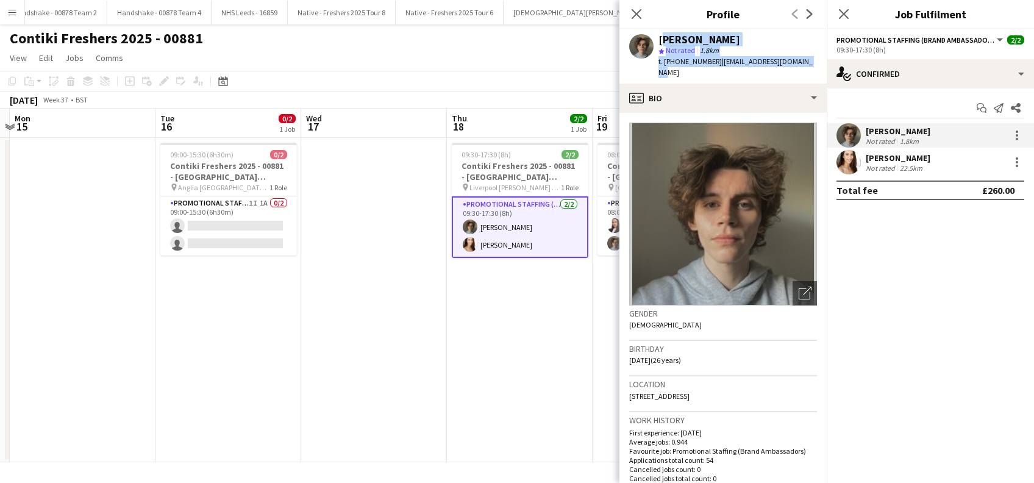
drag, startPoint x: 808, startPoint y: 63, endPoint x: 659, endPoint y: 35, distance: 151.9
click at [659, 35] on app-profile-header "[PERSON_NAME] star Not rated 1.8km t. [PHONE_NUMBER] | [EMAIL_ADDRESS][DOMAIN_N…" at bounding box center [722, 56] width 207 height 54
copy div "[PERSON_NAME] star Not rated 1.8km t. [PHONE_NUMBER] | [EMAIL_ADDRESS][DOMAIN_N…"
click at [907, 160] on div "[PERSON_NAME]" at bounding box center [898, 157] width 65 height 11
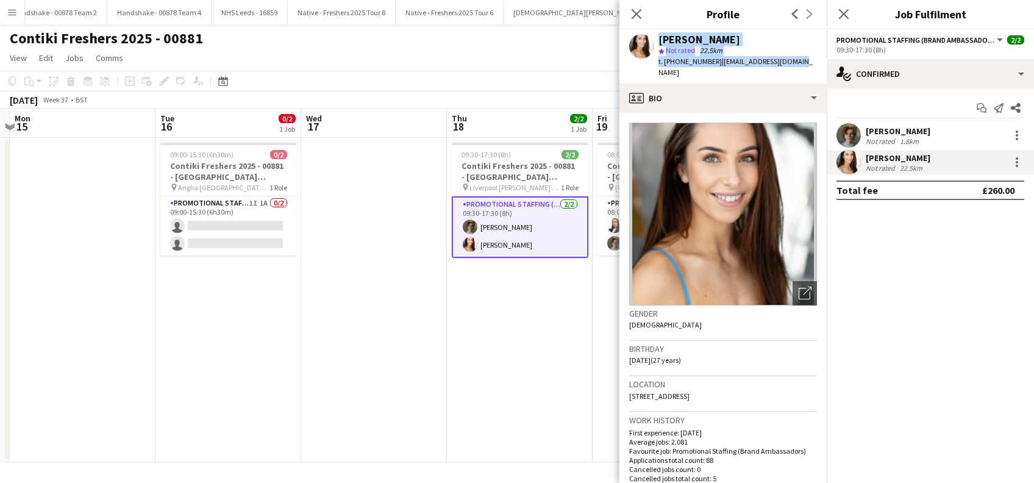
drag, startPoint x: 793, startPoint y: 63, endPoint x: 655, endPoint y: 41, distance: 139.0
click at [655, 41] on div "[PERSON_NAME] star Not rated 22.5km t. [PHONE_NUMBER] | [EMAIL_ADDRESS][DOMAIN_…" at bounding box center [722, 56] width 207 height 54
copy div "[PERSON_NAME] star Not rated 22.5km t. [PHONE_NUMBER] | [EMAIL_ADDRESS][DOMAIN_…"
click at [521, 363] on app-date-cell "09:30-17:30 (8h) 2/2 Contiki Freshers 2025 - 00881 - [GEOGRAPHIC_DATA][PERSON_N…" at bounding box center [520, 300] width 146 height 324
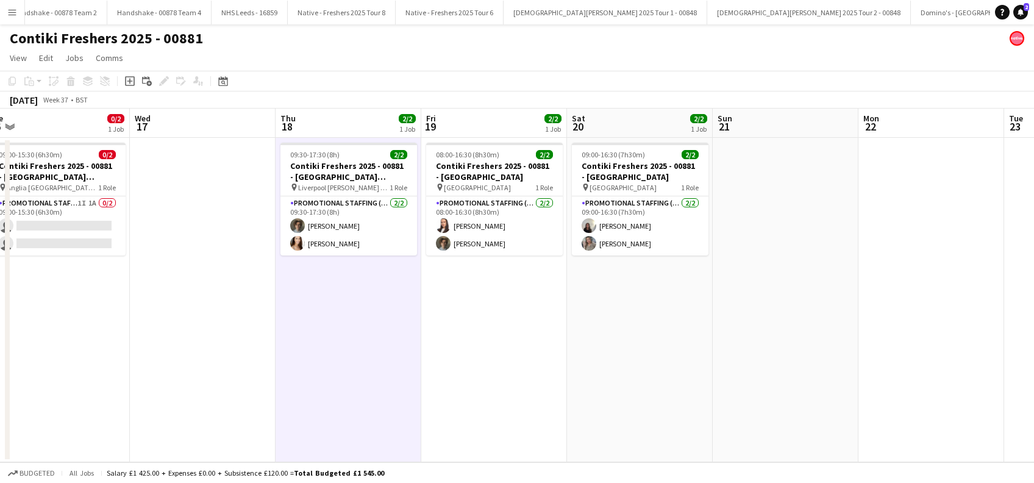
scroll to position [0, 343]
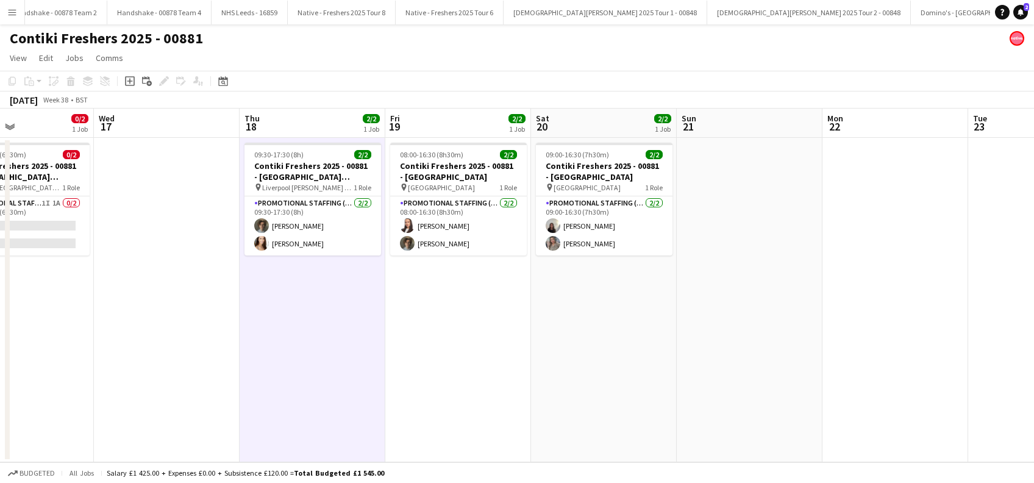
drag, startPoint x: 608, startPoint y: 378, endPoint x: 493, endPoint y: 380, distance: 115.9
click at [493, 380] on app-calendar-viewport "Sun 14 Mon 15 Tue 16 0/2 1 Job Wed 17 Thu 18 2/2 1 Job Fri 19 2/2 1 Job Sat 20 …" at bounding box center [517, 286] width 1034 height 354
click at [444, 230] on app-card-role "Promotional Staffing (Brand Ambassadors) [DATE] 08:00-16:30 (8h30m) [PERSON_NAM…" at bounding box center [458, 225] width 137 height 59
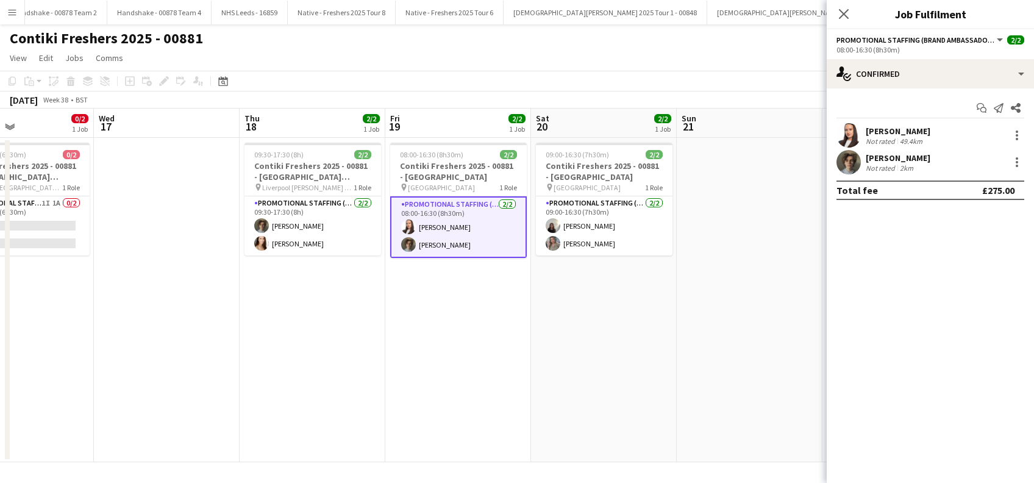
click at [905, 127] on div "[PERSON_NAME]" at bounding box center [898, 131] width 65 height 11
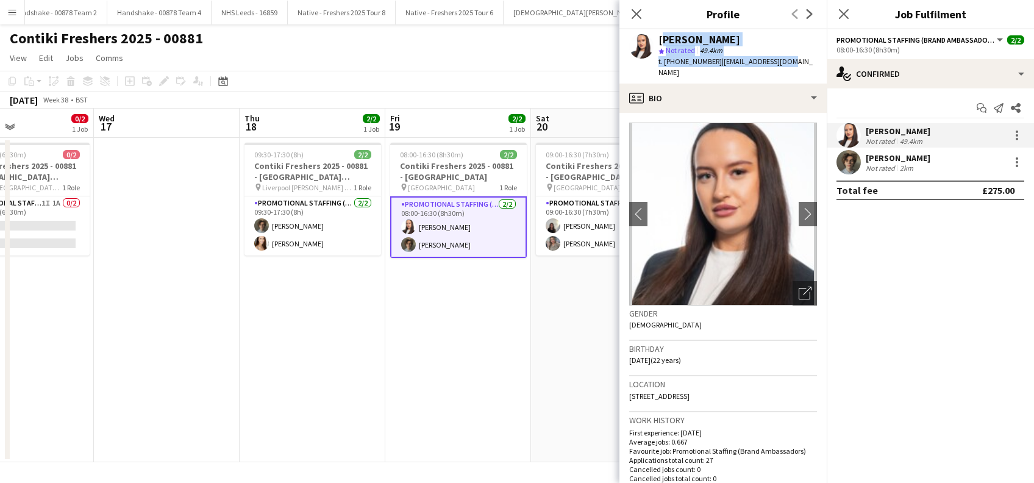
drag, startPoint x: 798, startPoint y: 61, endPoint x: 656, endPoint y: 39, distance: 143.7
click at [656, 40] on app-profile-header "[PERSON_NAME] star Not rated 49.4km t. [PHONE_NUMBER] | [EMAIL_ADDRESS][DOMAIN_…" at bounding box center [722, 56] width 207 height 54
copy div "[PERSON_NAME] star Not rated 49.4km t. [PHONE_NUMBER] | [EMAIL_ADDRESS][DOMAIN_…"
click at [465, 341] on app-date-cell "08:00-16:30 (8h30m) 2/2 Contiki Freshers 2025 - 00881 - [GEOGRAPHIC_DATA] pin U…" at bounding box center [458, 300] width 146 height 324
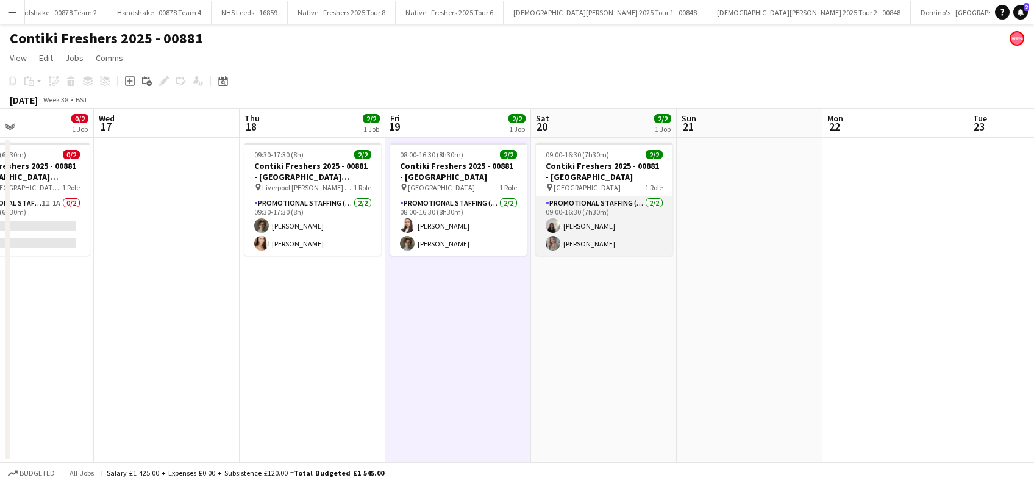
click at [606, 227] on app-card-role "Promotional Staffing (Brand Ambassadors) [DATE] 09:00-16:30 (7h30m) [PERSON_NAM…" at bounding box center [604, 225] width 137 height 59
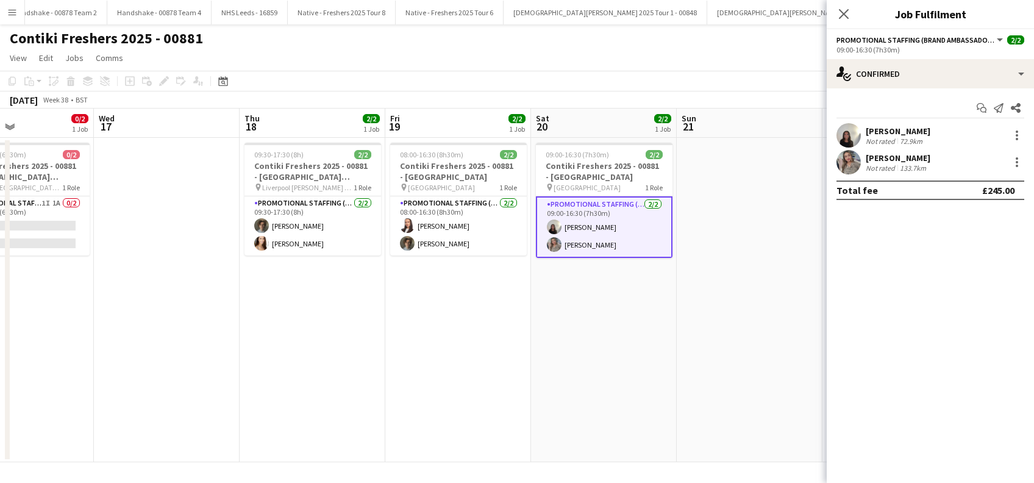
click at [927, 129] on div "[PERSON_NAME] Not rated 72.9km" at bounding box center [930, 135] width 207 height 24
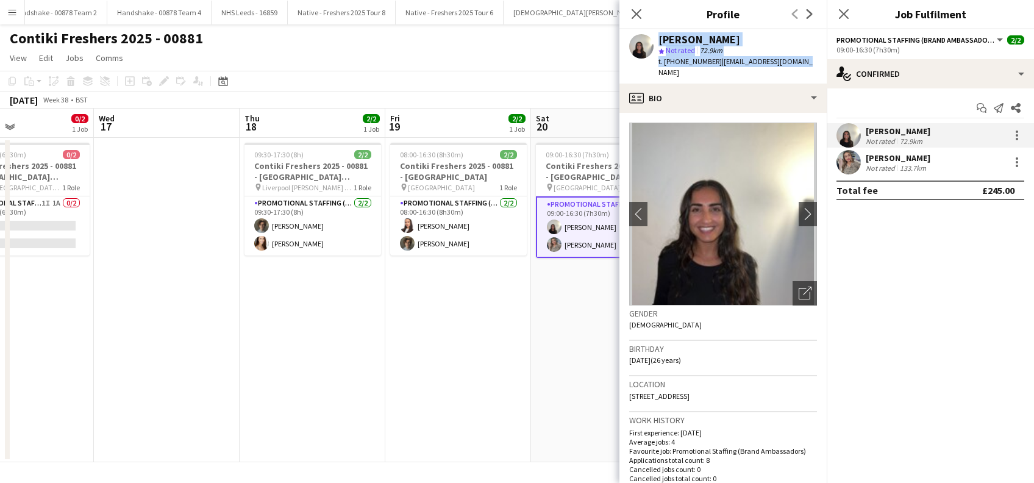
drag, startPoint x: 796, startPoint y: 64, endPoint x: 654, endPoint y: 34, distance: 145.2
click at [654, 34] on div "[PERSON_NAME] Not rated 72.9km t. [PHONE_NUMBER] | [EMAIL_ADDRESS][DOMAIN_NAME]" at bounding box center [722, 56] width 207 height 54
copy div "[PERSON_NAME] Not rated 72.9km t. [PHONE_NUMBER] | [EMAIL_ADDRESS][DOMAIN_NAME]"
click at [572, 314] on app-date-cell "09:00-16:30 (7h30m) 2/2 Contiki Freshers 2025 - 00881 - [GEOGRAPHIC_DATA] pin U…" at bounding box center [604, 300] width 146 height 324
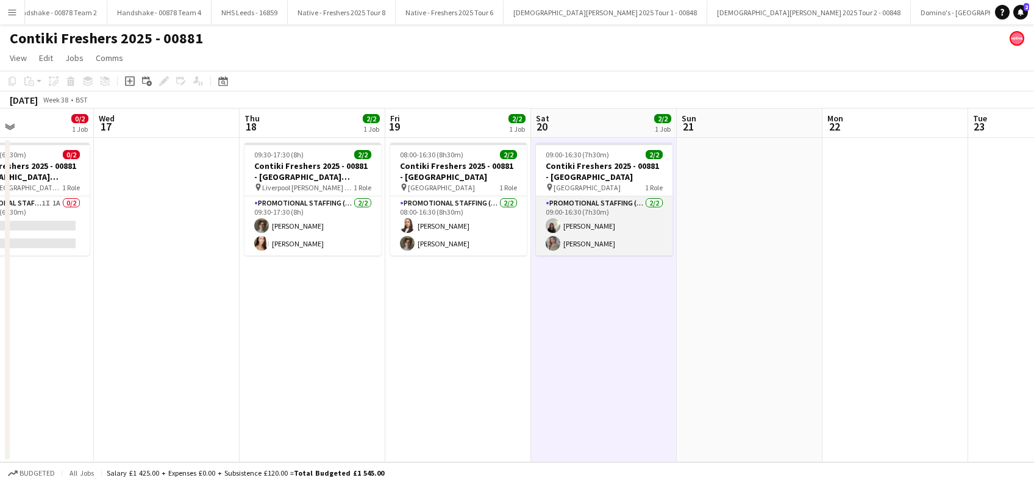
click at [589, 244] on app-card-role "Promotional Staffing (Brand Ambassadors) [DATE] 09:00-16:30 (7h30m) [PERSON_NAM…" at bounding box center [604, 225] width 137 height 59
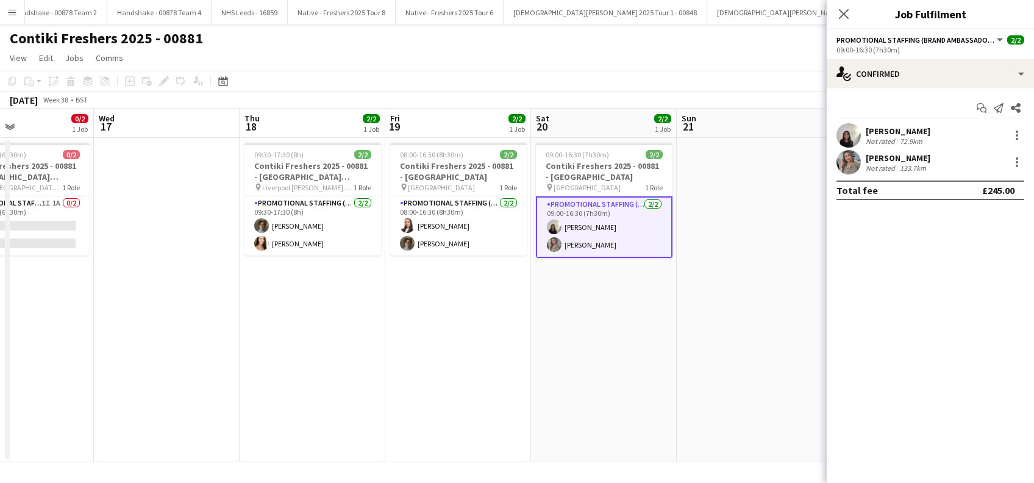
click at [908, 159] on div "[PERSON_NAME]" at bounding box center [898, 157] width 65 height 11
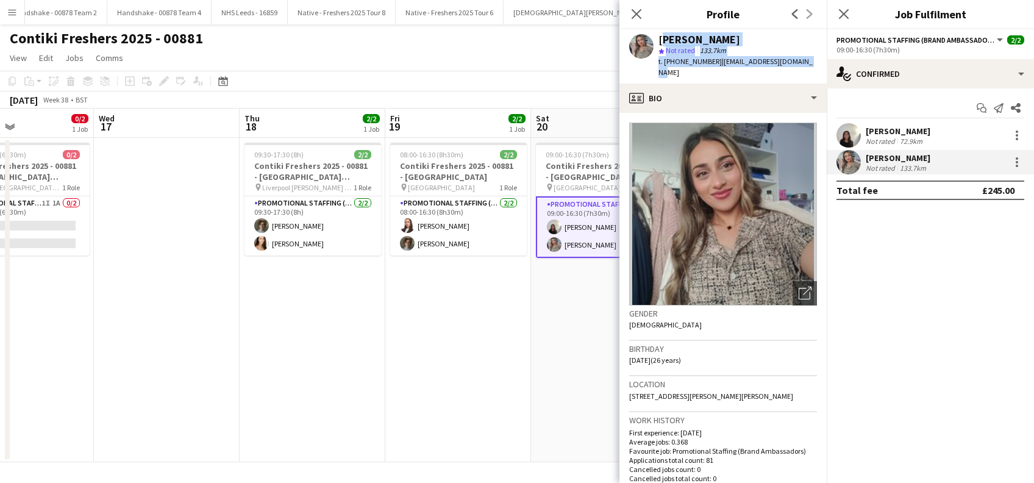
drag, startPoint x: 813, startPoint y: 66, endPoint x: 661, endPoint y: 38, distance: 154.3
click at [661, 39] on app-profile-header "[PERSON_NAME] star Not rated 133.7km t. [PHONE_NUMBER] | [EMAIL_ADDRESS][DOMAIN…" at bounding box center [722, 56] width 207 height 54
copy div "[PERSON_NAME] star Not rated 133.7km t. [PHONE_NUMBER] | [EMAIL_ADDRESS][DOMAIN…"
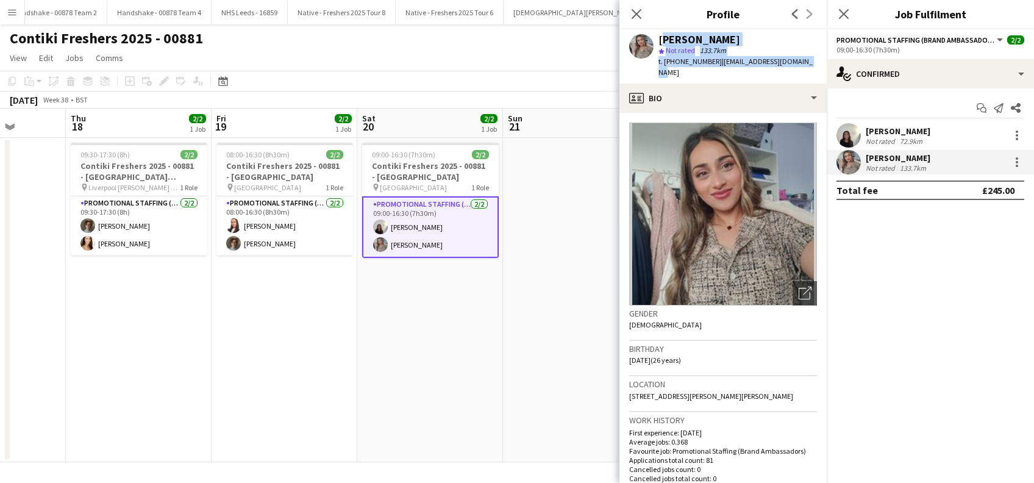
scroll to position [0, 522]
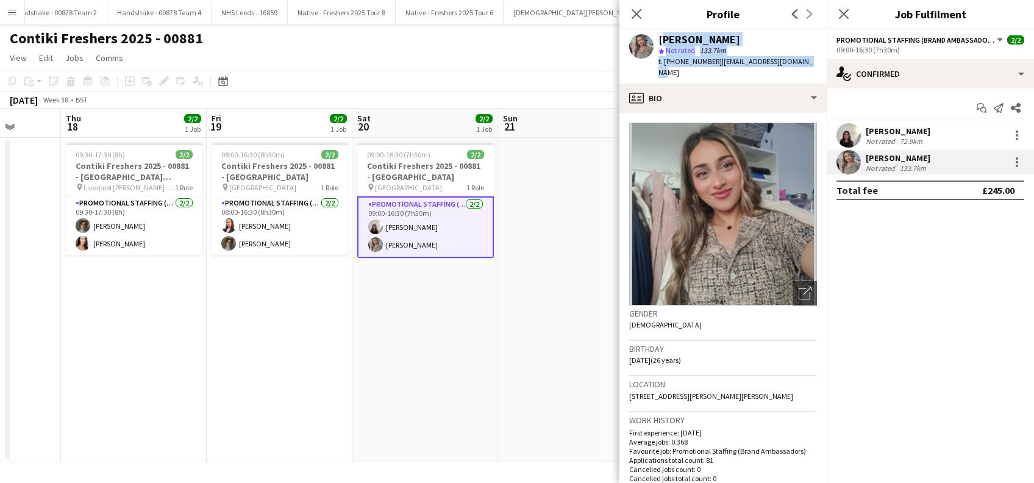
drag, startPoint x: 557, startPoint y: 346, endPoint x: 379, endPoint y: 367, distance: 179.2
click at [379, 367] on app-calendar-viewport "Sun 14 Mon 15 Tue 16 0/2 1 Job Wed 17 Thu 18 2/2 1 Job Fri 19 2/2 1 Job Sat 20 …" at bounding box center [517, 286] width 1034 height 354
click at [846, 8] on icon "Close pop-in" at bounding box center [844, 14] width 12 height 12
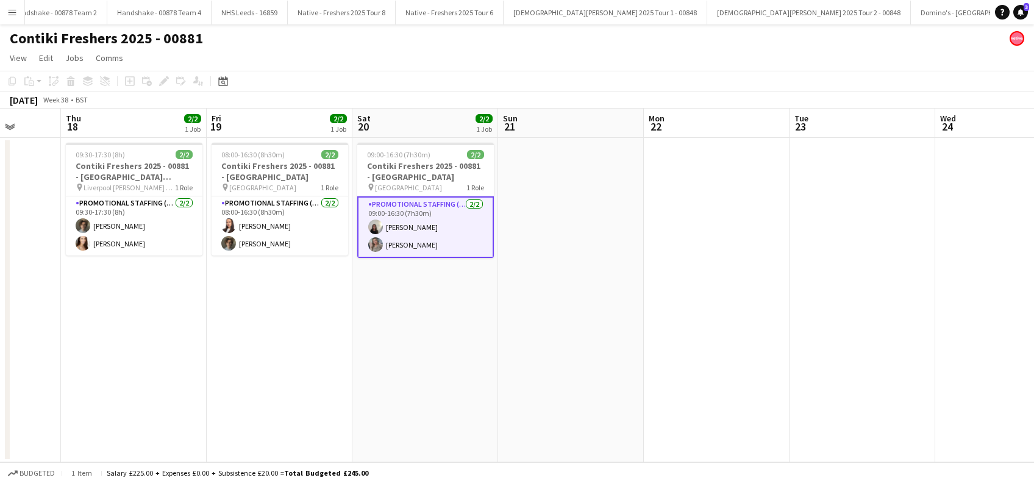
click at [590, 298] on app-date-cell at bounding box center [571, 300] width 146 height 324
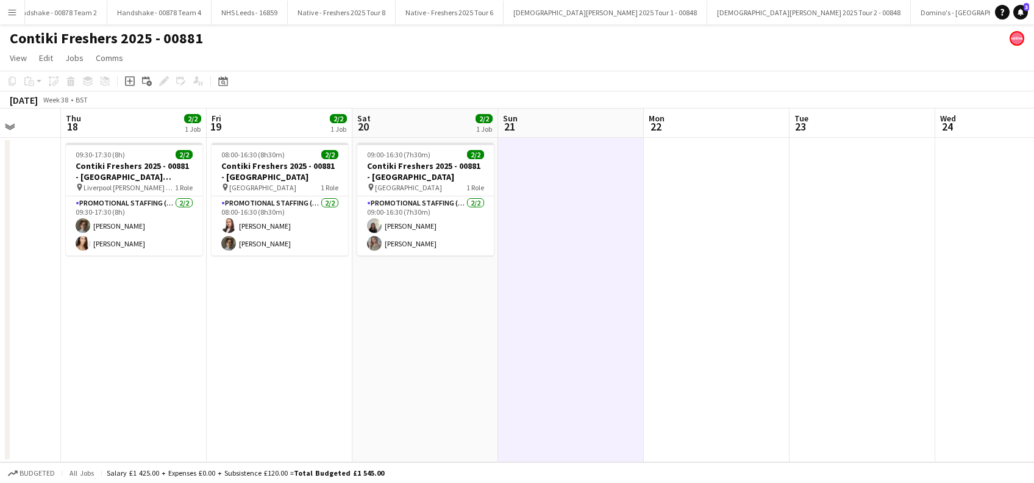
click at [444, 315] on app-date-cell "09:00-16:30 (7h30m) 2/2 Contiki Freshers 2025 - 00881 - [GEOGRAPHIC_DATA] pin U…" at bounding box center [425, 300] width 146 height 324
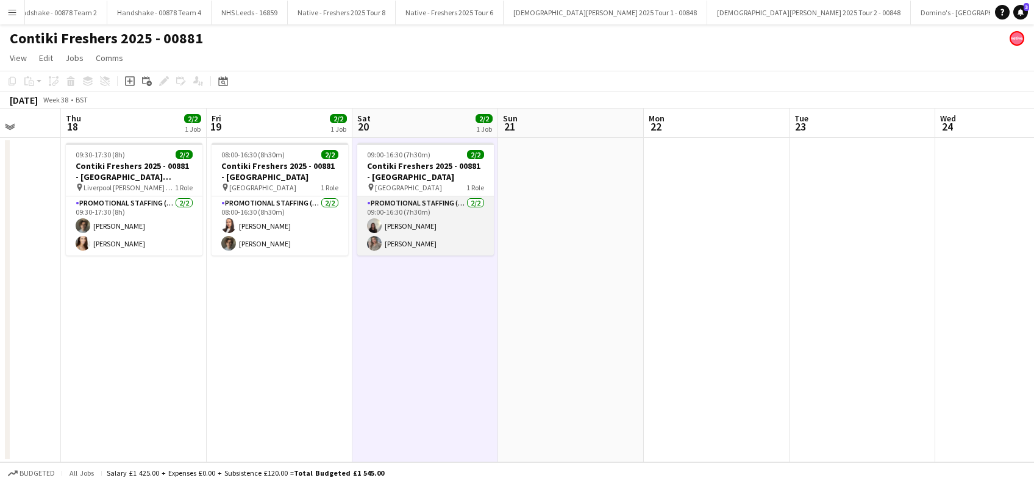
click at [428, 224] on app-card-role "Promotional Staffing (Brand Ambassadors) [DATE] 09:00-16:30 (7h30m) [PERSON_NAM…" at bounding box center [425, 225] width 137 height 59
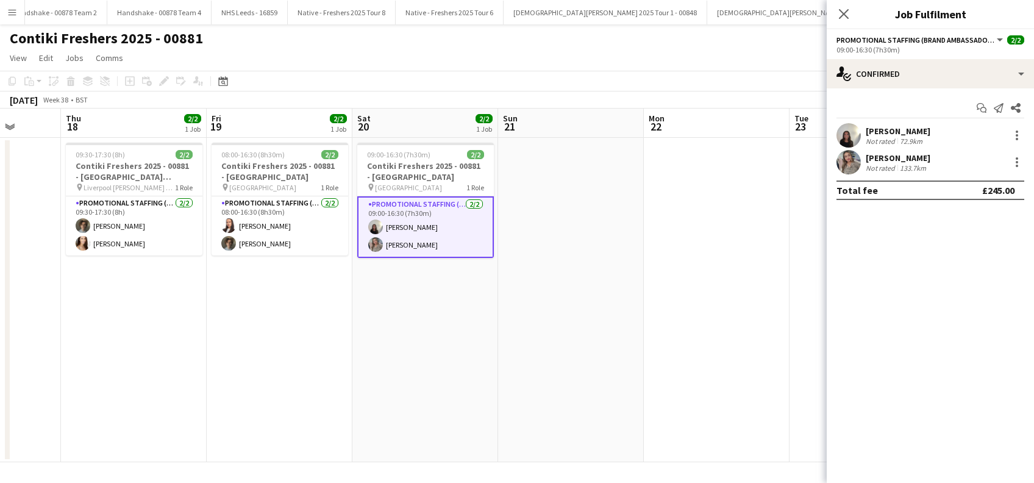
click at [912, 130] on div "[PERSON_NAME]" at bounding box center [898, 131] width 65 height 11
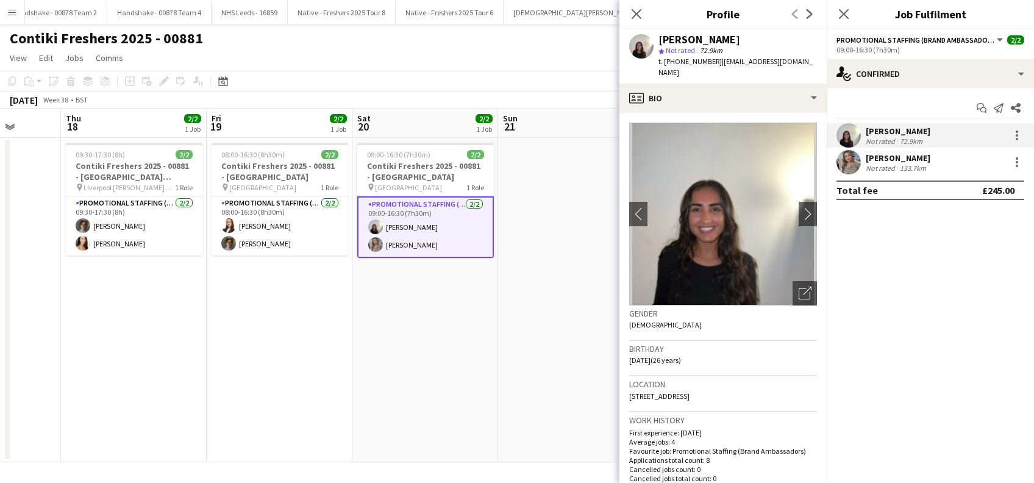
click at [540, 402] on app-date-cell at bounding box center [571, 300] width 146 height 324
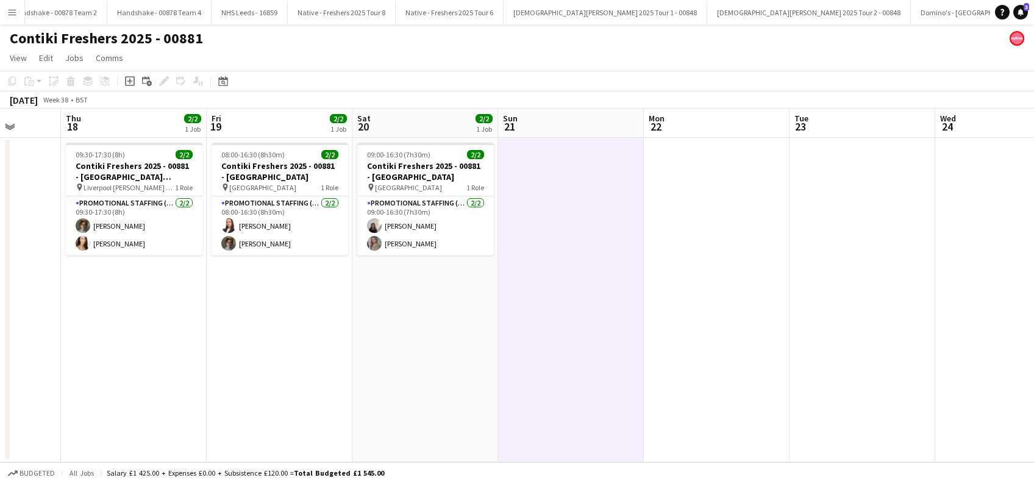
click at [422, 319] on app-date-cell "09:00-16:30 (7h30m) 2/2 Contiki Freshers 2025 - 00881 - [GEOGRAPHIC_DATA] pin U…" at bounding box center [425, 300] width 146 height 324
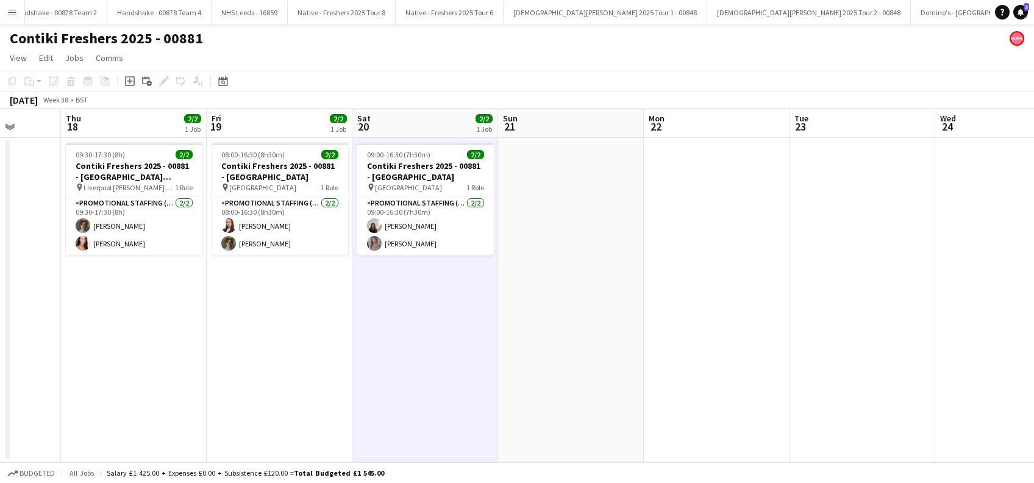
click at [541, 320] on app-date-cell at bounding box center [571, 300] width 146 height 324
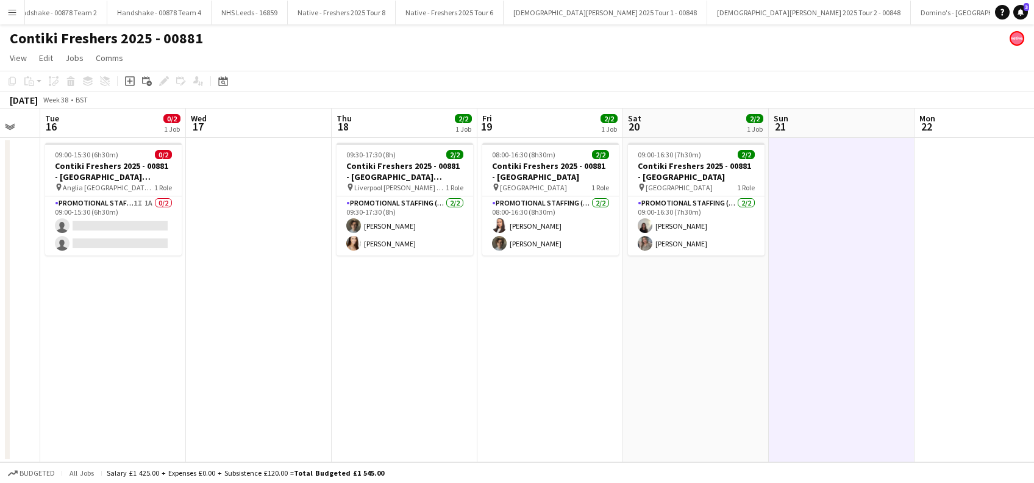
drag, startPoint x: 402, startPoint y: 356, endPoint x: 663, endPoint y: 352, distance: 261.6
click at [663, 352] on app-calendar-viewport "Sun 14 Mon 15 Tue 16 0/2 1 Job Wed 17 Thu 18 2/2 1 Job Fri 19 2/2 1 Job Sat 20 …" at bounding box center [517, 286] width 1034 height 354
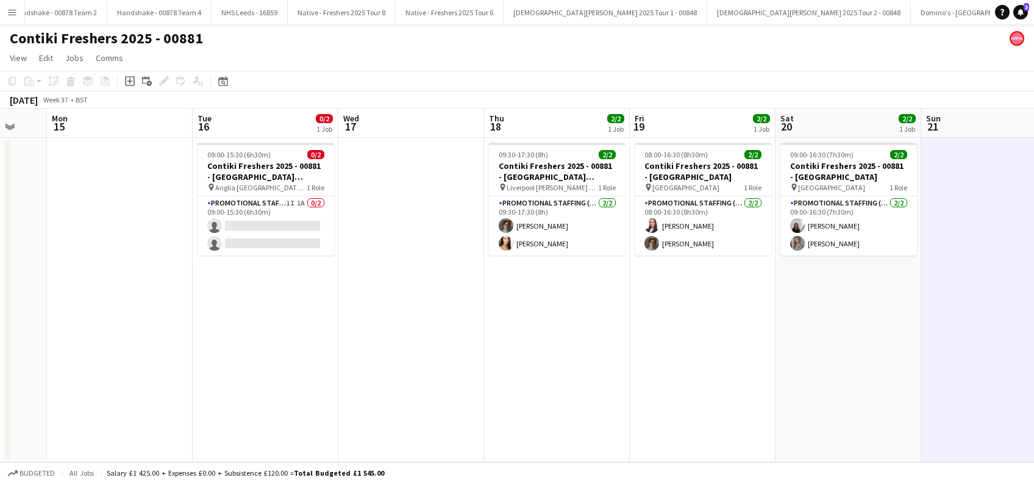
drag, startPoint x: 404, startPoint y: 352, endPoint x: 619, endPoint y: 347, distance: 215.9
click at [619, 347] on app-calendar-viewport "Sat 13 Sun 14 Mon 15 Tue 16 0/2 1 Job Wed 17 Thu 18 2/2 1 Job Fri 19 2/2 1 Job …" at bounding box center [517, 286] width 1034 height 354
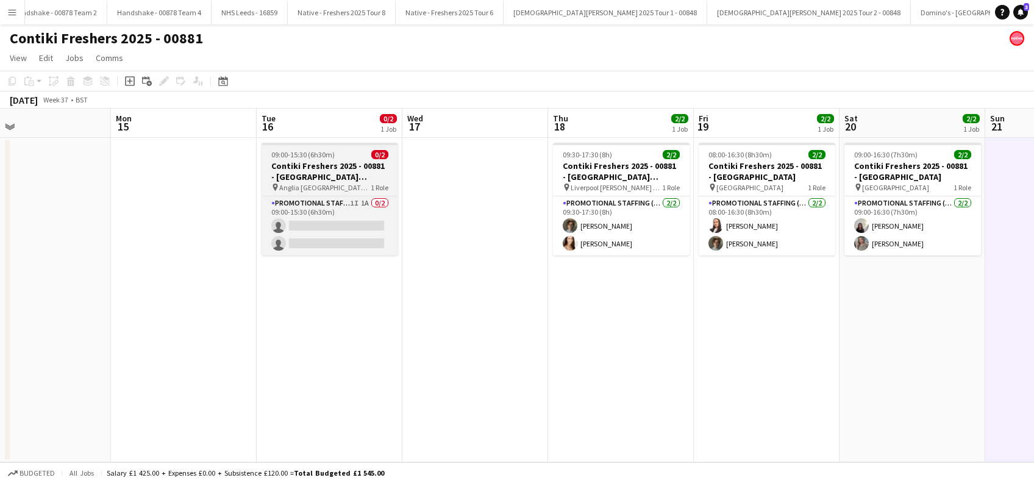
click at [320, 174] on h3 "Contiki Freshers 2025 - 00881 - [GEOGRAPHIC_DATA] [GEOGRAPHIC_DATA] - [GEOGRAPH…" at bounding box center [330, 171] width 137 height 22
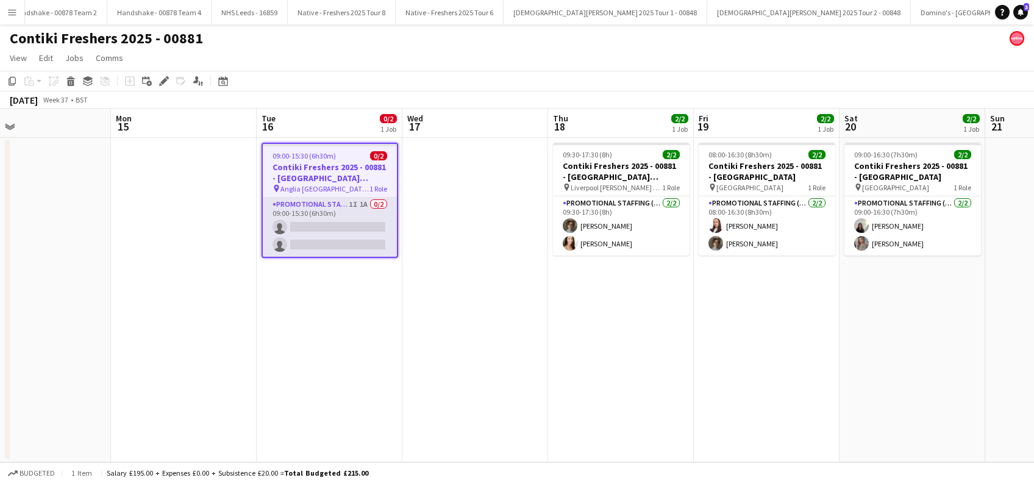
click at [321, 229] on app-card-role "Promotional Staffing (Brand Ambassadors) 1I 1A 0/2 09:00-15:30 (6h30m) single-n…" at bounding box center [330, 227] width 134 height 59
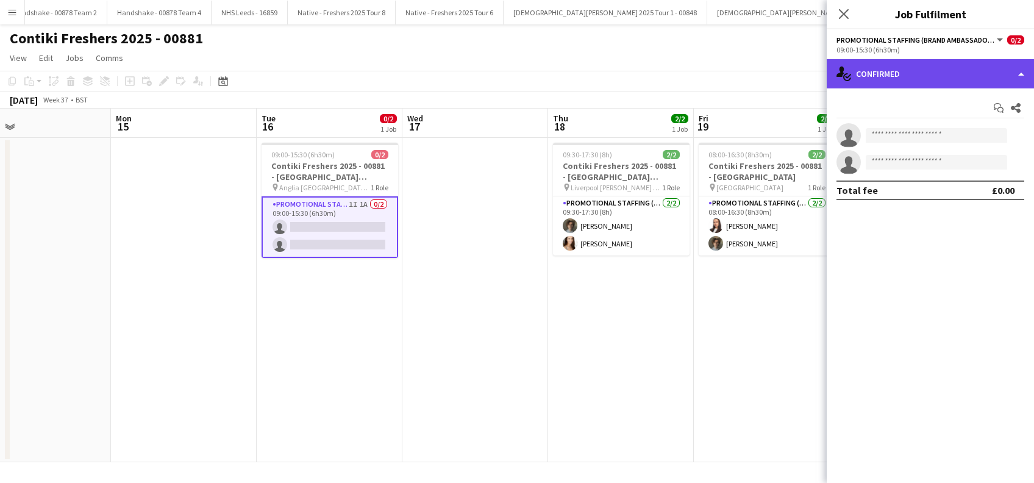
click at [926, 77] on div "single-neutral-actions-check-2 Confirmed" at bounding box center [930, 73] width 207 height 29
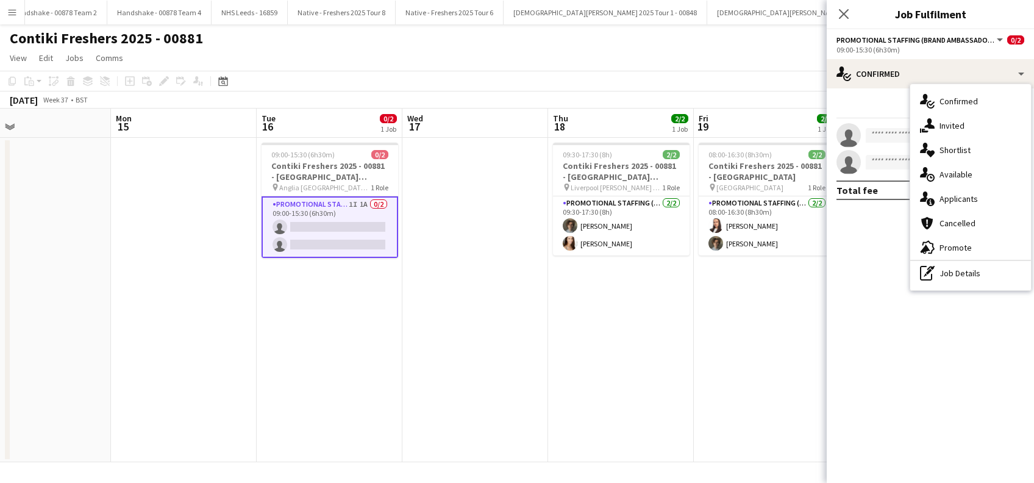
click at [954, 201] on div "single-neutral-actions-information Applicants" at bounding box center [970, 199] width 121 height 24
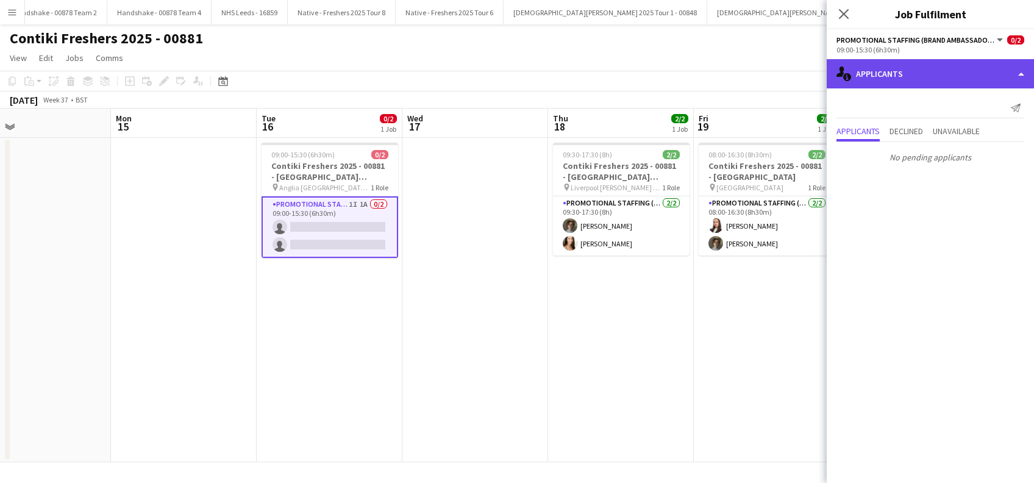
click at [918, 83] on div "single-neutral-actions-information Applicants" at bounding box center [930, 73] width 207 height 29
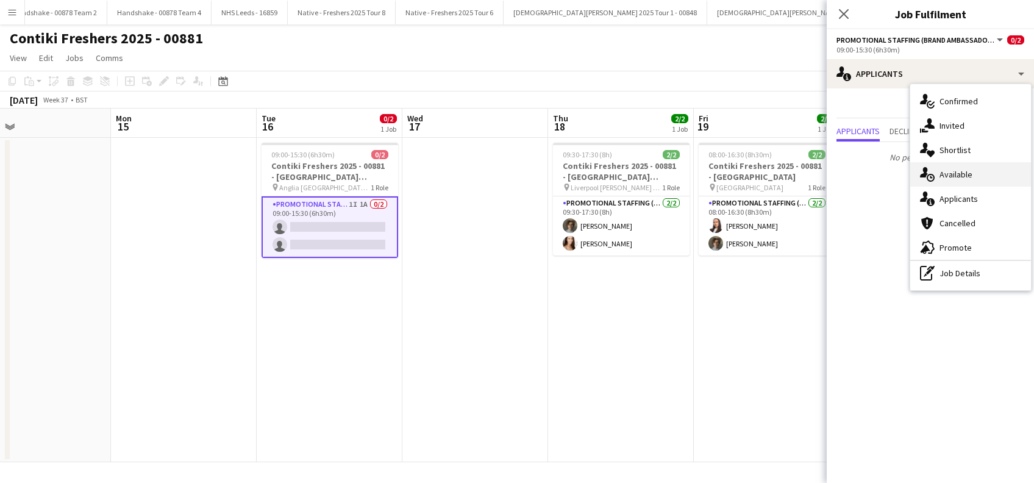
click at [955, 179] on div "single-neutral-actions-upload Available" at bounding box center [970, 174] width 121 height 24
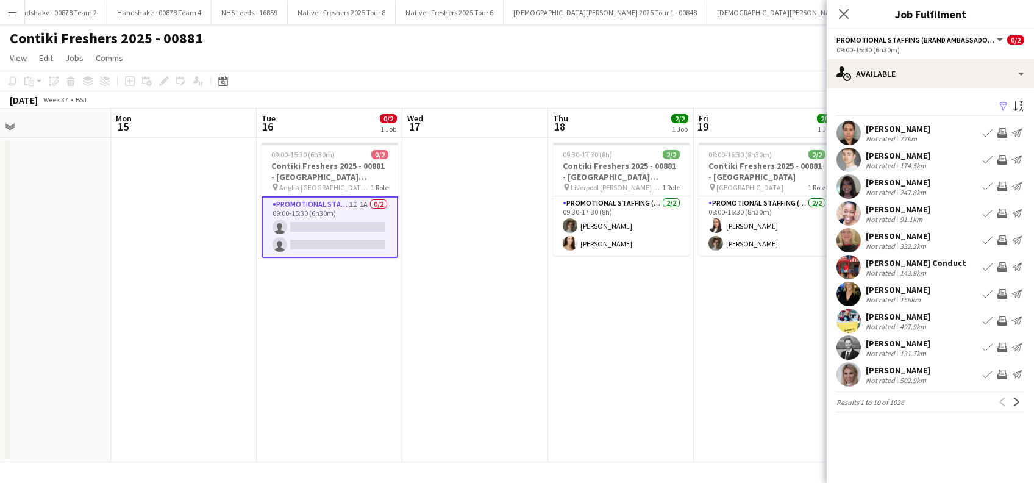
click at [1004, 107] on app-icon "Filter" at bounding box center [1004, 107] width 10 height 12
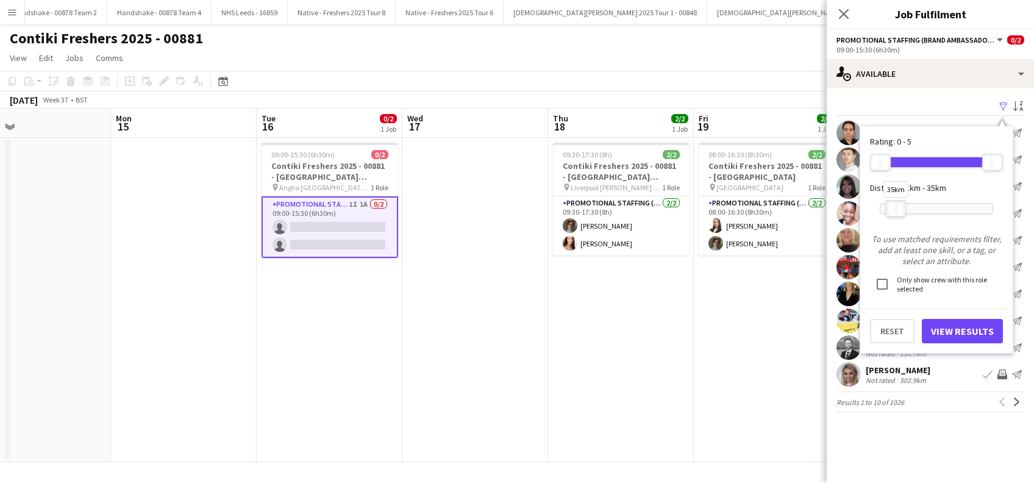
drag, startPoint x: 995, startPoint y: 211, endPoint x: 898, endPoint y: 210, distance: 96.9
click at [898, 210] on div at bounding box center [896, 209] width 20 height 16
click at [945, 330] on button "View Results" at bounding box center [962, 331] width 81 height 24
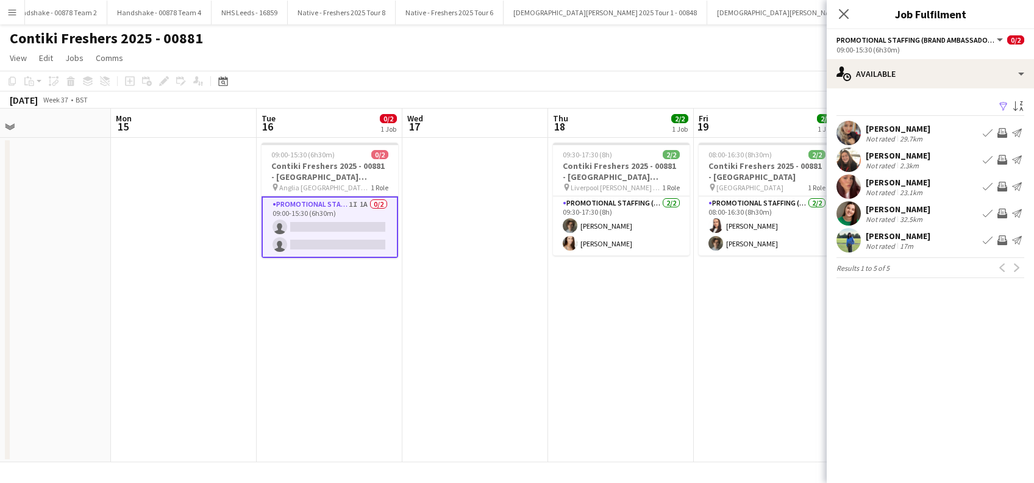
click at [770, 355] on app-date-cell "08:00-16:30 (8h30m) 2/2 Contiki Freshers 2025 - 00881 - [GEOGRAPHIC_DATA] pin U…" at bounding box center [767, 300] width 146 height 324
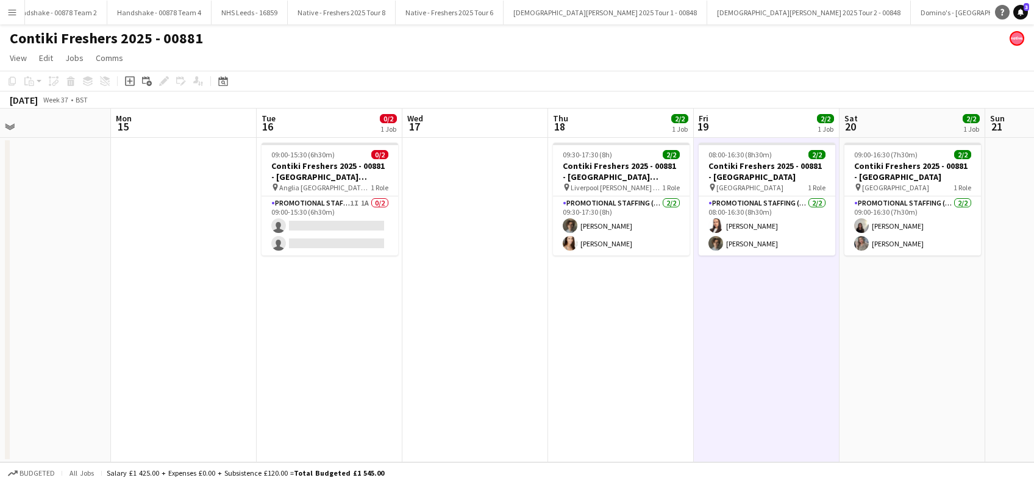
drag, startPoint x: 1019, startPoint y: 9, endPoint x: 1007, endPoint y: 17, distance: 14.9
click at [1019, 9] on icon "Notifications" at bounding box center [1020, 12] width 7 height 7
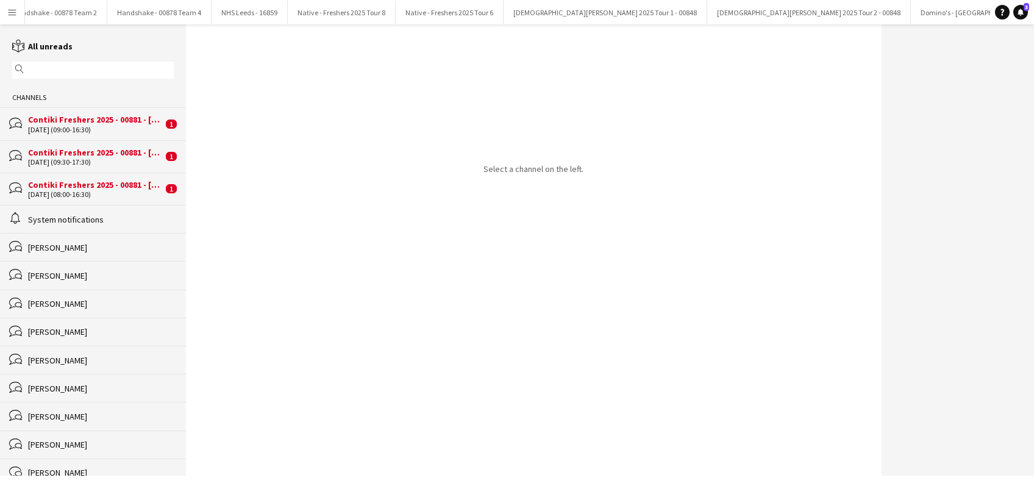
click at [122, 187] on div "Contiki Freshers 2025 - 00881 - [GEOGRAPHIC_DATA]" at bounding box center [95, 184] width 135 height 11
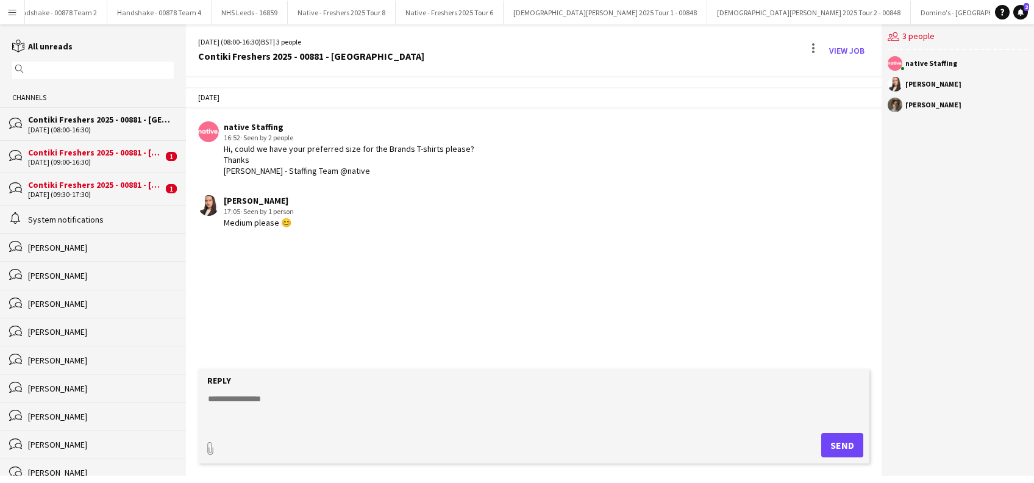
click at [84, 168] on div "bubbles Contiki Freshers 2025 - 00881 - [GEOGRAPHIC_DATA] [DATE] (09:00-16:30) 1" at bounding box center [93, 156] width 186 height 32
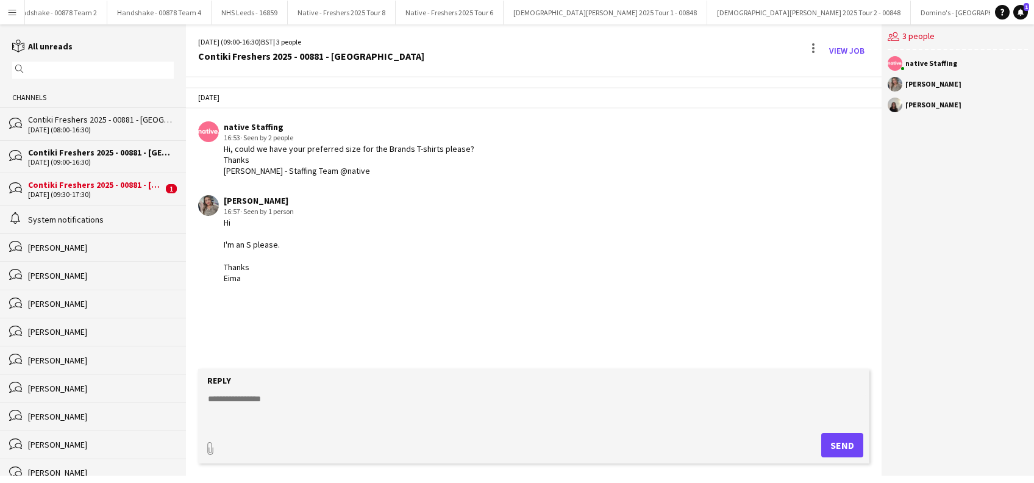
click at [74, 195] on div "[DATE] (09:30-17:30)" at bounding box center [95, 194] width 135 height 9
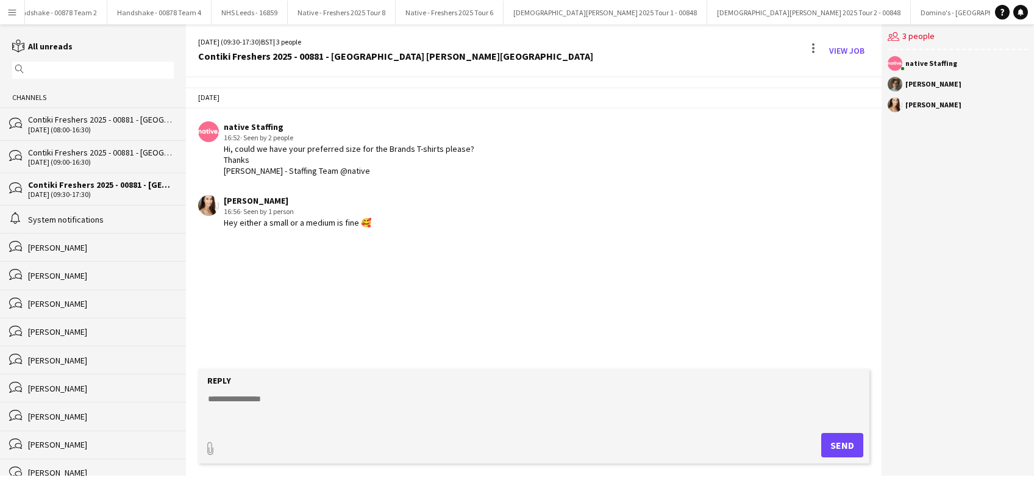
click at [86, 187] on div "Contiki Freshers 2025 - 00881 - [GEOGRAPHIC_DATA] [PERSON_NAME][GEOGRAPHIC_DATA]" at bounding box center [101, 184] width 146 height 11
click at [262, 401] on textarea at bounding box center [536, 409] width 658 height 32
type textarea "*"
type textarea "*********"
click at [843, 448] on button "Send" at bounding box center [842, 445] width 42 height 24
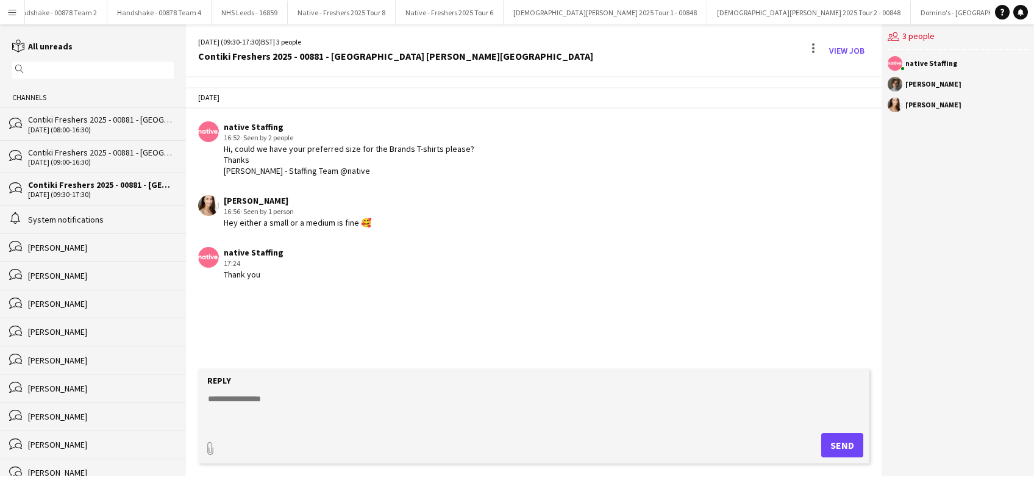
click at [98, 157] on div "Contiki Freshers 2025 - 00881 - [GEOGRAPHIC_DATA] [DATE] (09:00-16:30)" at bounding box center [101, 157] width 146 height 20
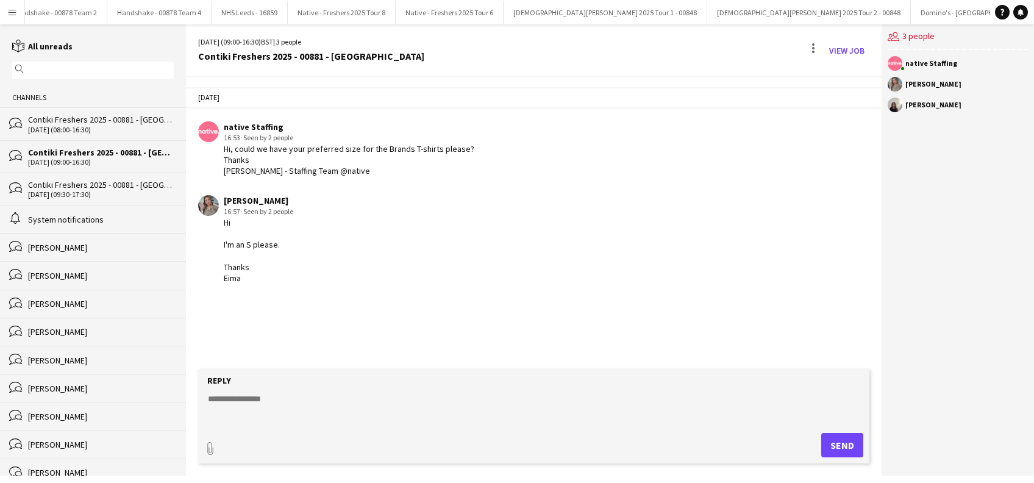
click at [293, 264] on div "Hi I'm an S please. Thanks Eima" at bounding box center [259, 250] width 70 height 66
click at [247, 395] on textarea at bounding box center [536, 409] width 658 height 32
type textarea "*********"
click at [839, 446] on button "Send" at bounding box center [842, 445] width 42 height 24
click at [67, 121] on div "Contiki Freshers 2025 - 00881 - [GEOGRAPHIC_DATA]" at bounding box center [101, 119] width 146 height 11
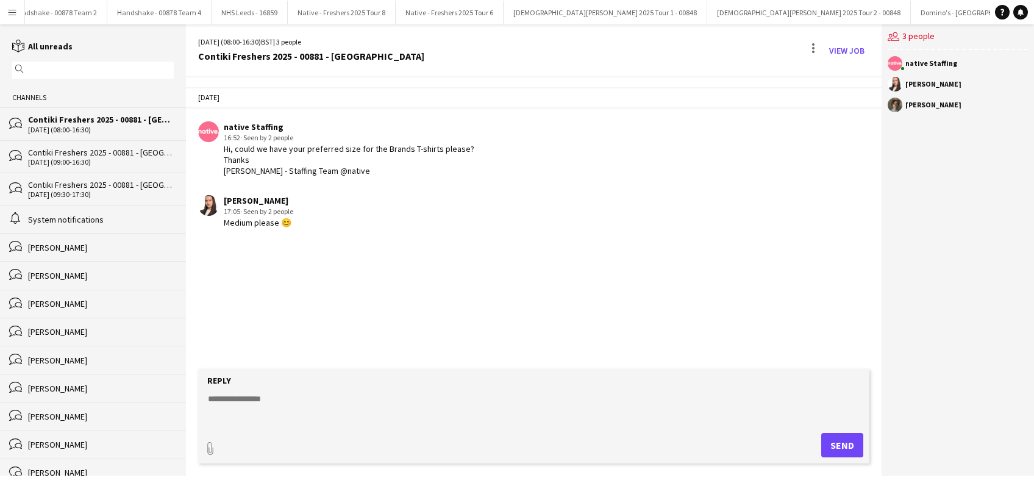
click at [241, 402] on textarea at bounding box center [536, 409] width 658 height 32
type textarea "*********"
click at [843, 447] on button "Send" at bounding box center [842, 445] width 42 height 24
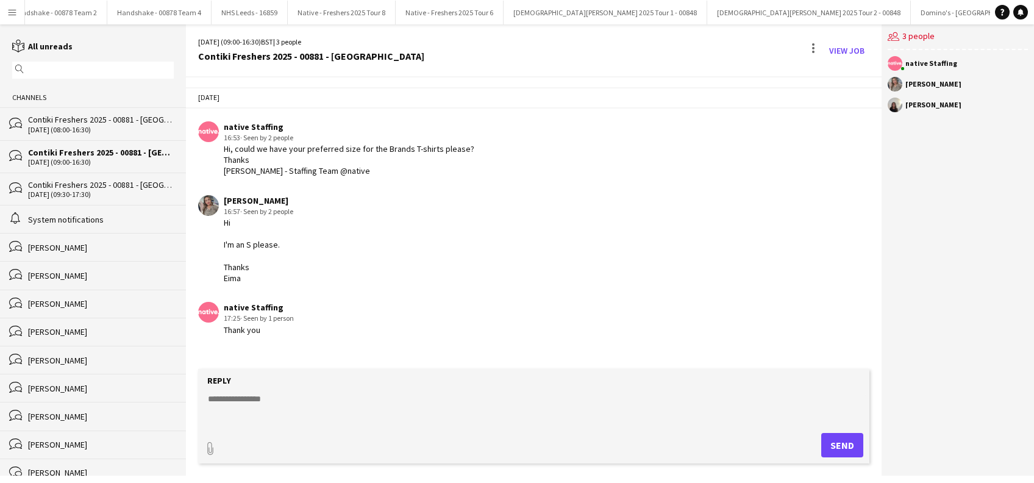
click at [16, 10] on app-icon "Menu" at bounding box center [12, 12] width 10 height 10
